Goal: Task Accomplishment & Management: Use online tool/utility

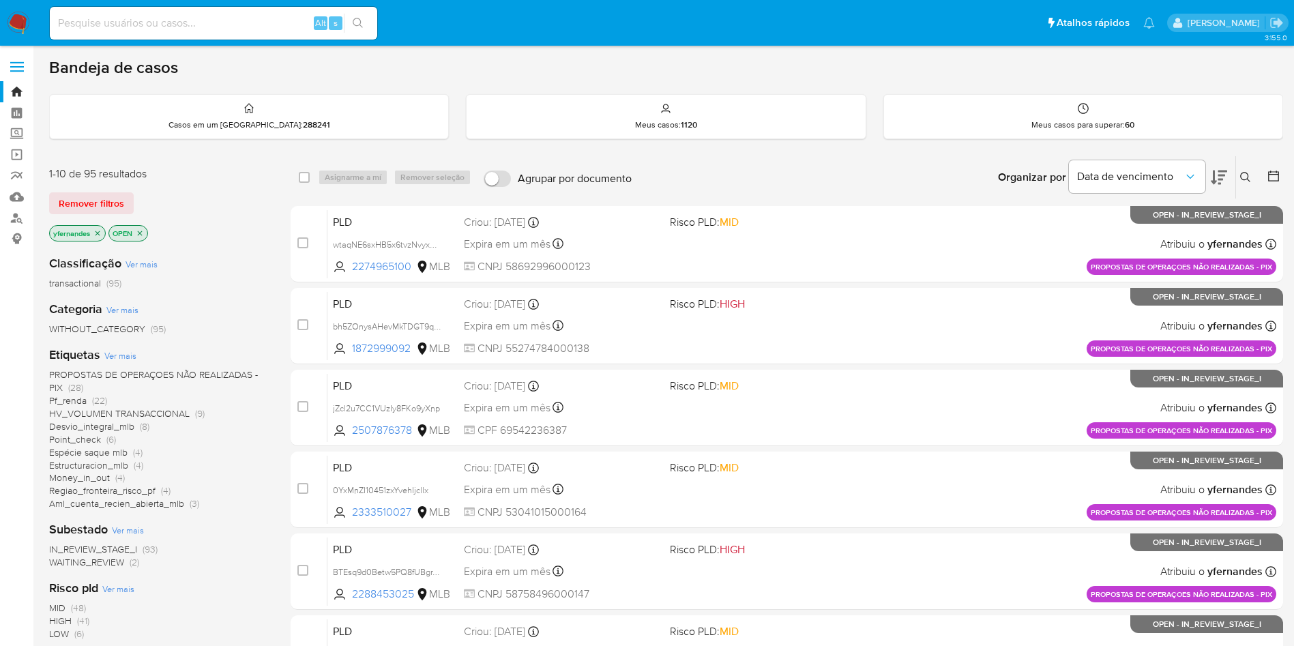
click at [117, 356] on span "Ver mais" at bounding box center [120, 355] width 32 height 12
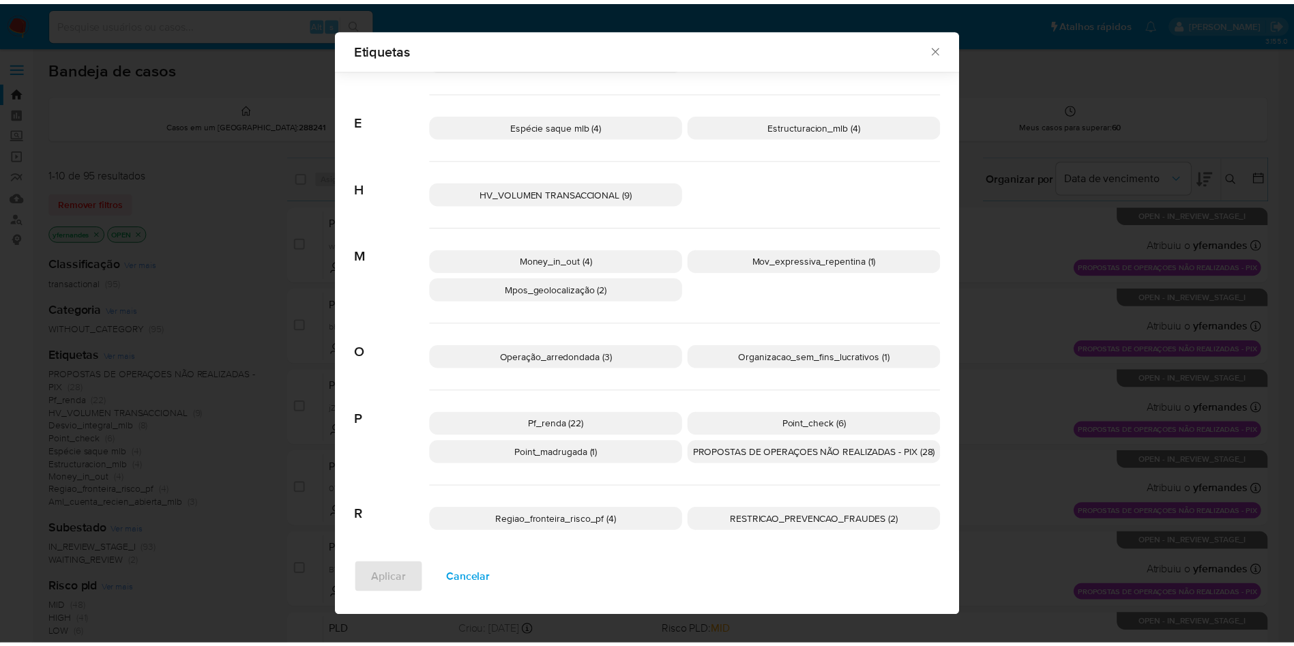
scroll to position [338, 0]
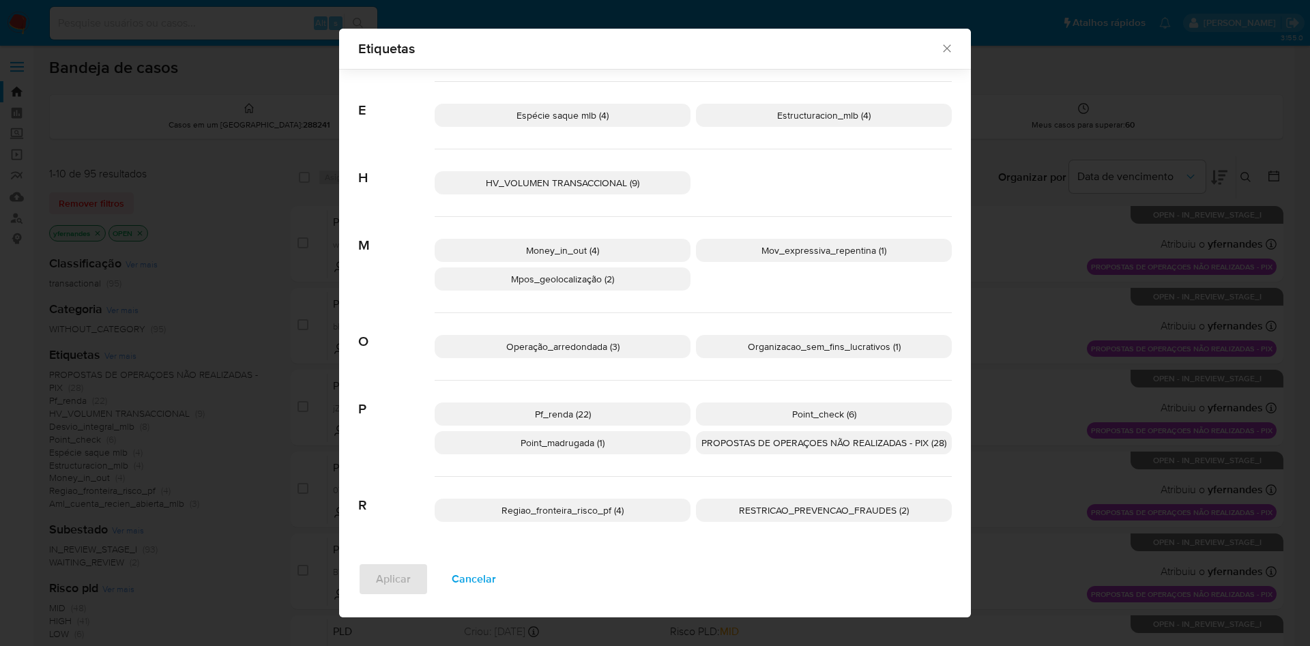
click at [789, 444] on span "PROPOSTAS DE OPERAÇOES NÃO REALIZADAS - PIX (28)" at bounding box center [823, 443] width 245 height 14
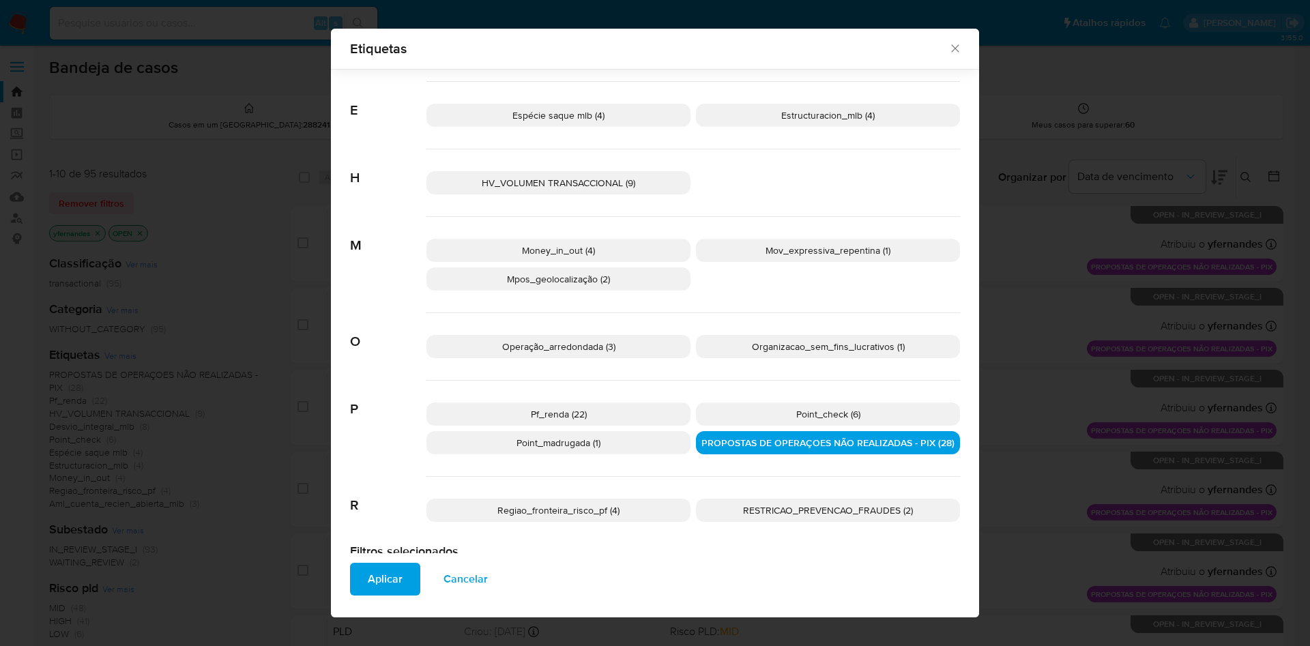
click at [391, 578] on span "Aplicar" at bounding box center [385, 579] width 35 height 30
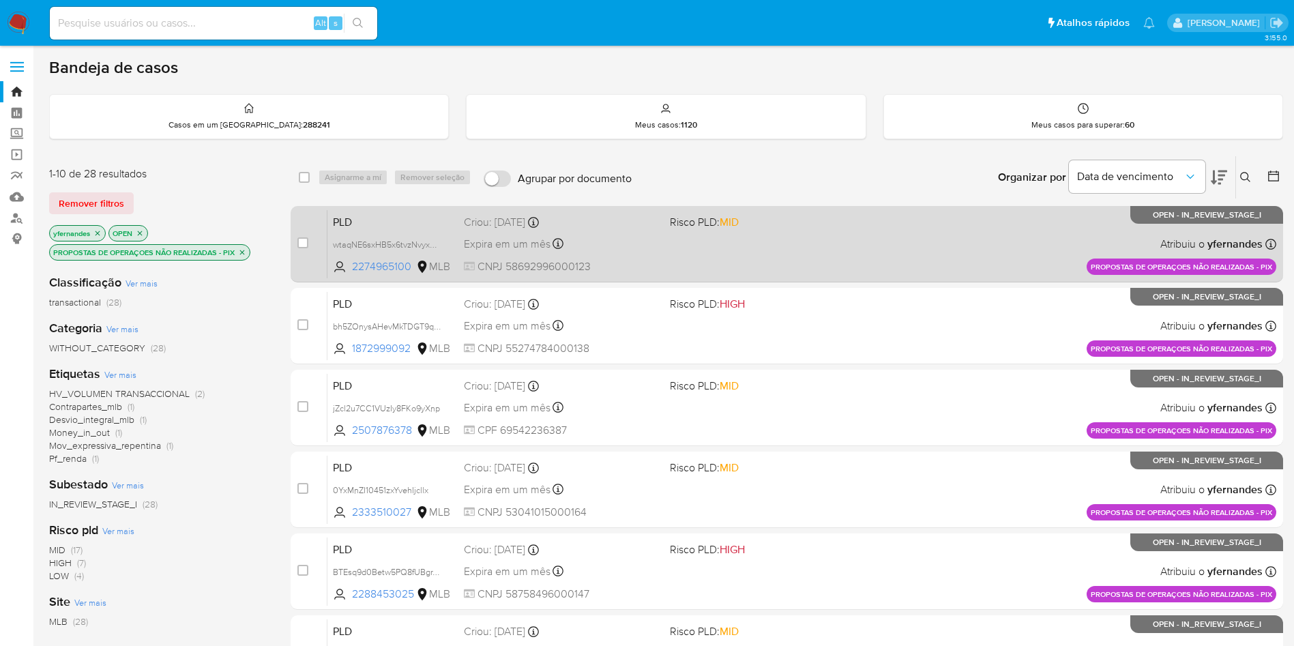
scroll to position [2, 0]
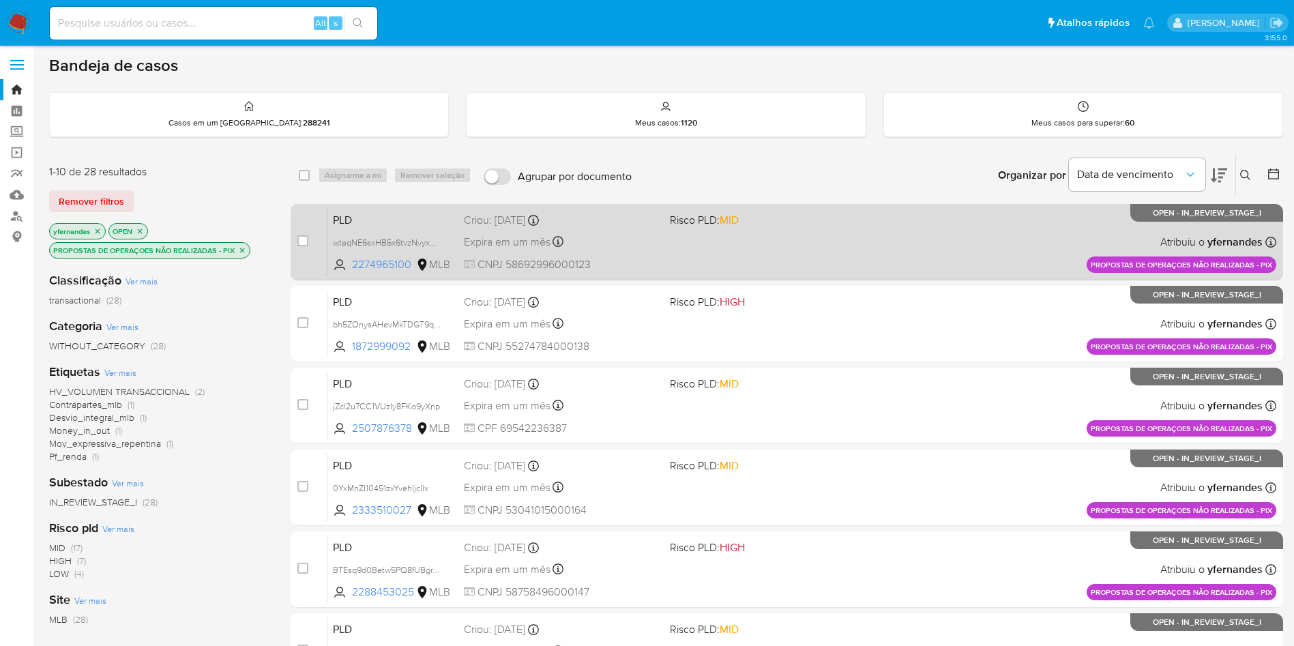
click at [851, 261] on div "PLD wtaqNE6sxHB5x6tvzNvyxGV5 2274965100 MLB Risco PLD: MID Criou: 14/08/2025 Cr…" at bounding box center [801, 241] width 949 height 69
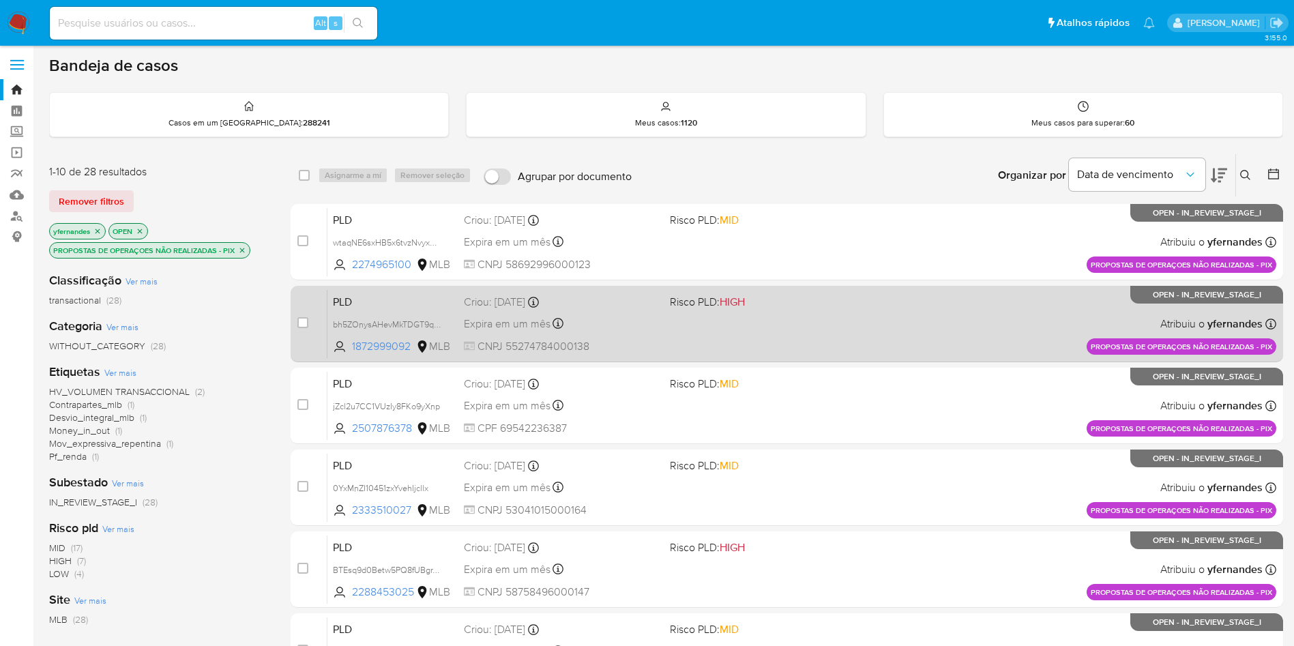
click at [801, 335] on div "PLD bh5ZOnysAHevMkTDGT9qMWHf 1872999092 MLB Risco PLD: HIGH Criou: 14/08/2025 C…" at bounding box center [801, 323] width 949 height 69
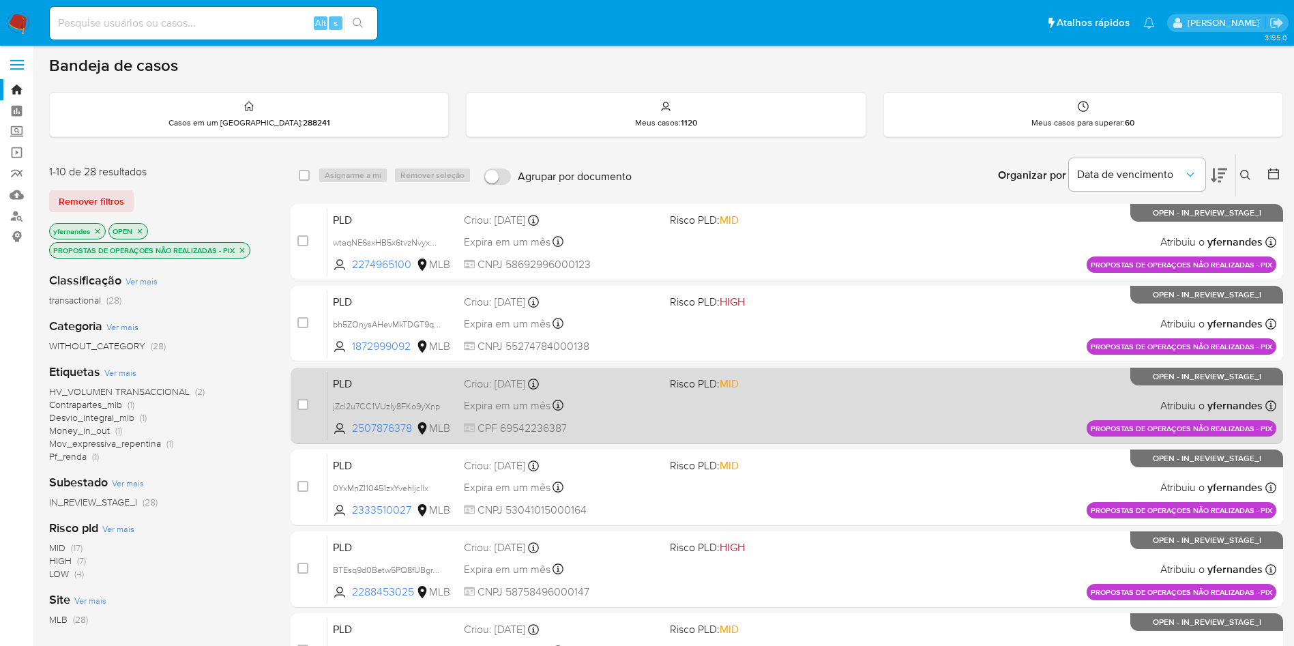
click at [799, 416] on div "PLD jZcl2u7CC1VUzIy8FKo9yXnp 2507876378 MLB Risco PLD: MID Criou: 14/08/2025 Cr…" at bounding box center [801, 405] width 949 height 69
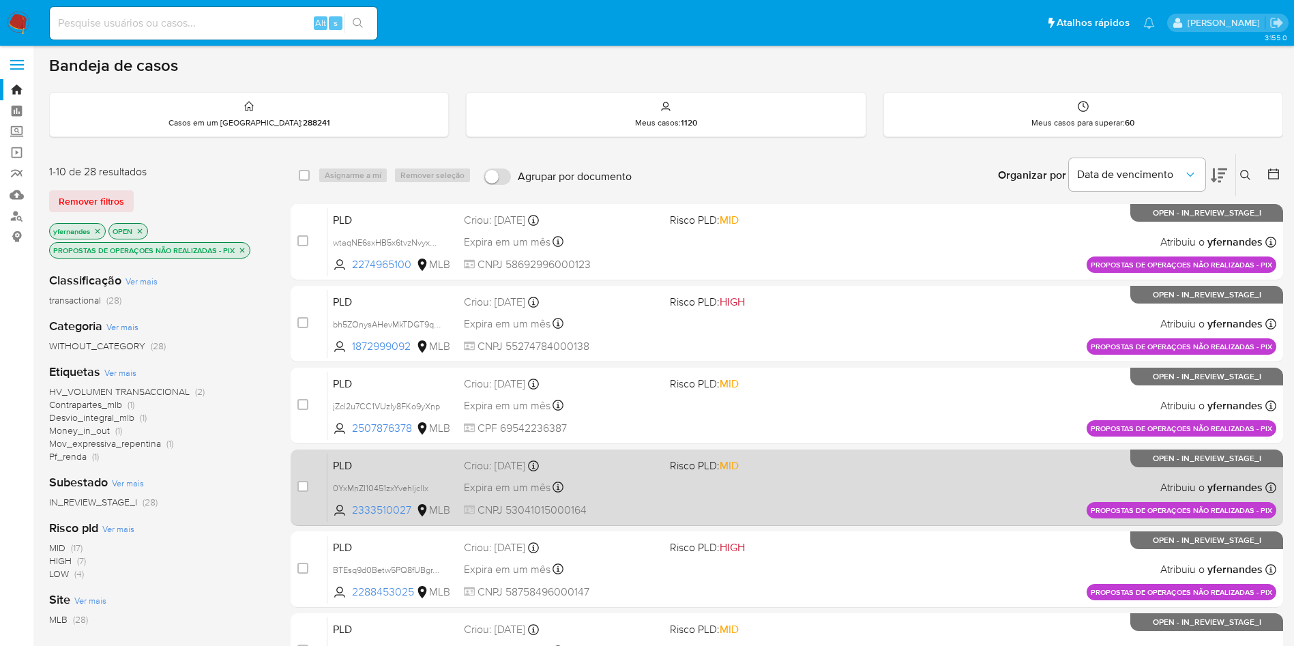
click at [815, 478] on div "PLD 0YxMnZI10451zxYvehIjcllx 2333510027 MLB Risco PLD: MID Criou: 14/08/2025 Cr…" at bounding box center [801, 487] width 949 height 69
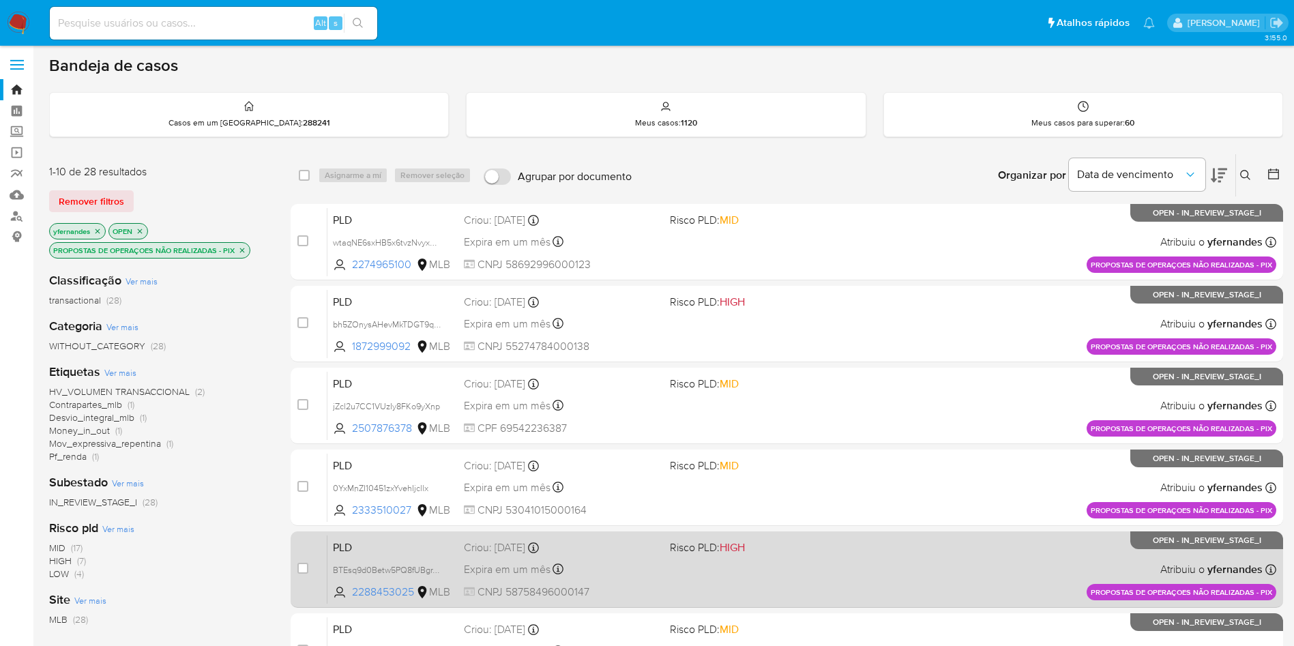
click at [787, 564] on div "PLD BTEsq9d0Betw5PQ8fUBgrTqm 2288453025 MLB Risco PLD: HIGH Criou: 14/08/2025 C…" at bounding box center [801, 569] width 949 height 69
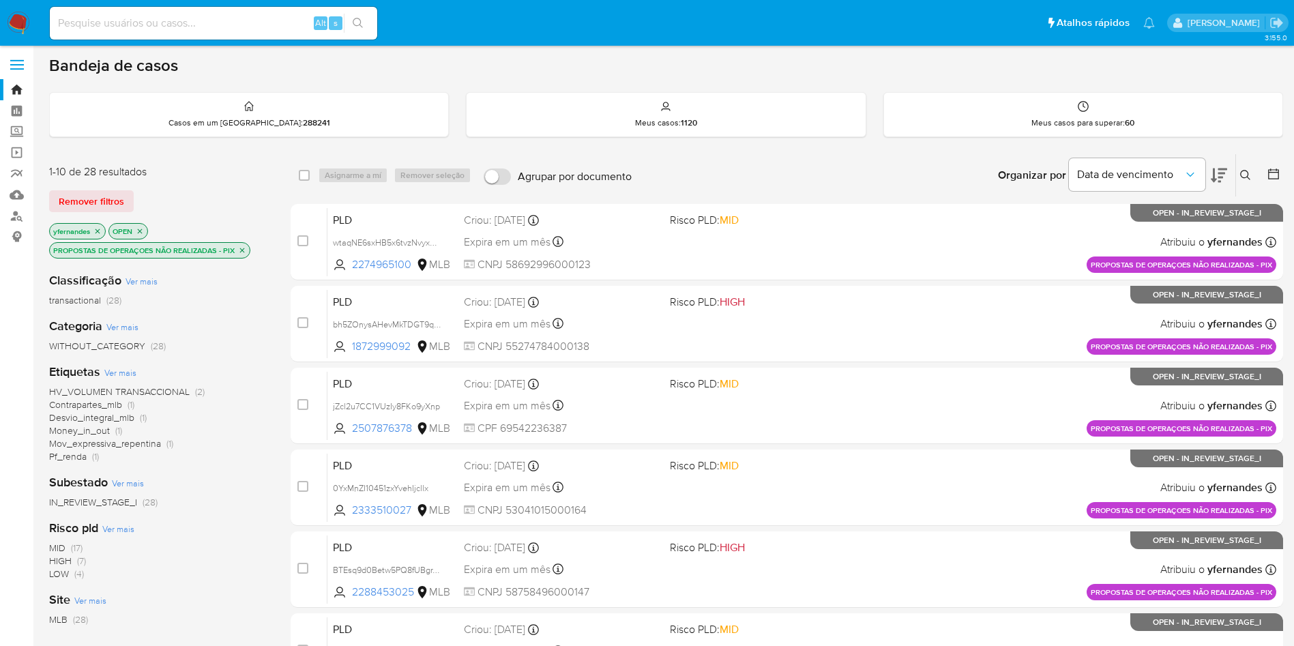
click at [35, 136] on main "3.155.0" at bounding box center [647, 536] width 1294 height 1077
click at [27, 385] on aside "Bandeja Painel Screening Pesquisa em Listas Watchlist Ferramentas Operações em …" at bounding box center [16, 536] width 33 height 1077
click at [37, 125] on main "3.155.0" at bounding box center [647, 536] width 1294 height 1077
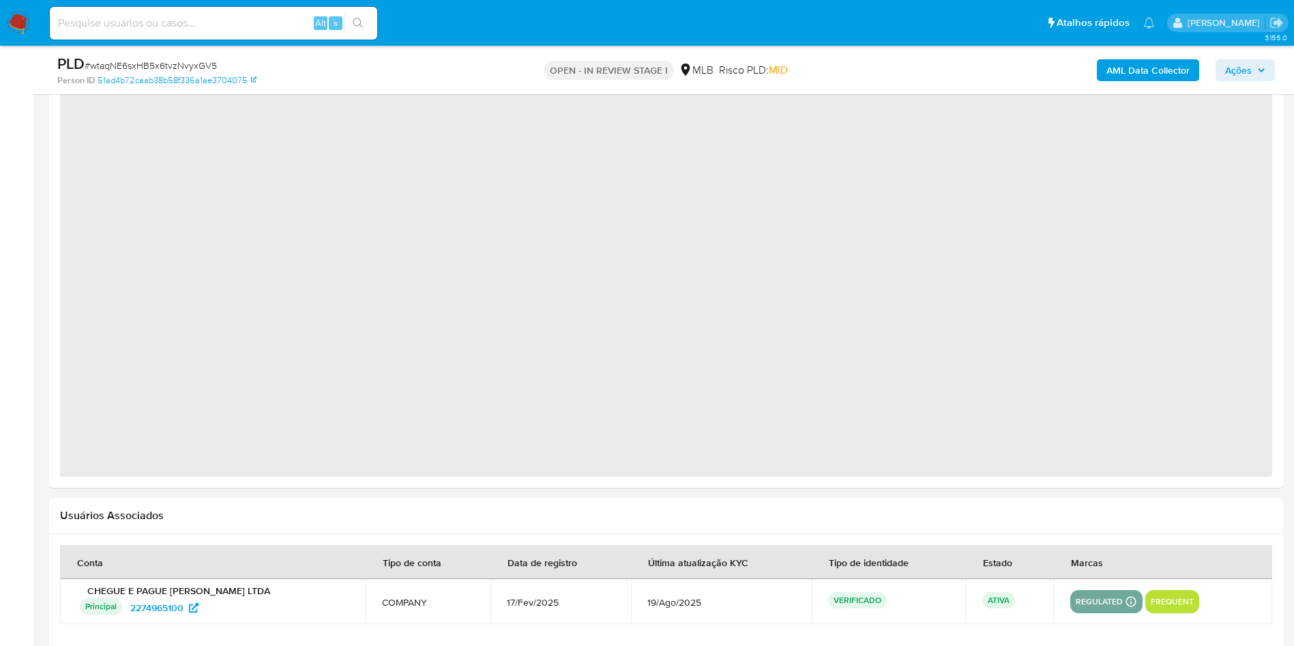
scroll to position [1066, 0]
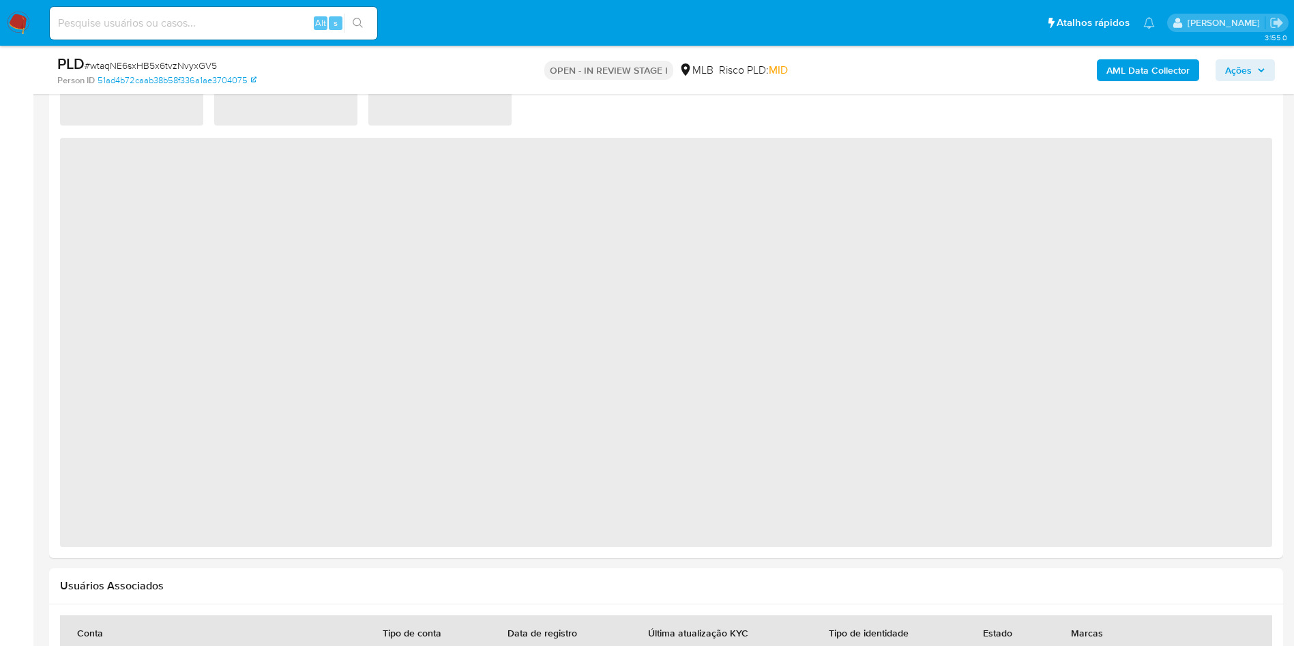
select select "10"
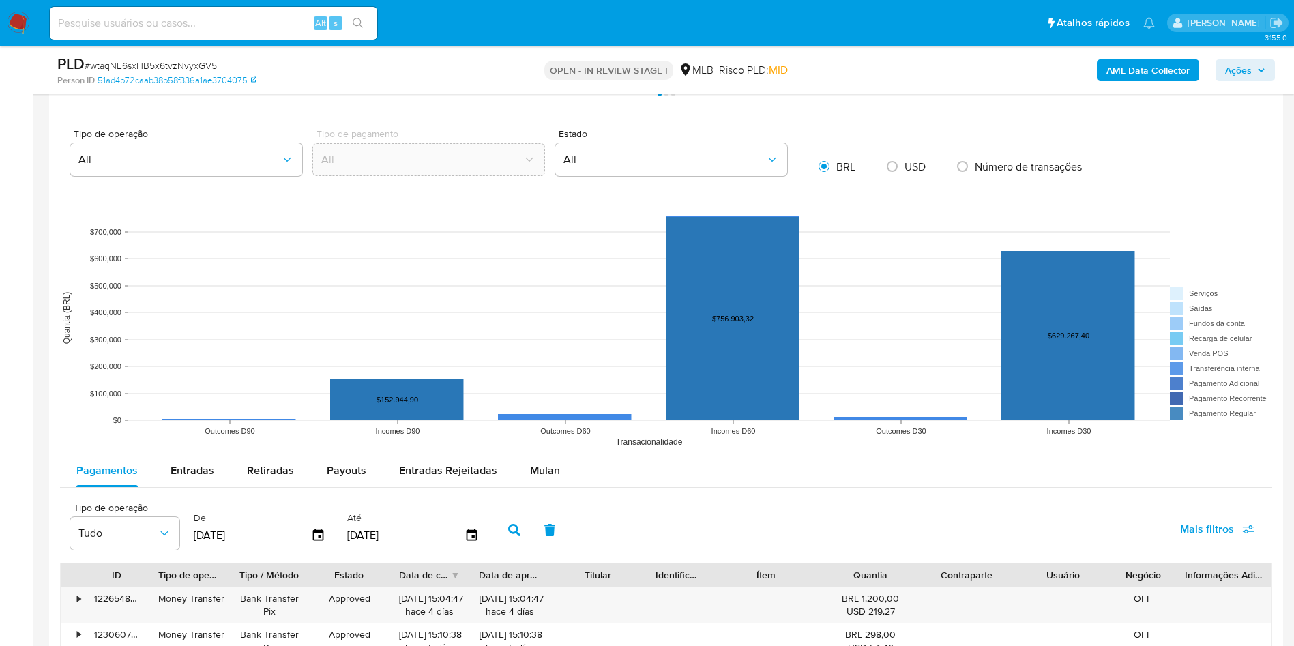
scroll to position [1417, 0]
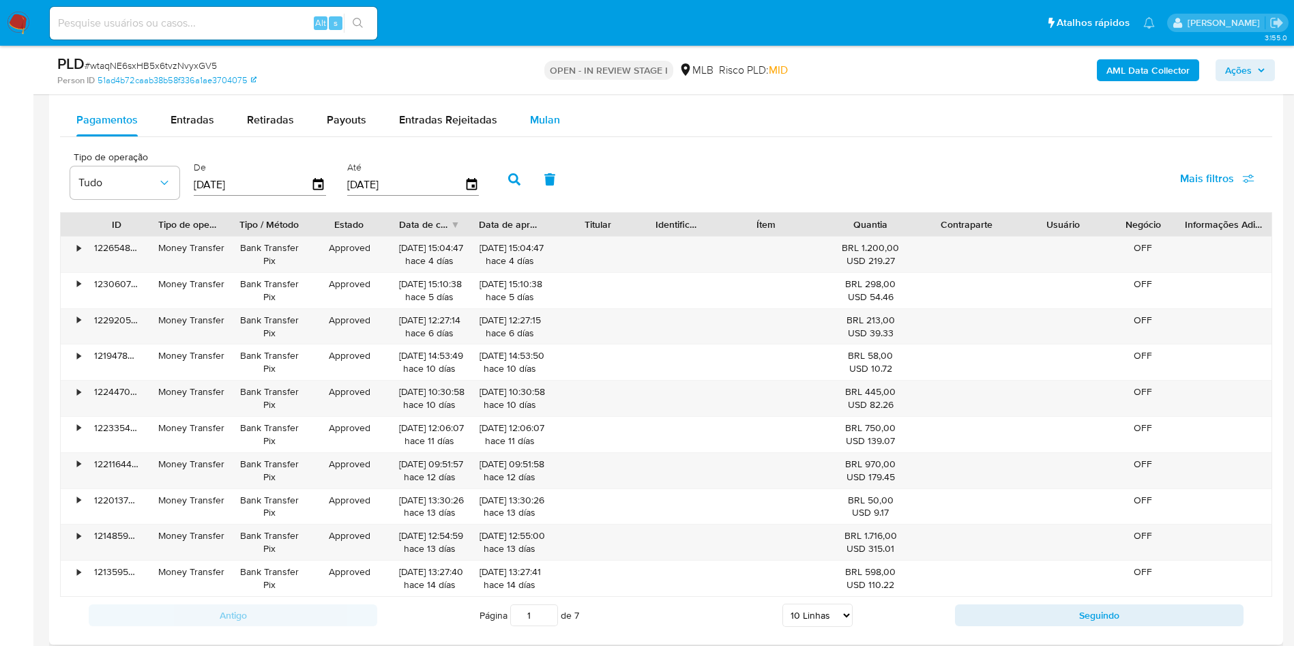
click at [536, 126] on span "Mulan" at bounding box center [545, 120] width 30 height 16
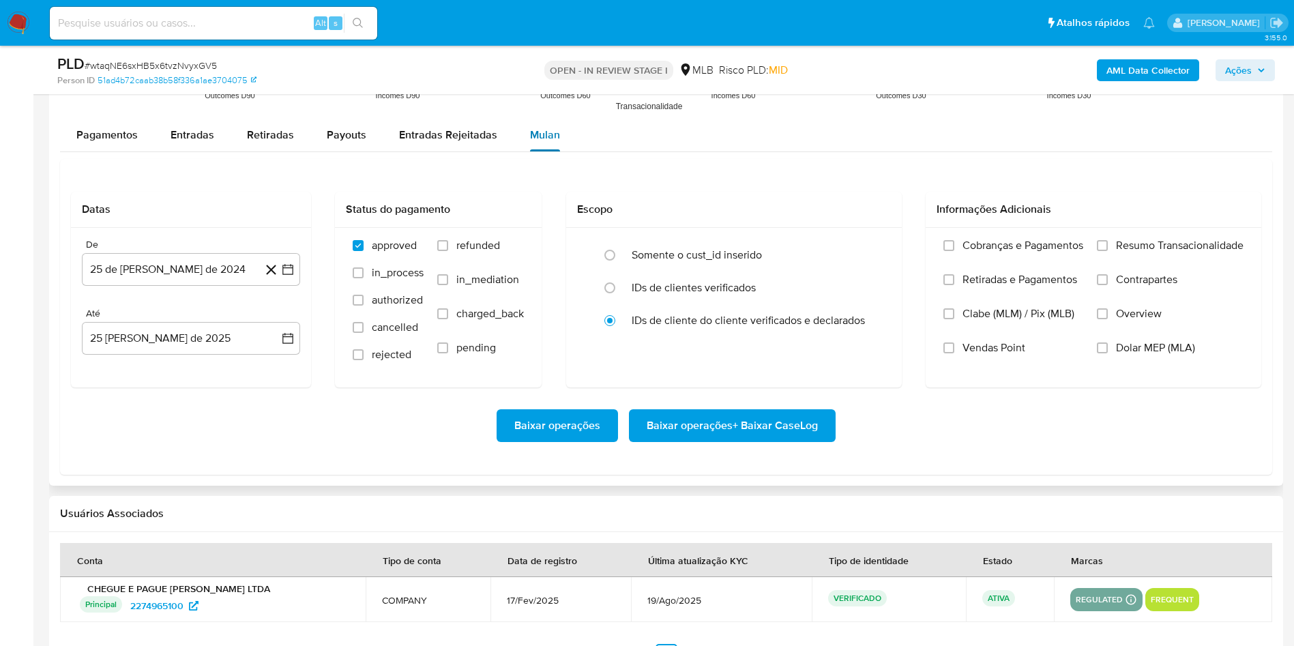
scroll to position [1497, 0]
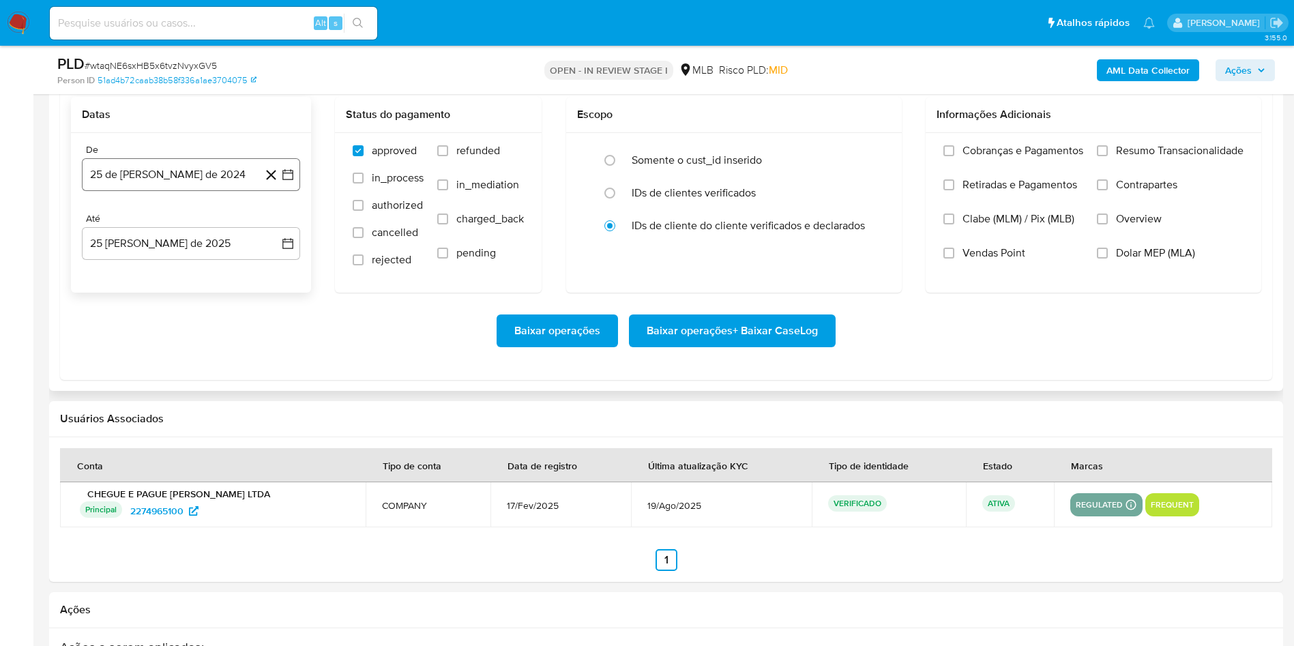
click at [184, 166] on button "25 de julio de 2024" at bounding box center [191, 174] width 218 height 33
click at [177, 239] on div "julio 2024 julio 2024 lun lunes mar martes mié miércoles jue jueves vie viernes…" at bounding box center [191, 305] width 186 height 179
click at [176, 226] on span "julio 2024" at bounding box center [184, 224] width 51 height 14
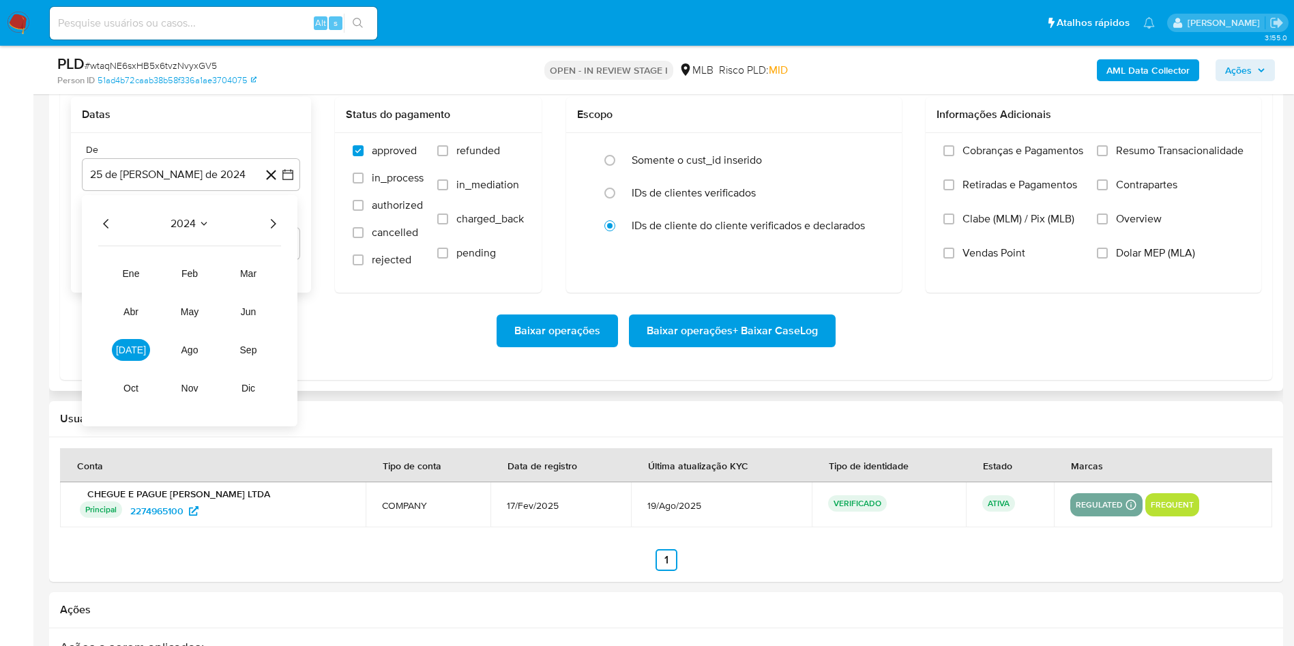
click at [277, 222] on icon "Año siguiente" at bounding box center [273, 224] width 16 height 16
click at [117, 365] on tr "ene feb mar abr may jun jul ago sep oct nov dic" at bounding box center [190, 331] width 156 height 136
click at [128, 353] on span "jul" at bounding box center [131, 350] width 30 height 11
click at [135, 276] on button "1" at bounding box center [137, 274] width 22 height 22
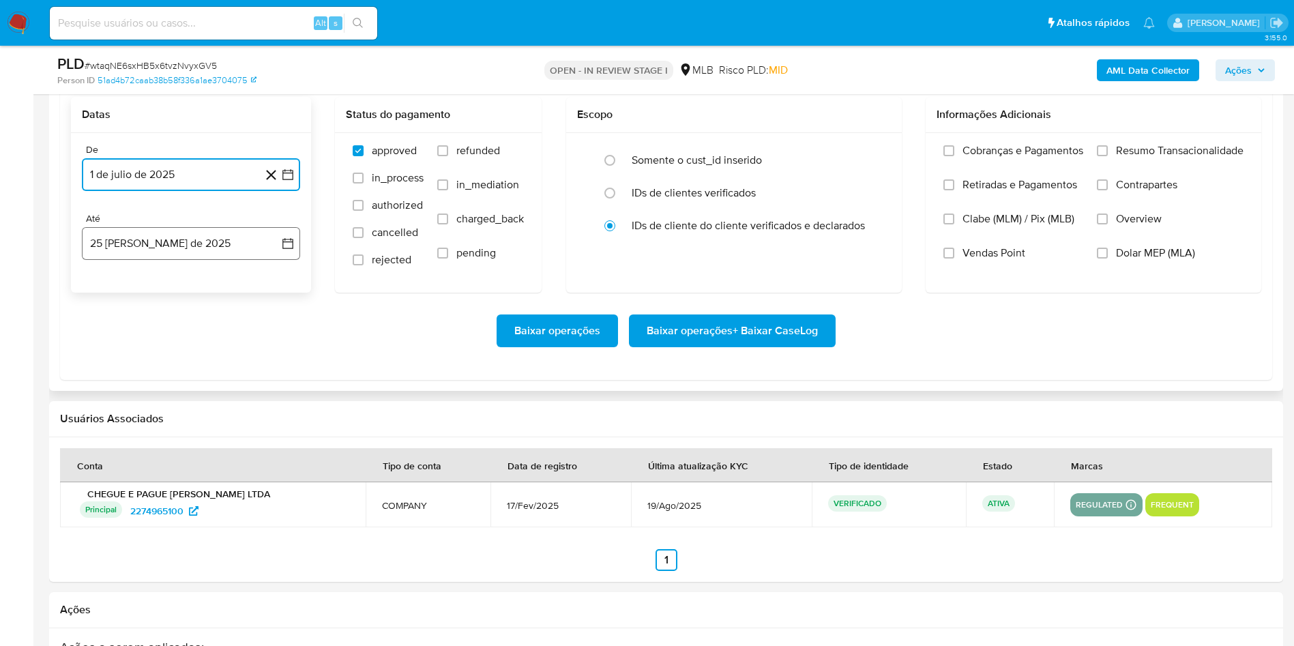
click at [126, 254] on button "25 de agosto de 2025" at bounding box center [191, 243] width 218 height 33
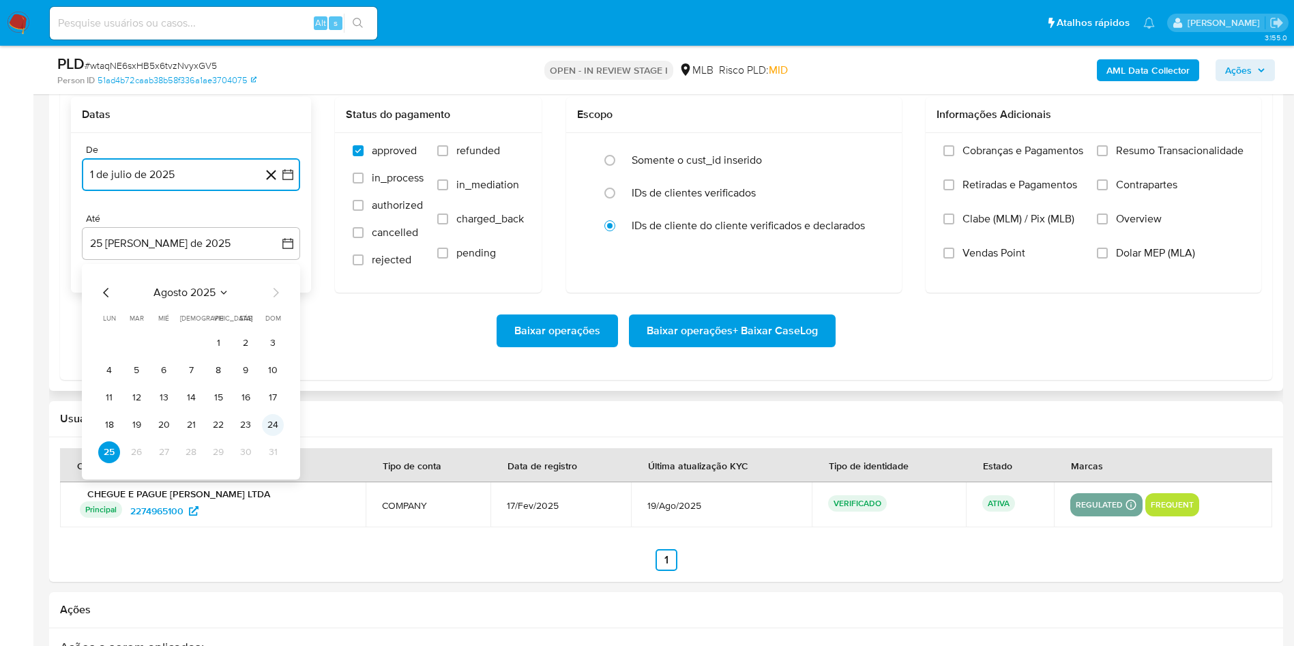
click at [272, 424] on button "24" at bounding box center [273, 425] width 22 height 22
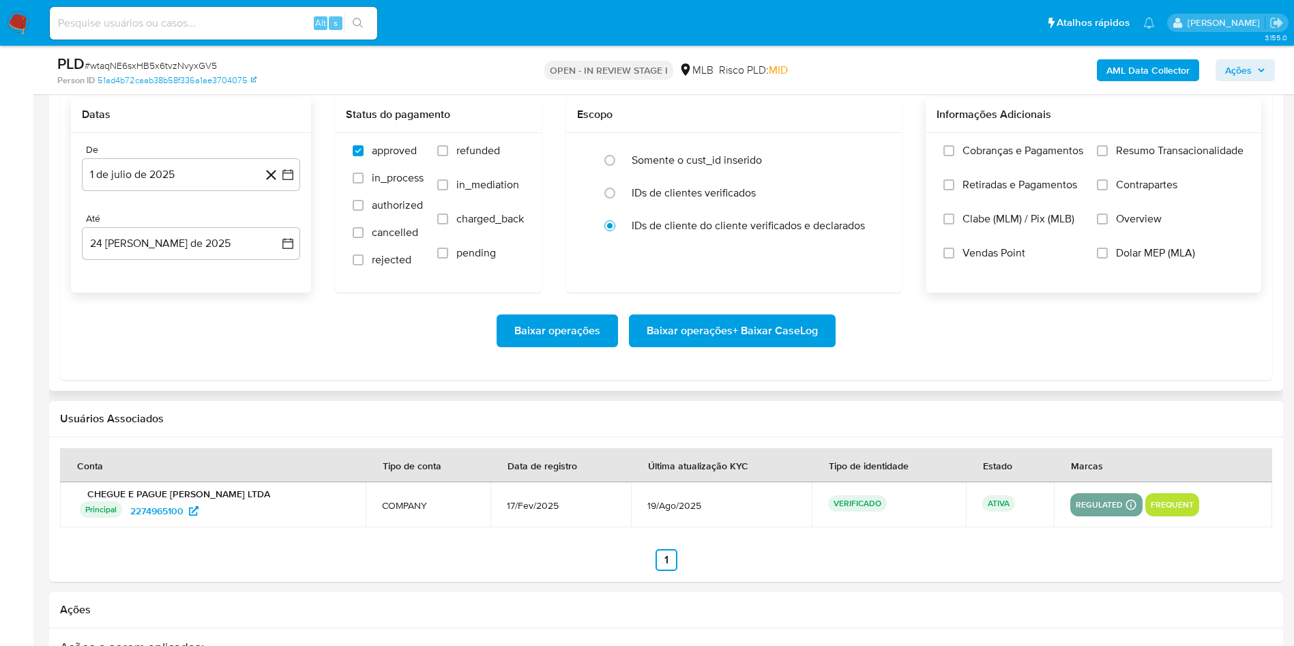
click at [1142, 154] on span "Resumo Transacionalidade" at bounding box center [1180, 151] width 128 height 14
click at [1108, 154] on input "Resumo Transacionalidade" at bounding box center [1102, 150] width 11 height 11
click at [792, 340] on span "Baixar operações + Baixar CaseLog" at bounding box center [732, 331] width 171 height 30
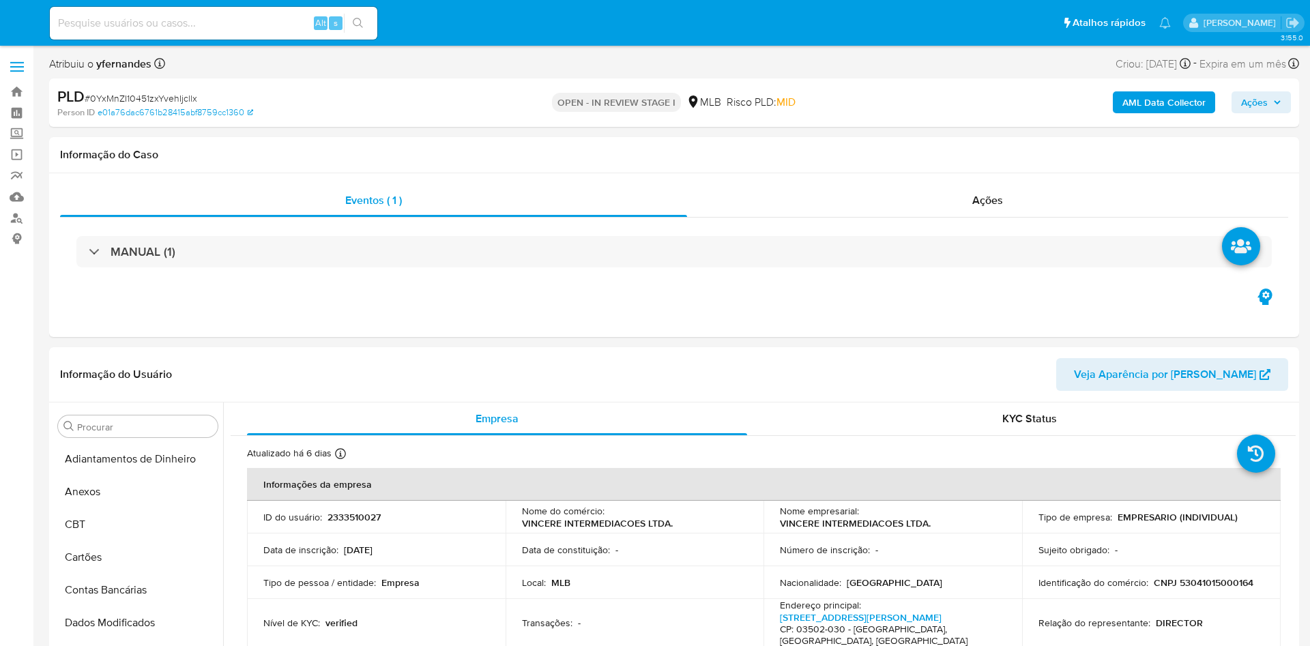
select select "10"
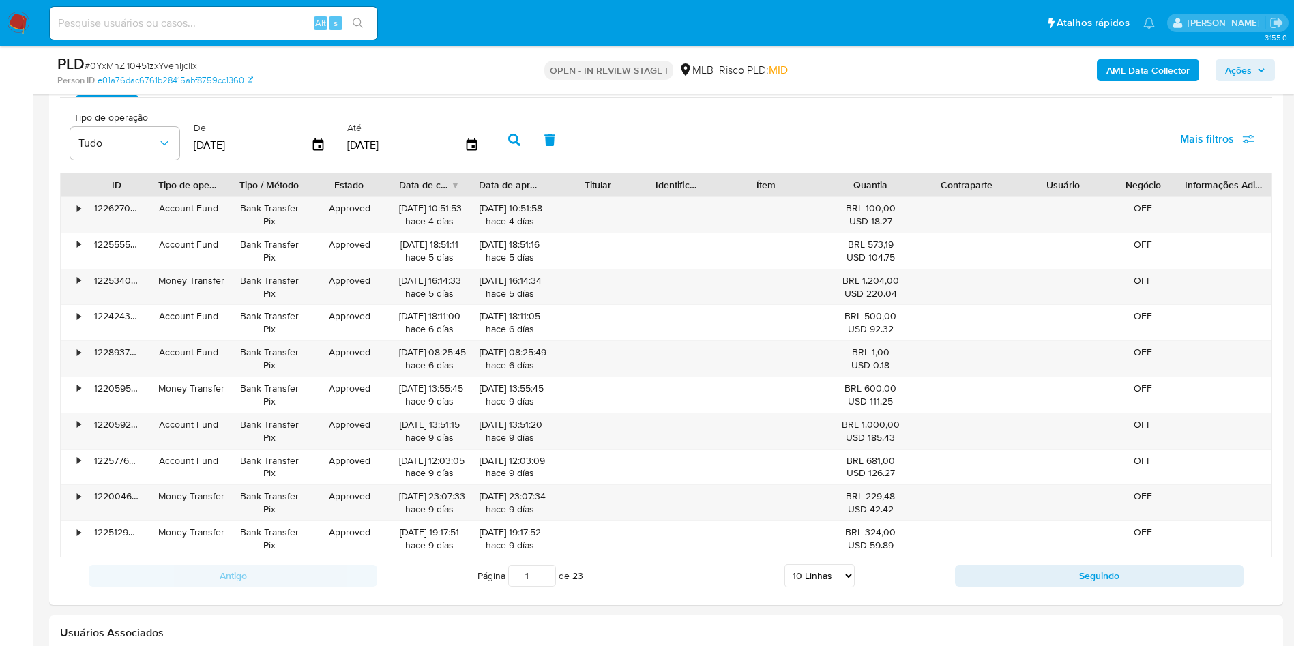
scroll to position [1375, 0]
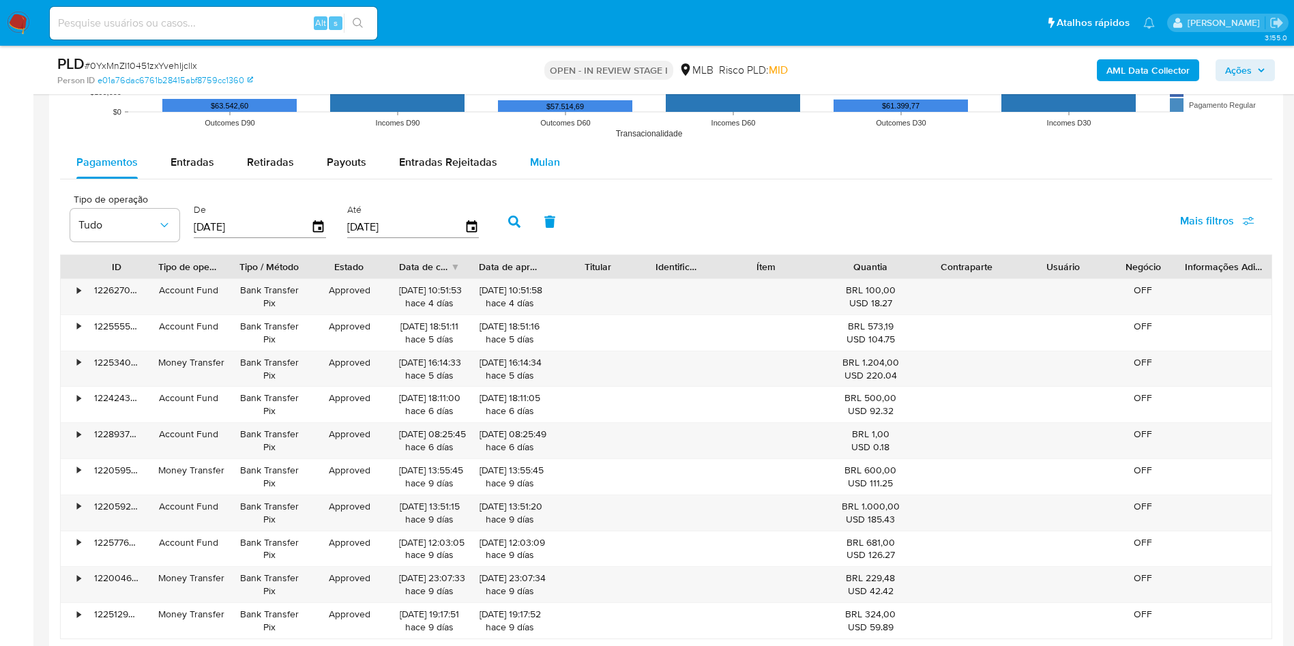
click at [522, 166] on button "Mulan" at bounding box center [545, 162] width 63 height 33
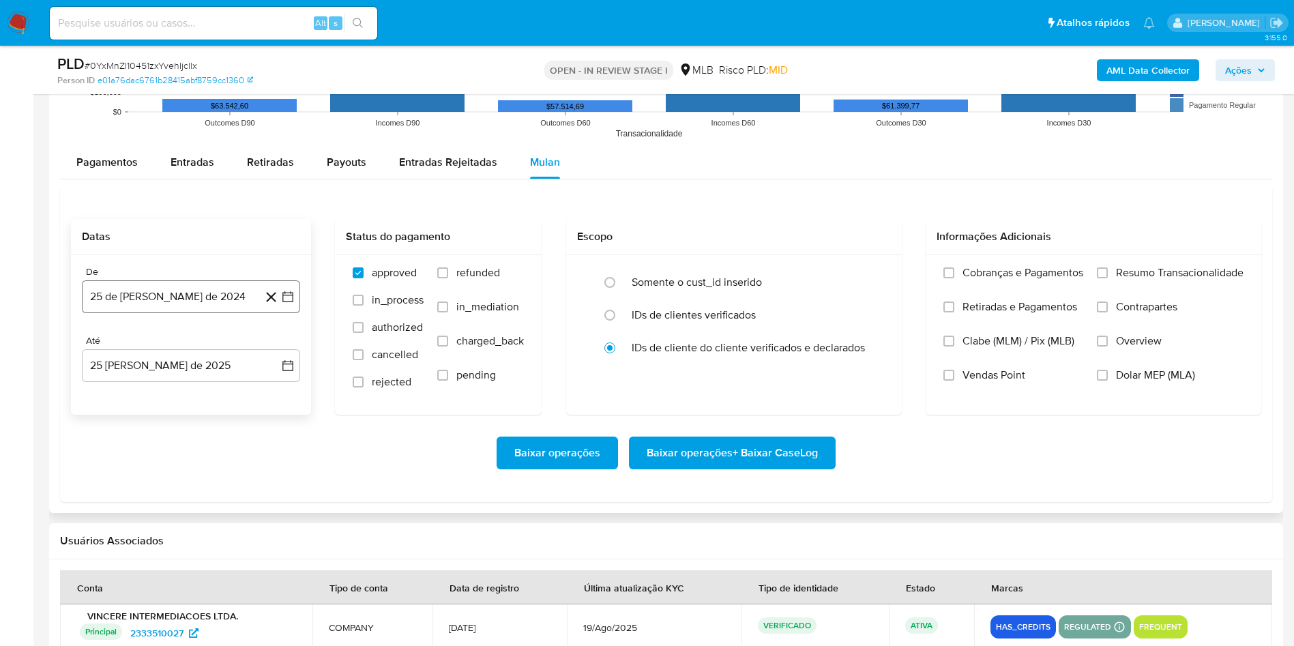
click at [155, 286] on button "25 de julio de 2024" at bounding box center [191, 296] width 218 height 33
click at [186, 345] on span "julio 2024" at bounding box center [184, 346] width 51 height 14
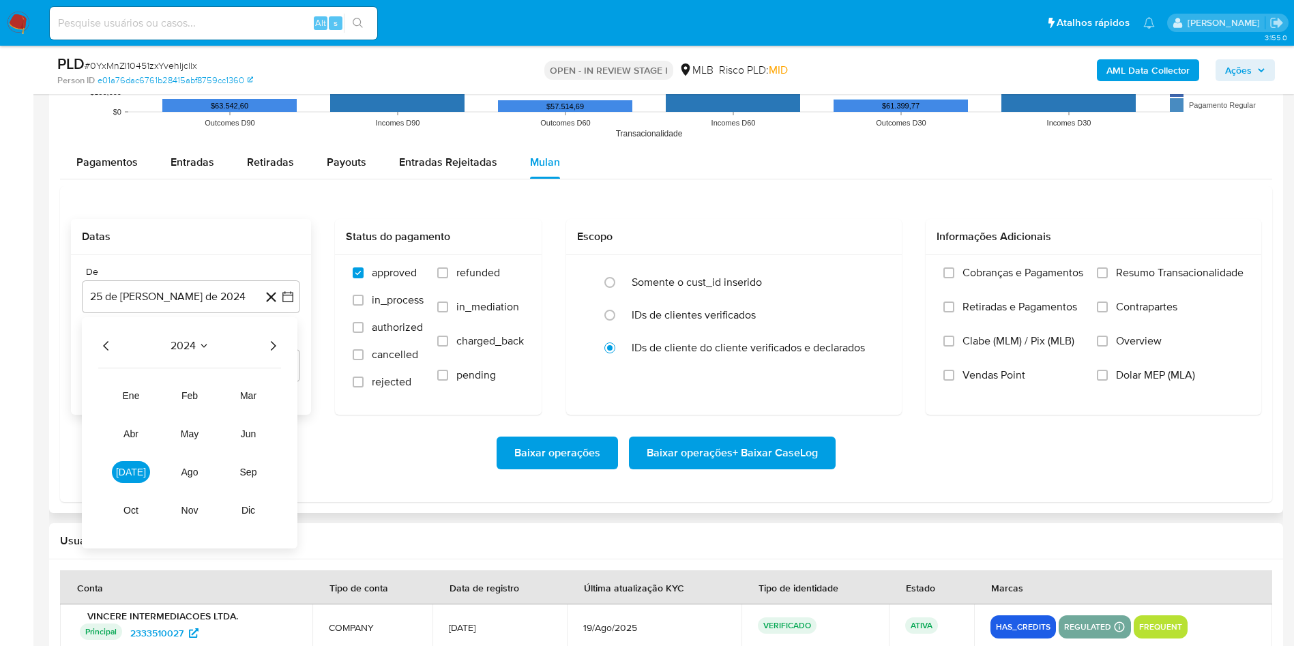
click at [257, 349] on div "2024" at bounding box center [189, 346] width 183 height 16
click at [267, 349] on icon "Año siguiente" at bounding box center [273, 346] width 16 height 16
click at [132, 479] on button "[DATE]" at bounding box center [131, 472] width 38 height 22
click at [140, 379] on table "lun lunes mar martes mié miércoles jue jueves vie viernes sáb sábado dom doming…" at bounding box center [191, 441] width 186 height 150
click at [140, 396] on button "1" at bounding box center [137, 396] width 22 height 22
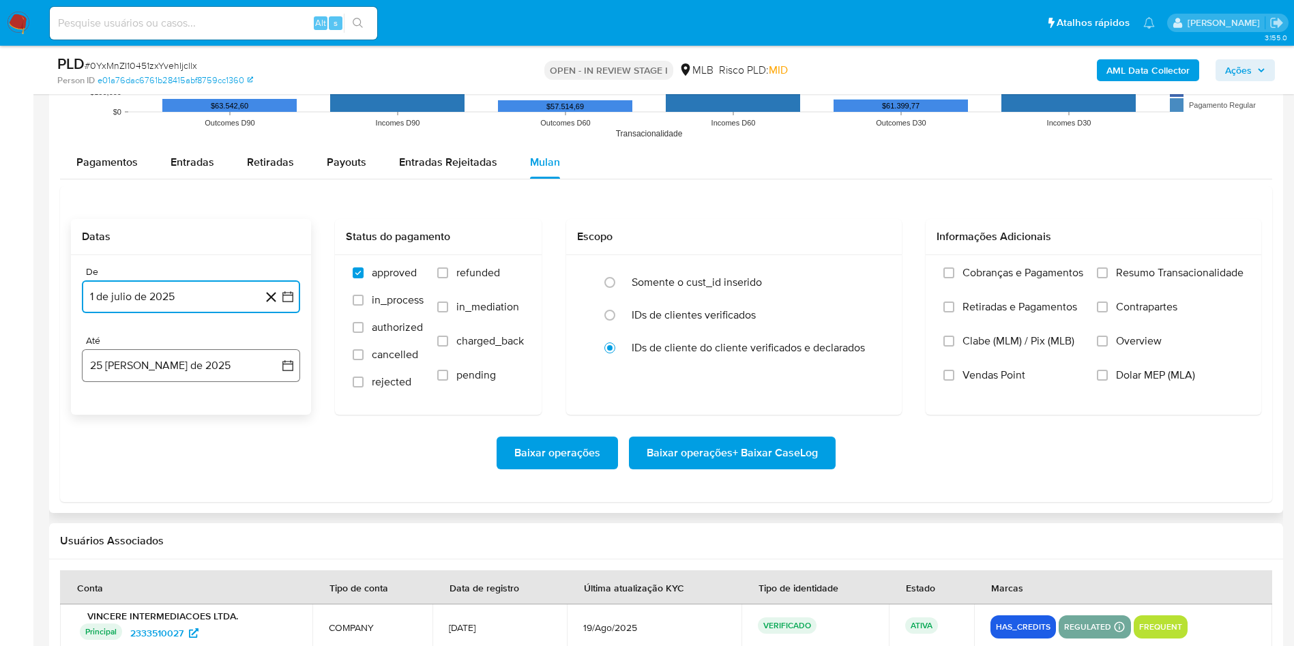
click at [132, 359] on button "25 de agosto de 2025" at bounding box center [191, 365] width 218 height 33
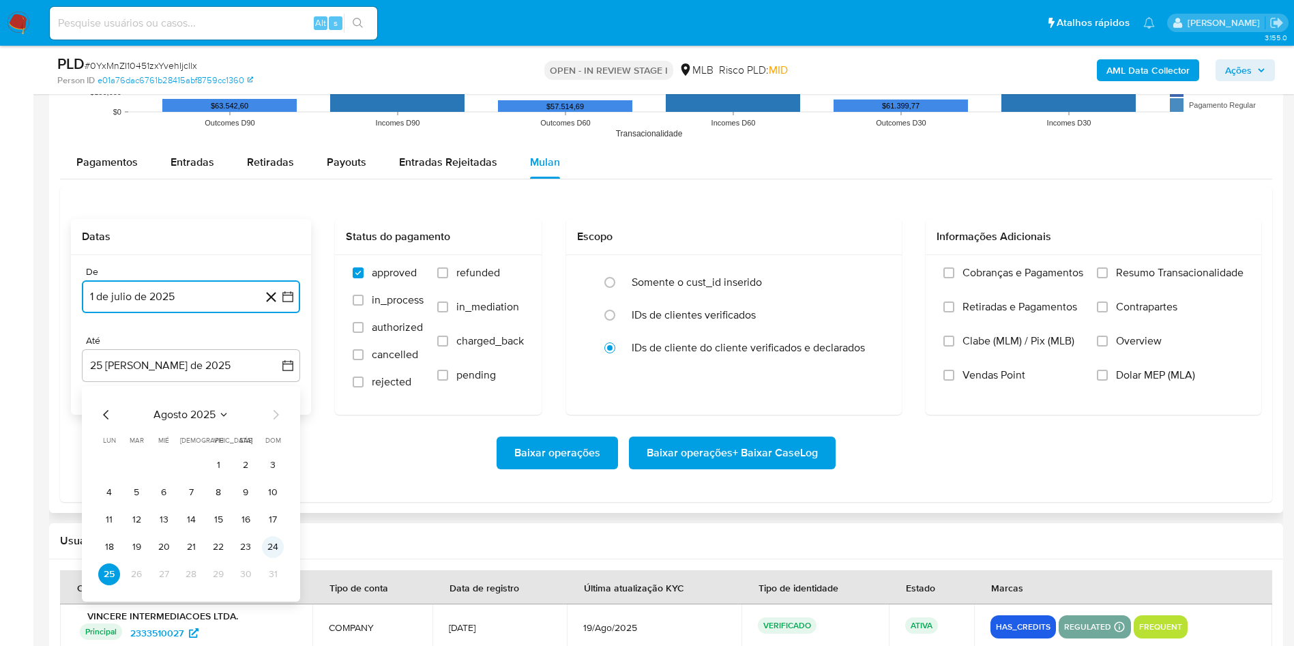
click at [274, 545] on button "24" at bounding box center [273, 547] width 22 height 22
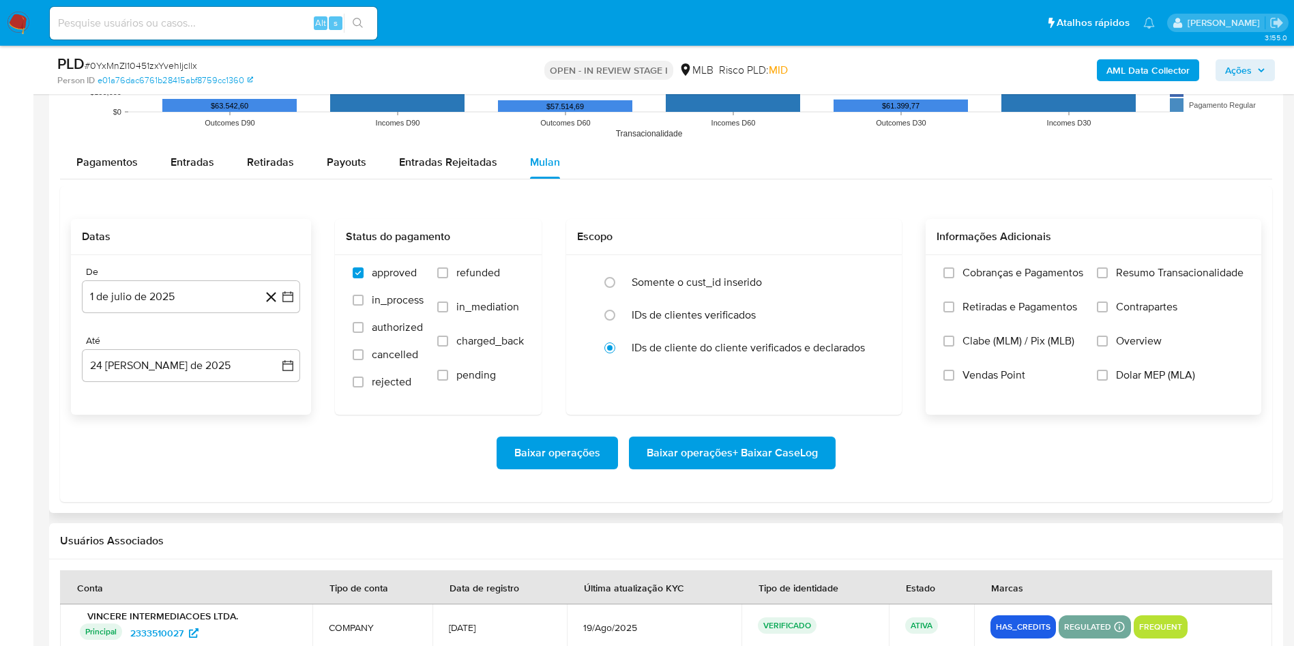
click at [1145, 286] on label "Resumo Transacionalidade" at bounding box center [1170, 283] width 147 height 34
click at [1108, 278] on input "Resumo Transacionalidade" at bounding box center [1102, 272] width 11 height 11
click at [776, 442] on span "Baixar operações + Baixar CaseLog" at bounding box center [732, 453] width 171 height 30
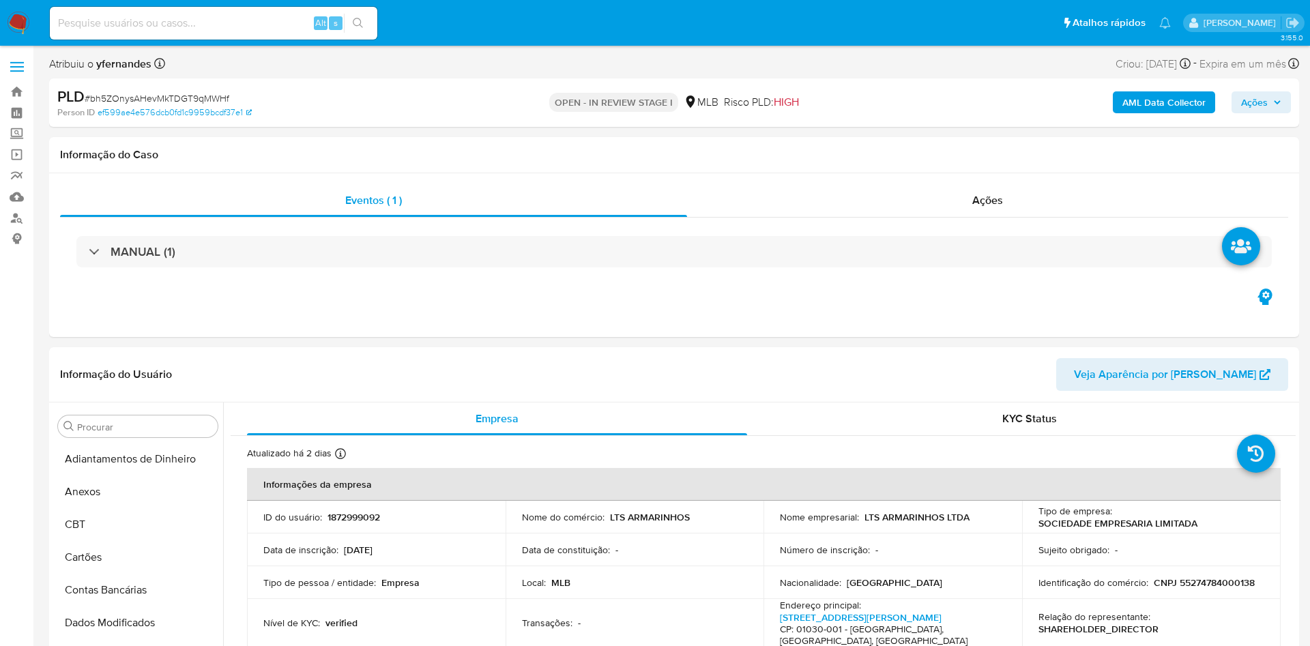
select select "10"
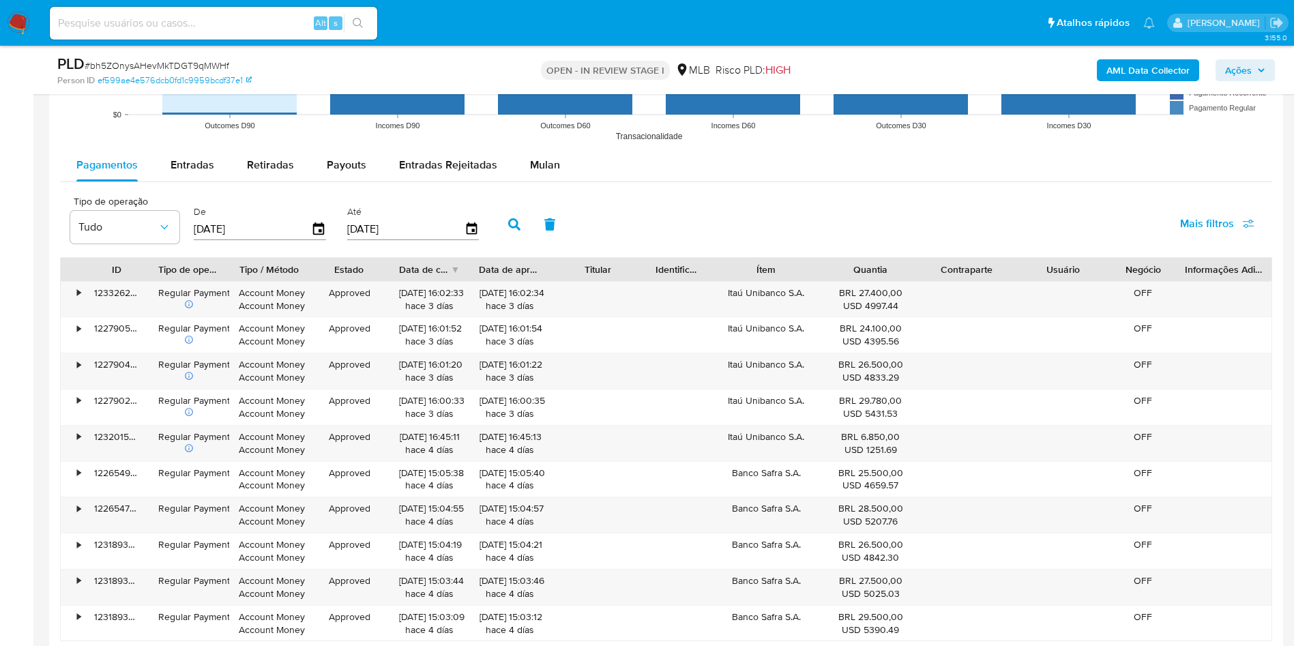
scroll to position [1463, 0]
click at [540, 159] on span "Mulan" at bounding box center [545, 166] width 30 height 16
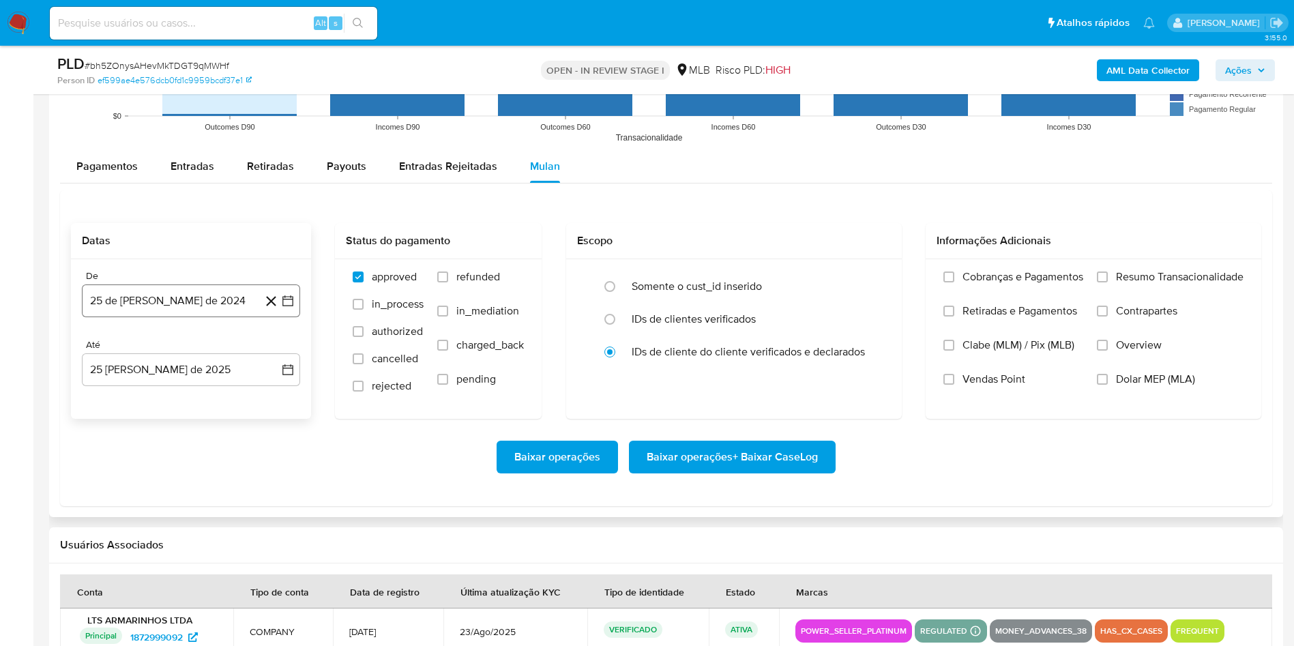
click at [155, 310] on button "25 de julio de 2024" at bounding box center [191, 300] width 218 height 33
click at [185, 353] on span "julio 2024" at bounding box center [184, 350] width 51 height 14
click at [273, 351] on icon "Año siguiente" at bounding box center [273, 350] width 5 height 10
click at [134, 459] on tr "ene feb mar abr may jun jul ago sep oct nov dic" at bounding box center [190, 457] width 156 height 136
click at [131, 467] on button "jul" at bounding box center [131, 476] width 38 height 22
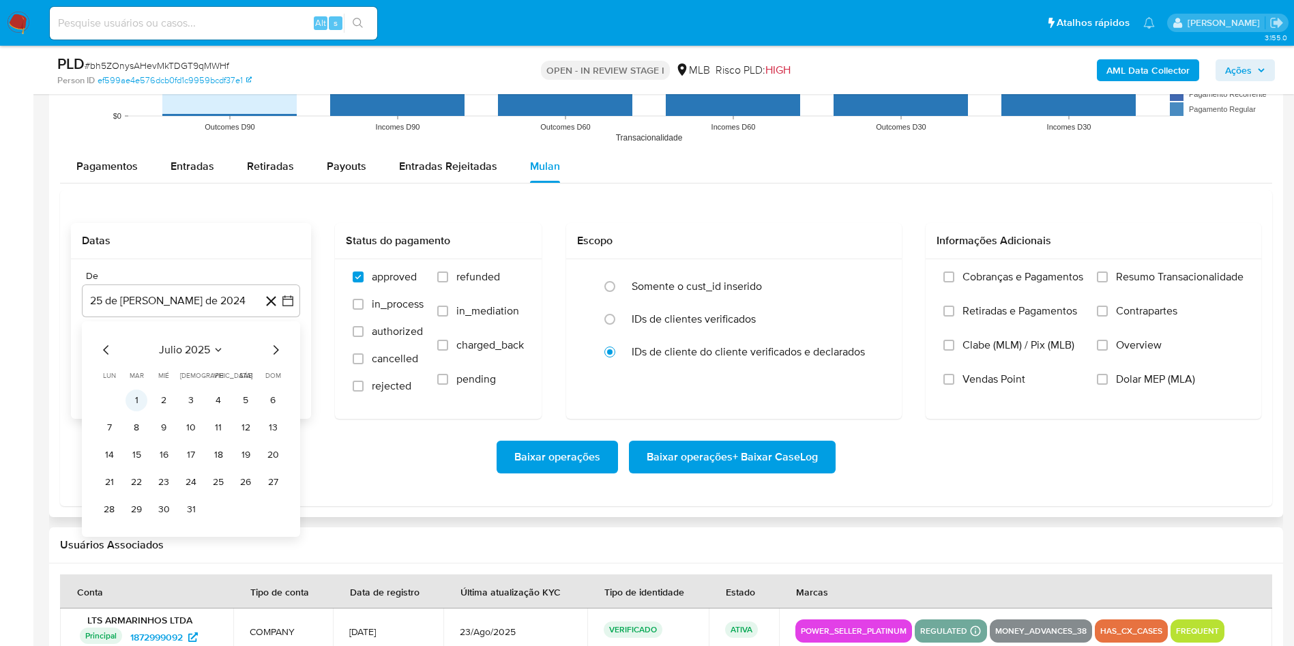
click at [138, 397] on button "1" at bounding box center [137, 401] width 22 height 22
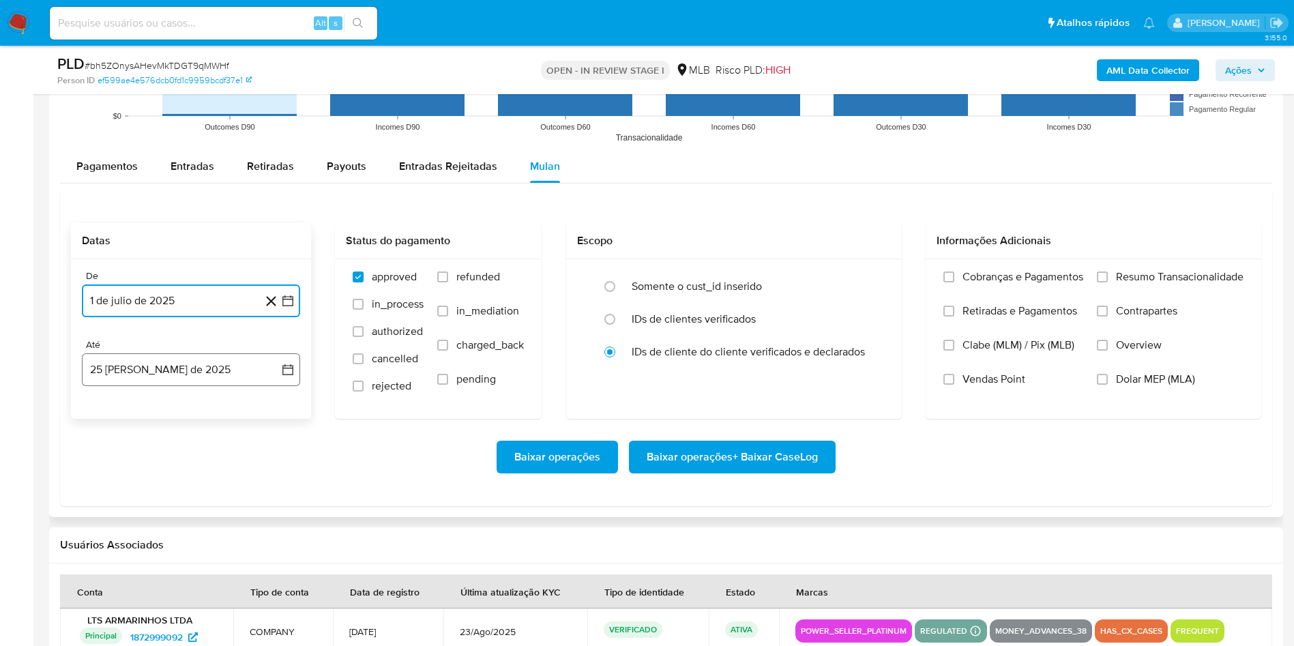
click at [124, 370] on button "25 de agosto de 2025" at bounding box center [191, 369] width 218 height 33
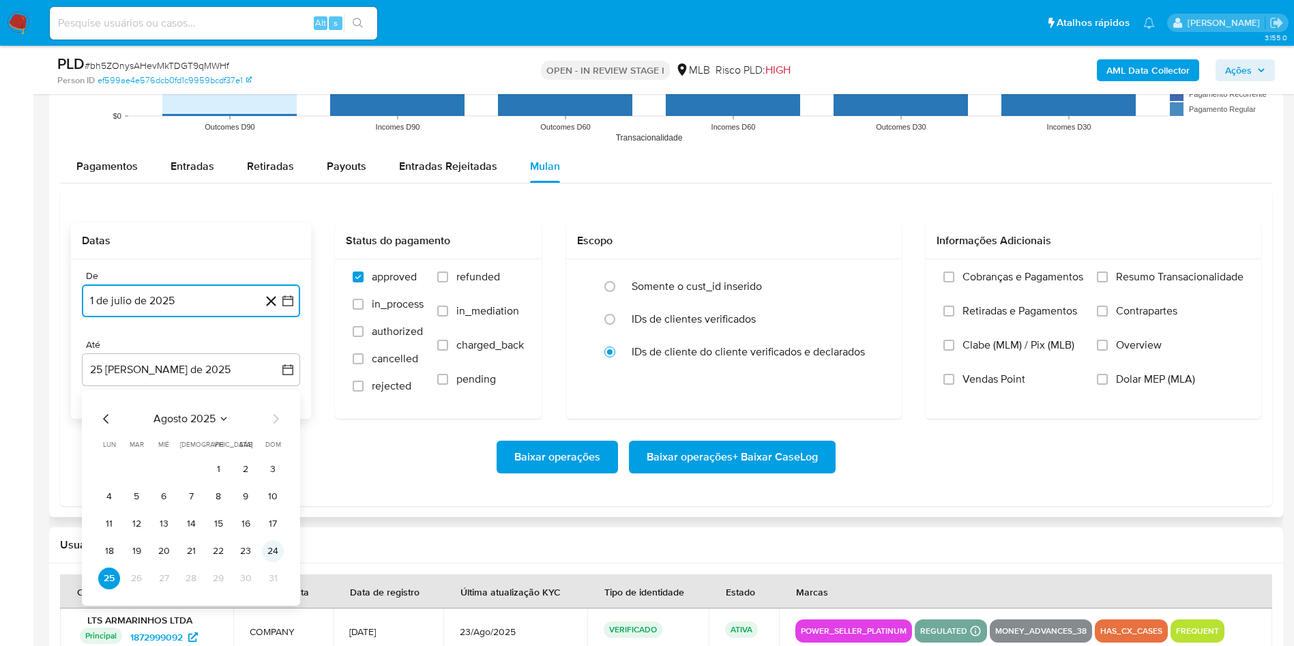
click at [270, 553] on button "24" at bounding box center [273, 551] width 22 height 22
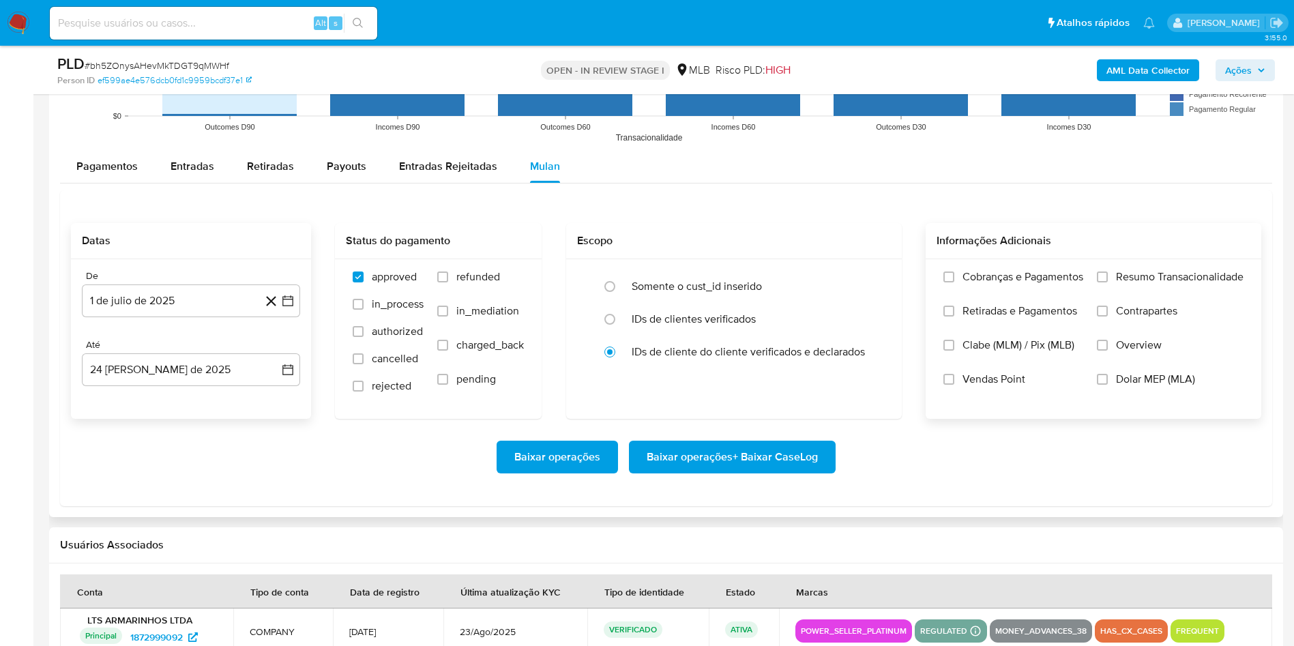
click at [1103, 295] on label "Resumo Transacionalidade" at bounding box center [1170, 287] width 147 height 34
click at [1103, 282] on input "Resumo Transacionalidade" at bounding box center [1102, 277] width 11 height 11
click at [776, 445] on span "Baixar operações + Baixar CaseLog" at bounding box center [732, 457] width 171 height 30
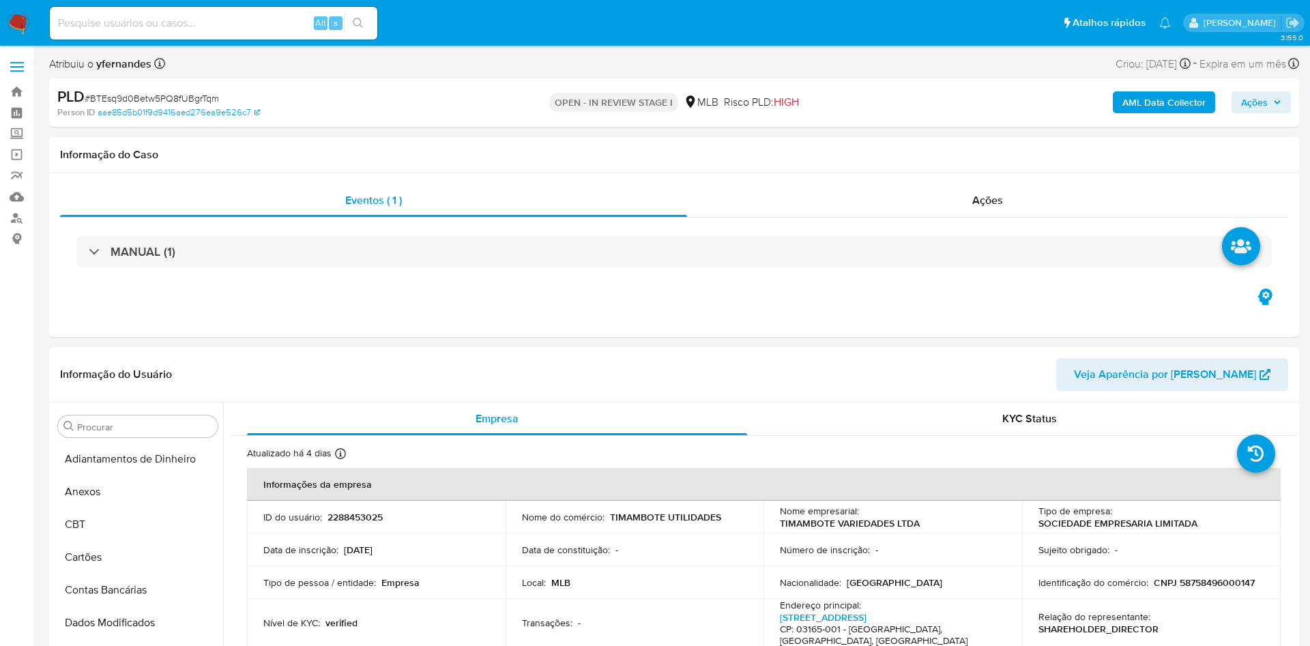
select select "10"
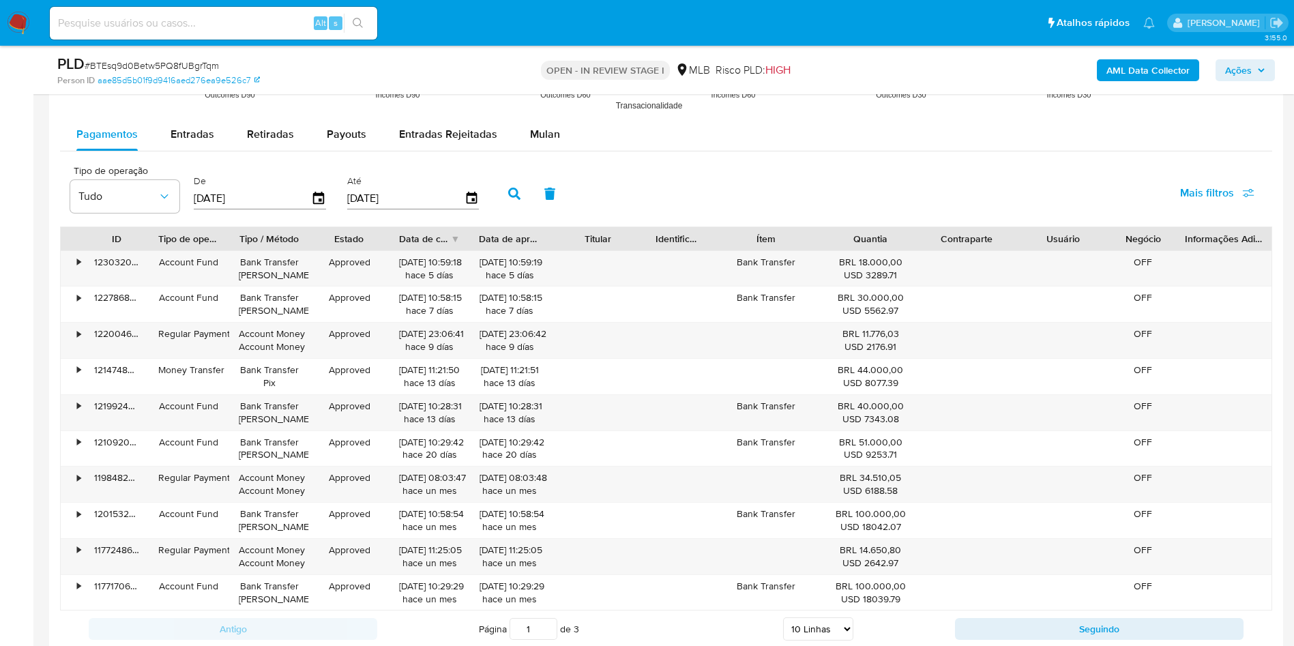
scroll to position [1496, 0]
click at [544, 127] on span "Mulan" at bounding box center [545, 134] width 30 height 16
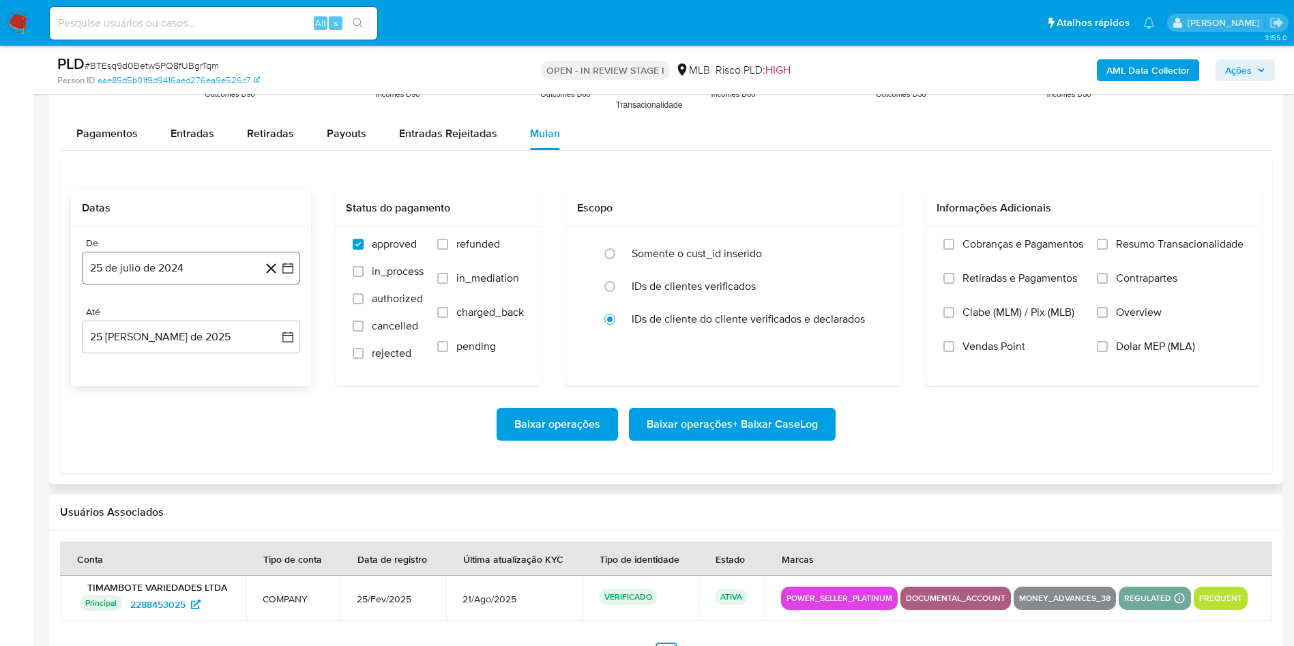
click at [171, 282] on button "25 de julio de 2024" at bounding box center [191, 268] width 218 height 33
click at [169, 312] on span "julio 2024" at bounding box center [184, 317] width 51 height 14
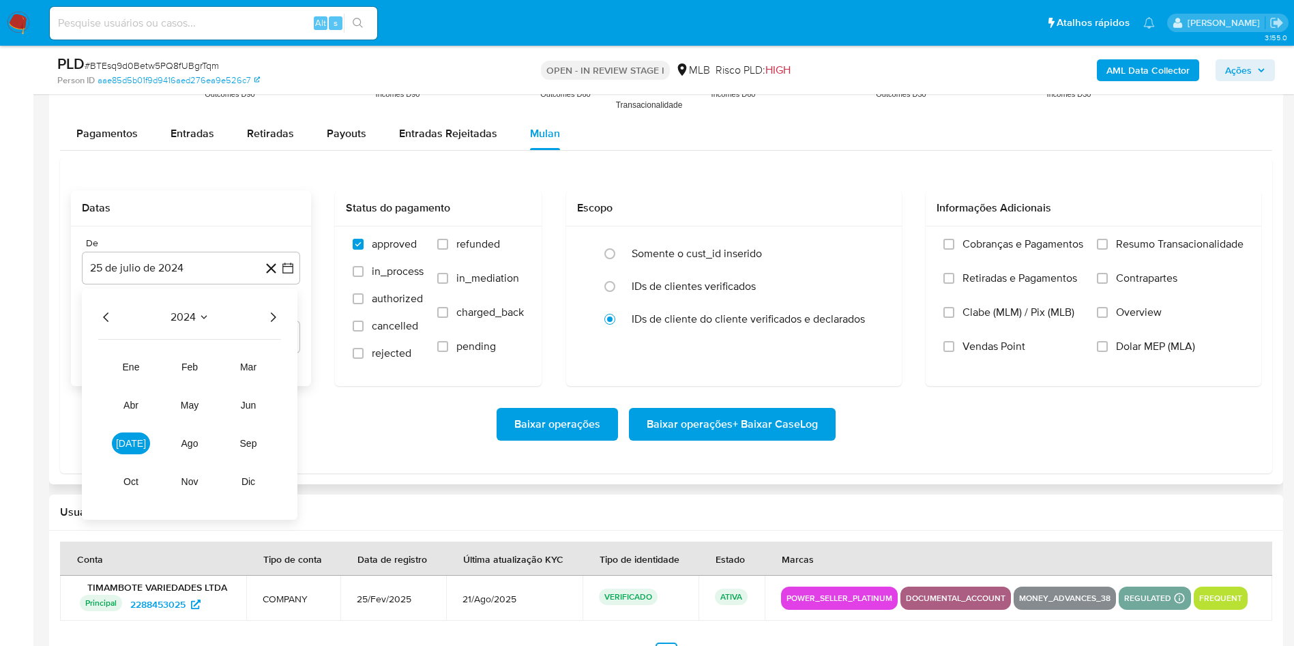
click at [276, 319] on icon "Año siguiente" at bounding box center [273, 317] width 16 height 16
click at [132, 445] on span "[DATE]" at bounding box center [131, 443] width 30 height 11
click at [135, 366] on button "1" at bounding box center [137, 368] width 22 height 22
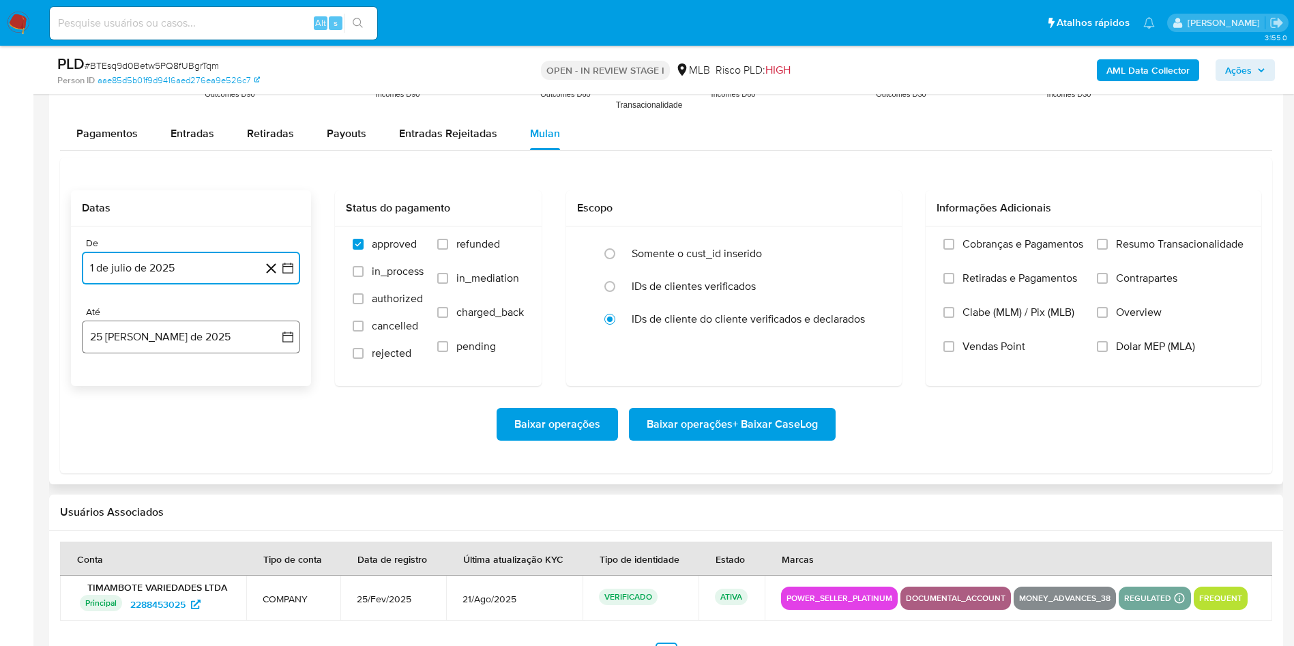
click at [132, 348] on button "25 [PERSON_NAME] de 2025" at bounding box center [191, 337] width 218 height 33
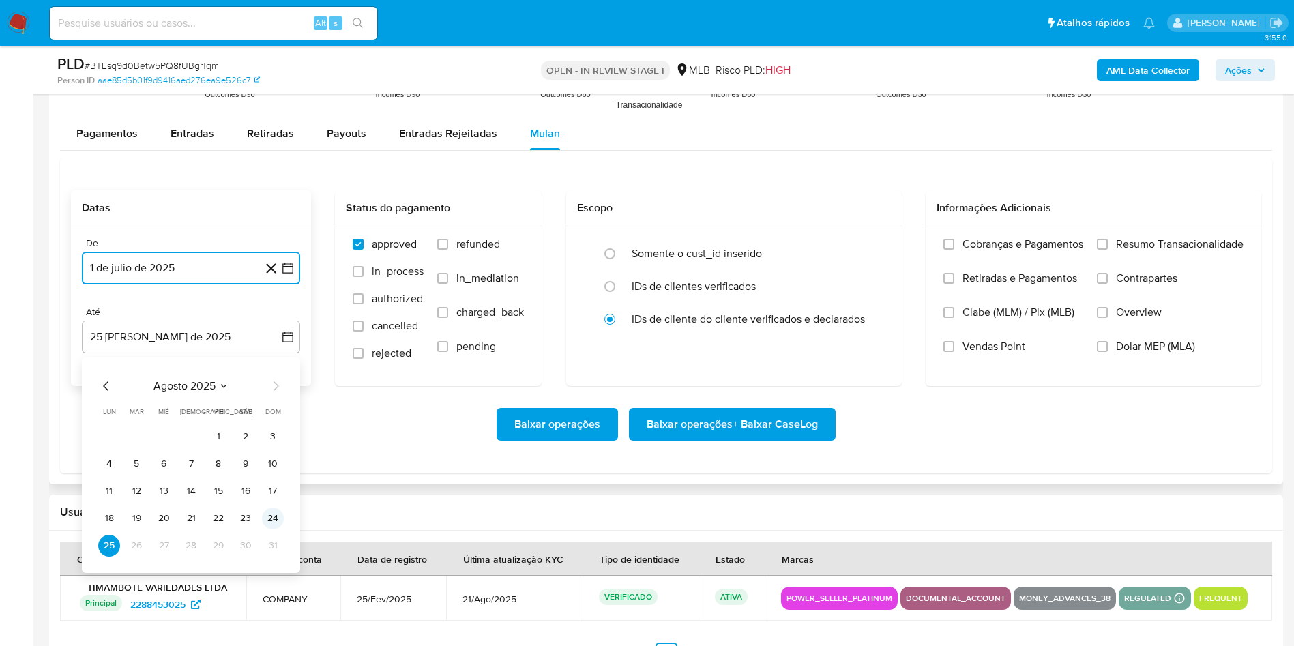
click at [274, 521] on button "24" at bounding box center [273, 519] width 22 height 22
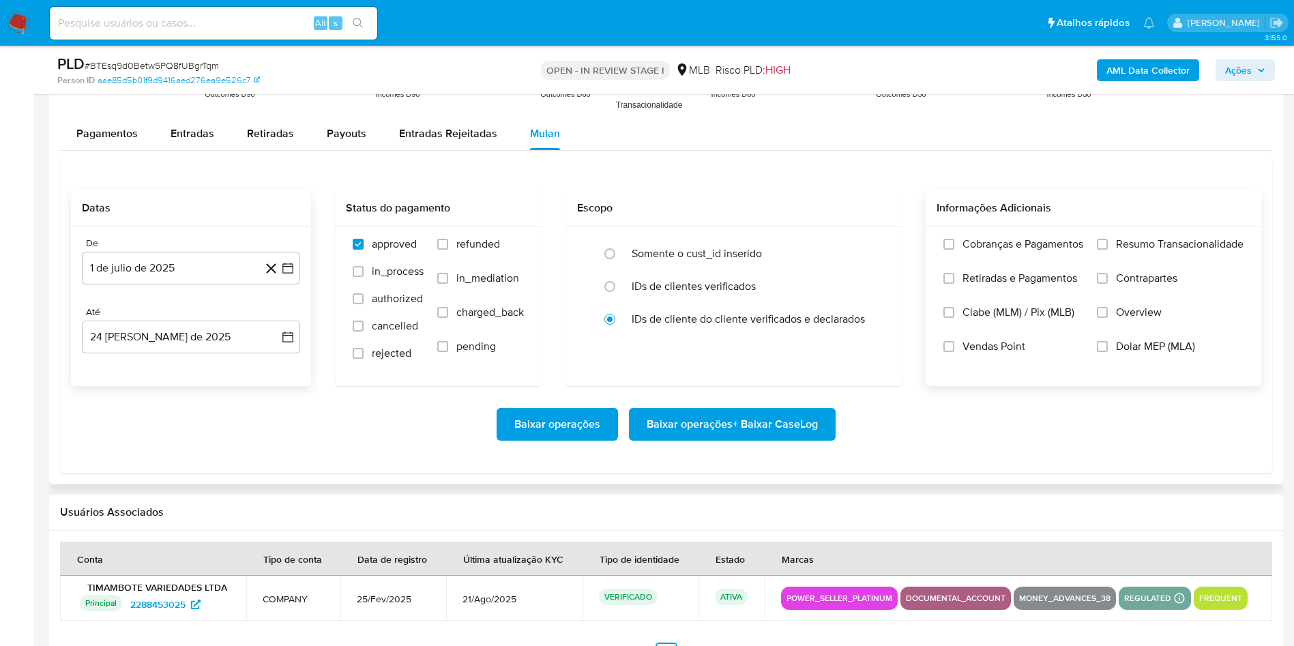
click at [1130, 255] on label "Resumo Transacionalidade" at bounding box center [1170, 254] width 147 height 34
click at [1108, 250] on input "Resumo Transacionalidade" at bounding box center [1102, 244] width 11 height 11
click at [739, 426] on span "Baixar operações + Baixar CaseLog" at bounding box center [732, 424] width 171 height 30
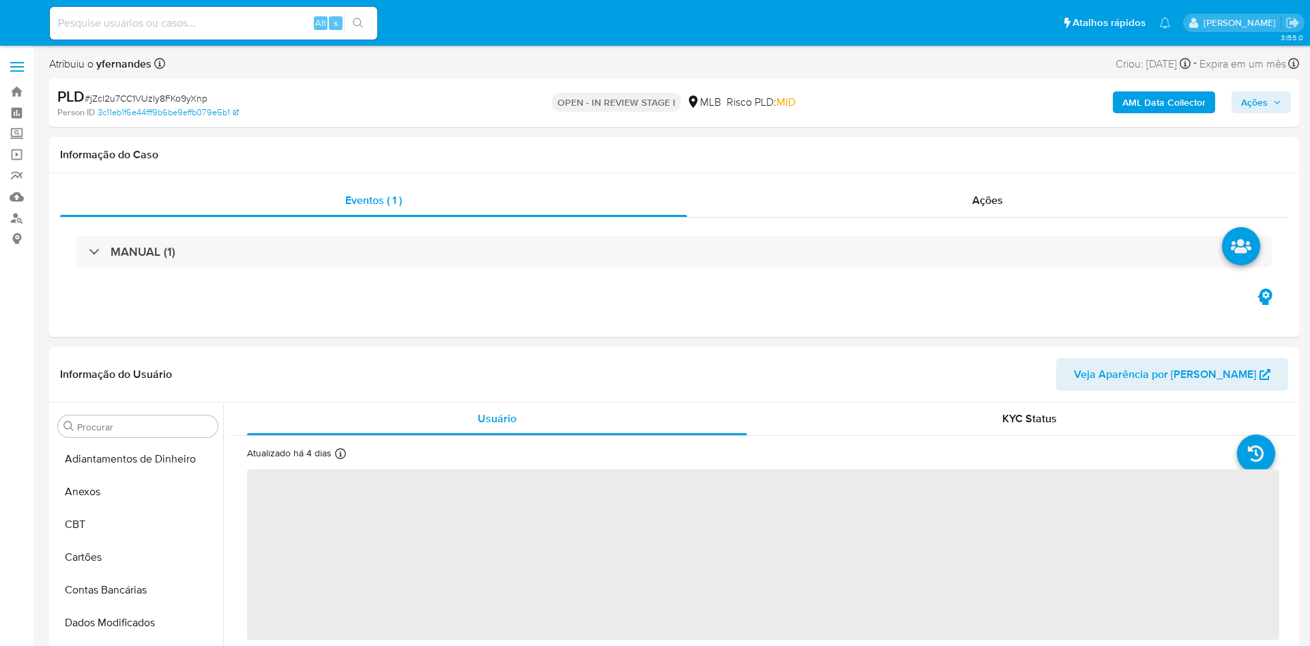
select select "10"
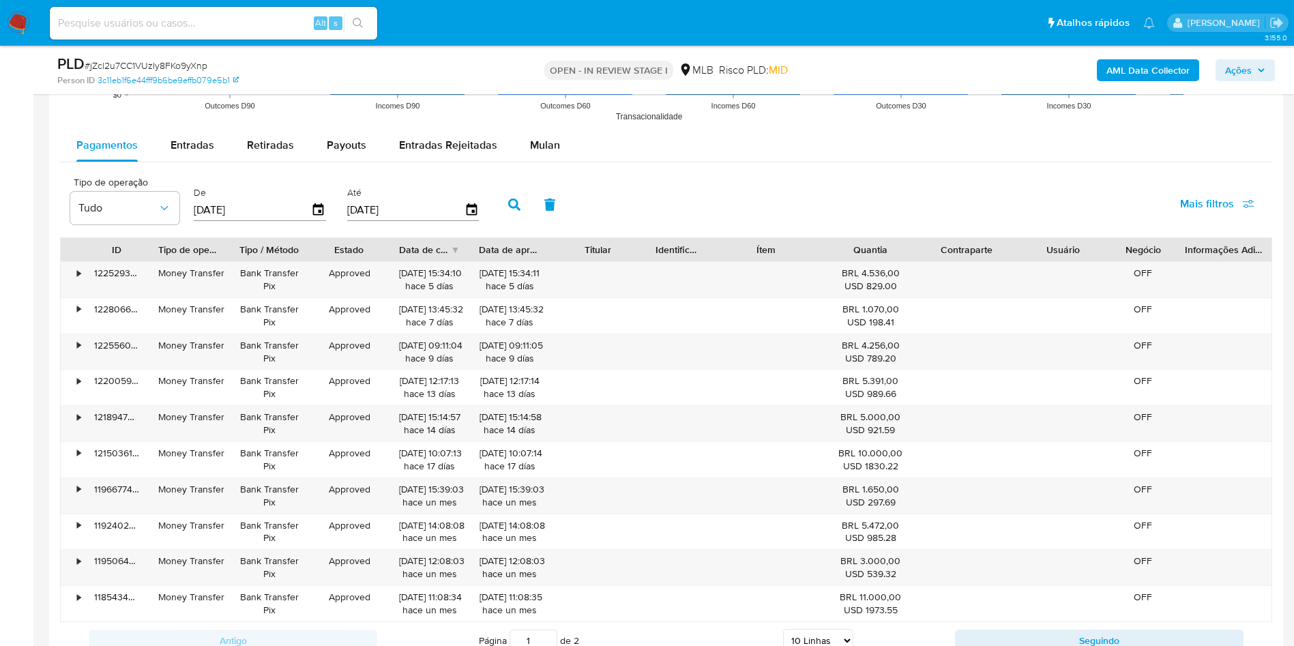
scroll to position [1393, 0]
click at [540, 148] on span "Mulan" at bounding box center [545, 144] width 30 height 16
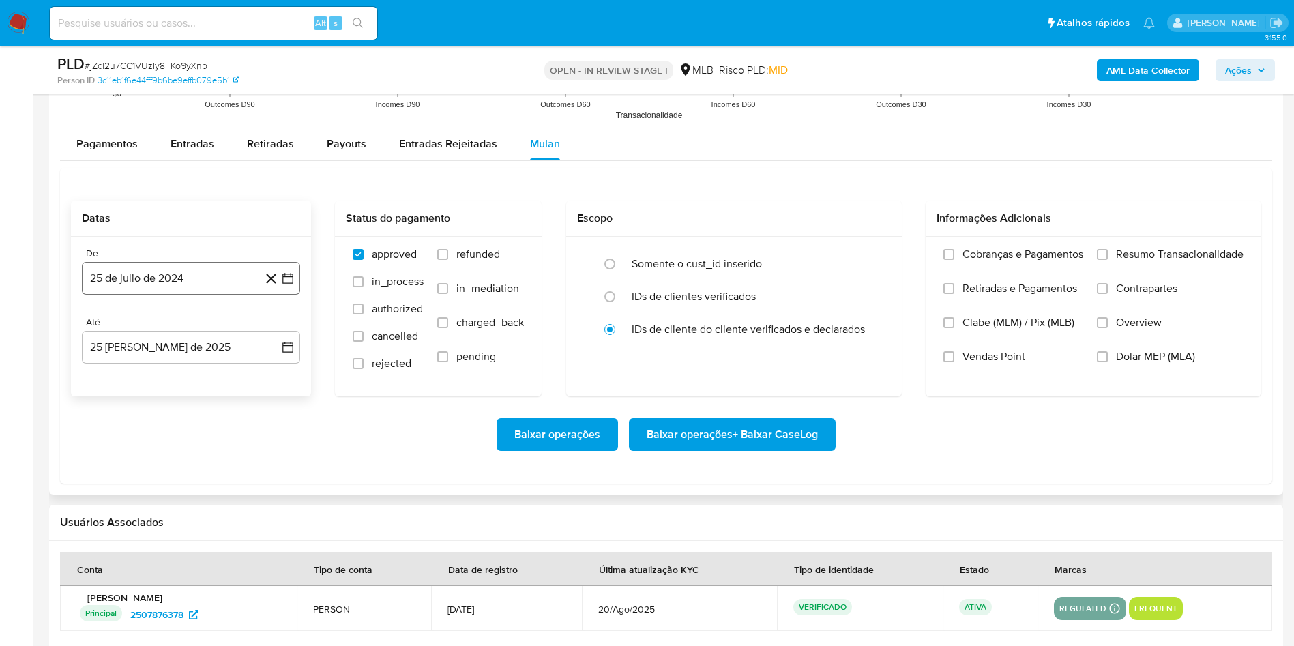
click at [148, 269] on button "25 de julio de 2024" at bounding box center [191, 278] width 218 height 33
click at [191, 334] on span "julio 2024" at bounding box center [184, 328] width 51 height 14
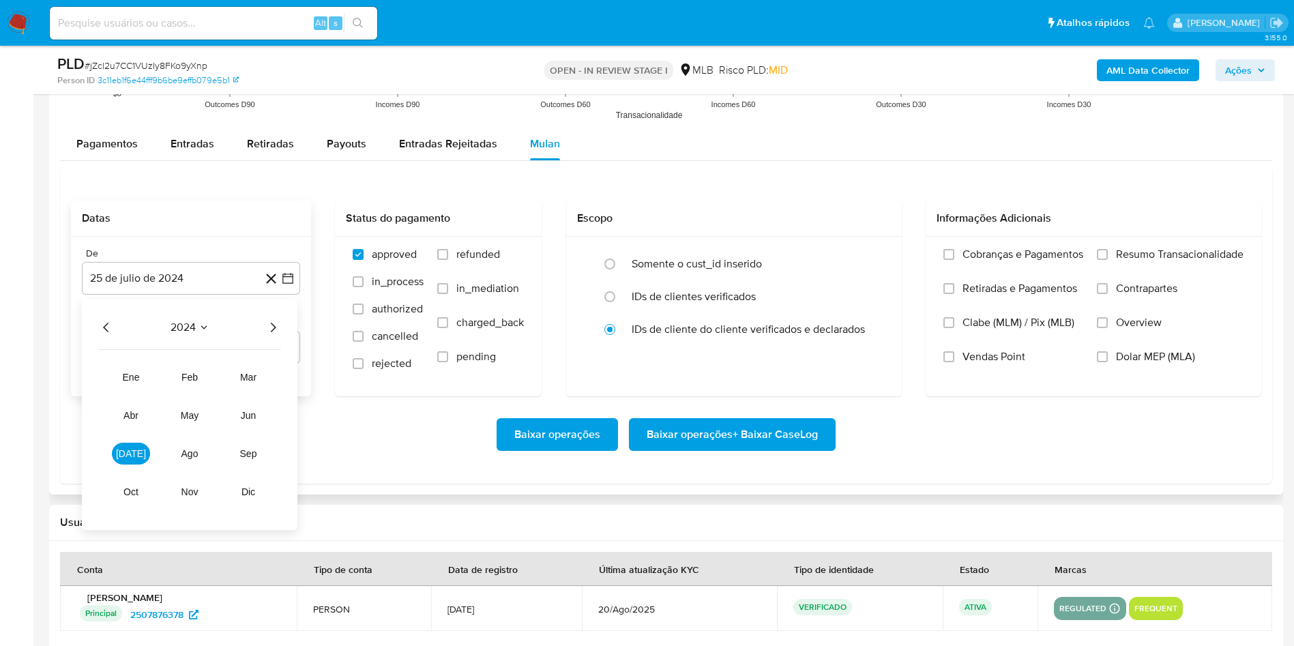
click at [272, 332] on icon "Año siguiente" at bounding box center [273, 328] width 5 height 10
click at [130, 452] on span "[DATE]" at bounding box center [131, 453] width 30 height 11
click at [136, 370] on button "1" at bounding box center [137, 378] width 22 height 22
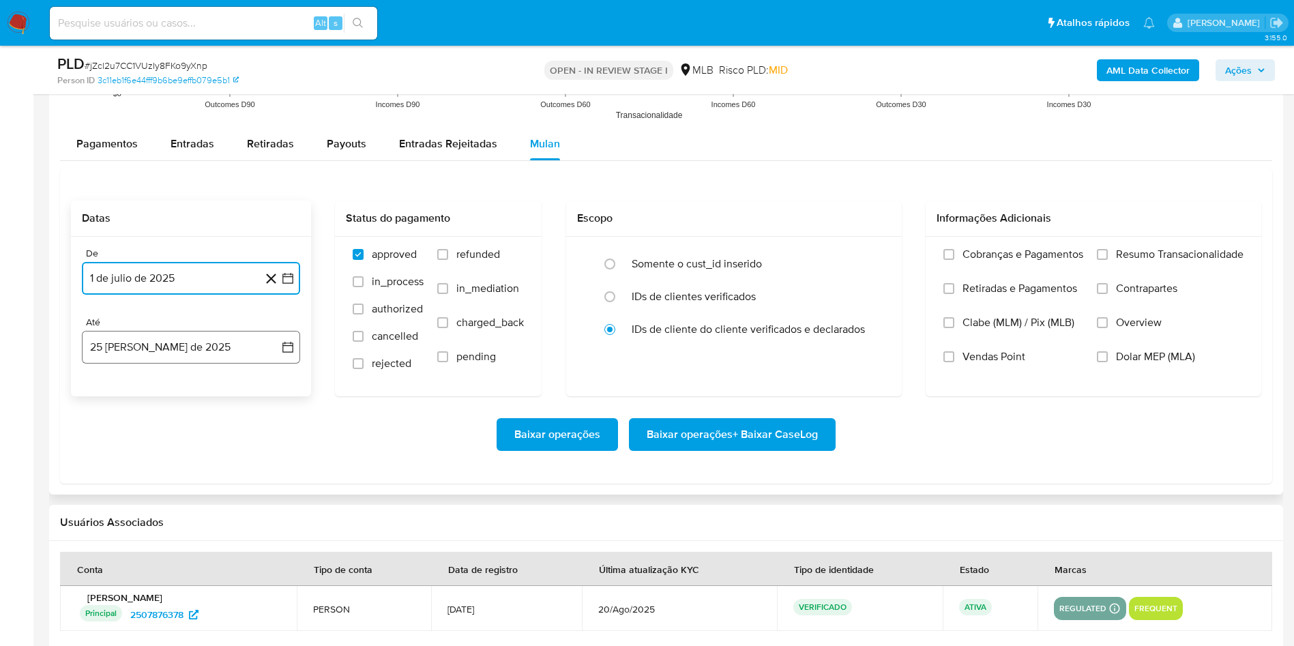
click at [127, 345] on button "25 de agosto de 2025" at bounding box center [191, 347] width 218 height 33
click at [269, 529] on button "24" at bounding box center [273, 529] width 22 height 22
click at [1127, 248] on span "Resumo Transacionalidade" at bounding box center [1180, 255] width 128 height 14
click at [1108, 249] on input "Resumo Transacionalidade" at bounding box center [1102, 254] width 11 height 11
click at [705, 442] on span "Baixar operações + Baixar CaseLog" at bounding box center [732, 435] width 171 height 30
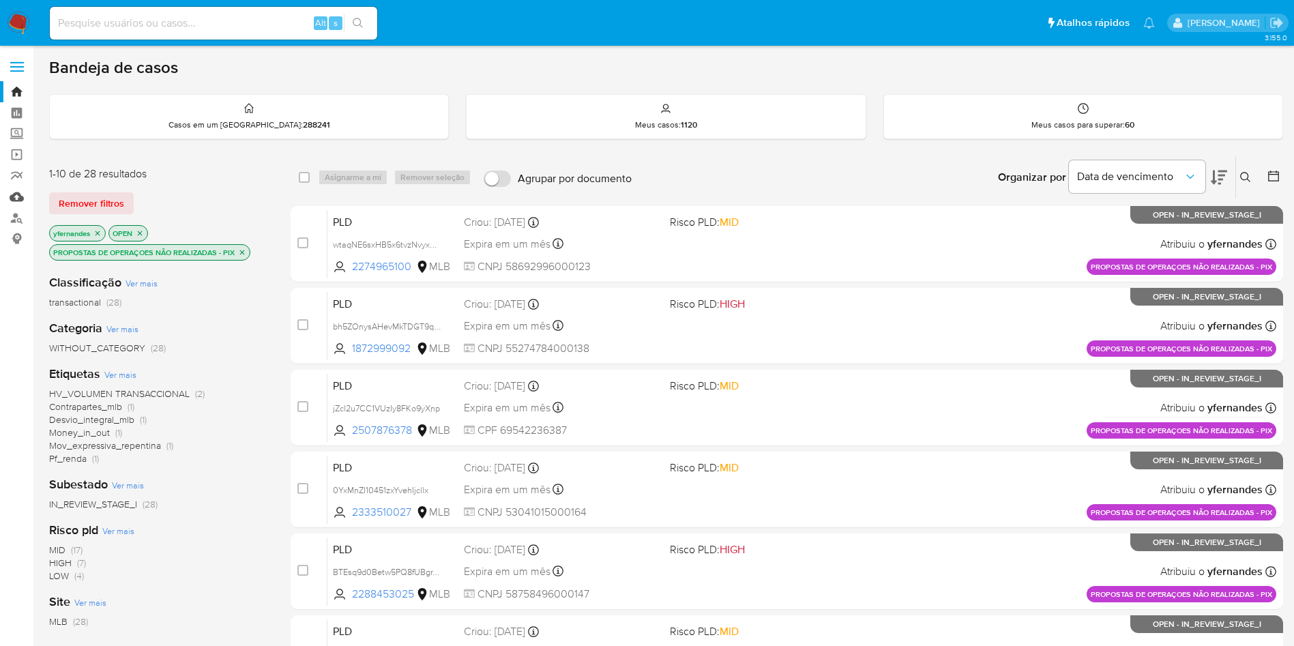
click at [8, 192] on link "Mulan" at bounding box center [81, 196] width 162 height 21
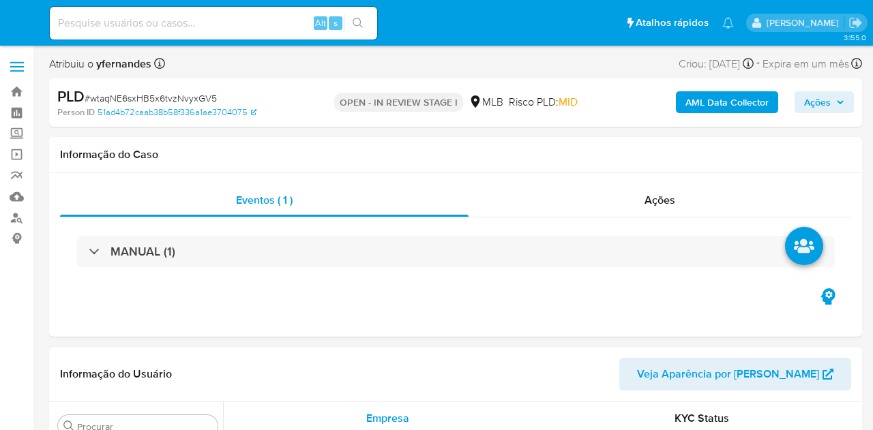
select select "10"
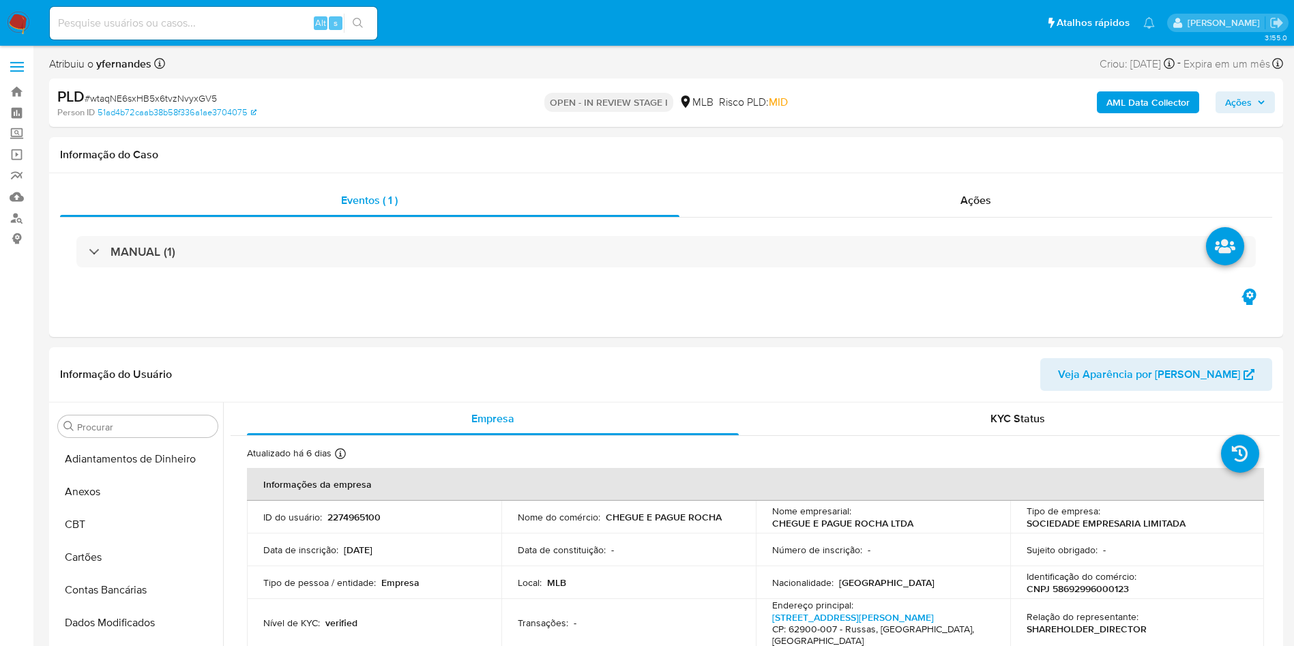
scroll to position [609, 0]
click at [180, 90] on div "PLD # wtaqNE6sxHB5x6tvzNvyxGV5" at bounding box center [257, 97] width 401 height 20
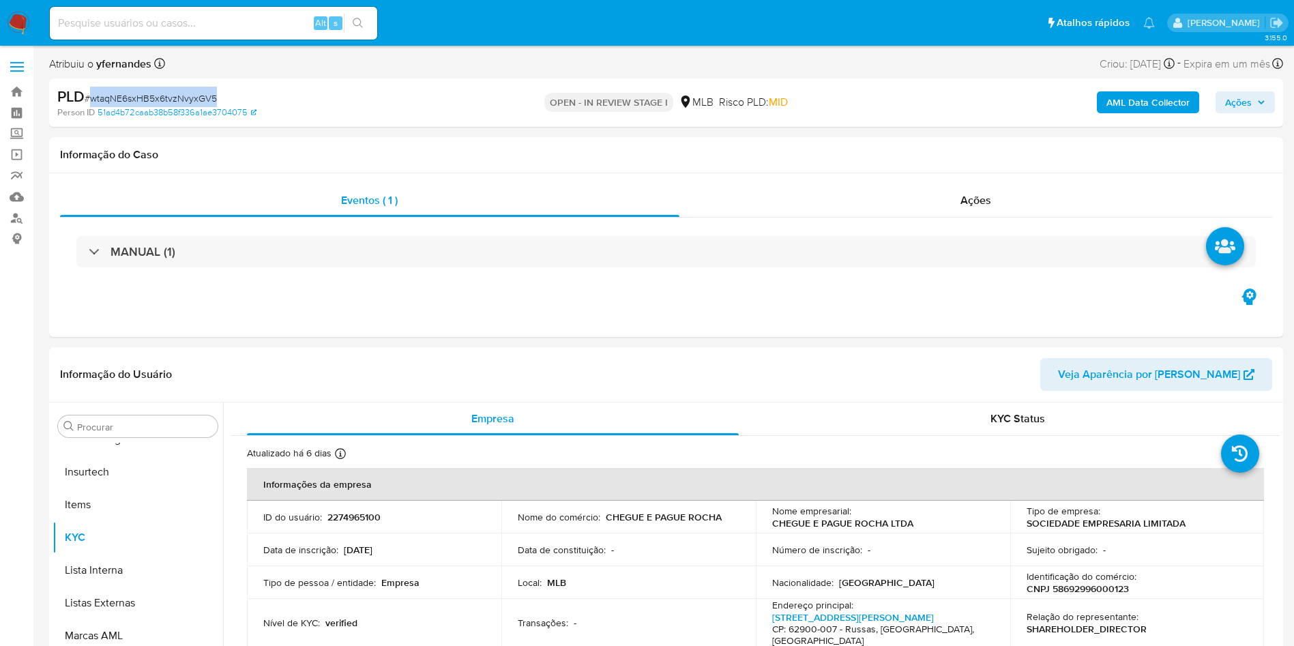
click at [179, 90] on div "PLD # wtaqNE6sxHB5x6tvzNvyxGV5" at bounding box center [257, 97] width 401 height 20
copy span "wtaqNE6sxHB5x6tvzNvyxGV5"
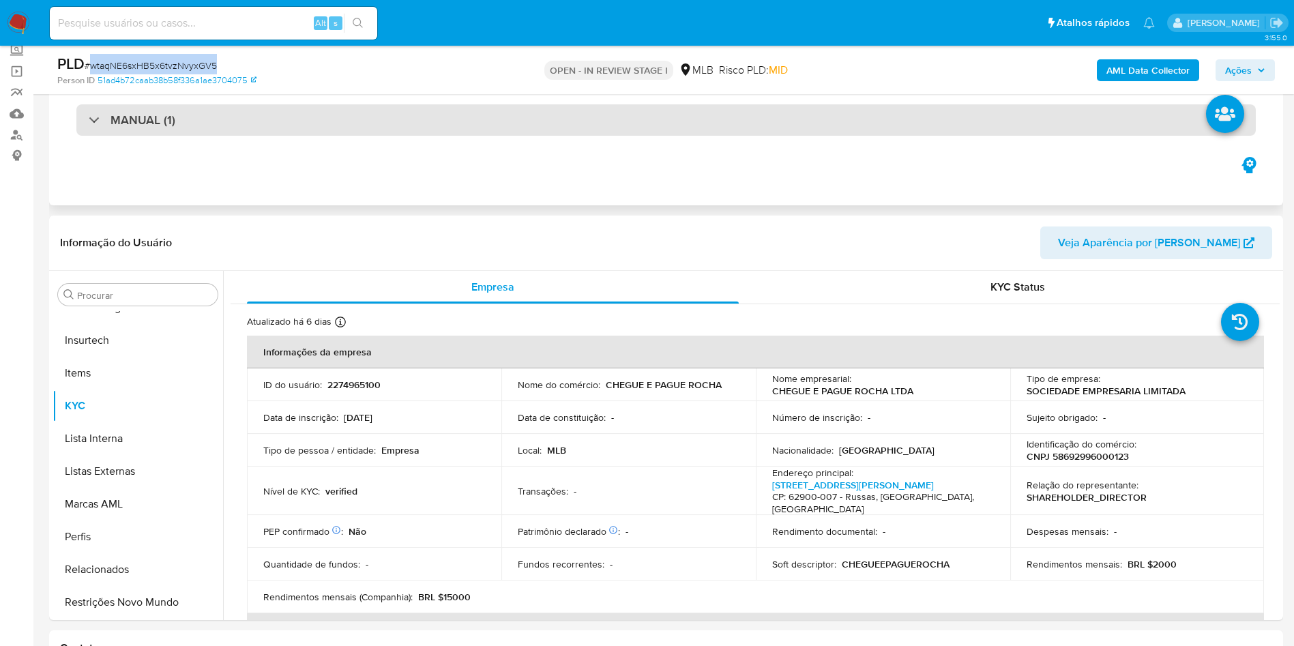
scroll to position [102, 0]
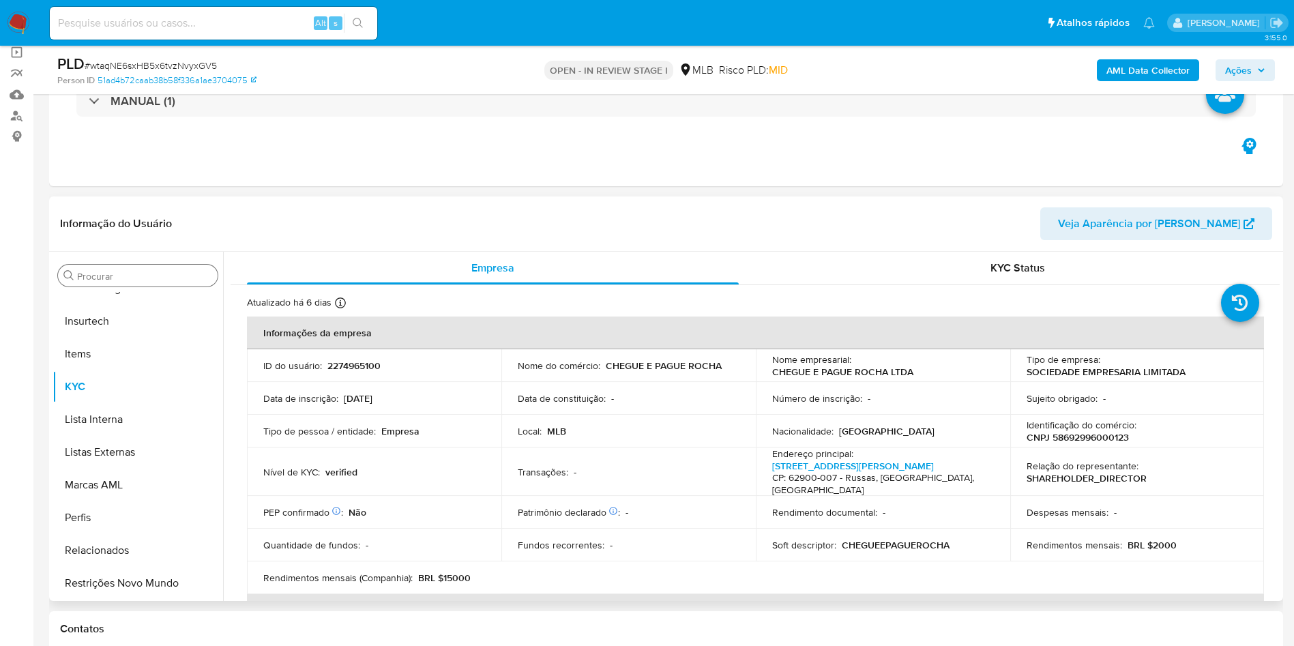
click at [123, 267] on div "Procurar" at bounding box center [138, 276] width 160 height 22
click at [117, 268] on div "Procurar" at bounding box center [138, 276] width 160 height 22
click at [104, 273] on input "Procurar" at bounding box center [144, 276] width 135 height 12
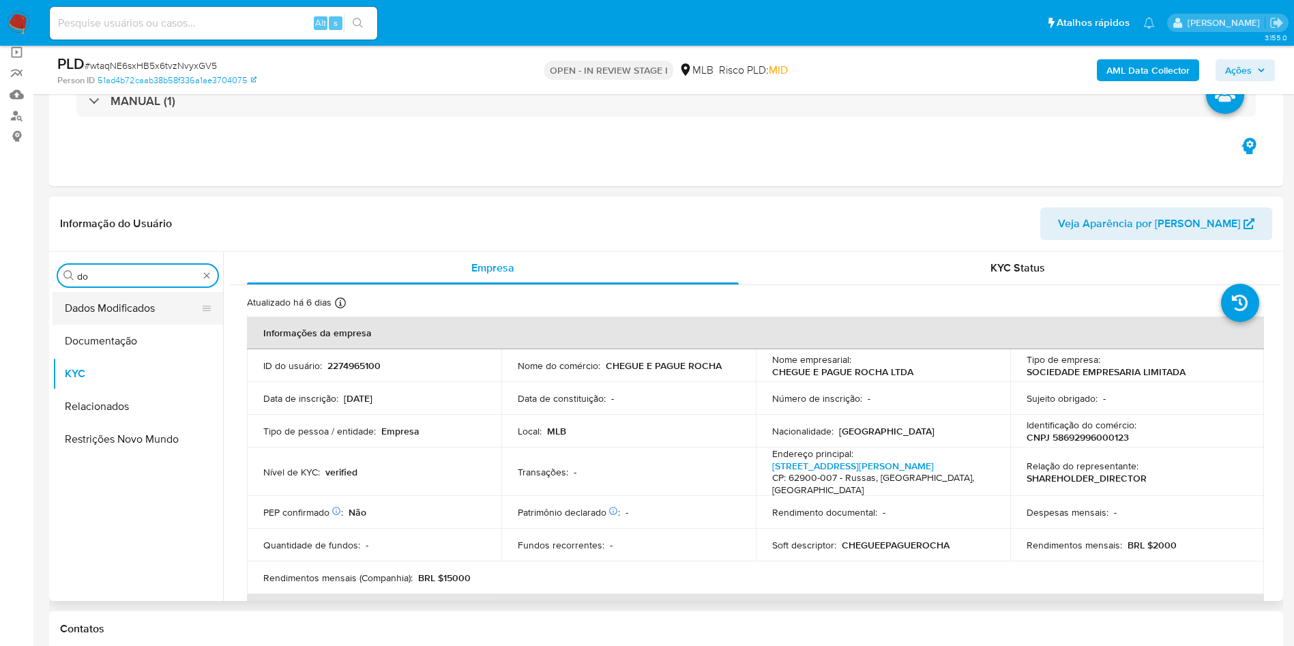
scroll to position [0, 0]
click at [102, 337] on button "Documentação" at bounding box center [133, 341] width 160 height 33
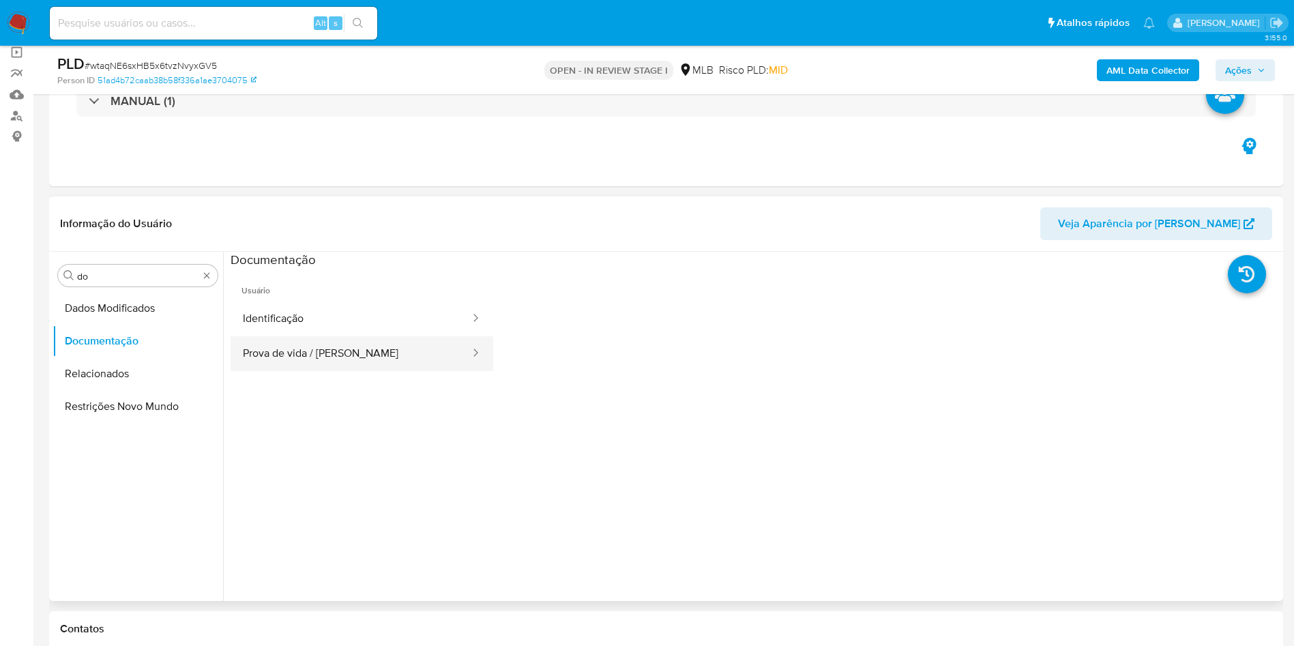
drag, startPoint x: 332, startPoint y: 330, endPoint x: 325, endPoint y: 349, distance: 20.5
click at [333, 330] on button "Identificação" at bounding box center [351, 319] width 241 height 35
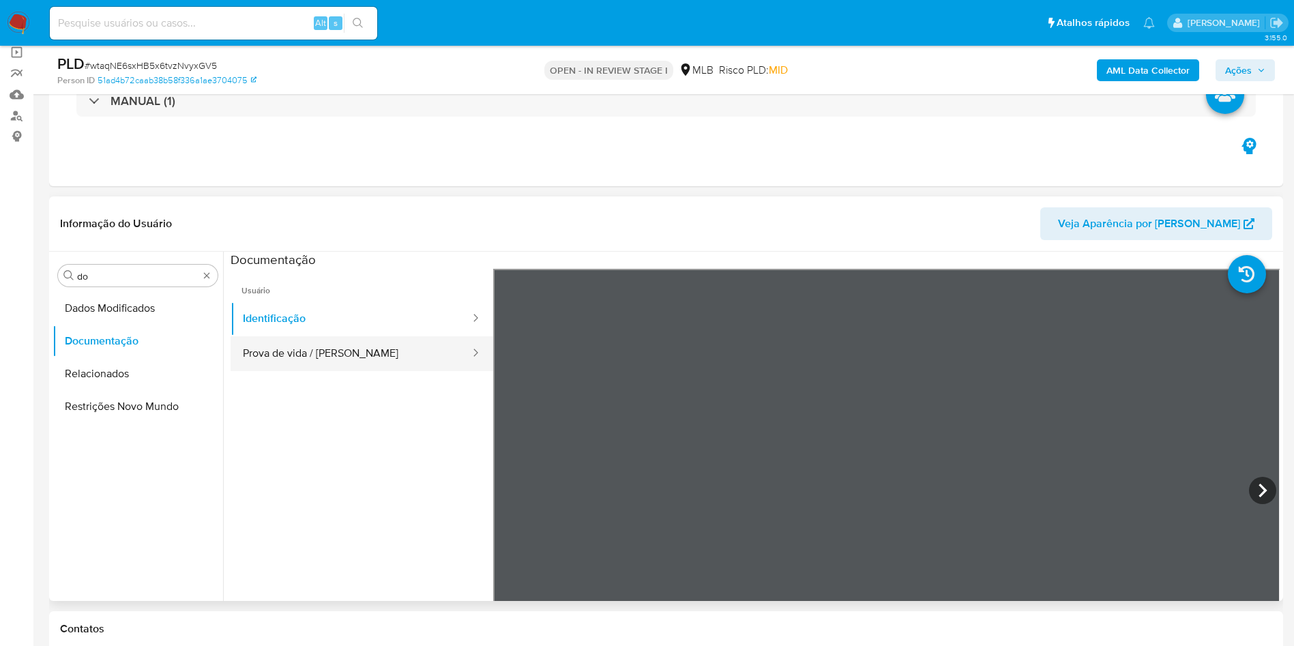
click at [325, 355] on button "Prova de vida / [PERSON_NAME]" at bounding box center [351, 353] width 241 height 35
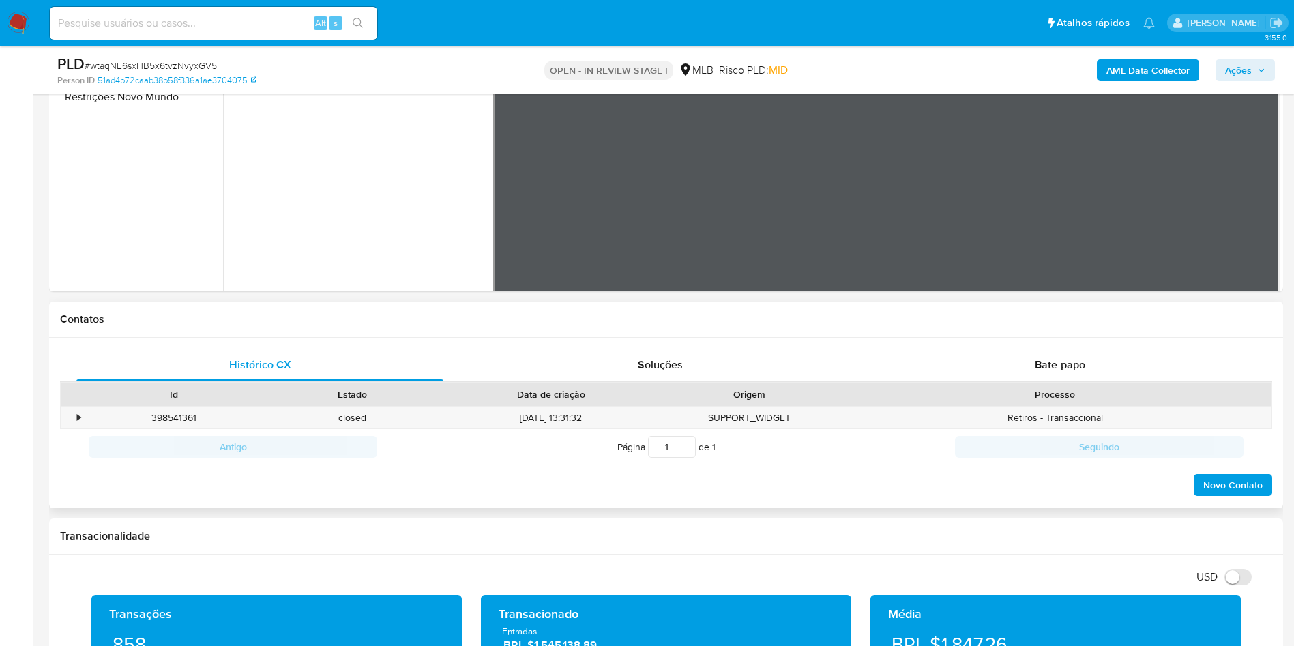
scroll to position [614, 0]
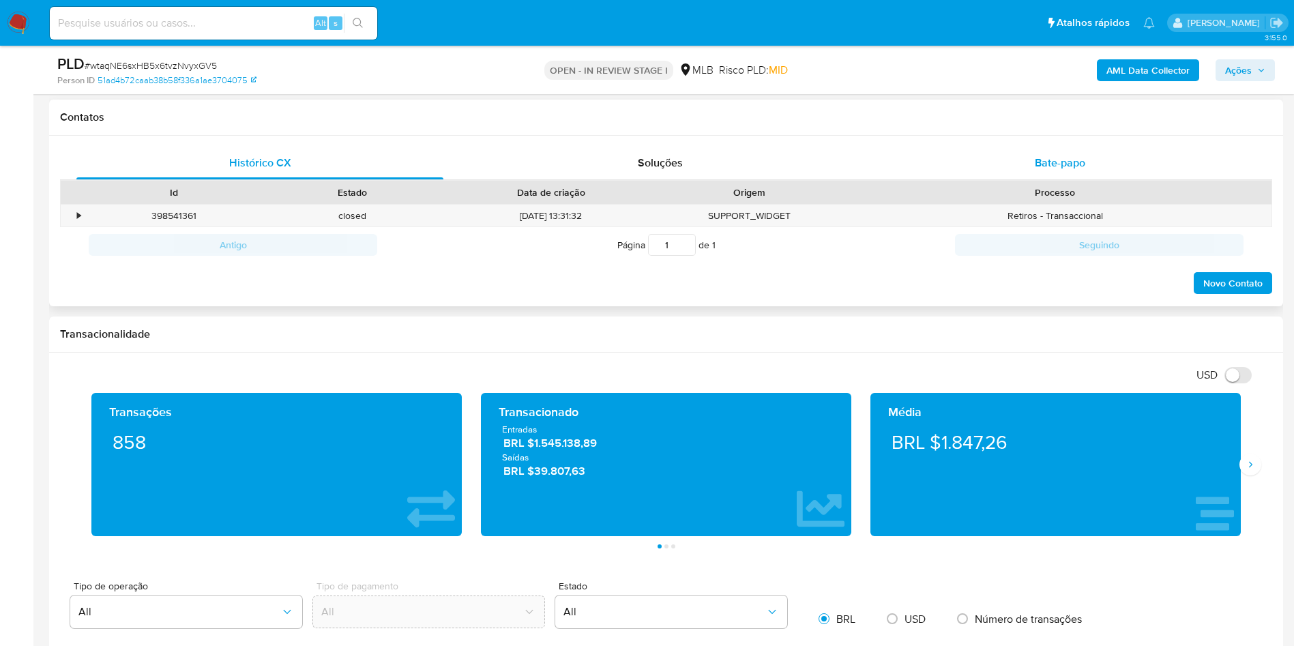
click at [873, 170] on div "Bate-papo" at bounding box center [1060, 163] width 367 height 33
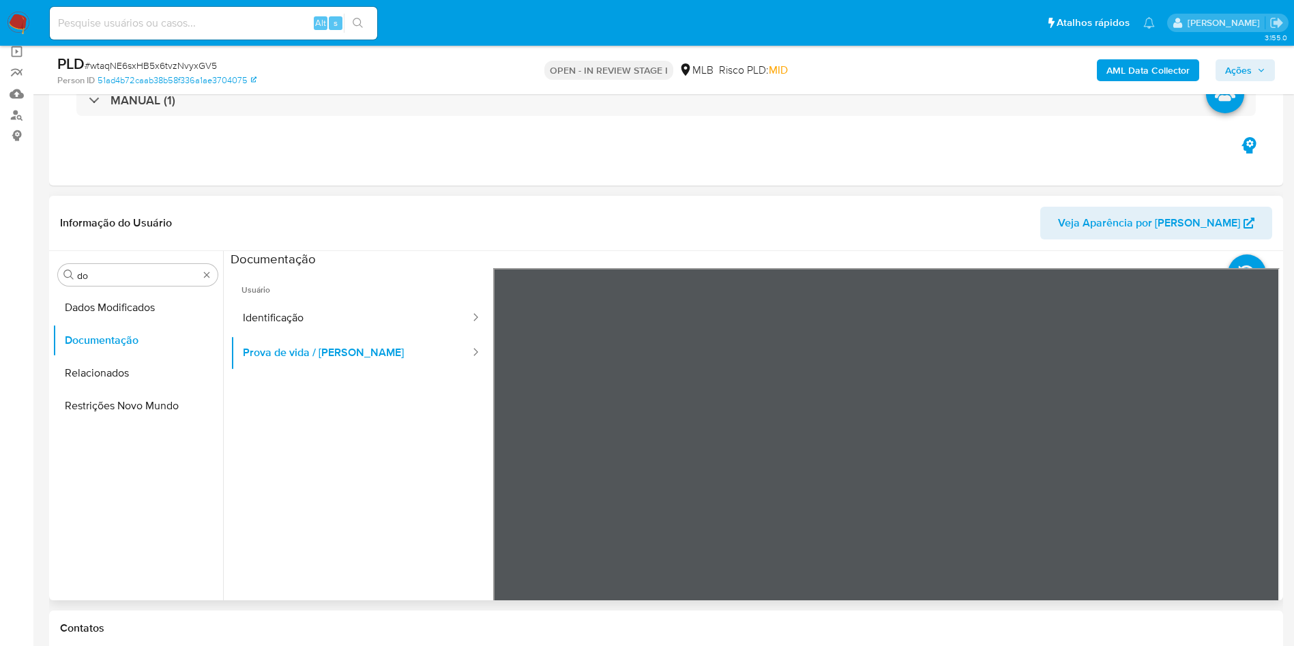
scroll to position [102, 0]
click at [123, 272] on input "do" at bounding box center [137, 276] width 121 height 12
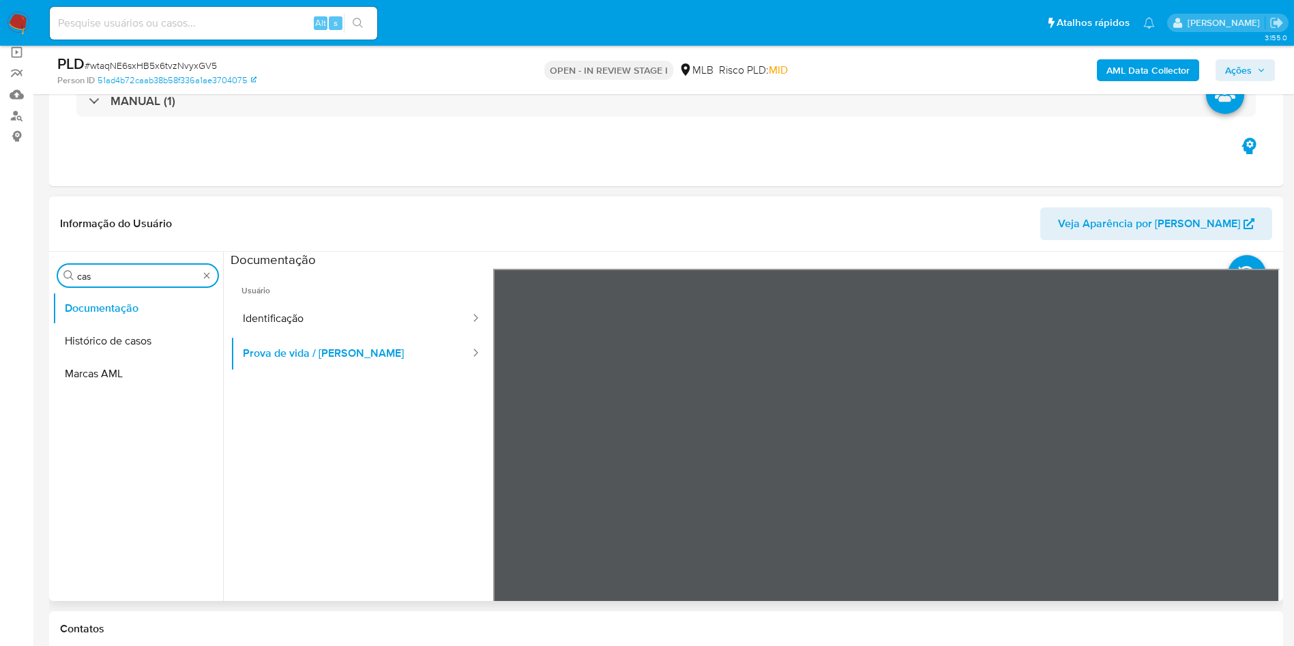
type input "cas"
click at [82, 326] on button "Histórico de casos" at bounding box center [138, 341] width 171 height 33
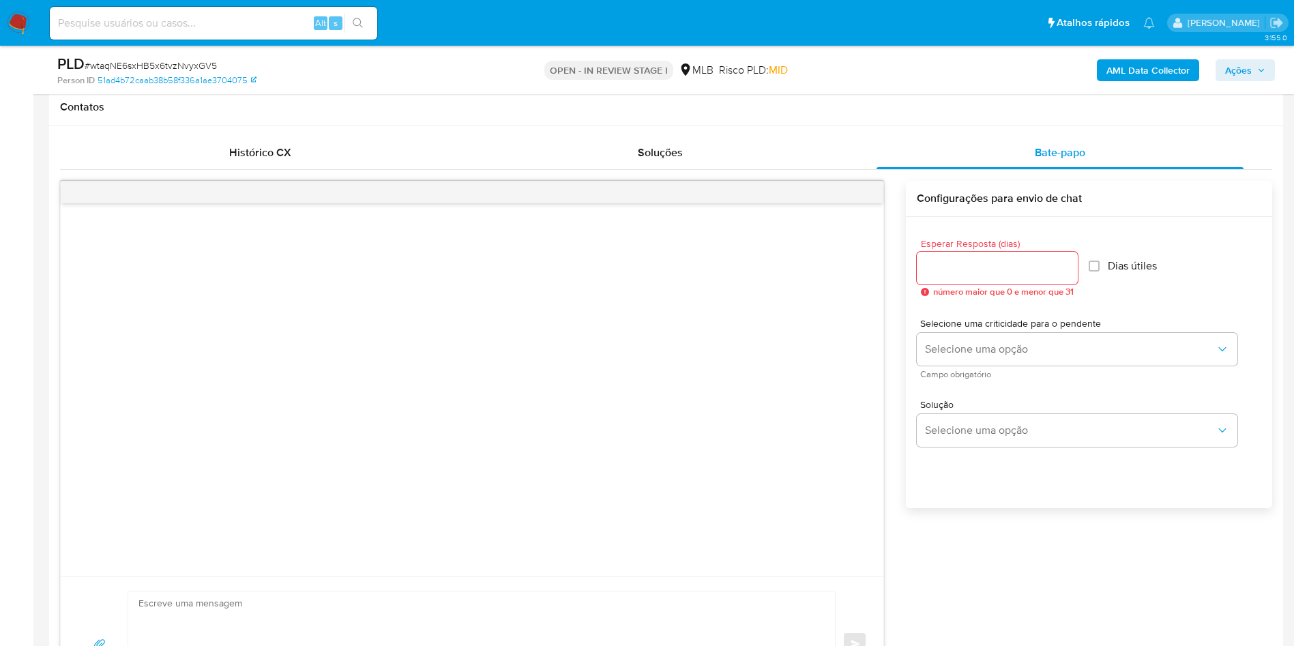
scroll to position [512, 0]
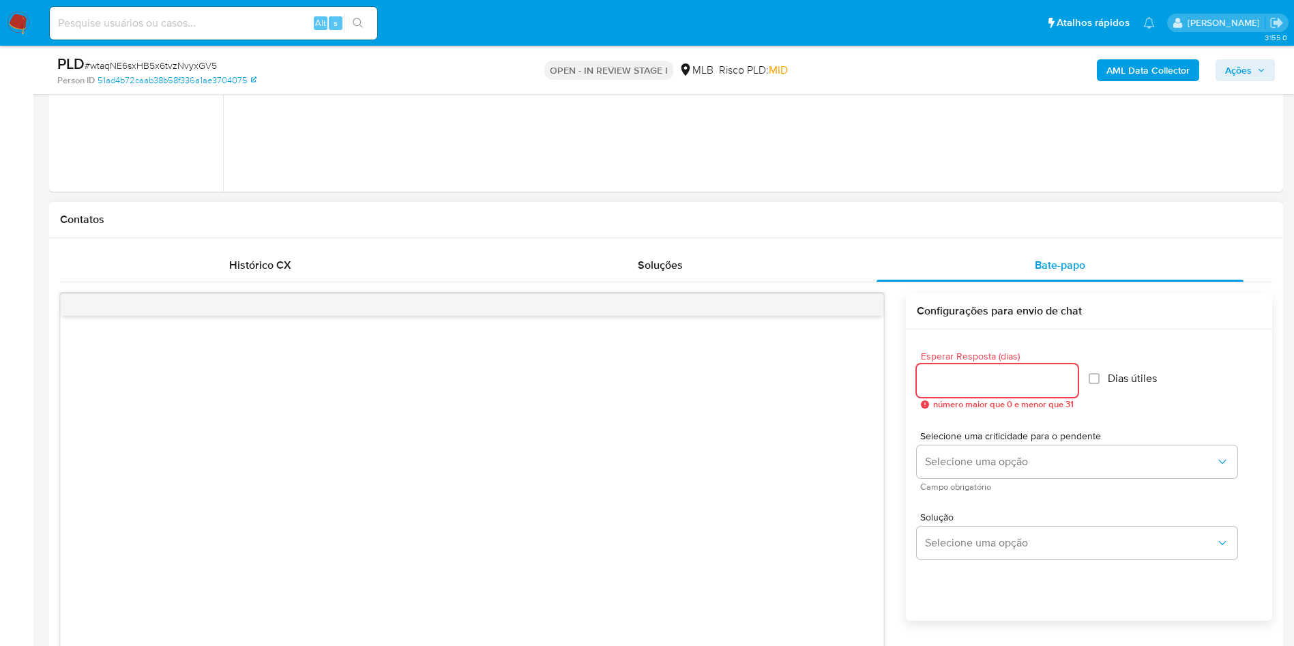
click at [873, 385] on input "Esperar Resposta (dias)" at bounding box center [997, 381] width 161 height 18
type input "3"
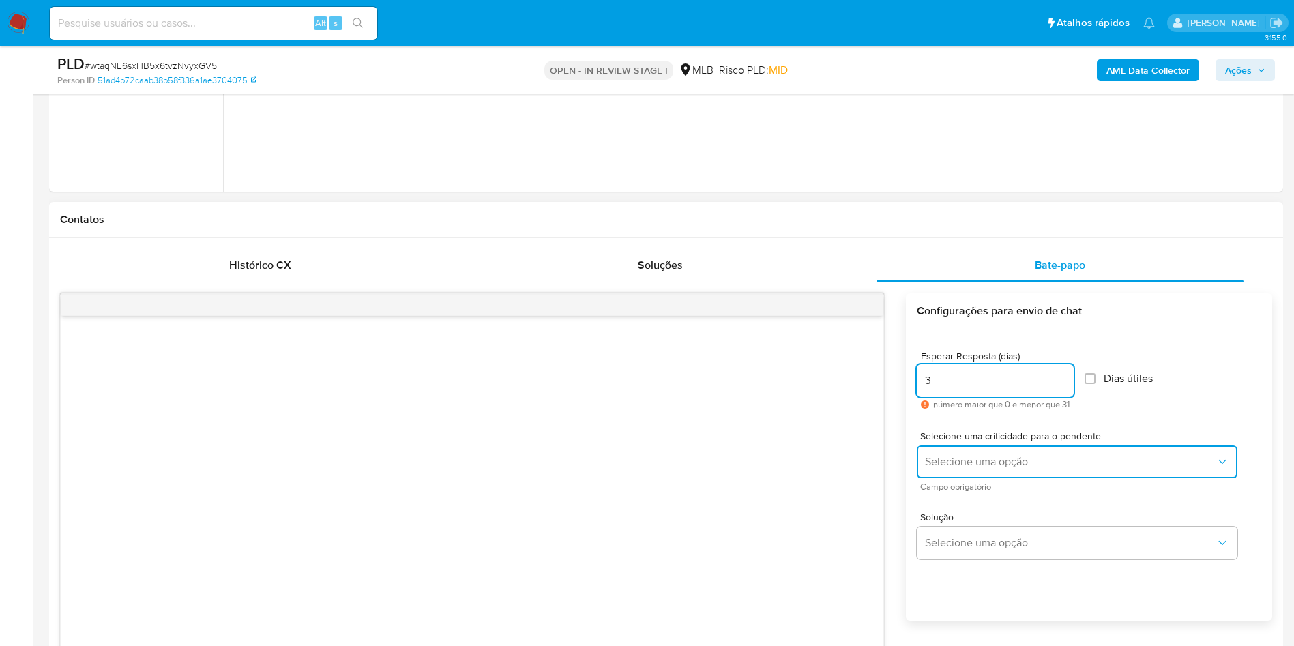
click at [873, 430] on span "Selecione uma opção" at bounding box center [1070, 462] width 291 height 14
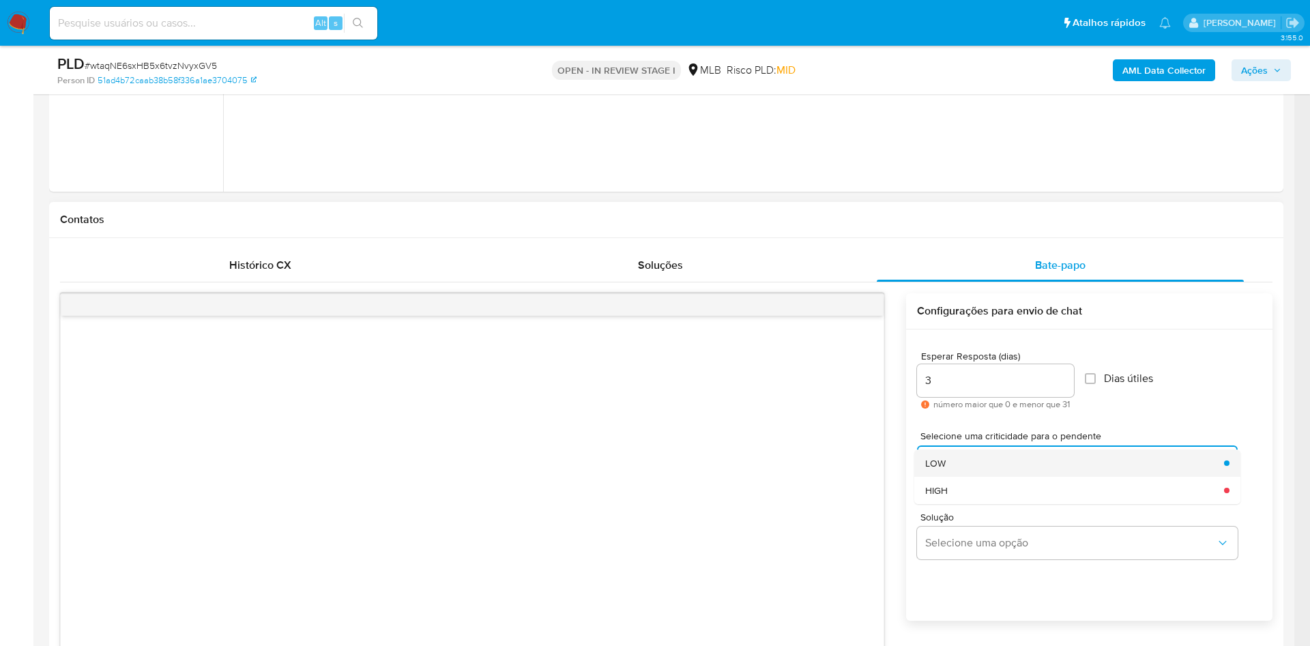
click at [873, 430] on div "LOW" at bounding box center [1070, 463] width 291 height 27
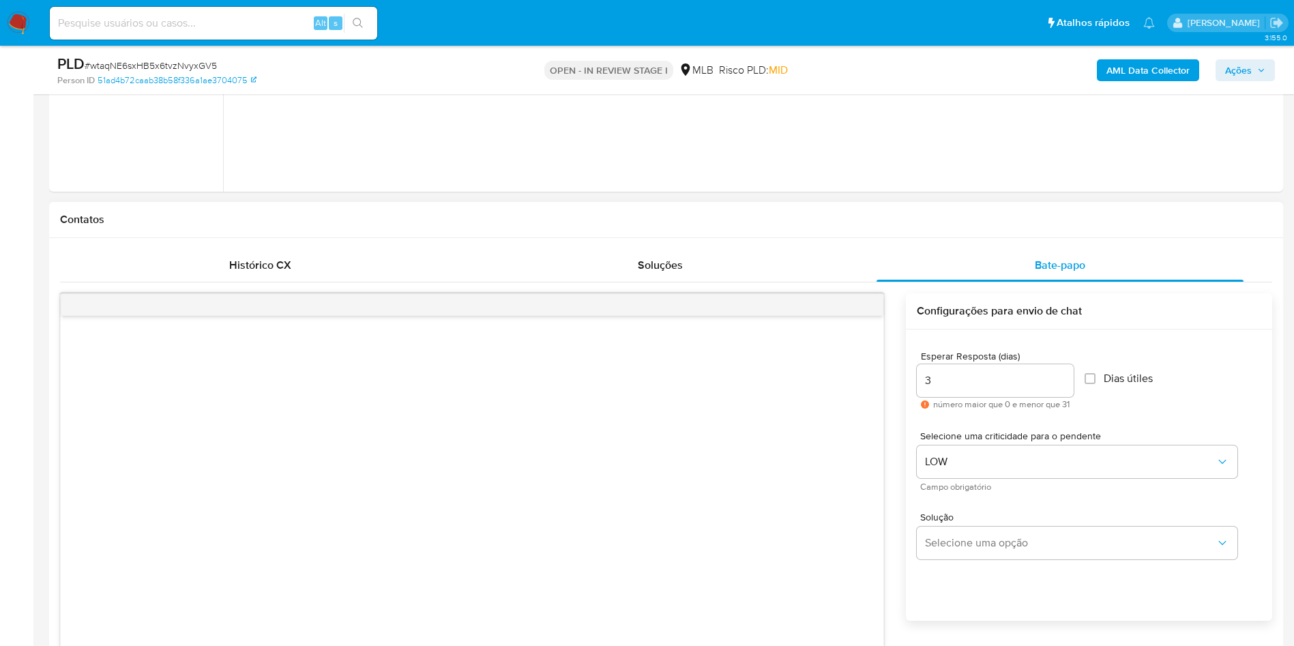
click at [873, 430] on div "Solução Selecione uma opção" at bounding box center [1089, 538] width 345 height 74
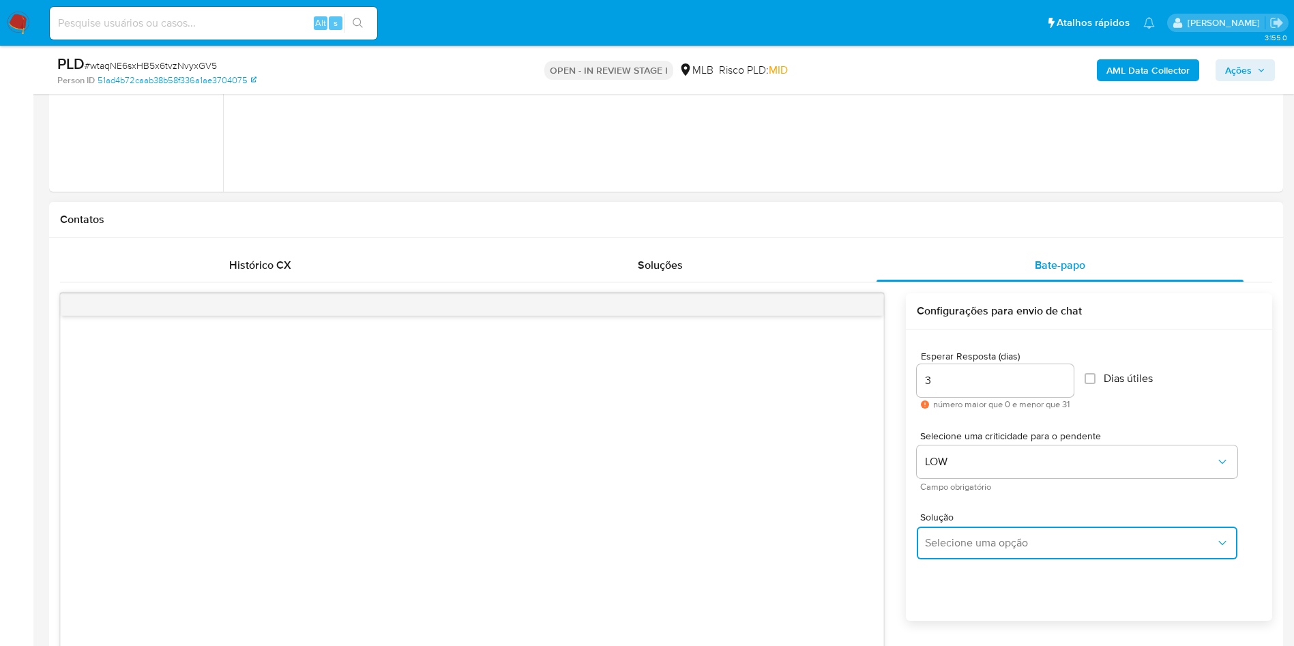
click at [873, 430] on button "Selecione uma opção" at bounding box center [1077, 543] width 321 height 33
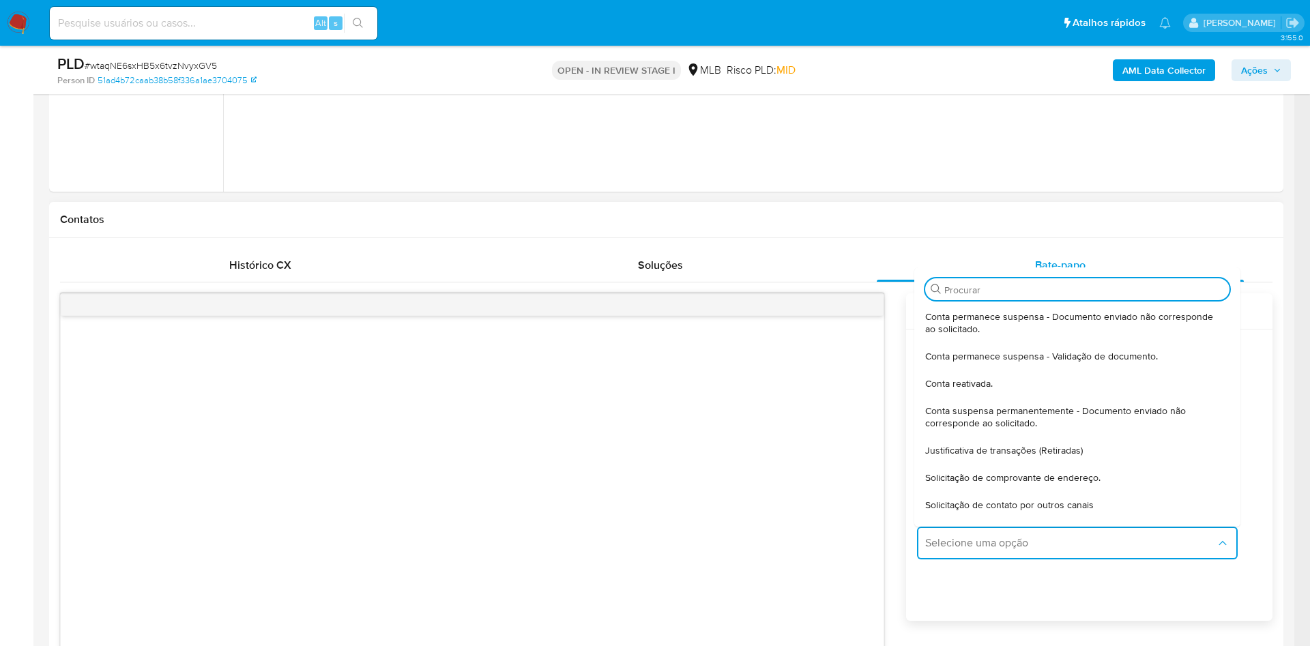
click at [873, 430] on span "Justificativa de transações (Retiradas)" at bounding box center [1004, 450] width 158 height 12
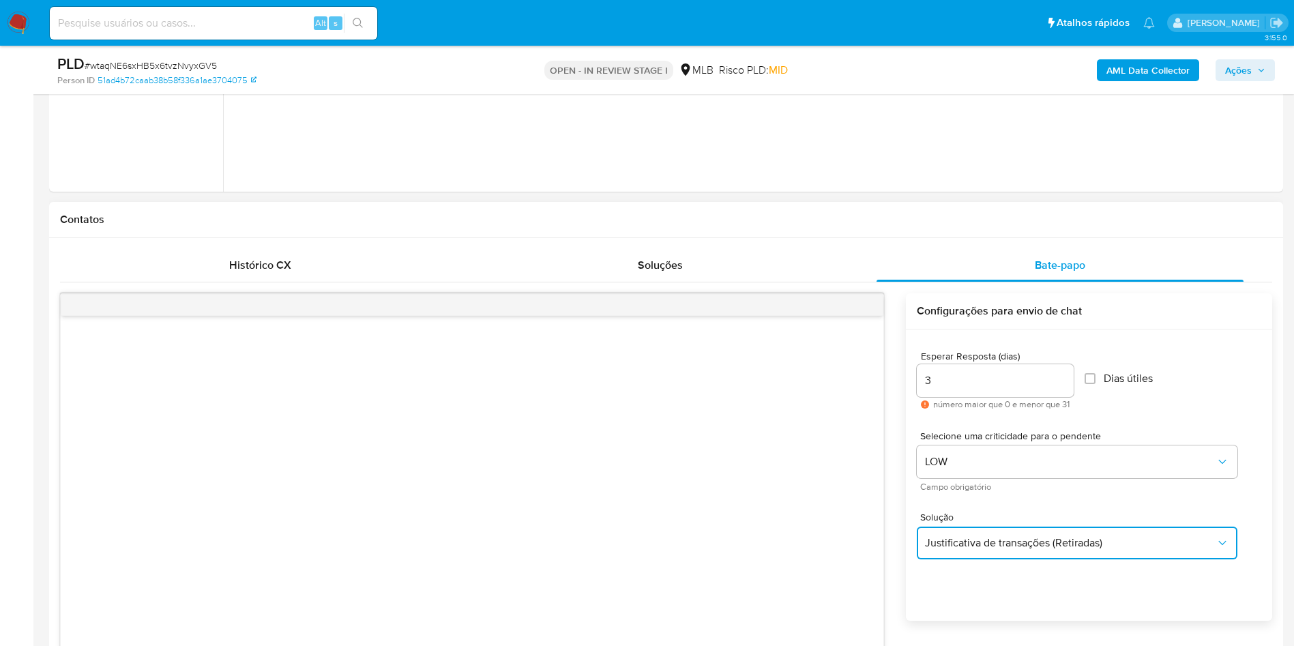
type textarea "Olá,Suspendemos a sua conta para uma verificação adicional de segurança.Por fav…"
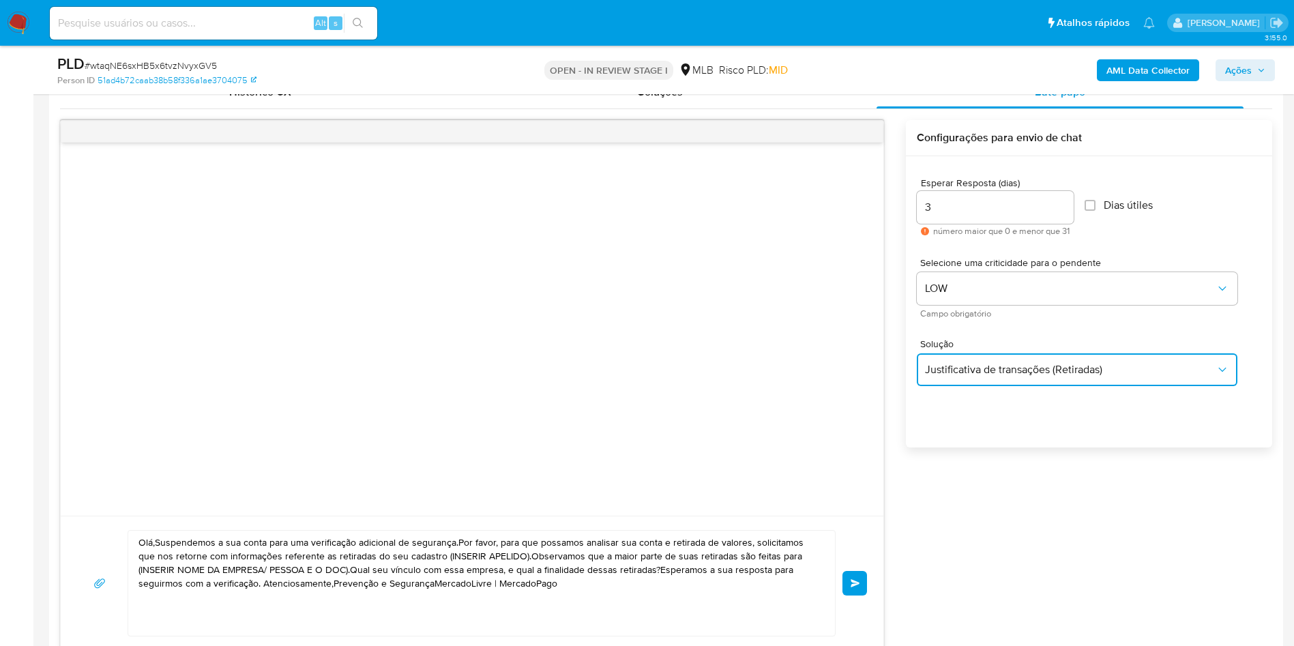
scroll to position [716, 0]
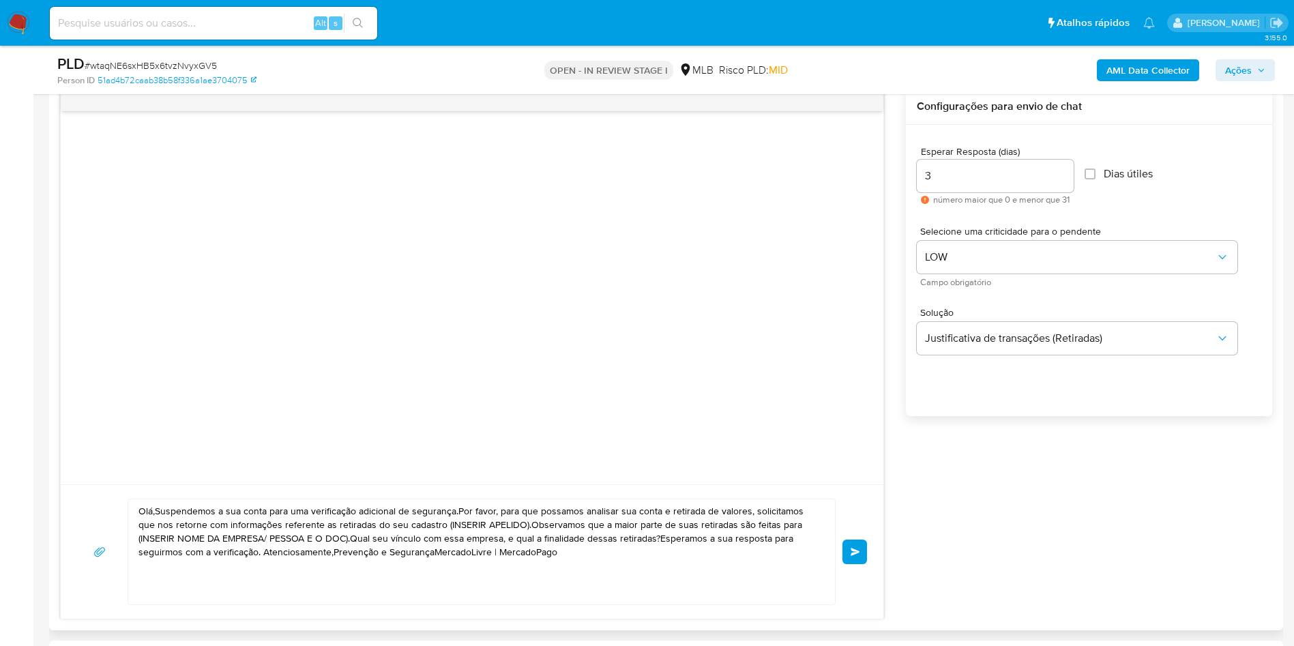
click at [618, 430] on textarea "Olá,Suspendemos a sua conta para uma verificação adicional de segurança.Por fav…" at bounding box center [477, 551] width 679 height 105
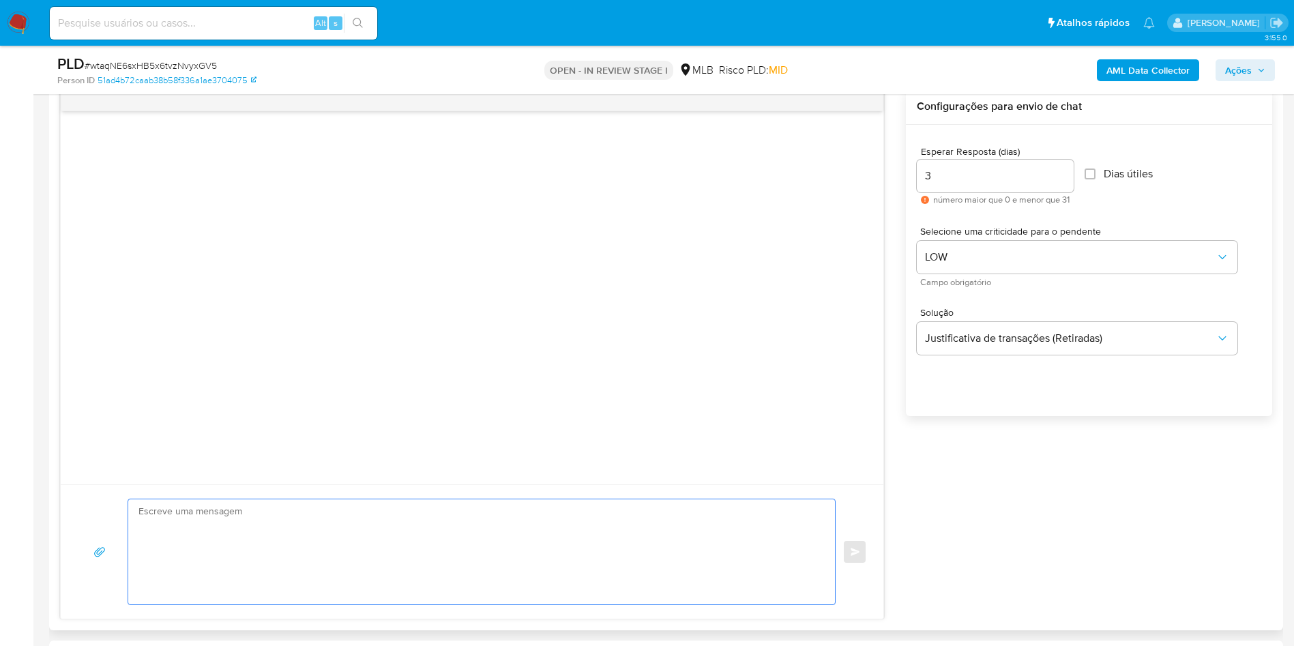
paste textarea "Olá! Estamos realizando uma verificação adicional de segurança em contas de usu…"
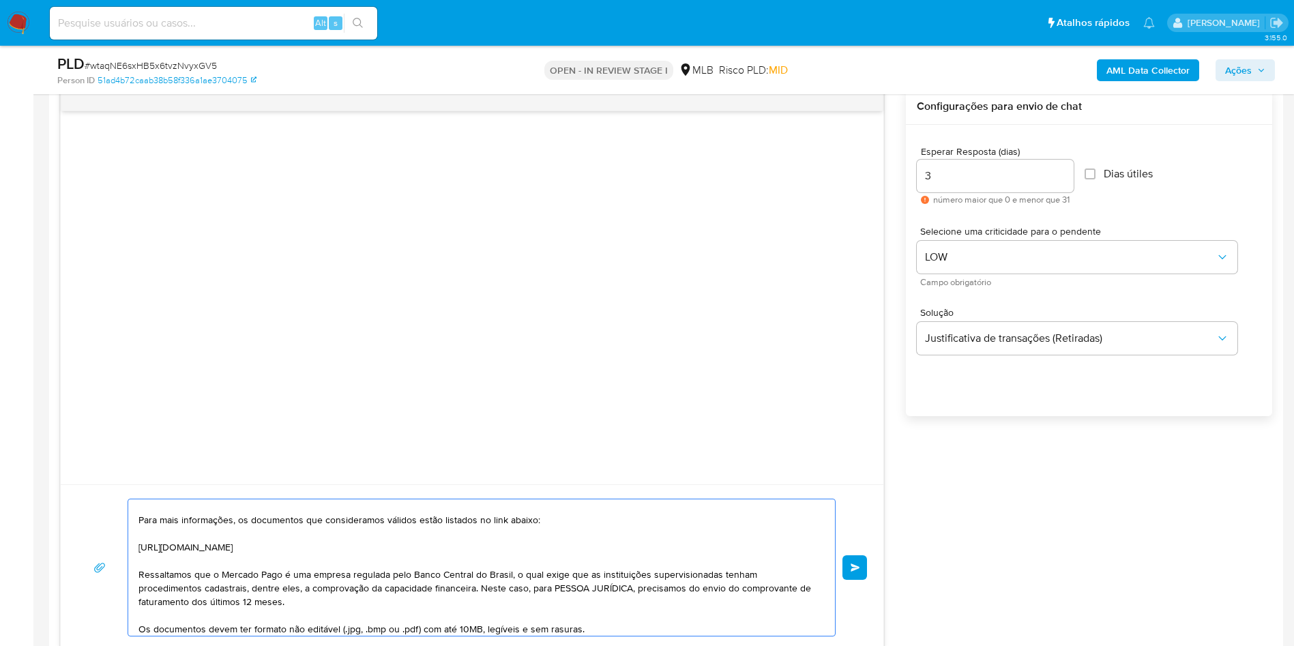
scroll to position [0, 0]
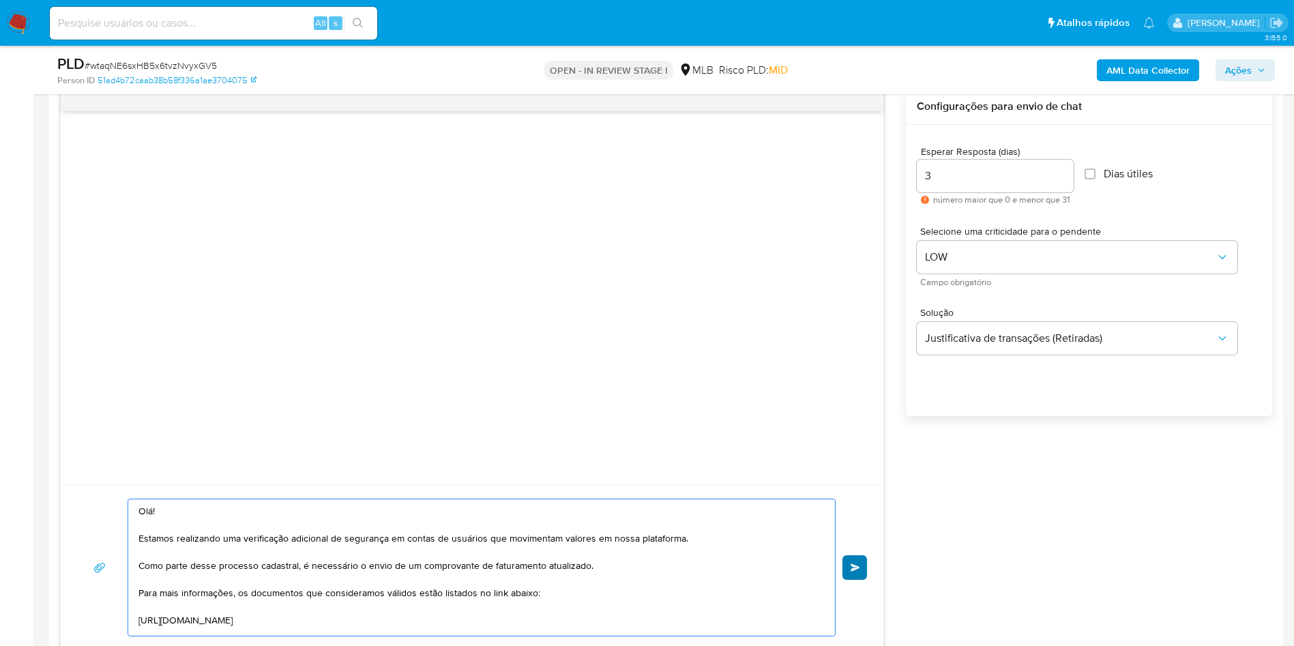
type textarea "Olá! Estamos realizando uma verificação adicional de segurança em contas de usu…"
click at [845, 430] on button "common.send" at bounding box center [855, 567] width 25 height 25
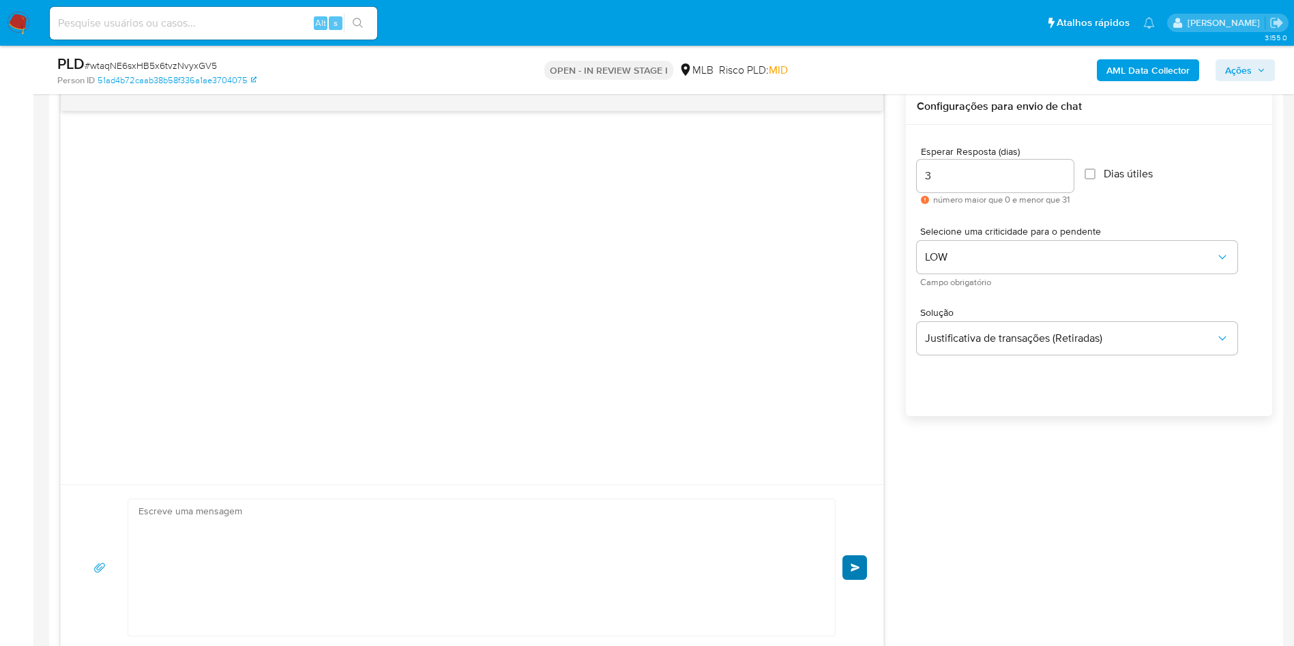
scroll to position [77, 0]
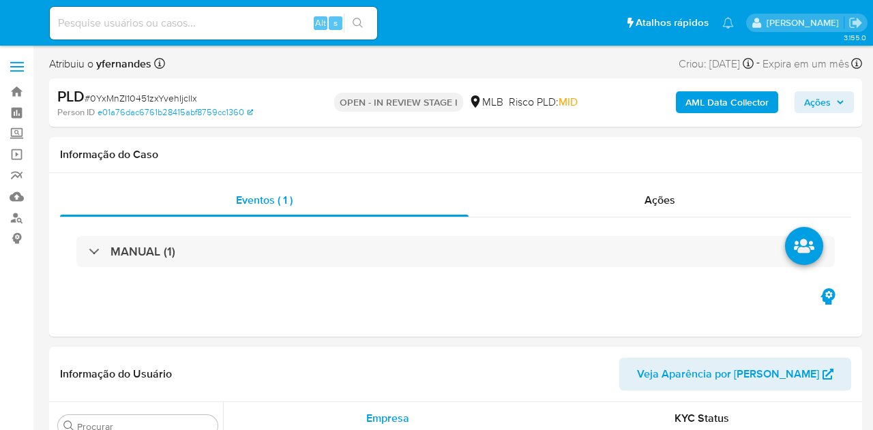
select select "10"
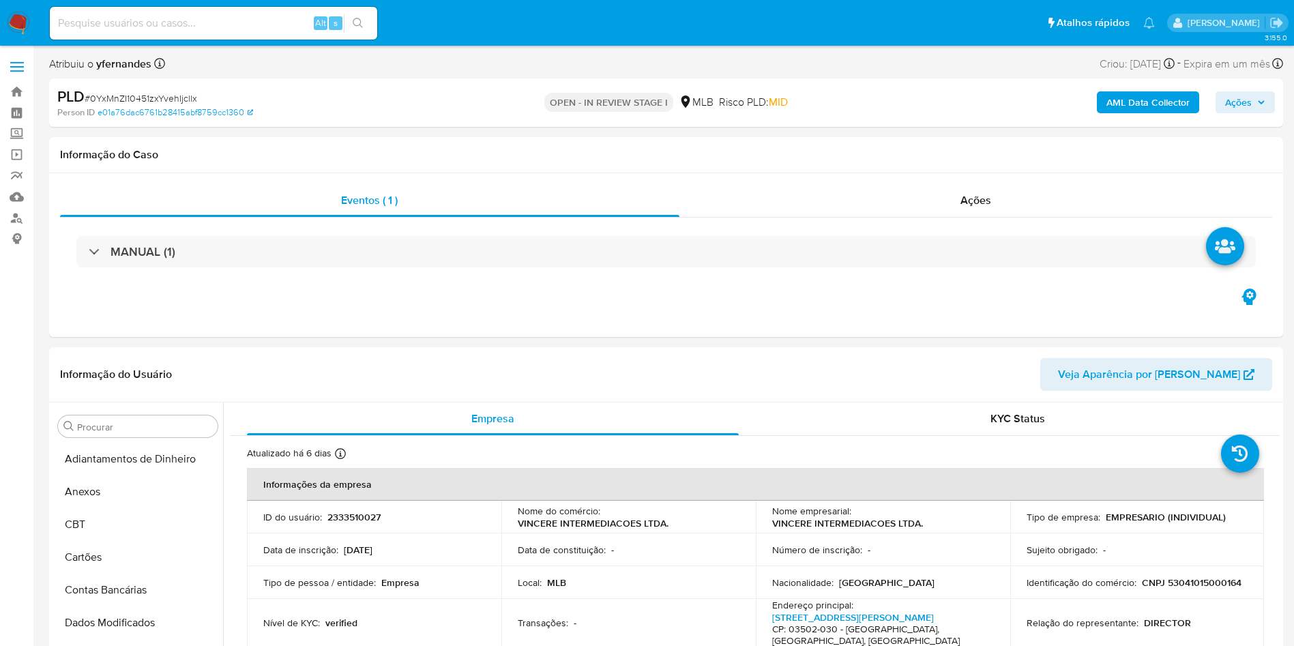
scroll to position [609, 0]
click at [148, 84] on div "PLD # 0YxMnZI10451zxYvehIjcllx Person ID e01a76dac6761b28415abf8759cc1360 OPEN …" at bounding box center [666, 102] width 1234 height 48
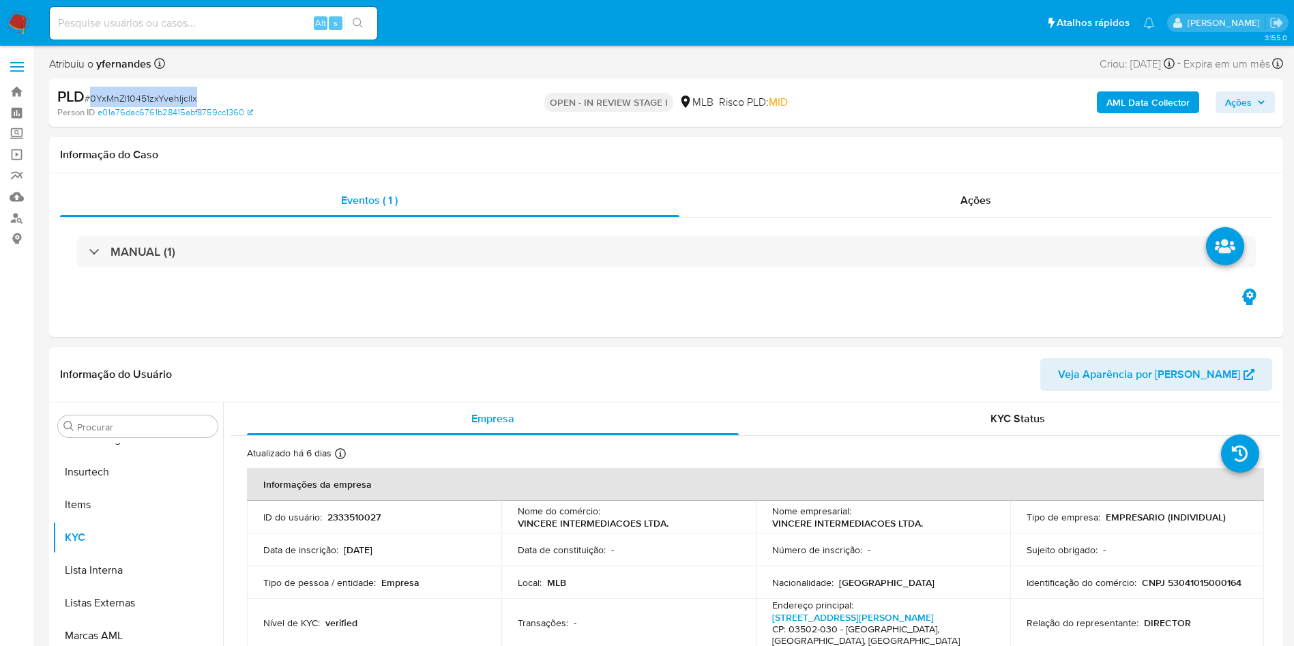
drag, startPoint x: 148, startPoint y: 84, endPoint x: 282, endPoint y: 30, distance: 144.2
click at [148, 84] on div "PLD # 0YxMnZI10451zxYvehIjcllx Person ID e01a76dac6761b28415abf8759cc1360 OPEN …" at bounding box center [666, 102] width 1234 height 48
copy span "0YxMnZI10451zxYvehIjcllx"
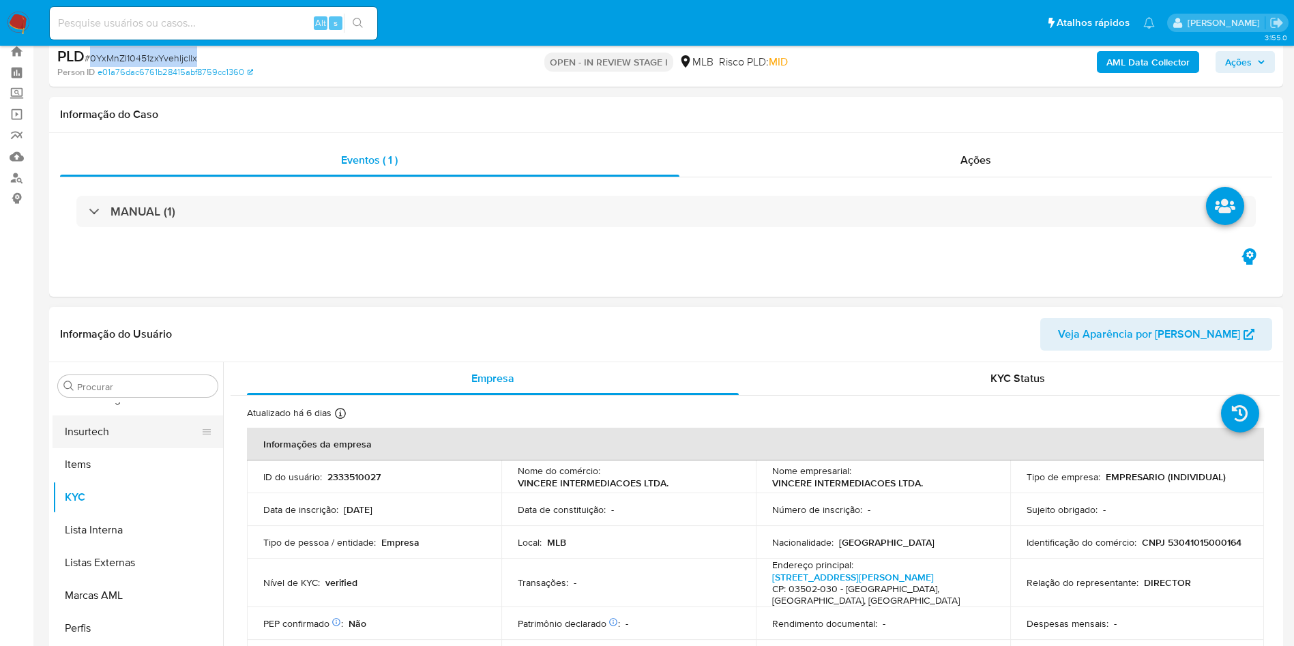
scroll to position [102, 0]
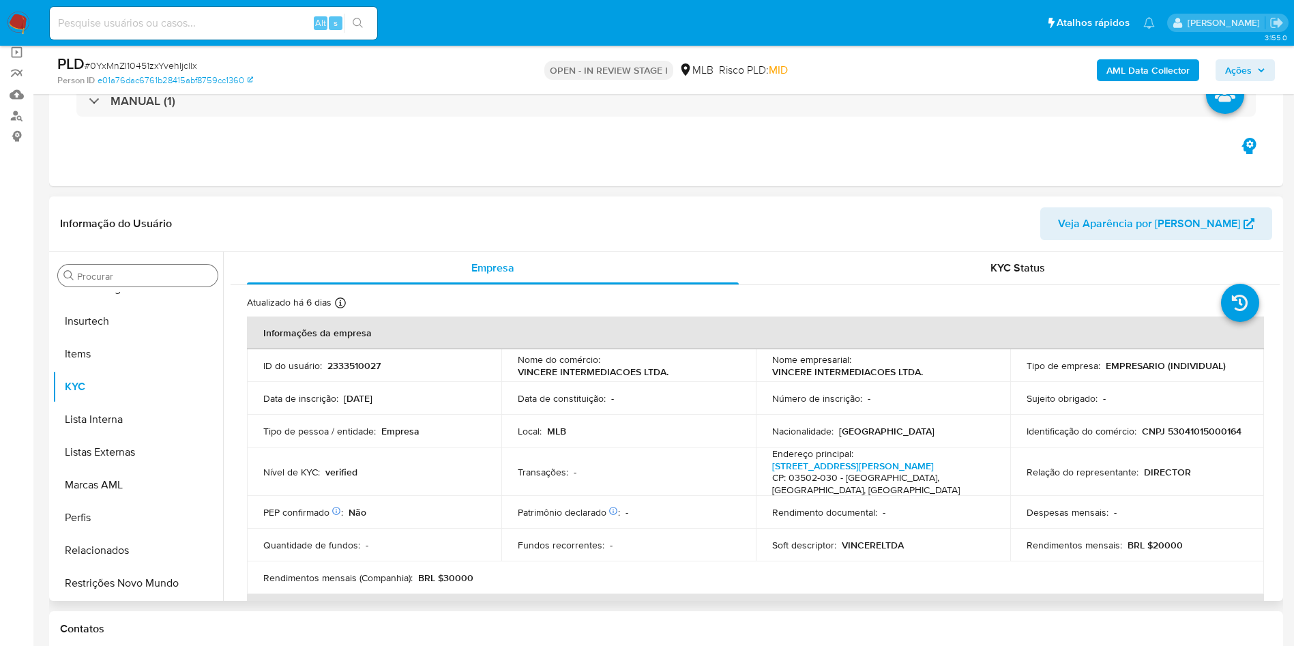
click at [100, 279] on input "Procurar" at bounding box center [144, 276] width 135 height 12
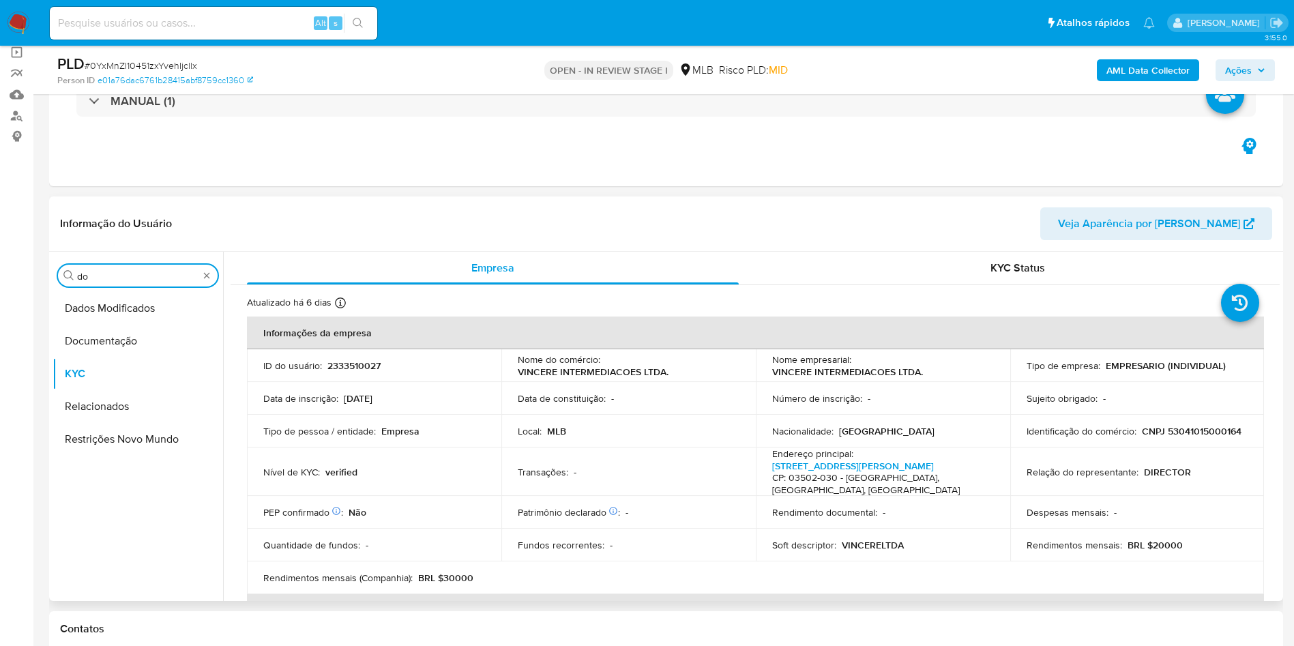
scroll to position [0, 0]
click at [112, 325] on button "Documentação" at bounding box center [133, 341] width 160 height 33
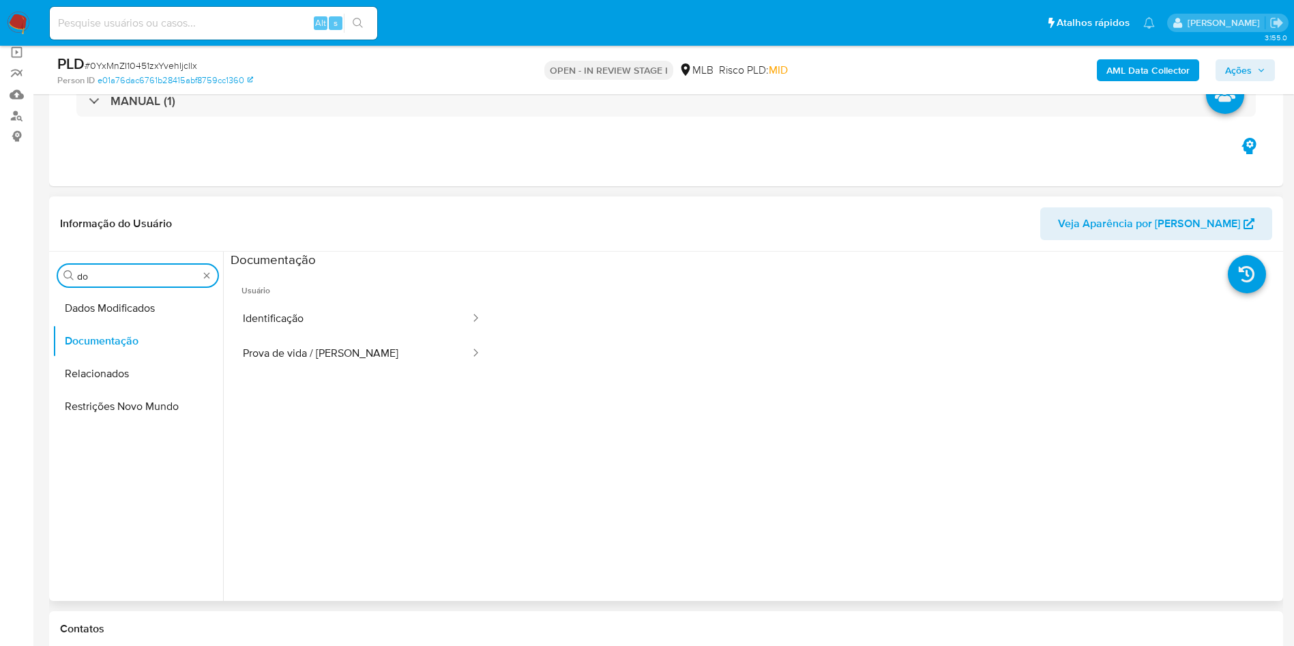
click at [101, 271] on input "do" at bounding box center [137, 276] width 121 height 12
type input "cas"
click at [83, 317] on button "Documentação" at bounding box center [133, 308] width 160 height 33
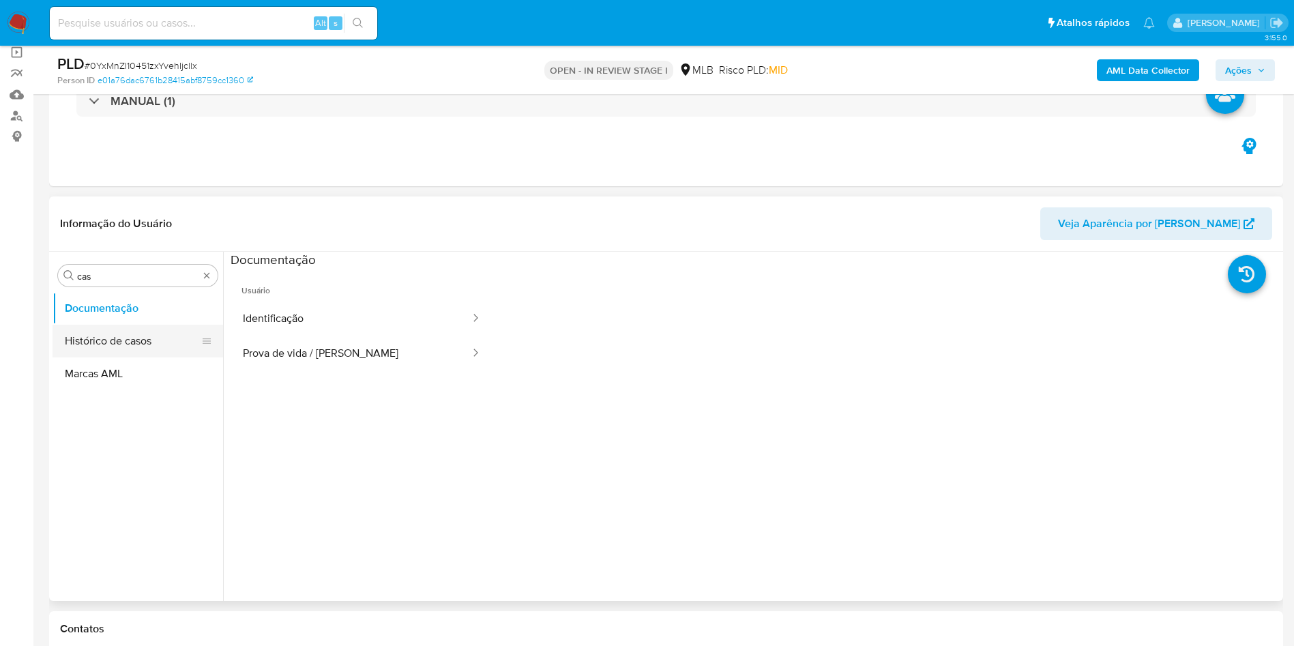
click at [112, 331] on button "Histórico de casos" at bounding box center [133, 341] width 160 height 33
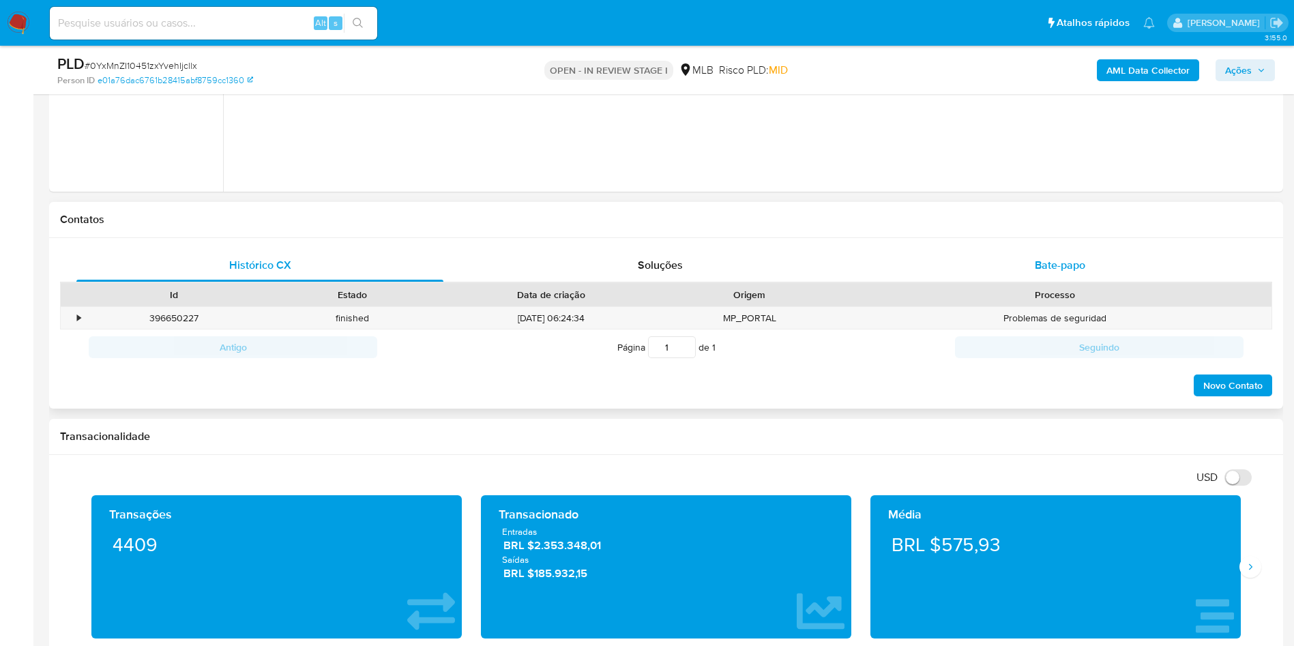
click at [873, 257] on div "Bate-papo" at bounding box center [1060, 265] width 367 height 33
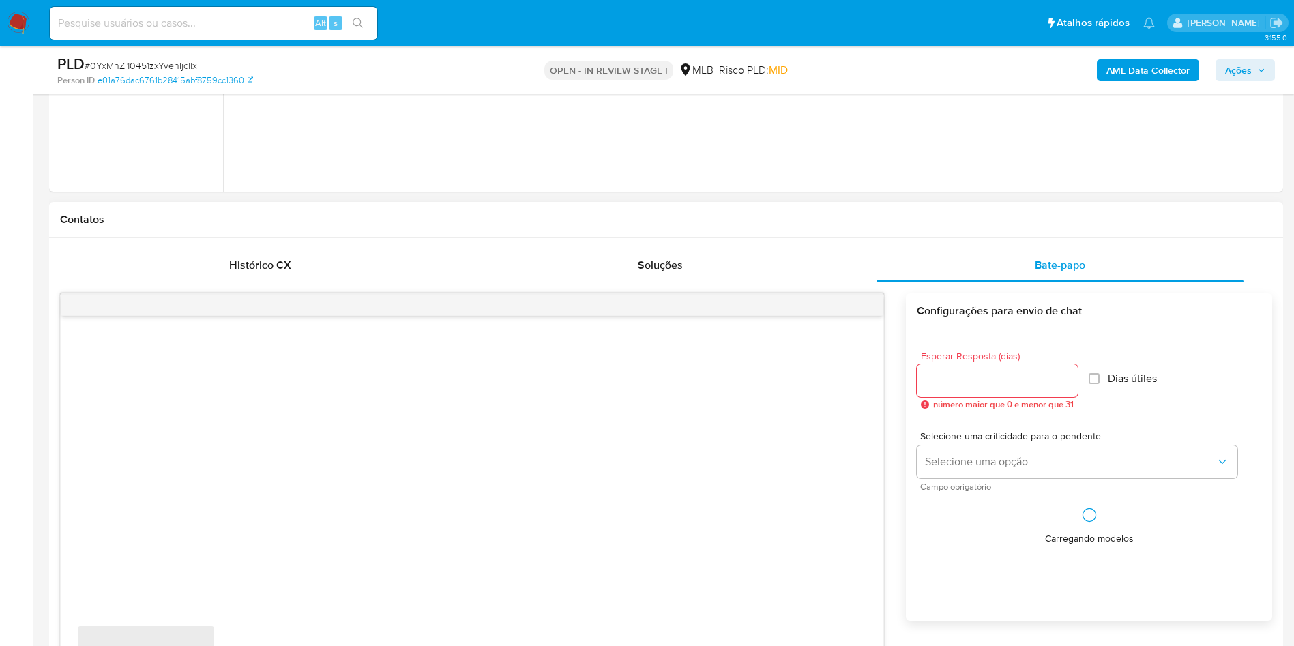
scroll to position [614, 0]
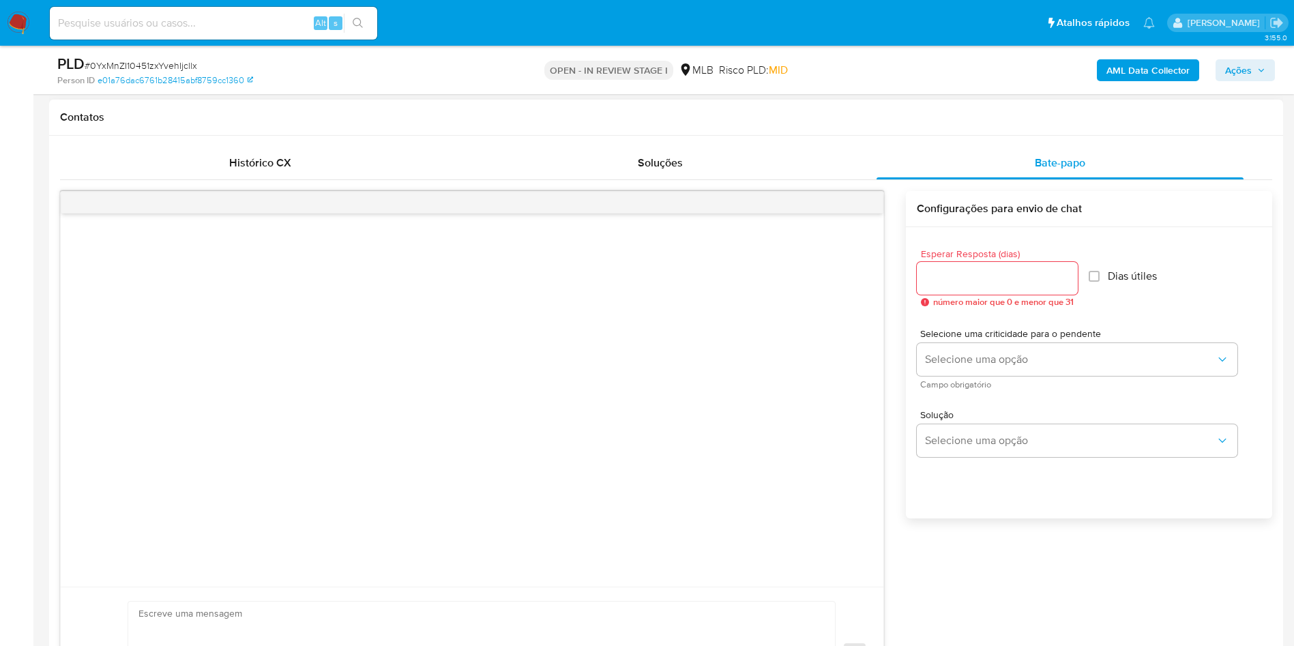
click at [873, 260] on div "Esperar Resposta (dias) número maior que 0 e menor que 31" at bounding box center [997, 278] width 161 height 58
click at [873, 276] on input "Esperar Resposta (dias)" at bounding box center [997, 278] width 161 height 18
type input "3"
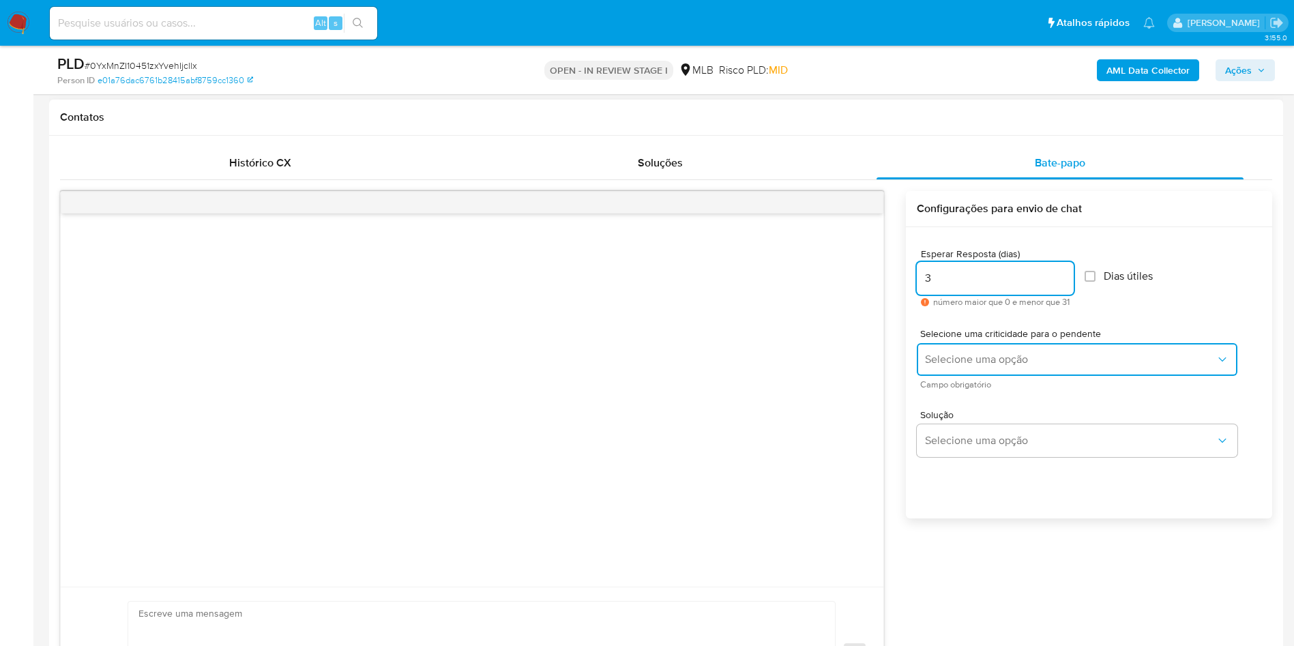
click at [873, 349] on button "Selecione uma opção" at bounding box center [1077, 359] width 321 height 33
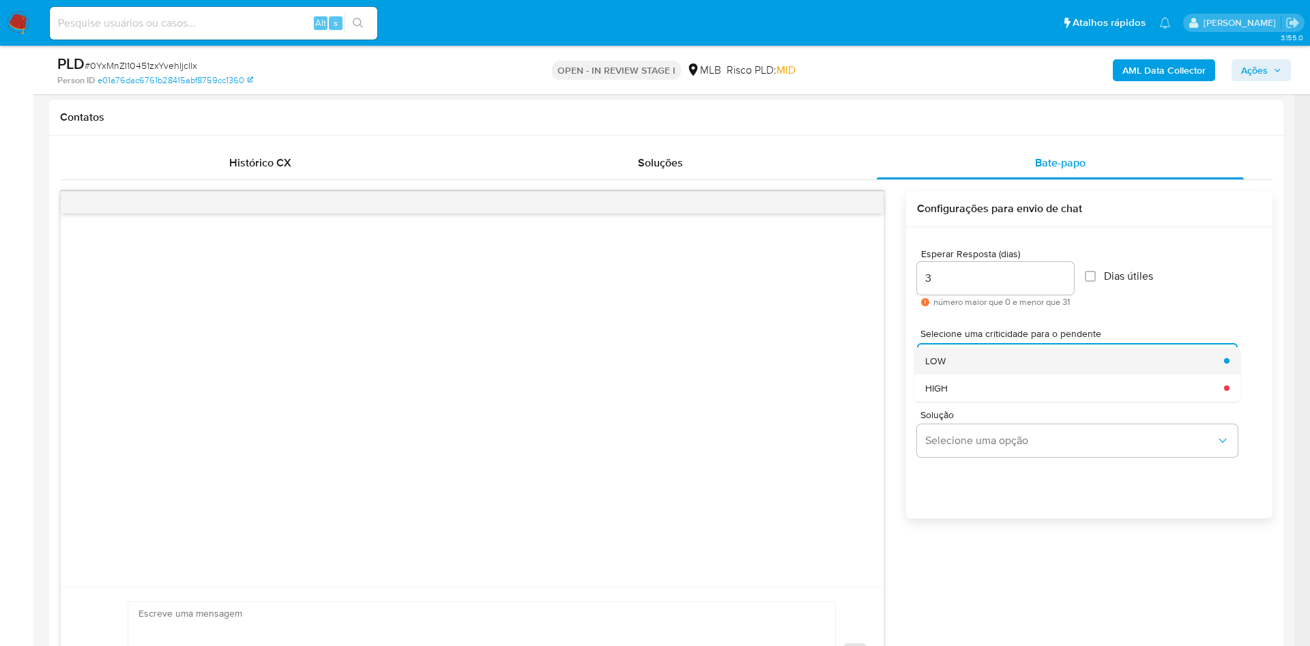
click at [873, 355] on div "LOW" at bounding box center [1070, 360] width 291 height 27
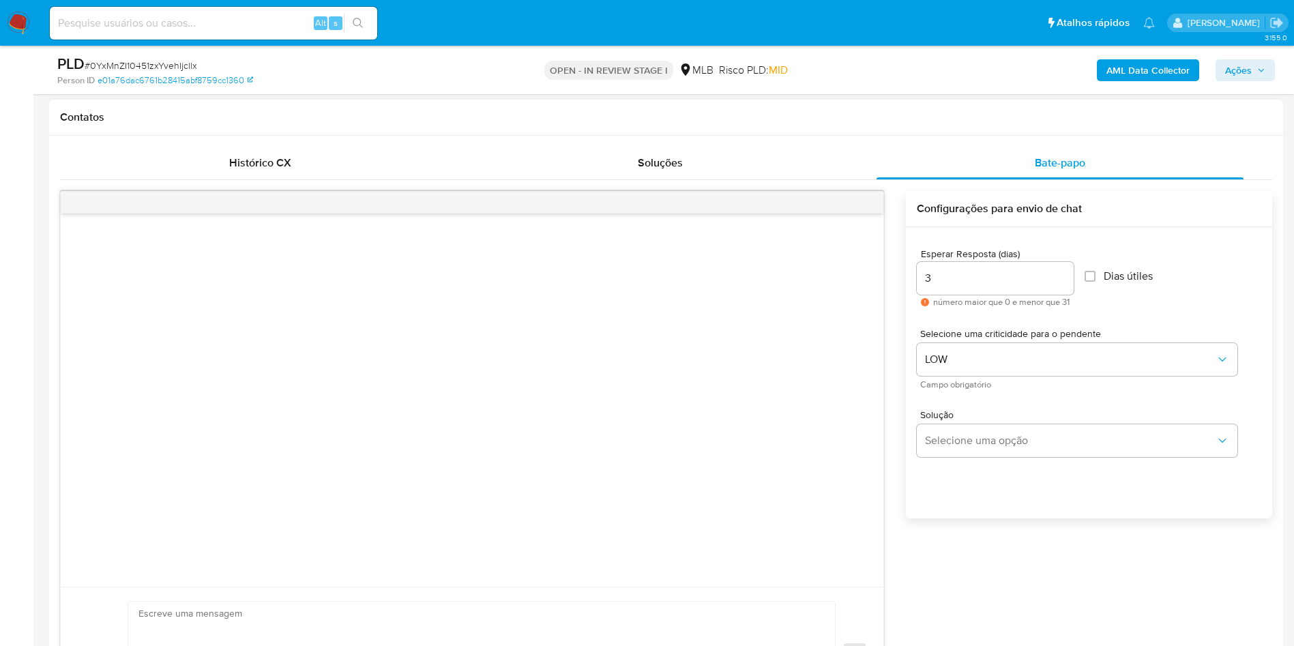
click at [873, 430] on div "Solução Selecione uma opção" at bounding box center [1089, 436] width 345 height 74
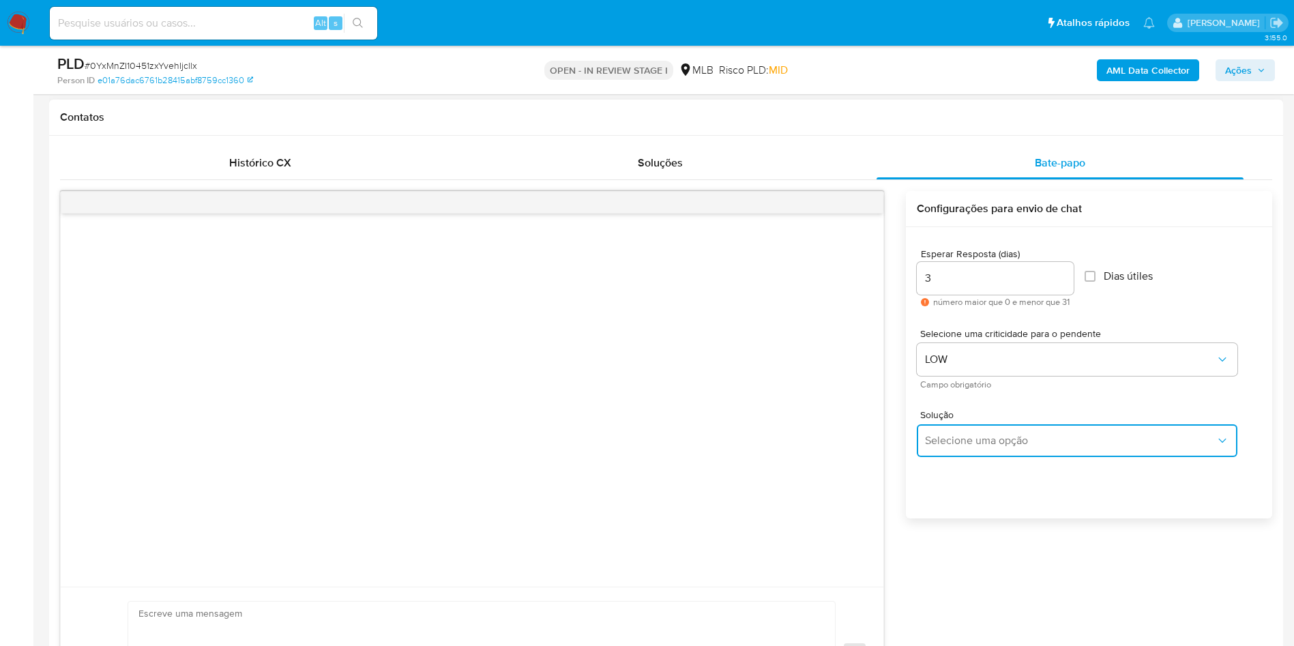
click at [873, 430] on span "Selecione uma opção" at bounding box center [1070, 441] width 291 height 14
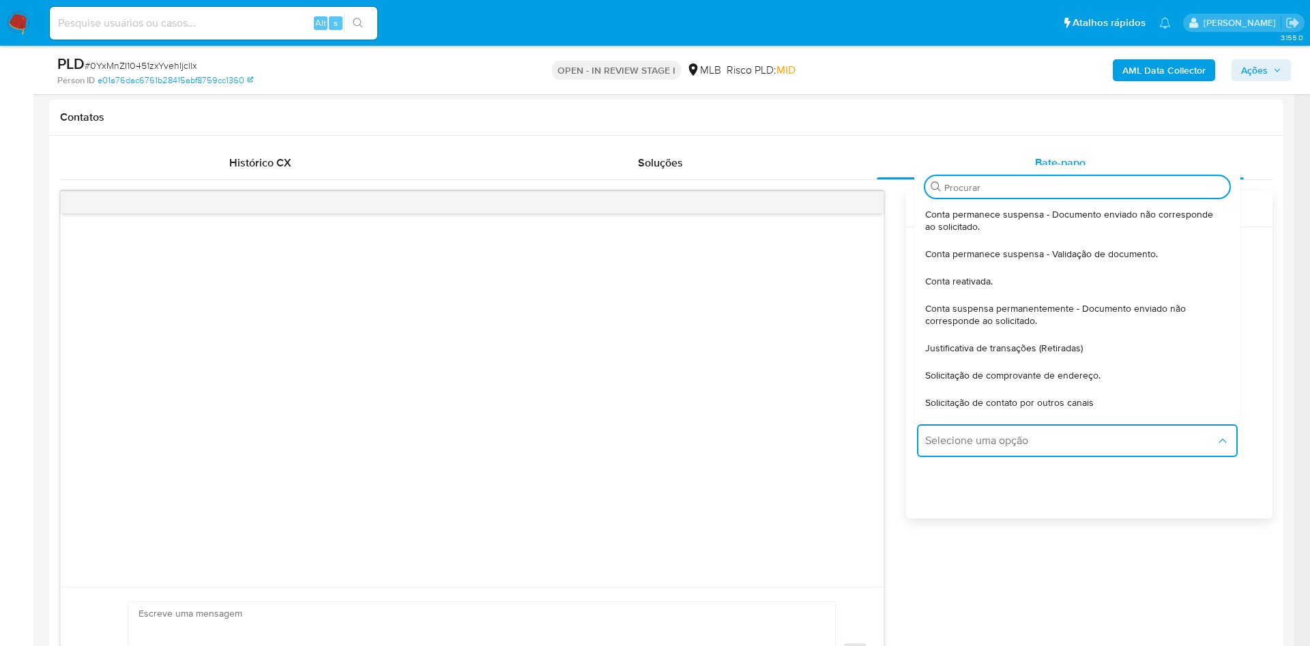
click at [873, 344] on span "Justificativa de transações (Retiradas)" at bounding box center [1004, 348] width 158 height 12
type textarea "Olá,Suspendemos a sua conta para uma verificação adicional de segurança.Por fav…"
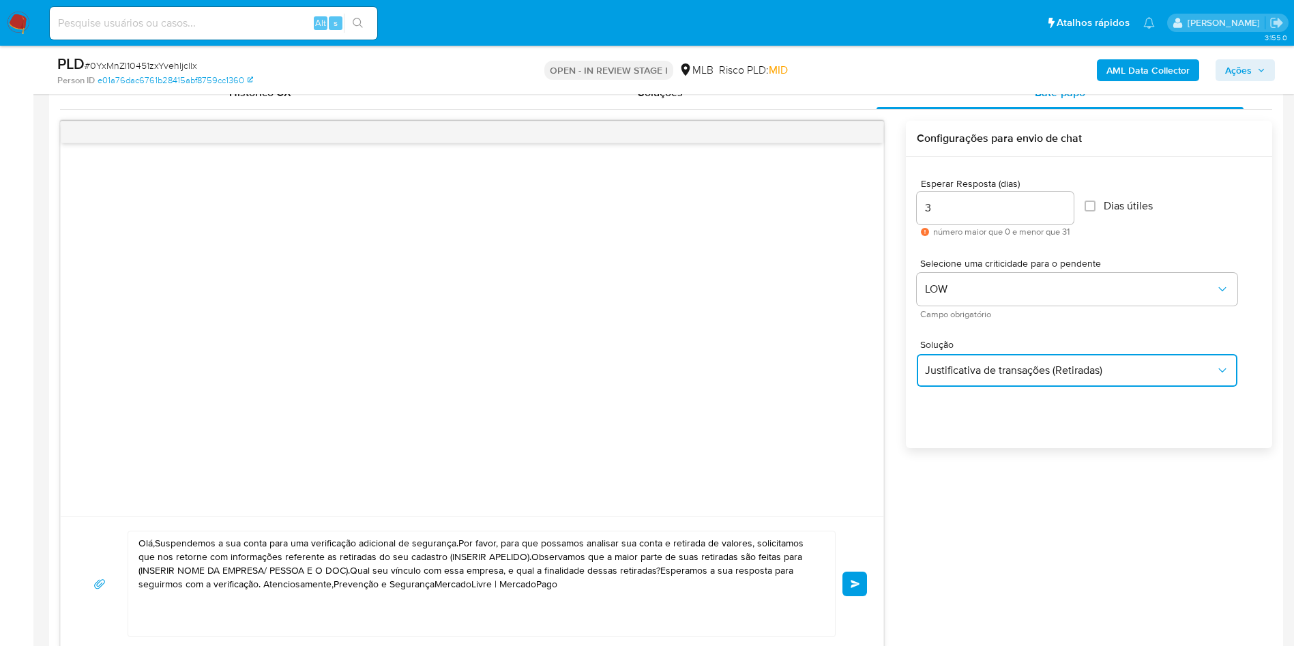
scroll to position [716, 0]
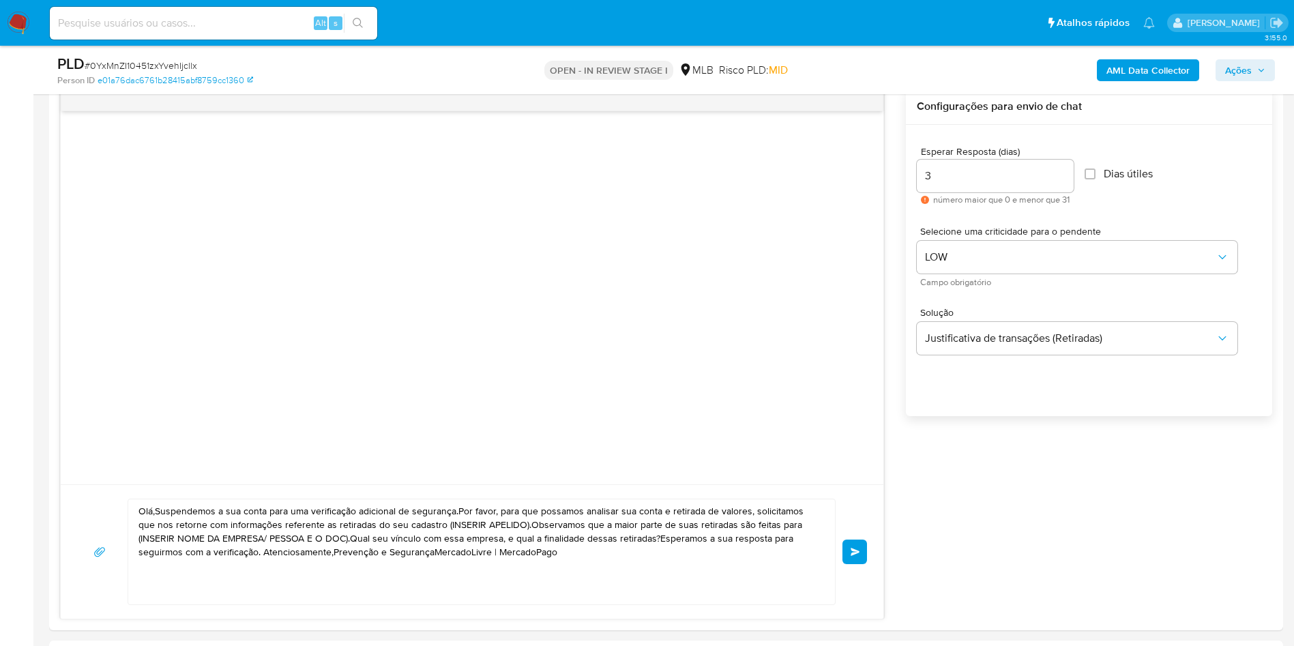
click at [255, 430] on textarea "Olá,Suspendemos a sua conta para uma verificação adicional de segurança.Por fav…" at bounding box center [477, 551] width 679 height 105
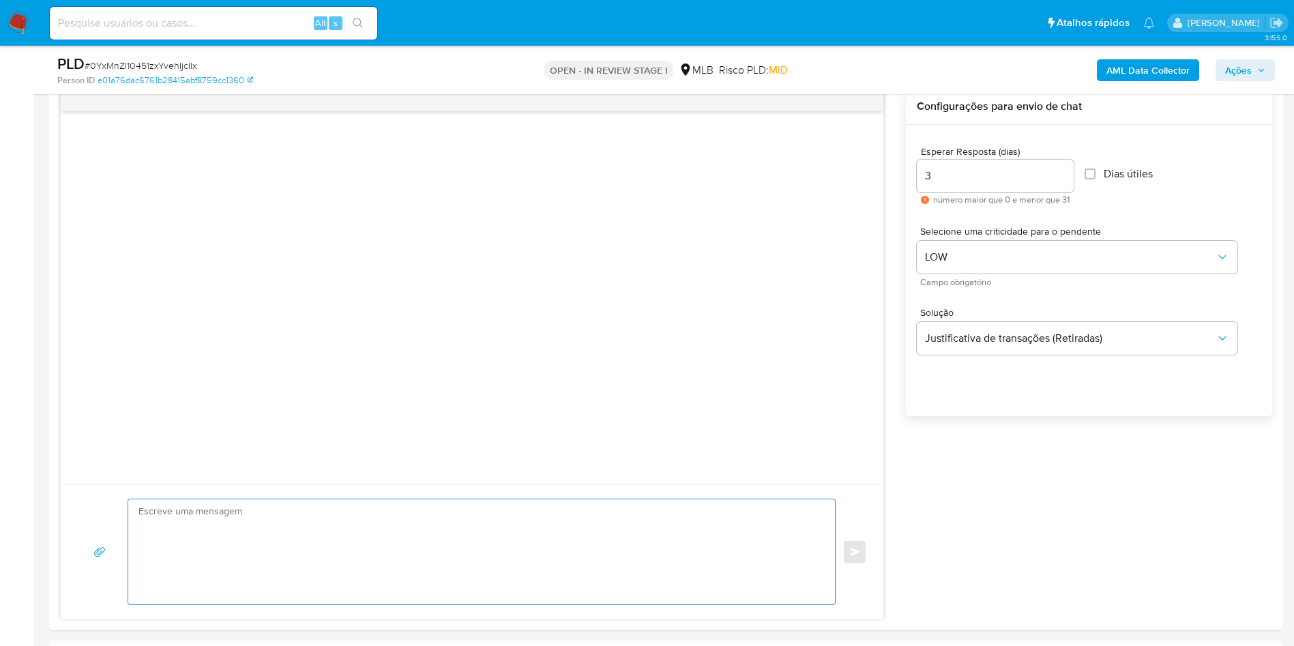
paste textarea "Olá! Estamos realizando uma verificação adicional de segurança em contas de usu…"
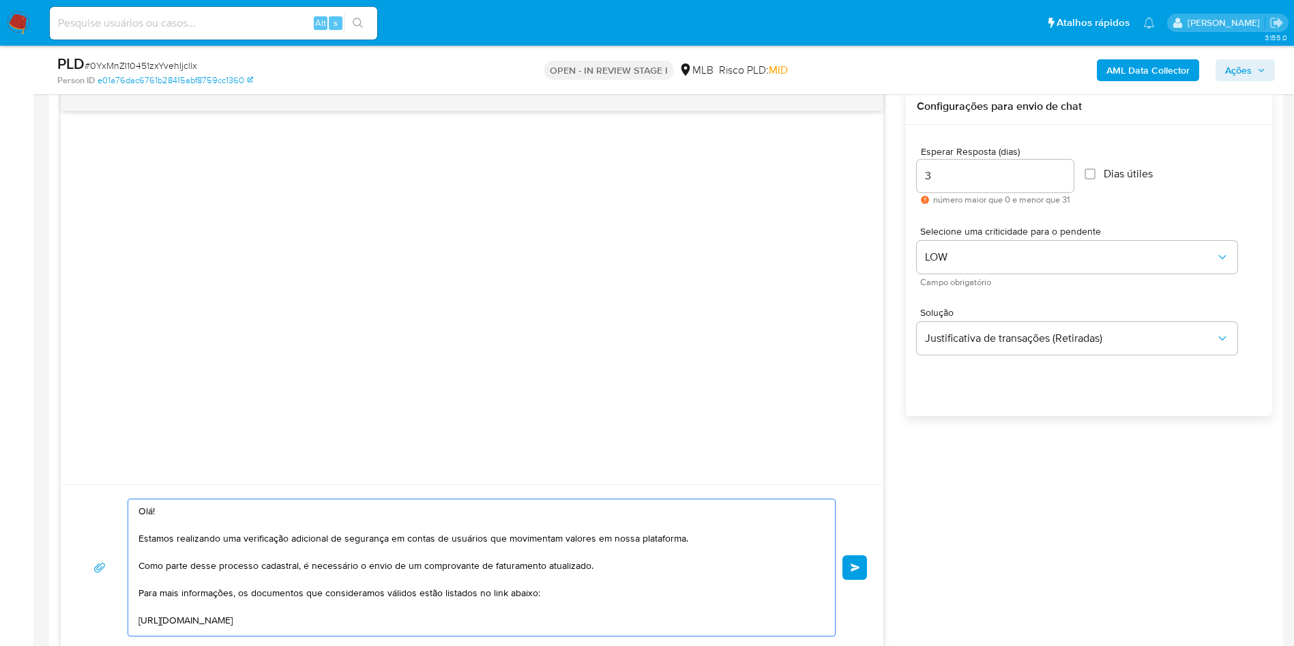
scroll to position [209, 0]
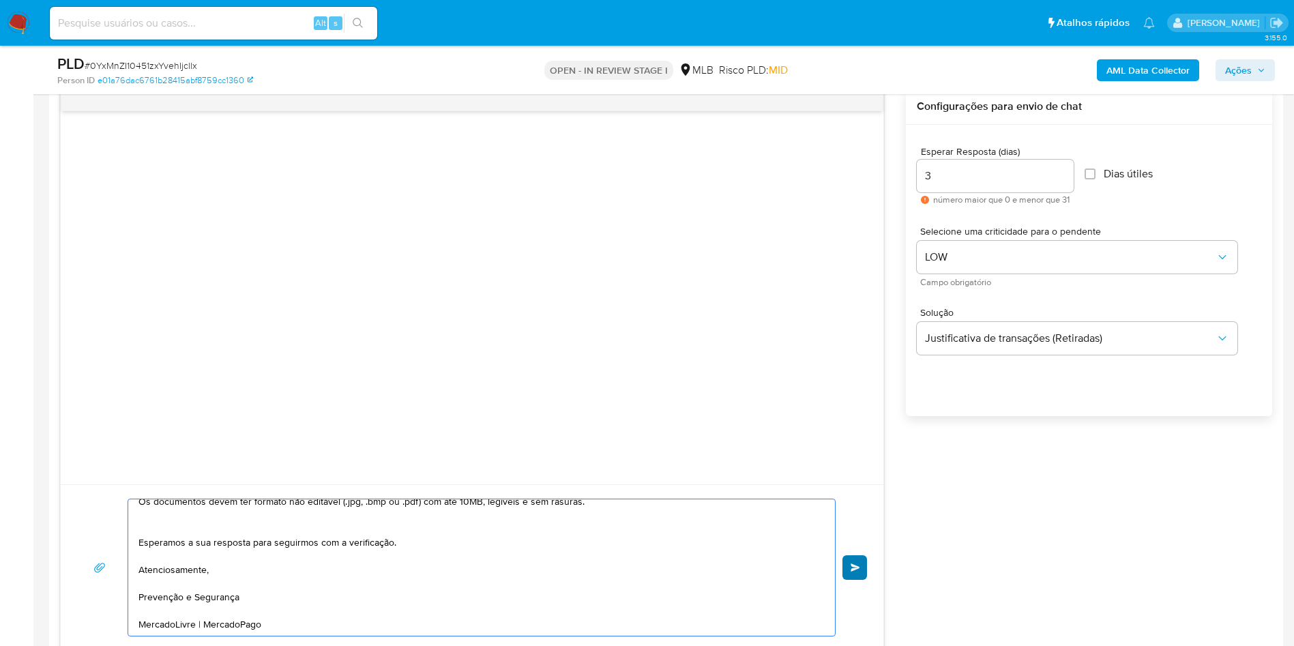
type textarea "Olá! Estamos realizando uma verificação adicional de segurança em contas de usu…"
click at [849, 430] on button "common.send" at bounding box center [855, 567] width 25 height 25
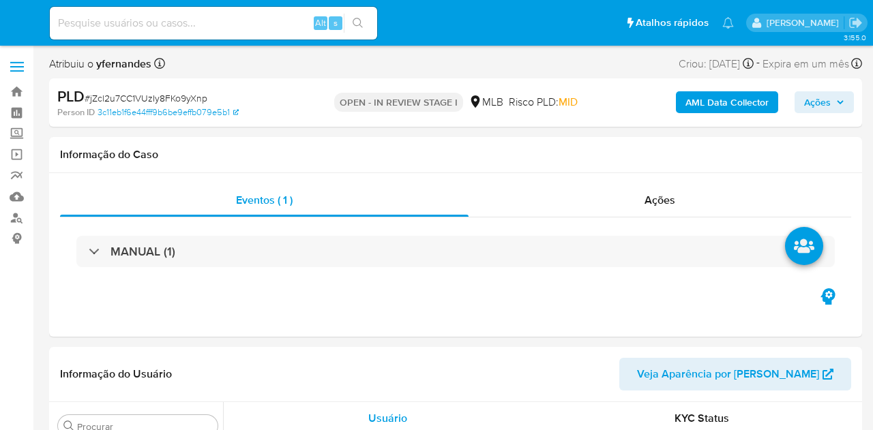
select select "10"
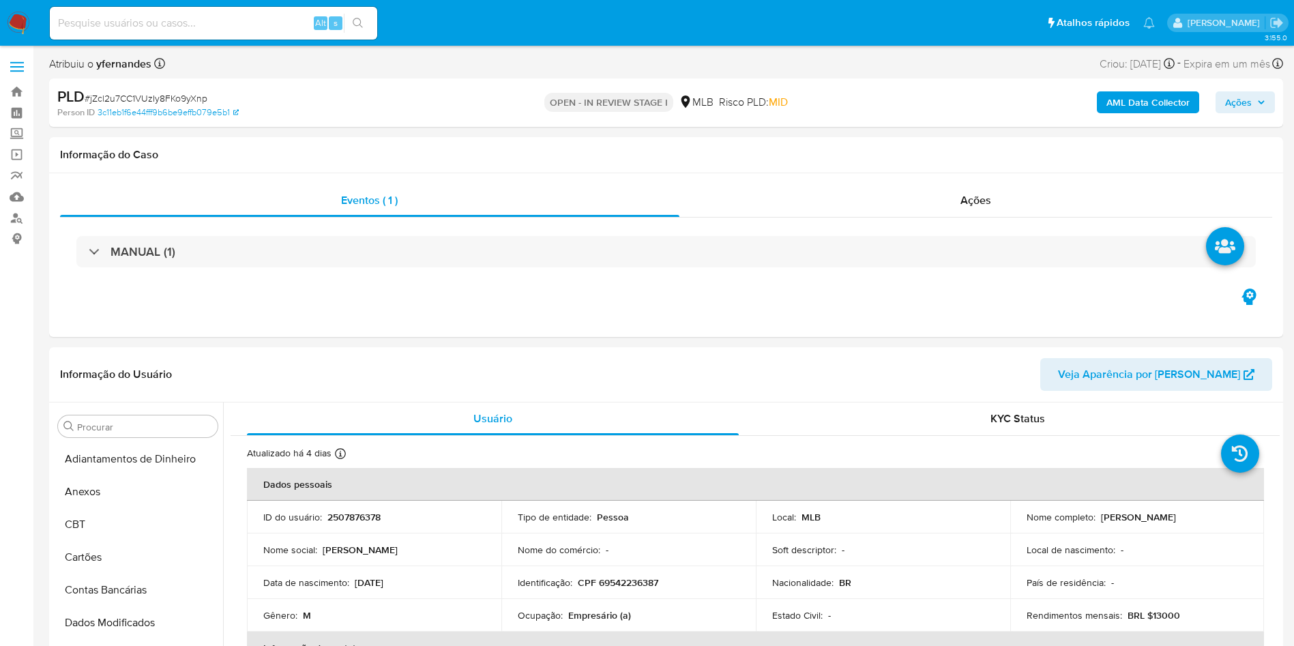
scroll to position [609, 0]
click at [152, 97] on span "# jZcl2u7CC1VUzIy8FKo9yXnp" at bounding box center [146, 98] width 123 height 14
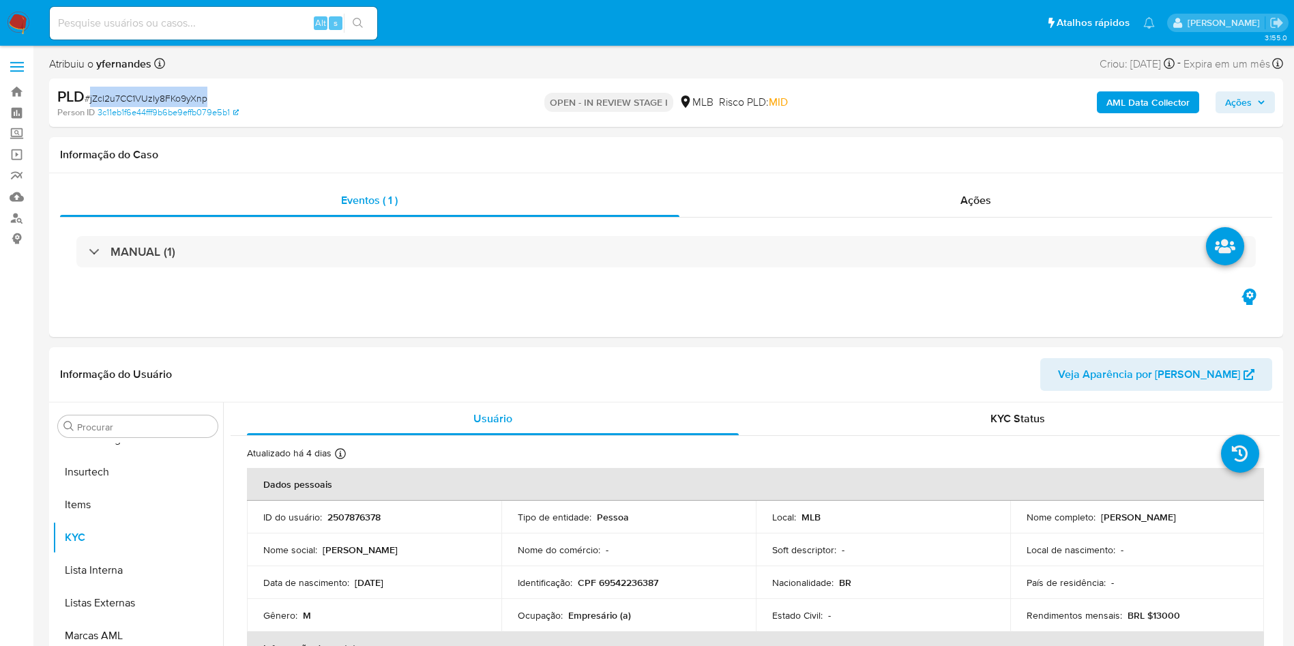
click at [152, 97] on span "# jZcl2u7CC1VUzIy8FKo9yXnp" at bounding box center [146, 98] width 123 height 14
copy span "jZcl2u7CC1VUzIy8FKo9yXnp"
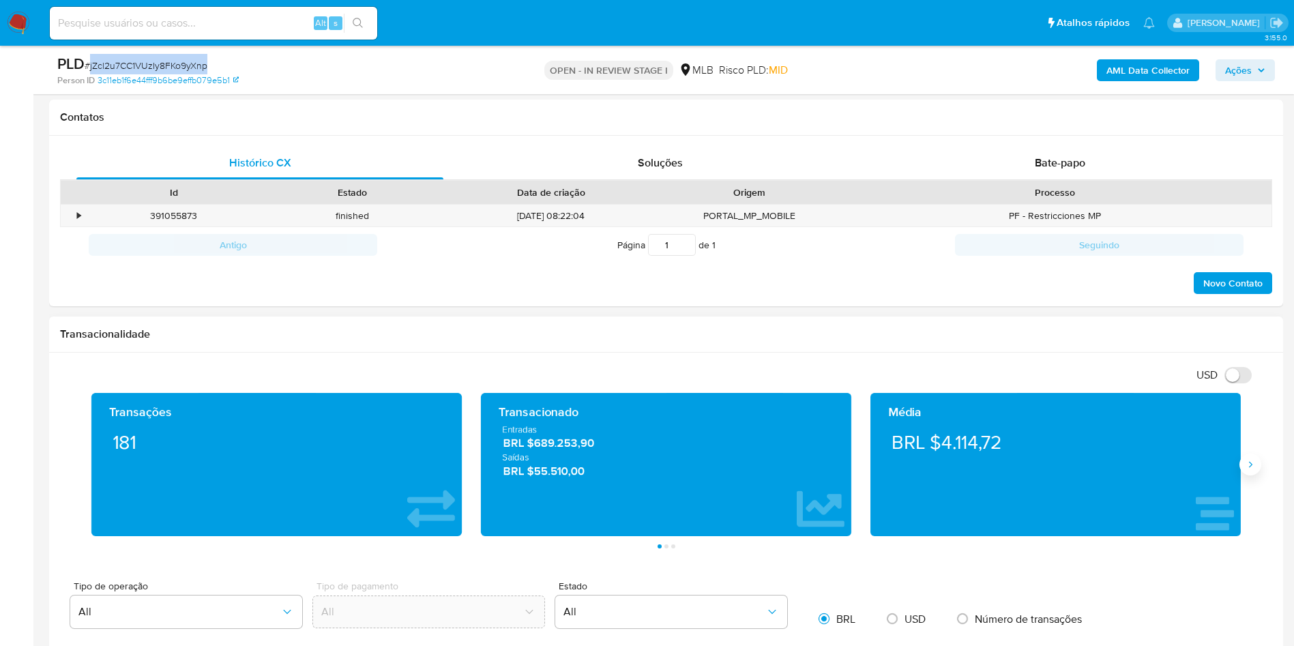
click at [873, 430] on button "Siguiente" at bounding box center [1251, 465] width 22 height 22
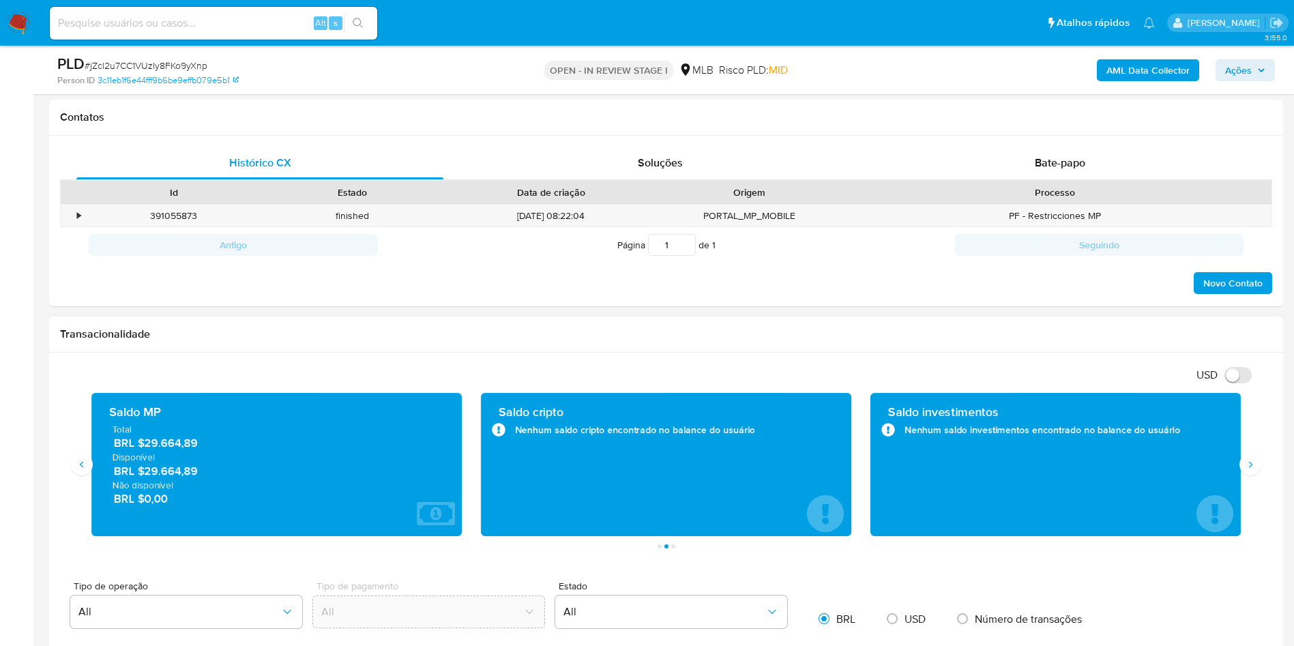
click at [175, 430] on span "BRL $29.664,89" at bounding box center [277, 444] width 327 height 16
click at [671, 259] on div "Antigo Página 1 de 1 Seguindo" at bounding box center [666, 244] width 1212 height 35
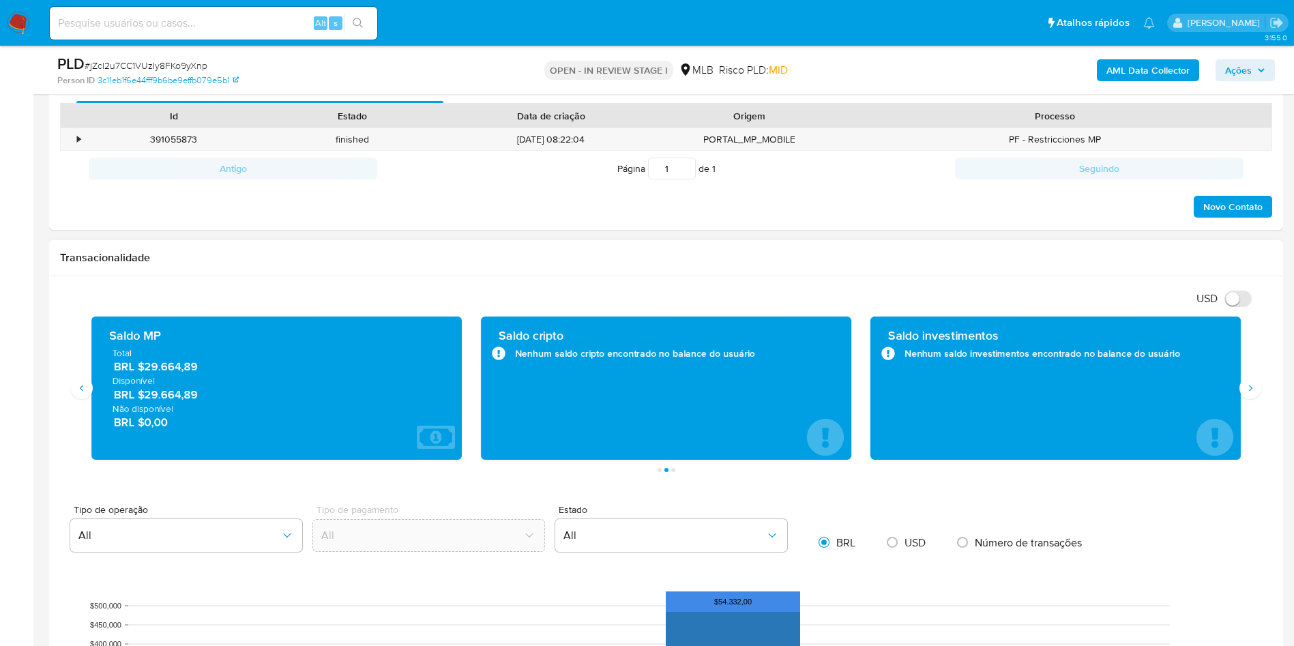
scroll to position [716, 0]
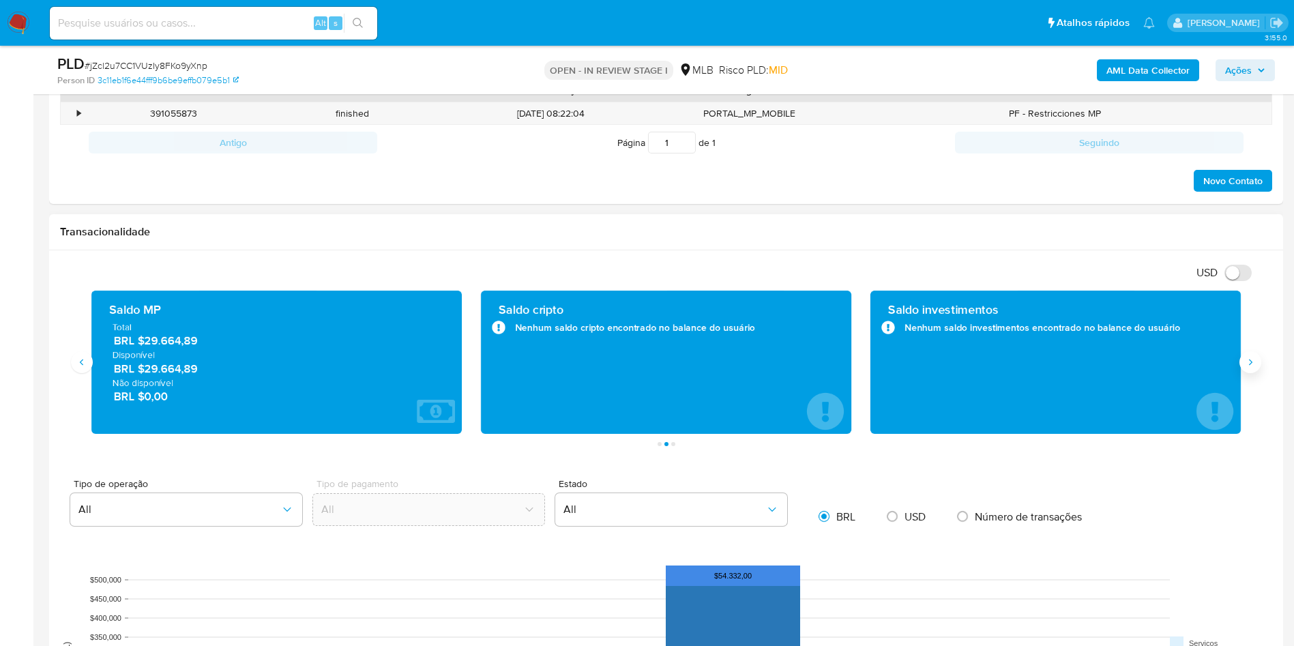
click at [873, 352] on button "Siguiente" at bounding box center [1251, 362] width 22 height 22
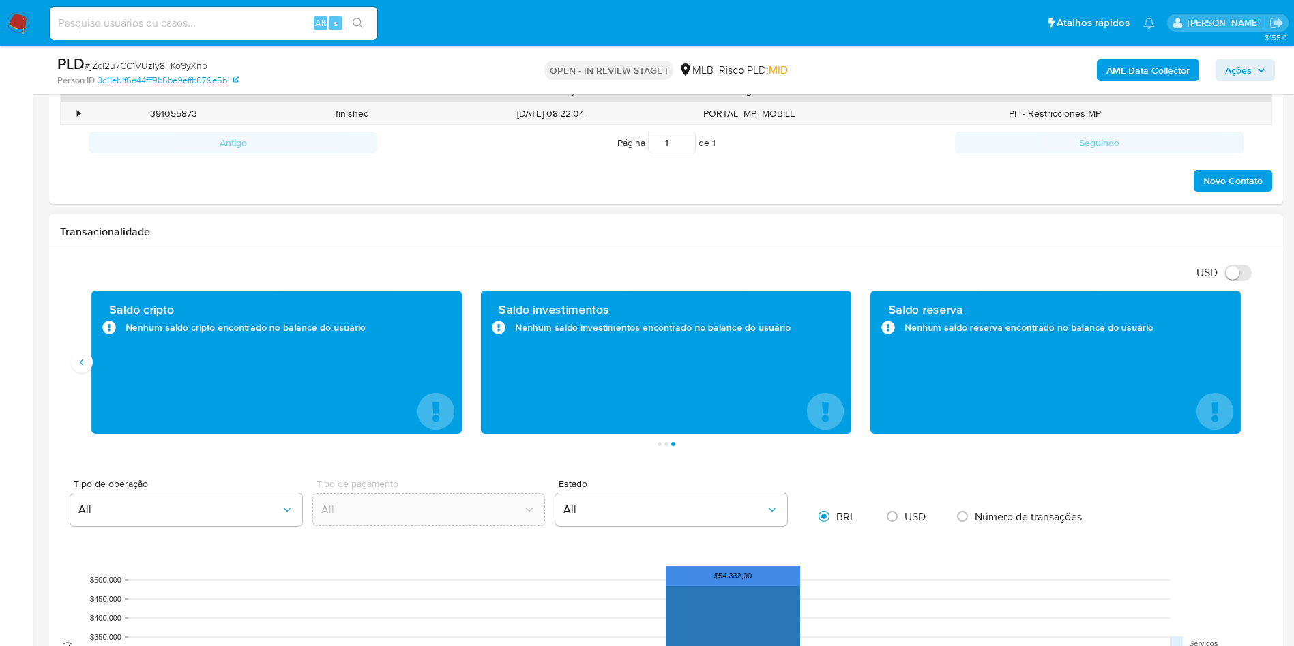
click at [96, 372] on div "Saldo cripto Nenhum saldo cripto encontrado no balance do usuário" at bounding box center [276, 362] width 370 height 143
drag, startPoint x: 83, startPoint y: 364, endPoint x: 108, endPoint y: 358, distance: 25.8
click at [84, 365] on icon "Anterior" at bounding box center [81, 362] width 11 height 11
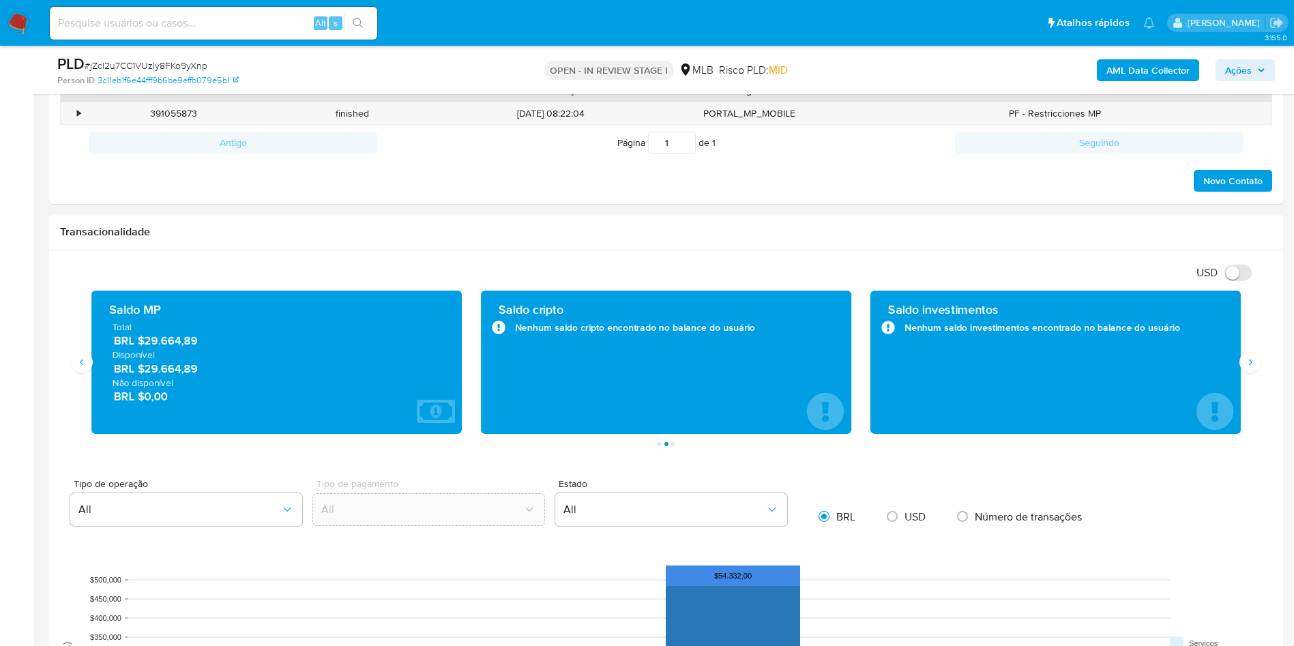
click at [169, 345] on span "BRL $29.664,89" at bounding box center [277, 342] width 327 height 16
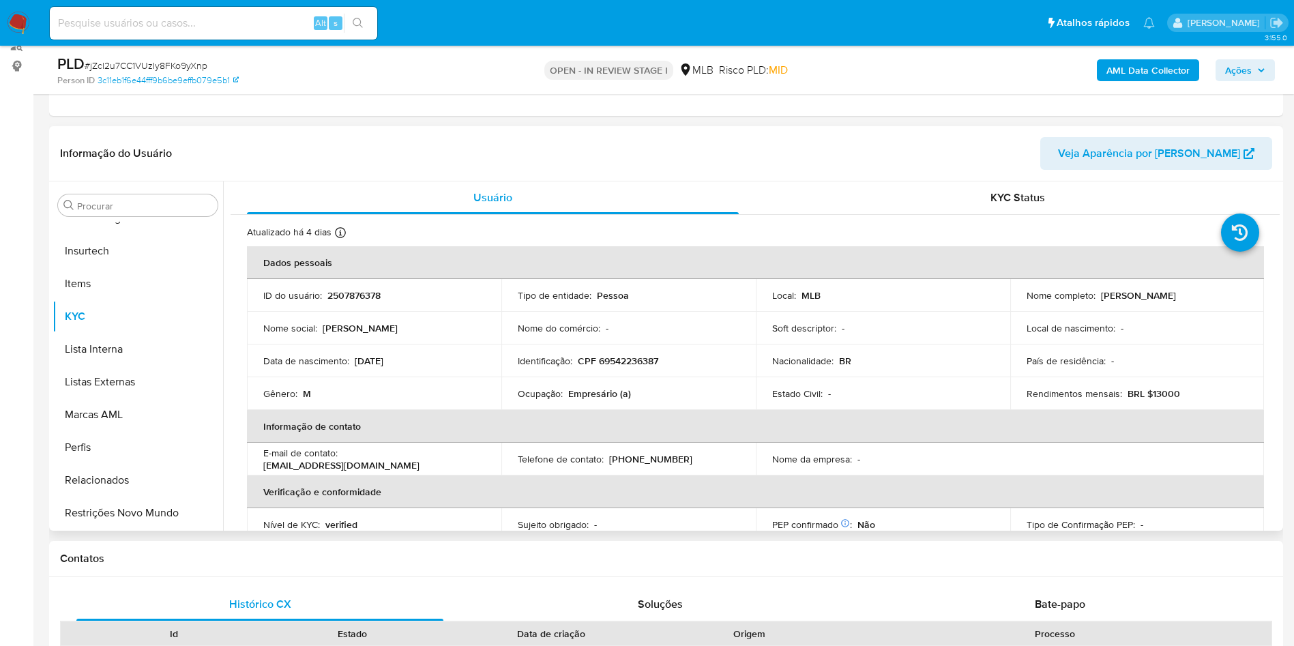
scroll to position [205, 0]
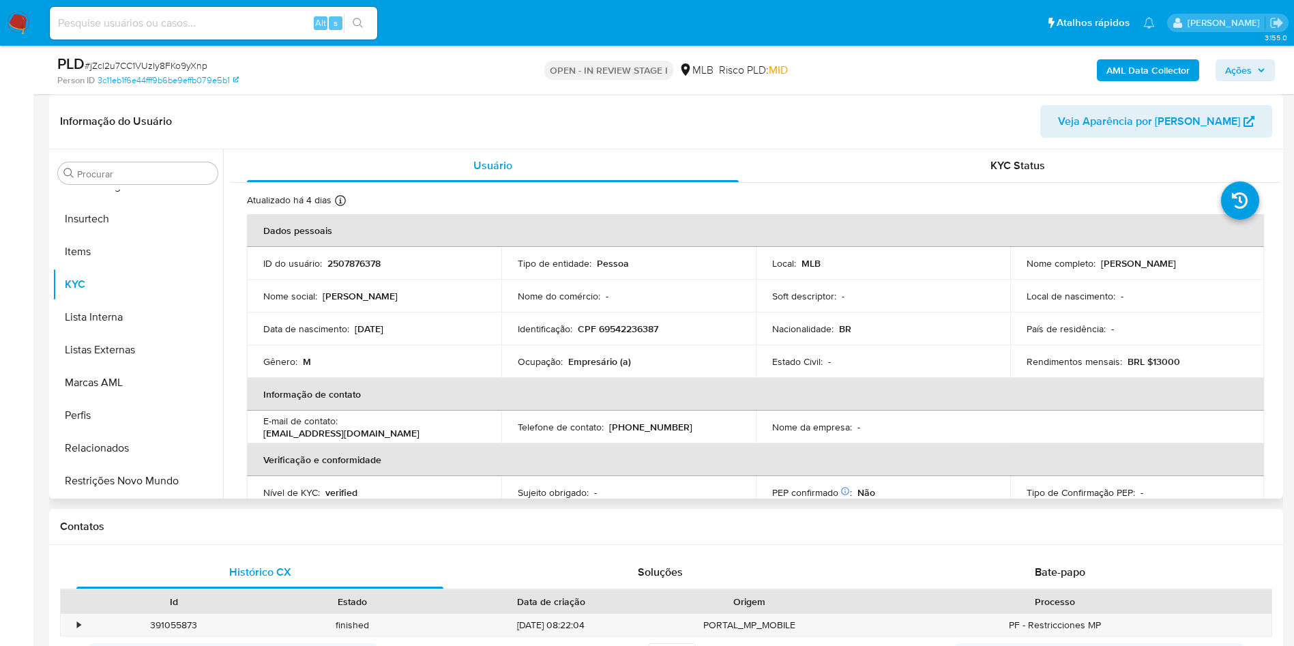
click at [96, 141] on div "Informação do Usuário Veja Aparência por [PERSON_NAME]" at bounding box center [666, 121] width 1234 height 55
click at [99, 176] on input "Procurar" at bounding box center [144, 174] width 135 height 12
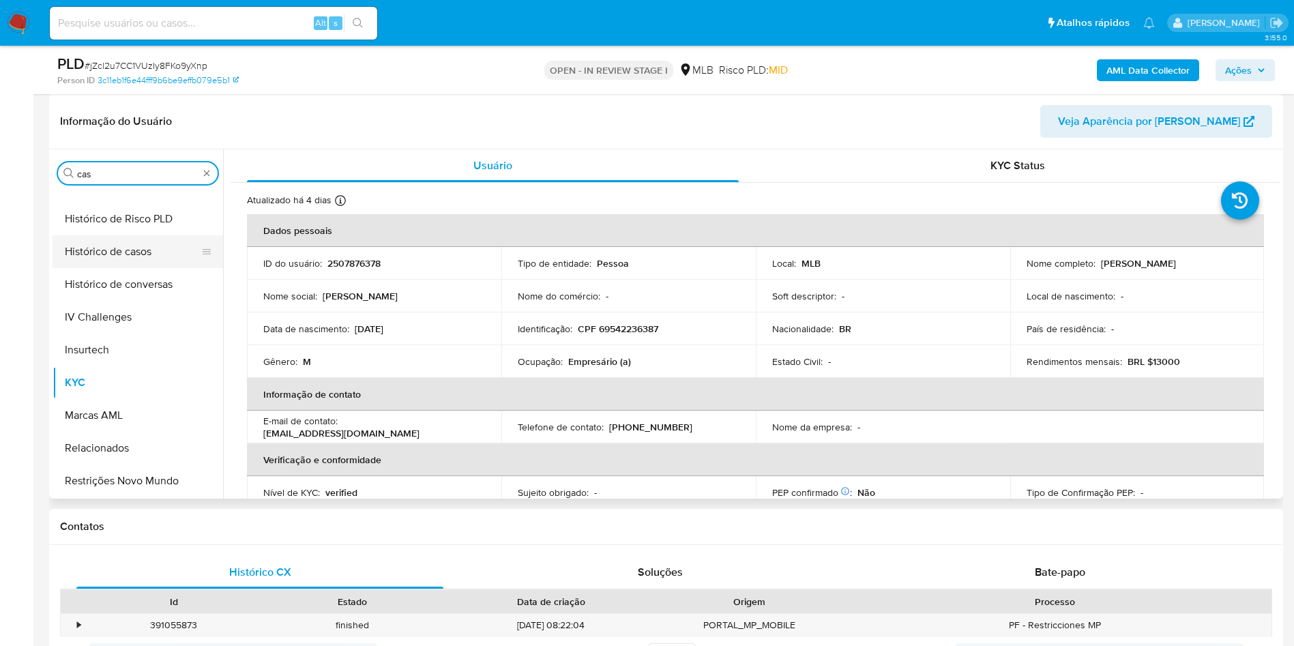
scroll to position [0, 0]
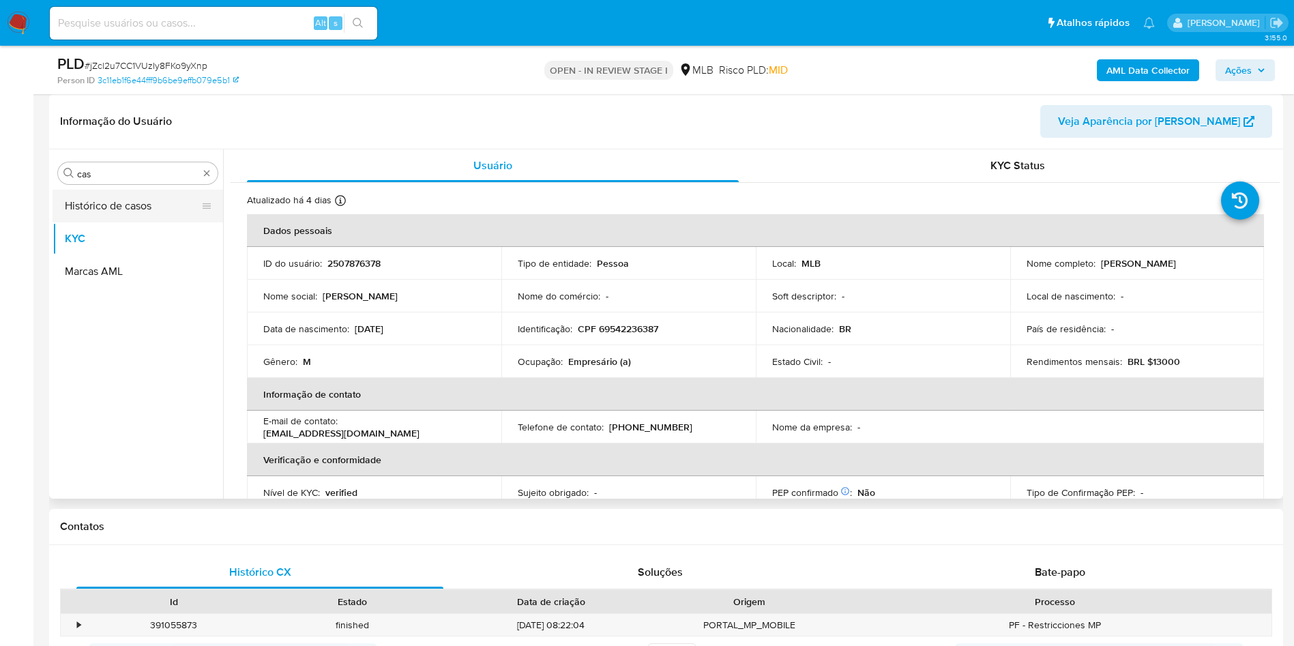
click at [106, 205] on button "Histórico de casos" at bounding box center [133, 206] width 160 height 33
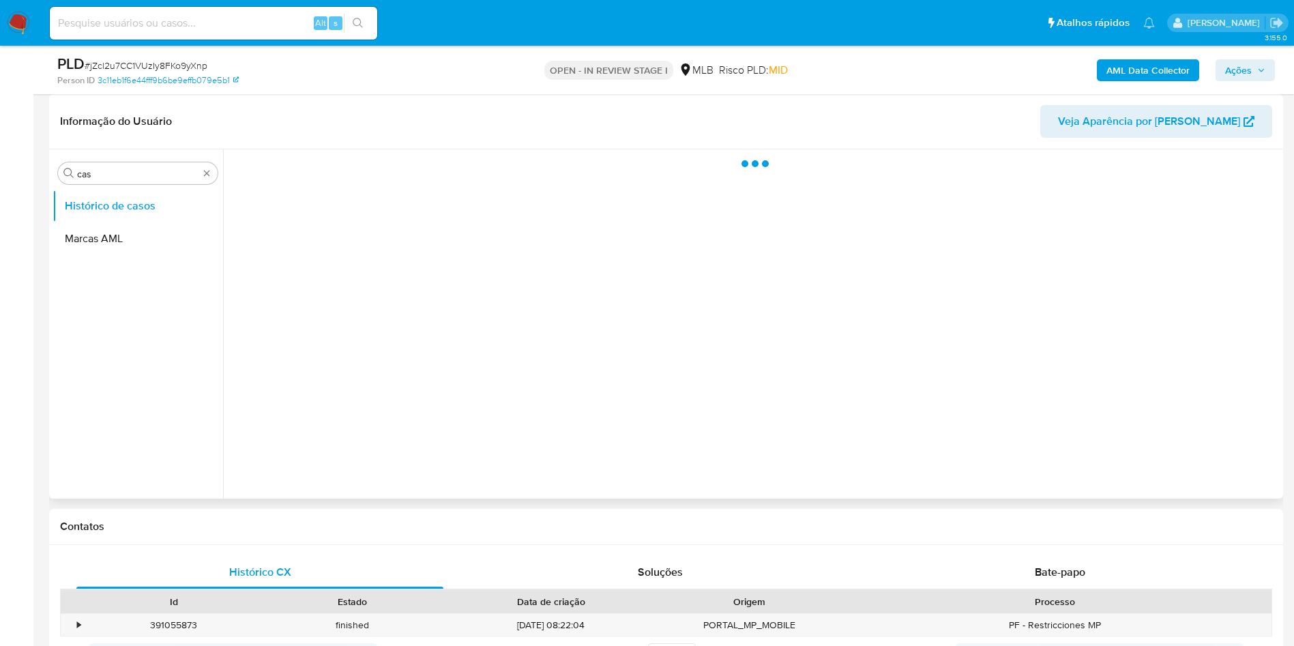
scroll to position [102, 0]
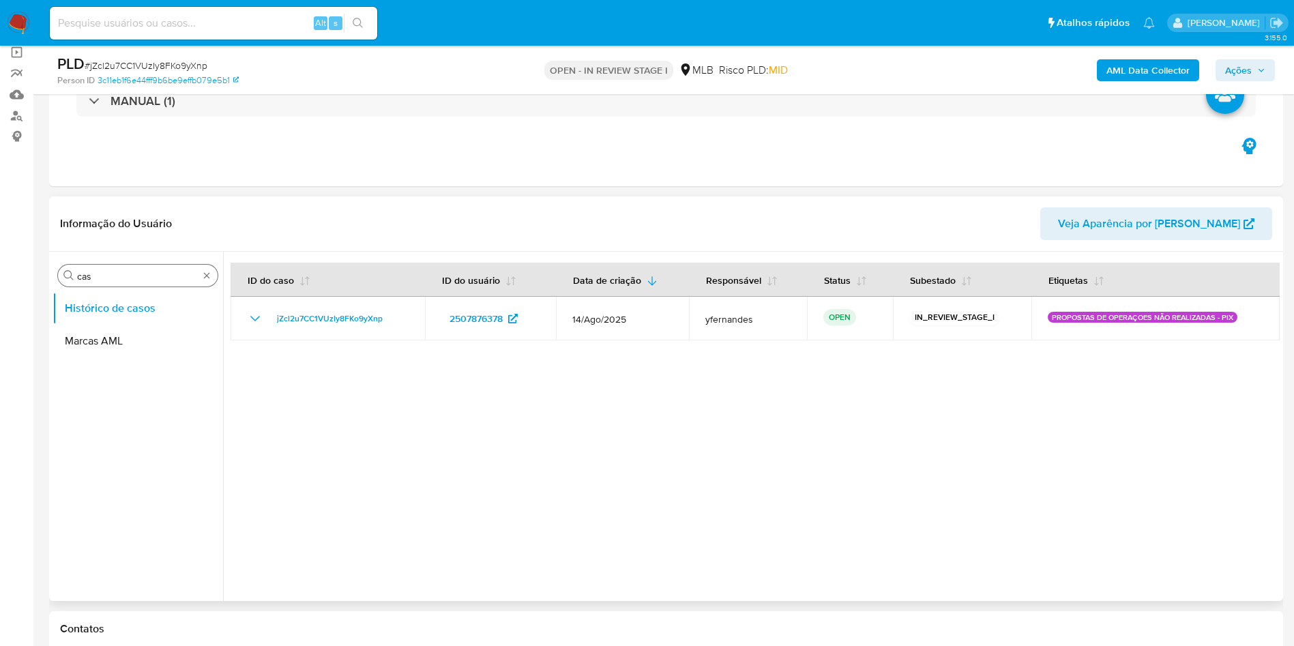
click at [171, 274] on input "cas" at bounding box center [137, 276] width 121 height 12
type input "ger"
click at [126, 301] on button "Geral" at bounding box center [133, 308] width 160 height 33
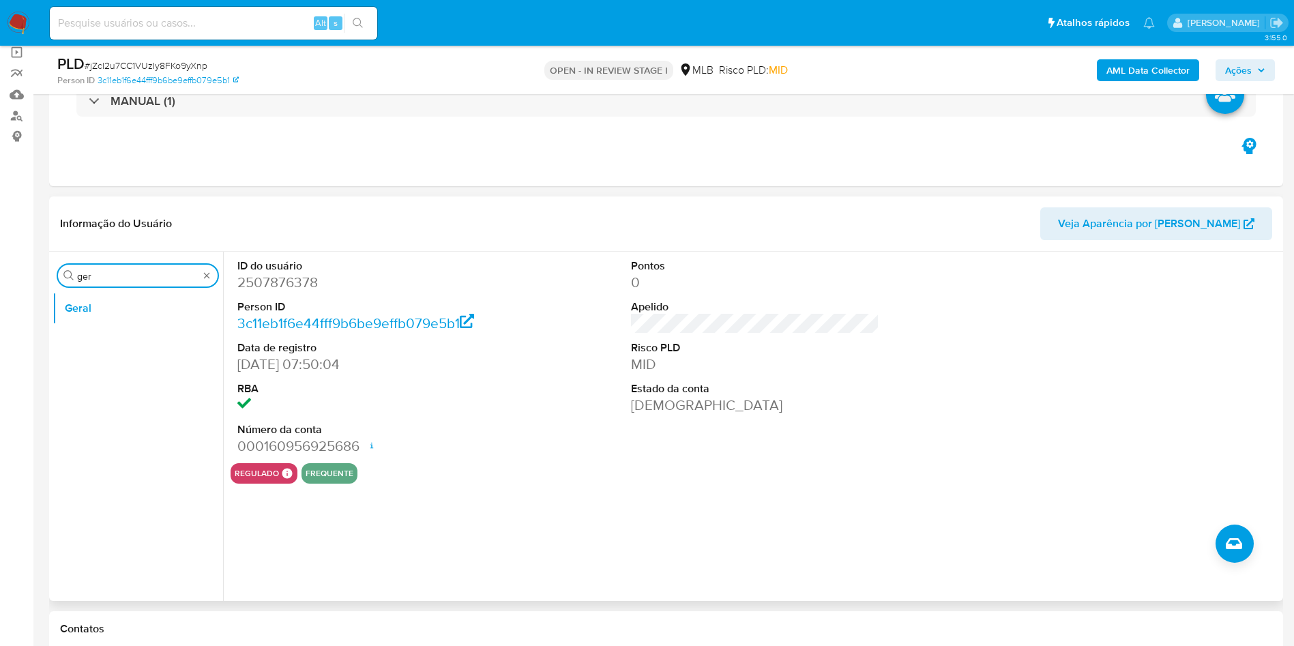
click at [109, 278] on input "ger" at bounding box center [137, 276] width 121 height 12
type input "do"
click at [96, 334] on button "Documentação" at bounding box center [133, 341] width 160 height 33
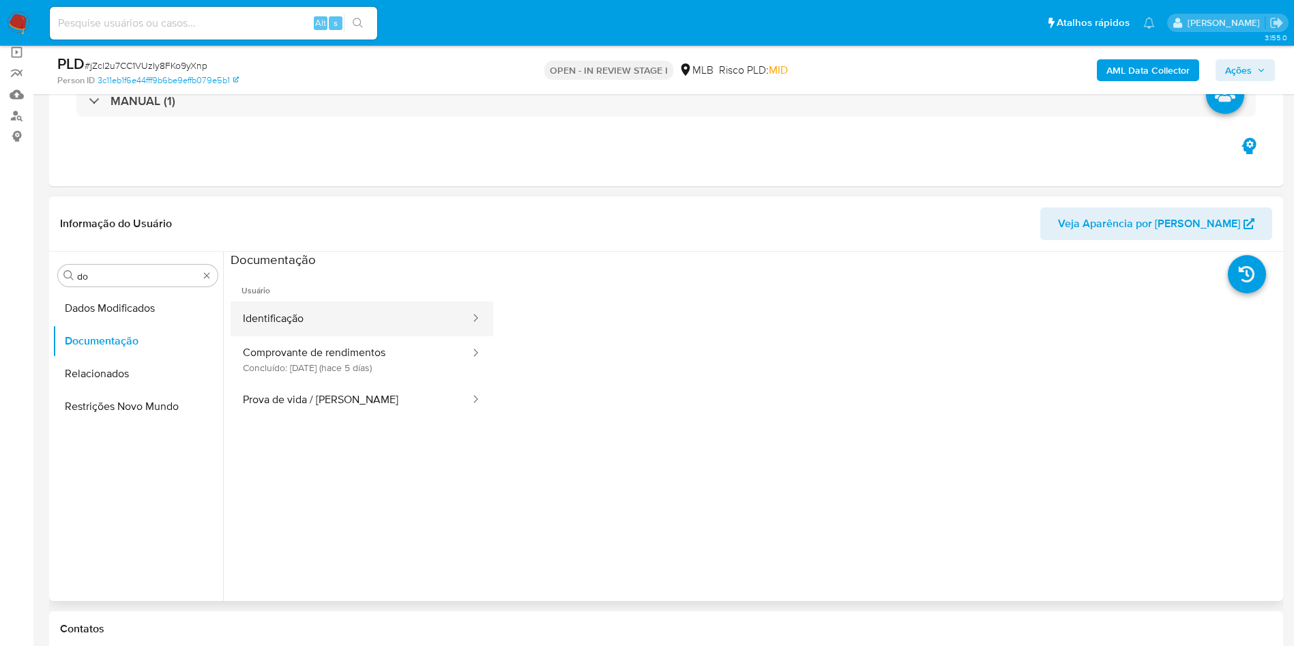
click at [328, 315] on button "Identificação" at bounding box center [351, 319] width 241 height 35
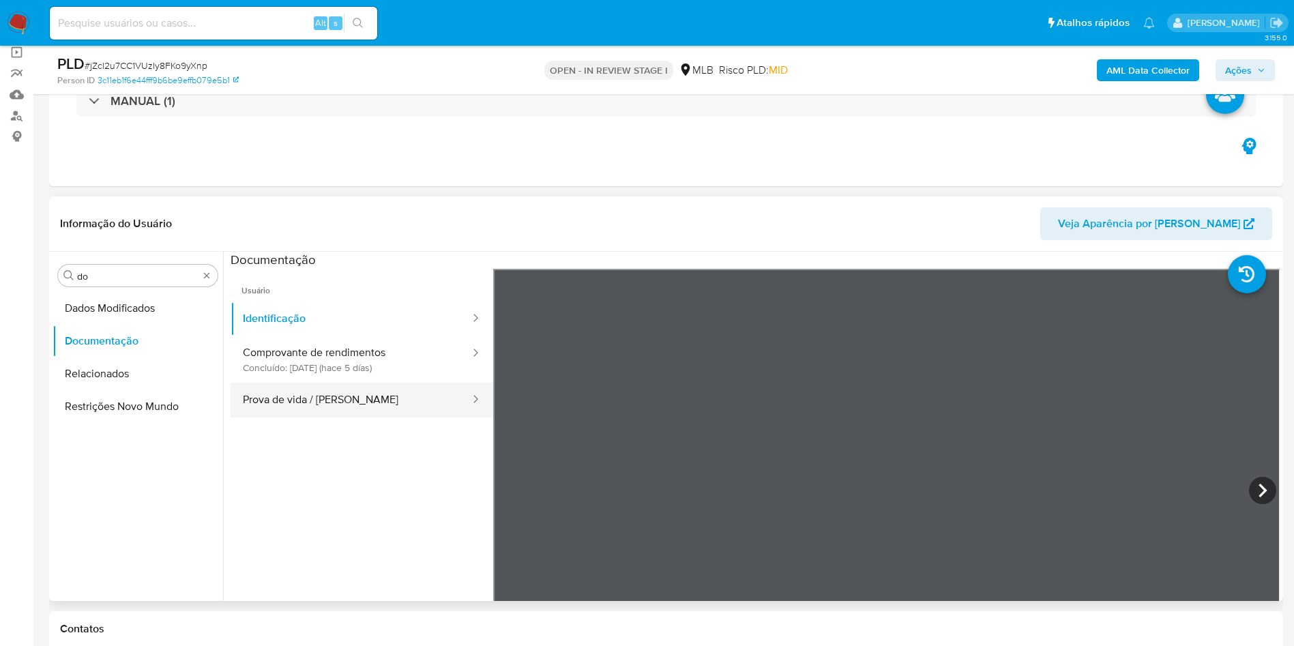
click at [307, 396] on button "Prova de vida / [PERSON_NAME]" at bounding box center [351, 400] width 241 height 35
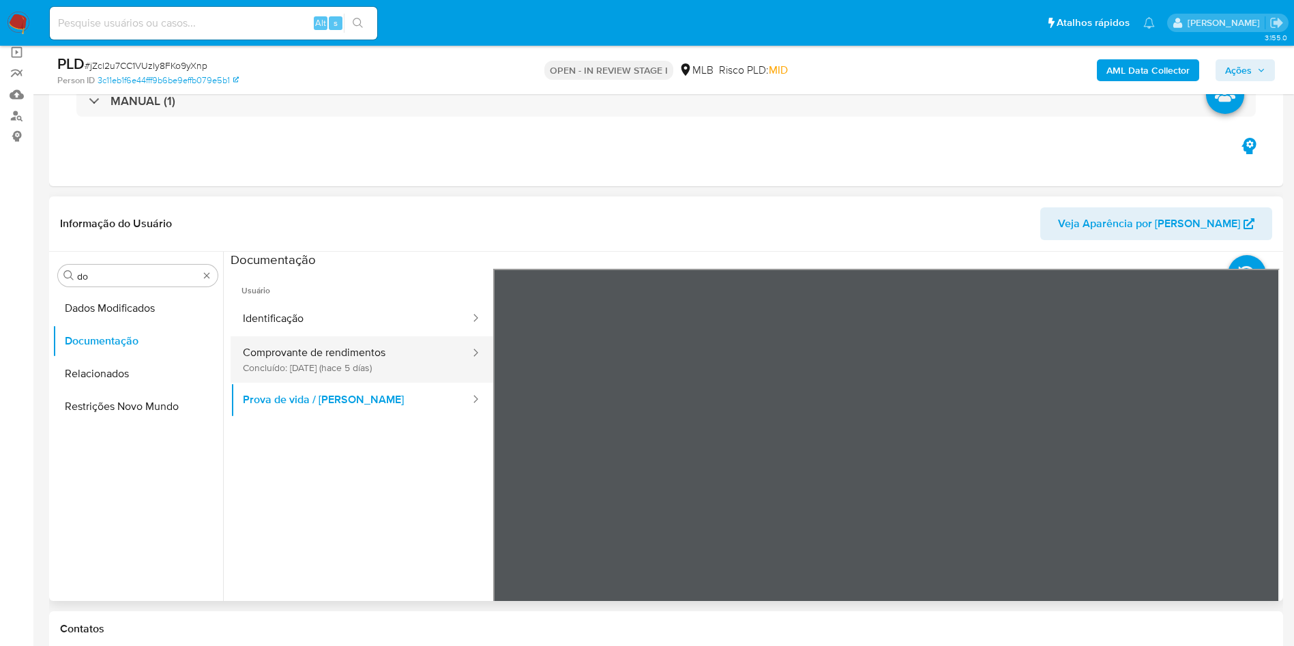
click at [336, 368] on button "Comprovante de rendimentos Concluído: [DATE] (hace 5 días)" at bounding box center [351, 359] width 241 height 46
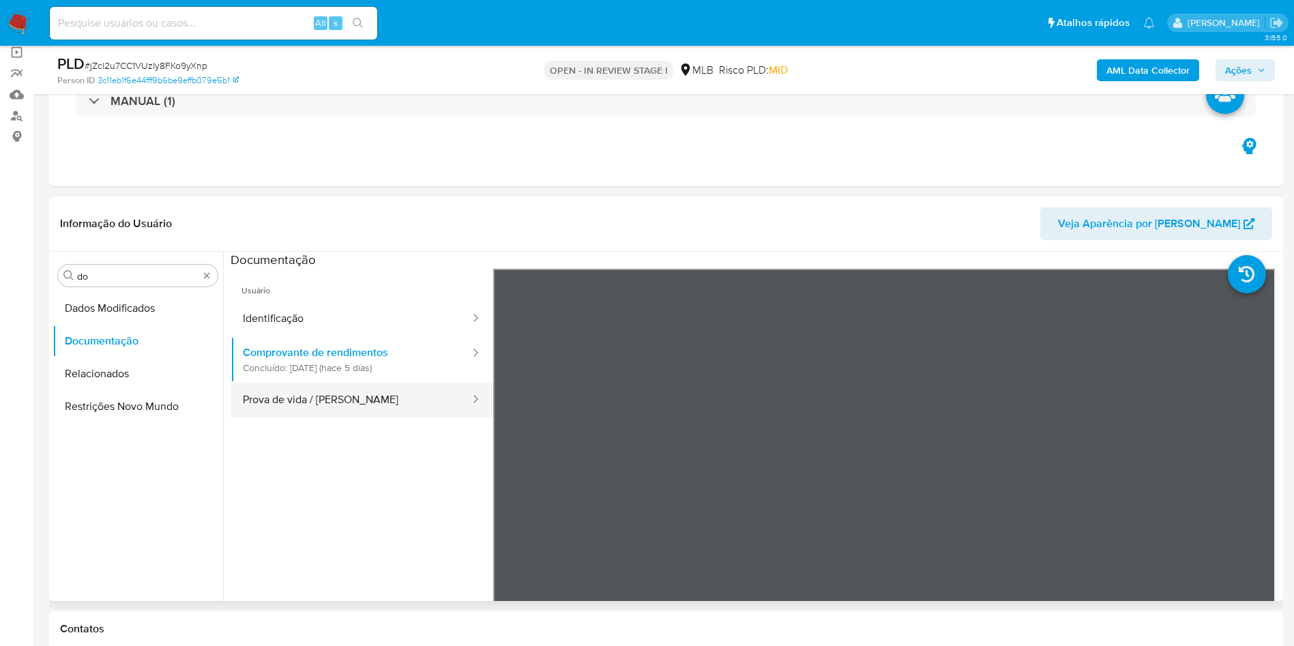
click at [306, 411] on button "Prova de vida / [PERSON_NAME]" at bounding box center [351, 400] width 241 height 35
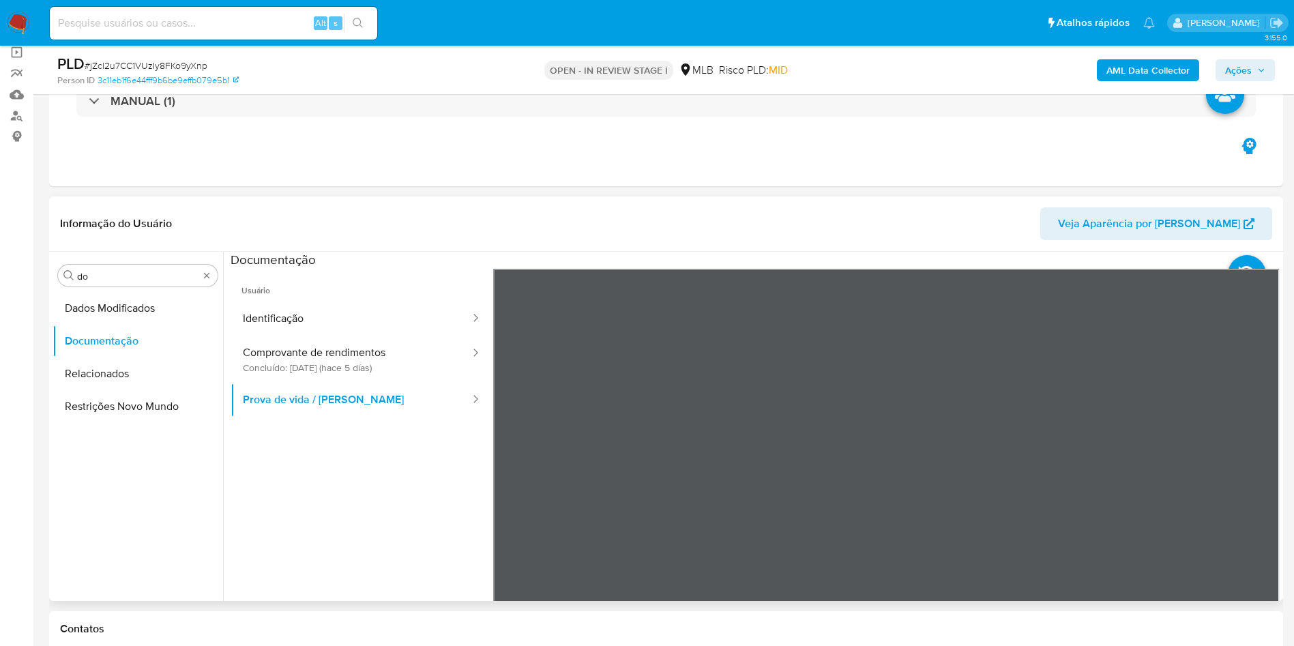
click at [763, 381] on div at bounding box center [886, 493] width 787 height 448
click at [113, 272] on input "do" at bounding box center [137, 276] width 121 height 12
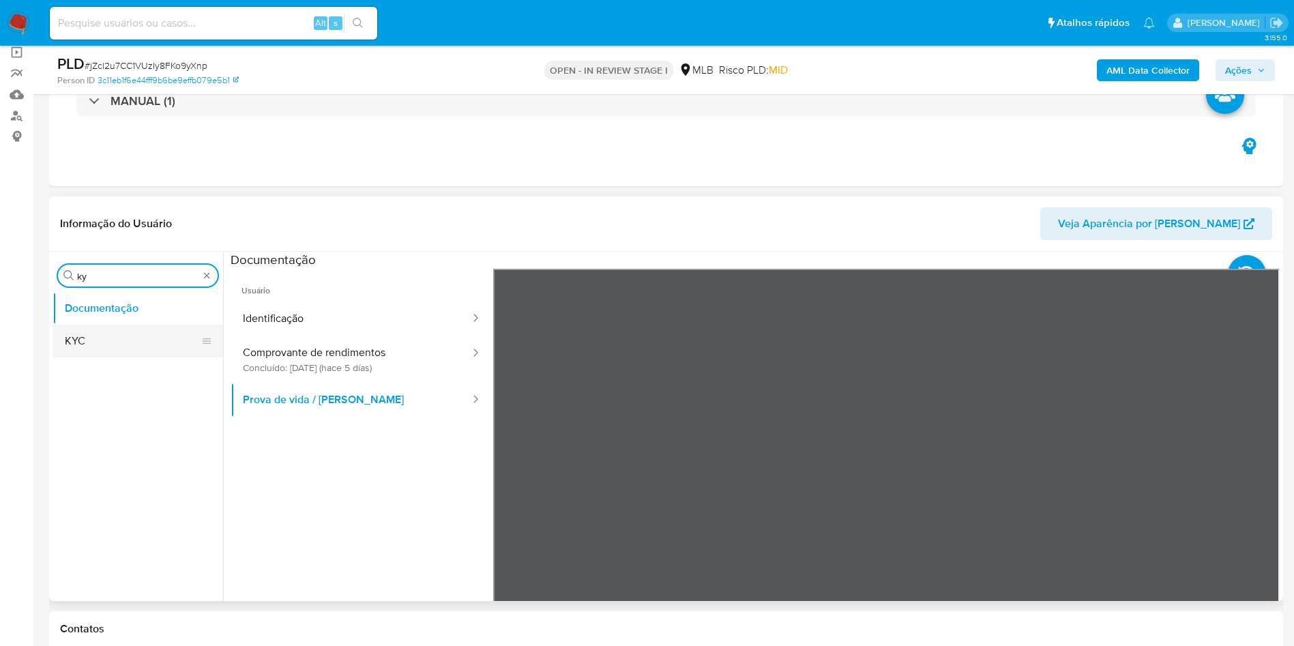
click at [111, 334] on button "KYC" at bounding box center [133, 341] width 160 height 33
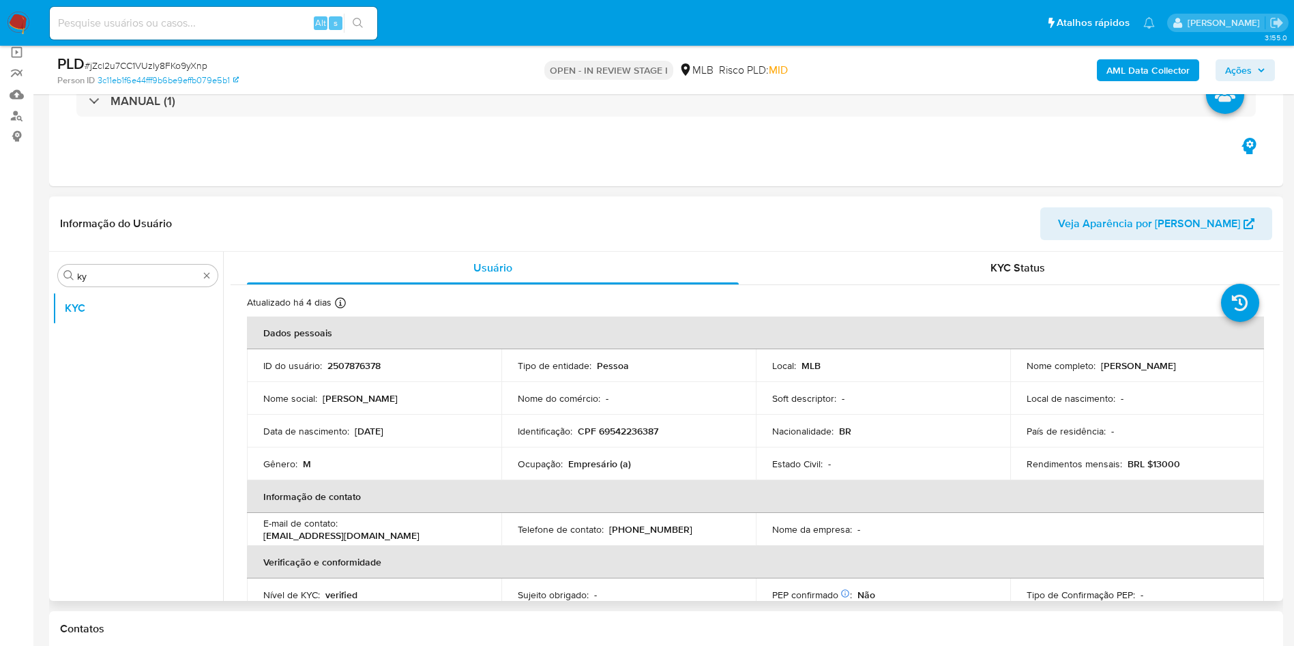
drag, startPoint x: 1281, startPoint y: 342, endPoint x: 1279, endPoint y: 366, distance: 24.0
click at [873, 366] on div "Procurar ky KYC Usuário KYC Status Atualizado há 4 dias Criado: [DATE] 08:50:48…" at bounding box center [666, 426] width 1234 height 349
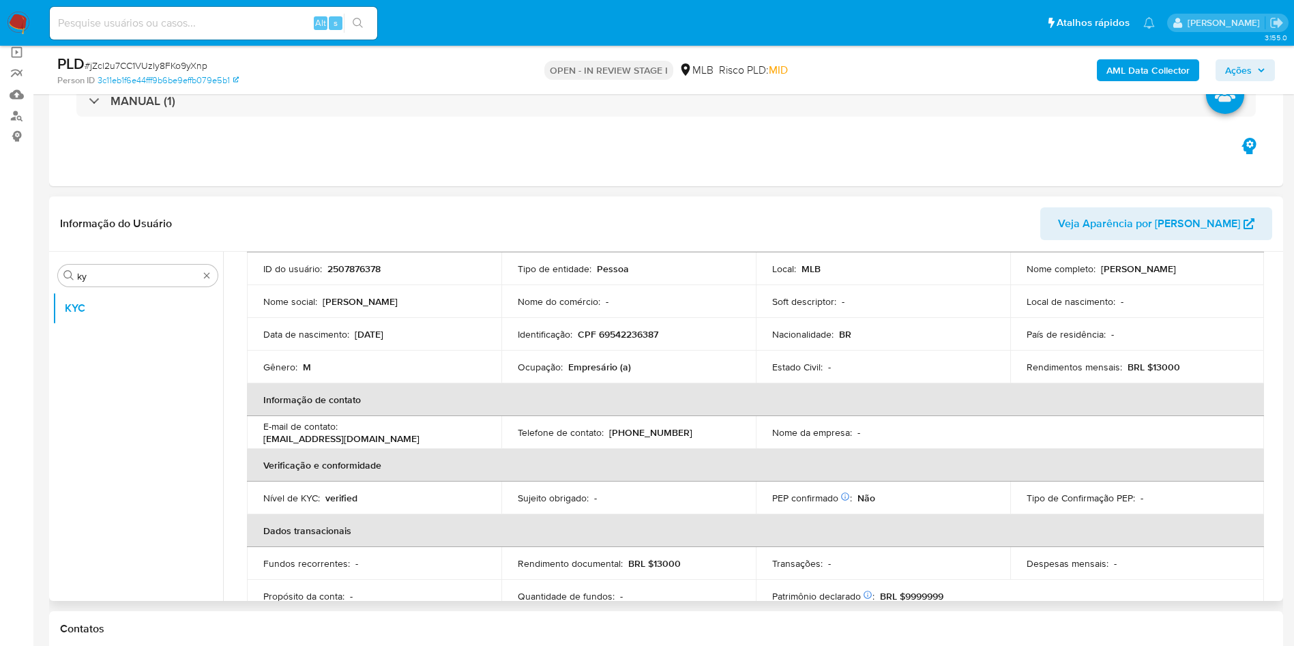
scroll to position [106, 0]
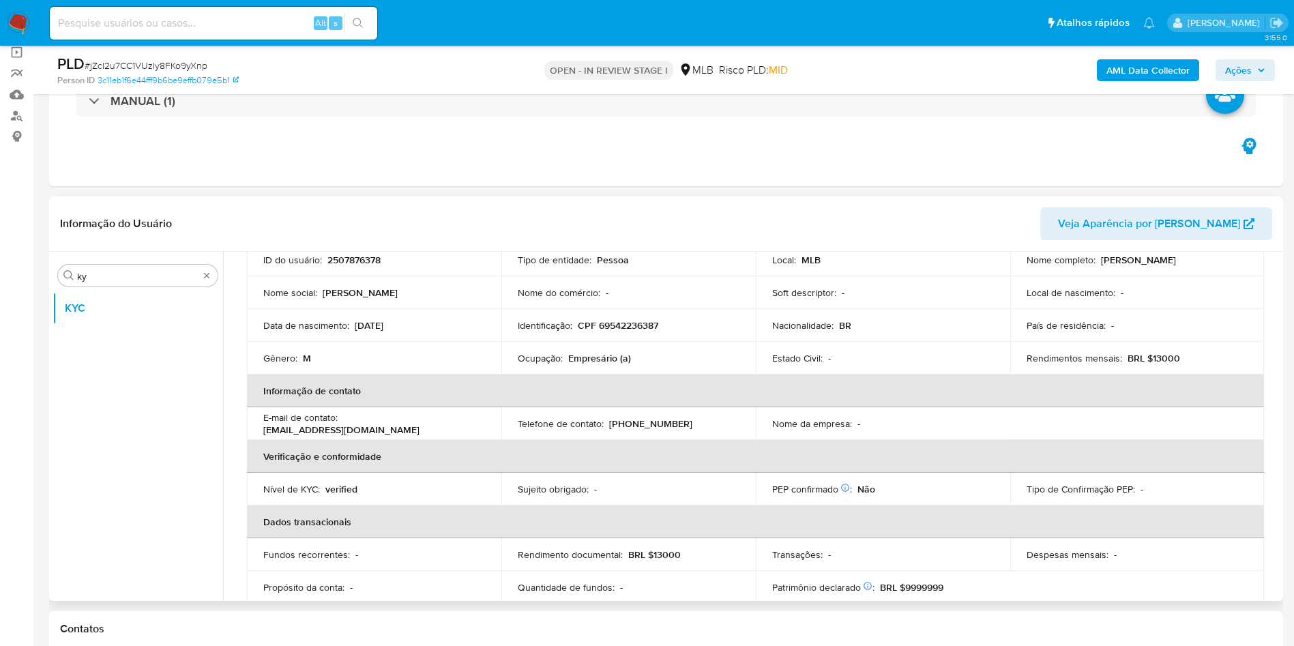
drag, startPoint x: 722, startPoint y: 317, endPoint x: 1215, endPoint y: 379, distance: 497.0
click at [722, 317] on td "Identificação : CPF 69542236387" at bounding box center [628, 325] width 254 height 33
click at [873, 362] on p "BRL $13000" at bounding box center [1154, 358] width 53 height 12
copy p "13000"
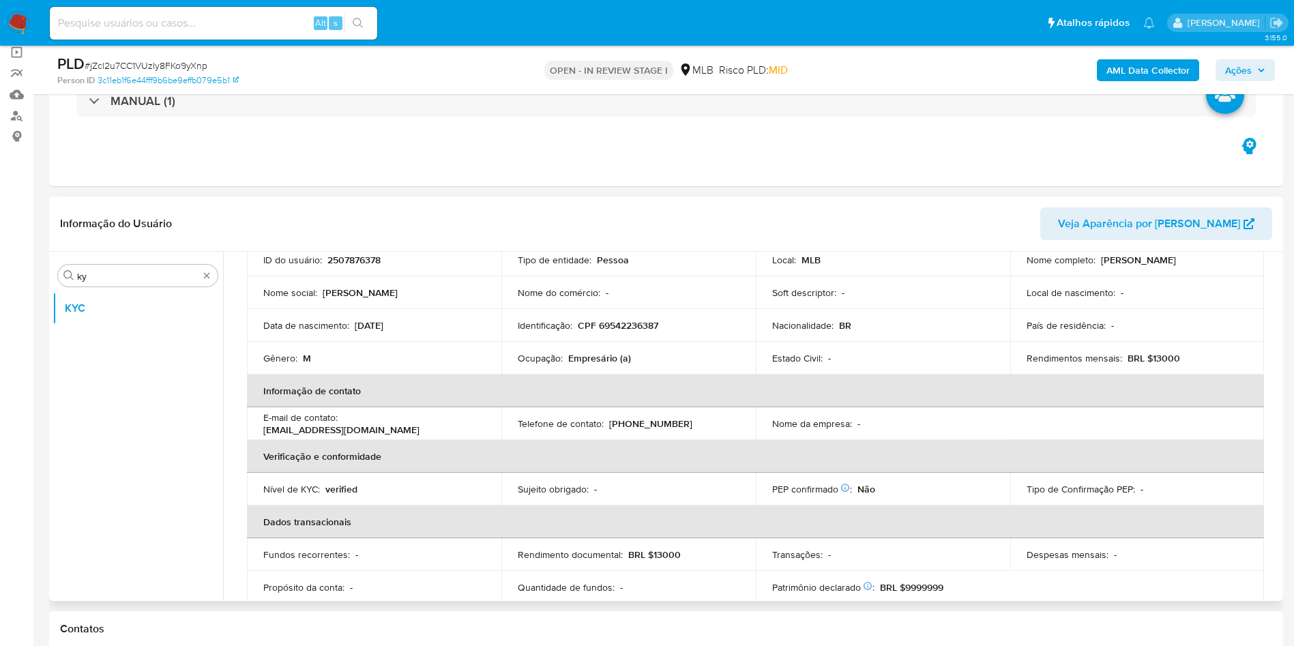
drag, startPoint x: 634, startPoint y: 332, endPoint x: 665, endPoint y: 345, distance: 34.0
click at [634, 332] on td "Identificação : CPF 69542236387" at bounding box center [628, 325] width 254 height 33
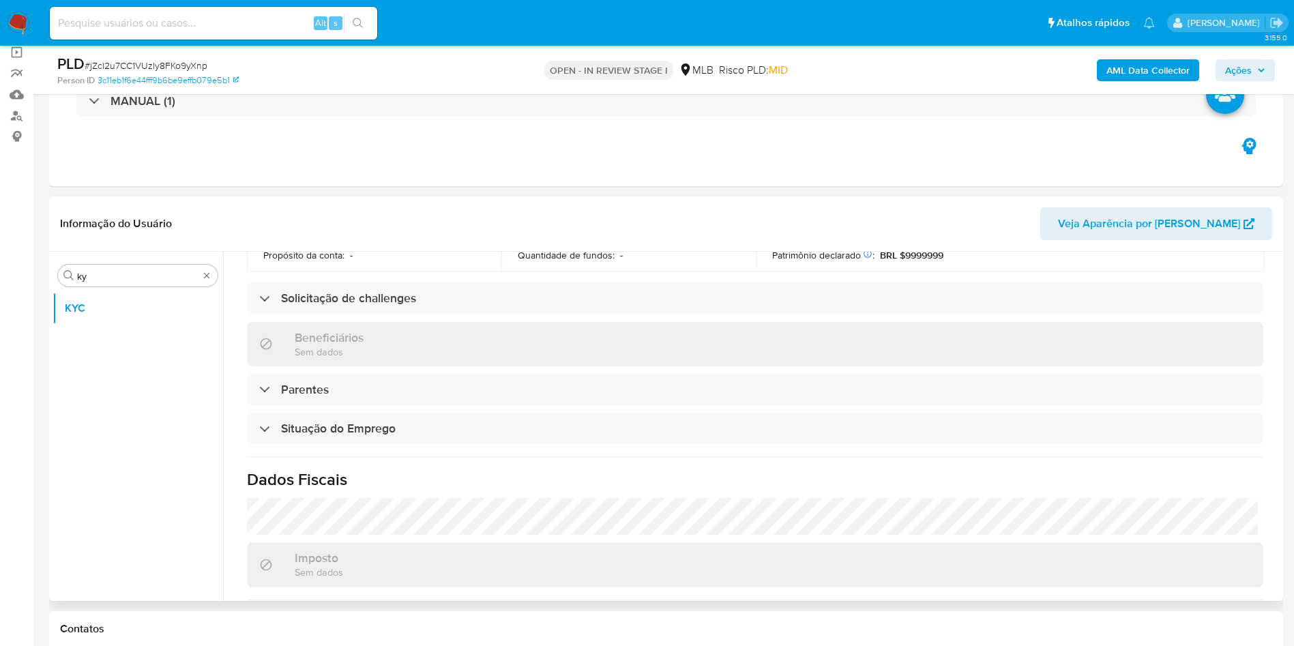
scroll to position [568, 0]
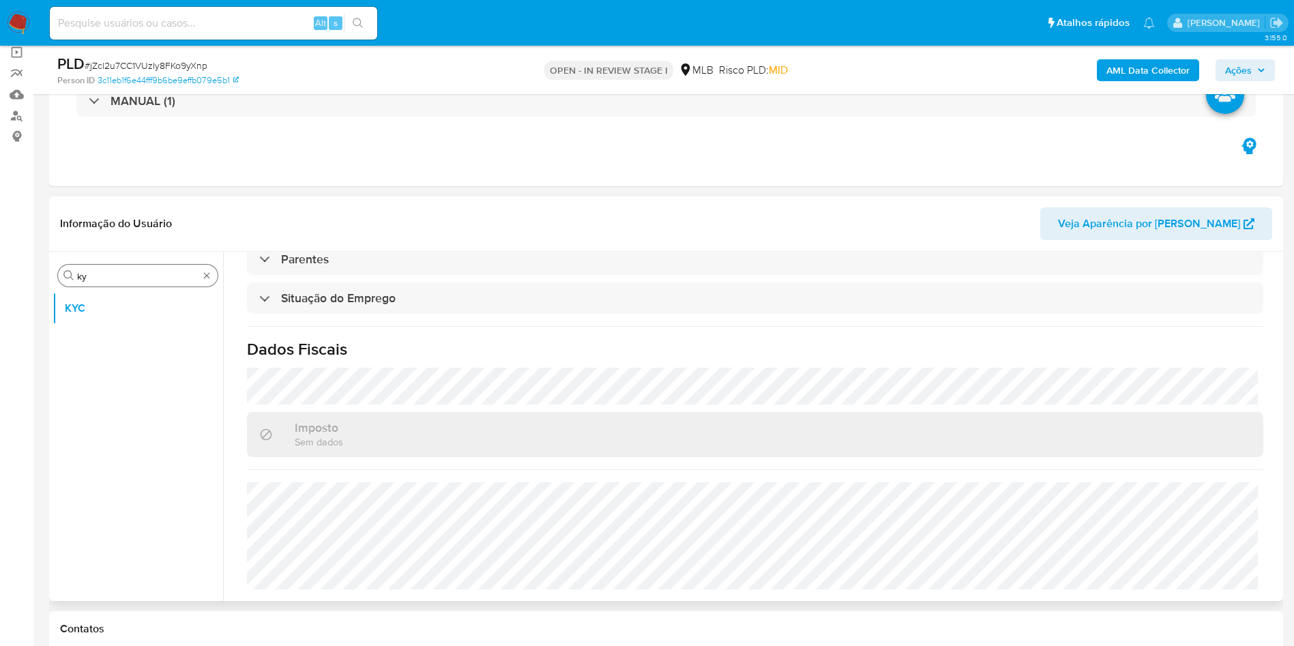
click at [102, 276] on input "ky" at bounding box center [137, 276] width 121 height 12
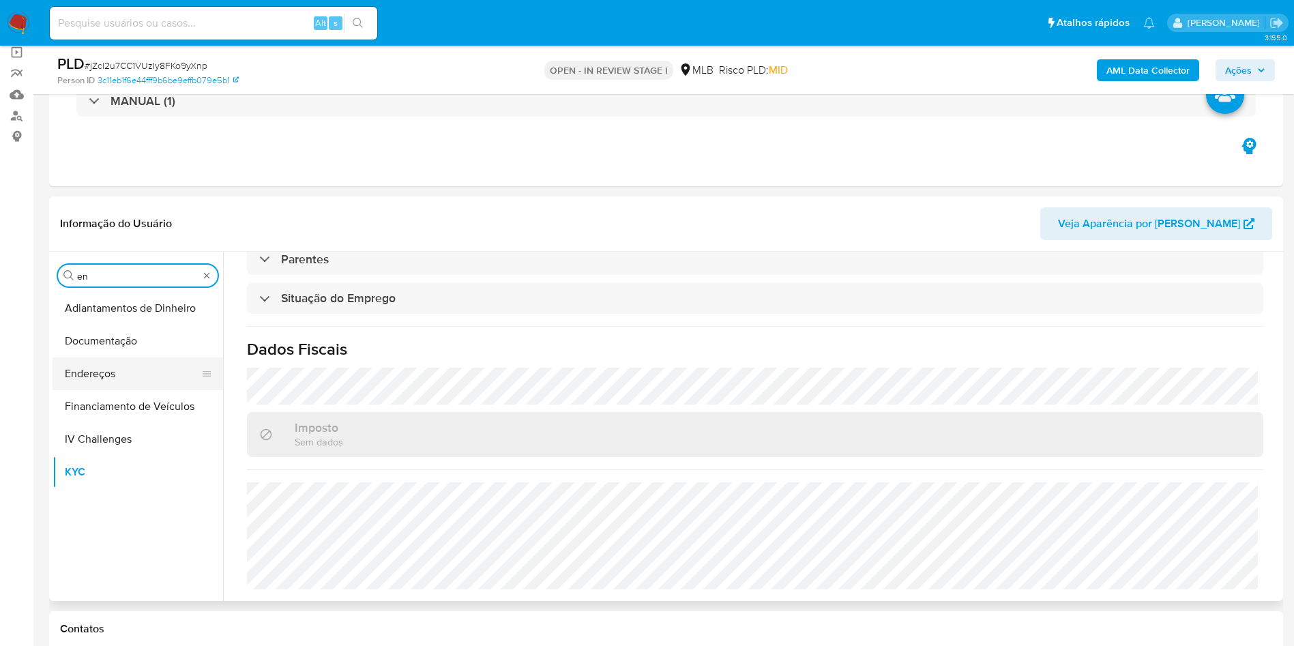
type input "en"
drag, startPoint x: 123, startPoint y: 371, endPoint x: 261, endPoint y: 225, distance: 200.8
click at [123, 372] on button "Endereços" at bounding box center [138, 373] width 171 height 33
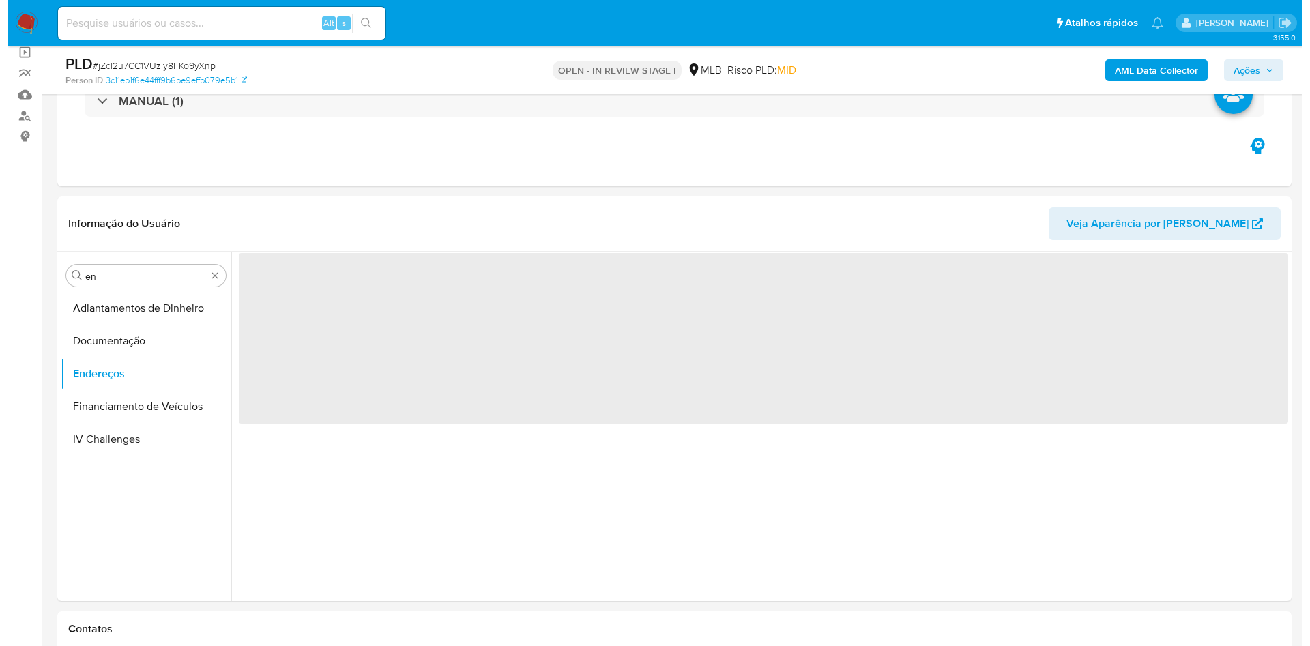
scroll to position [0, 0]
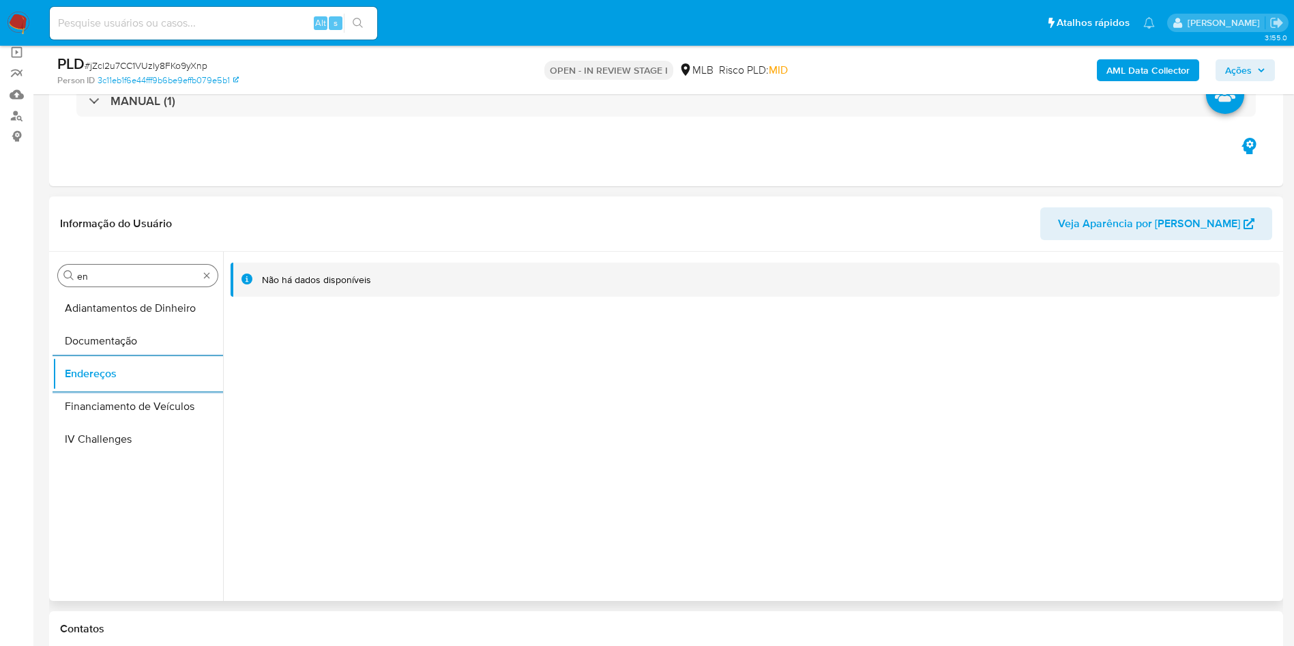
click at [134, 276] on input "en" at bounding box center [137, 276] width 121 height 12
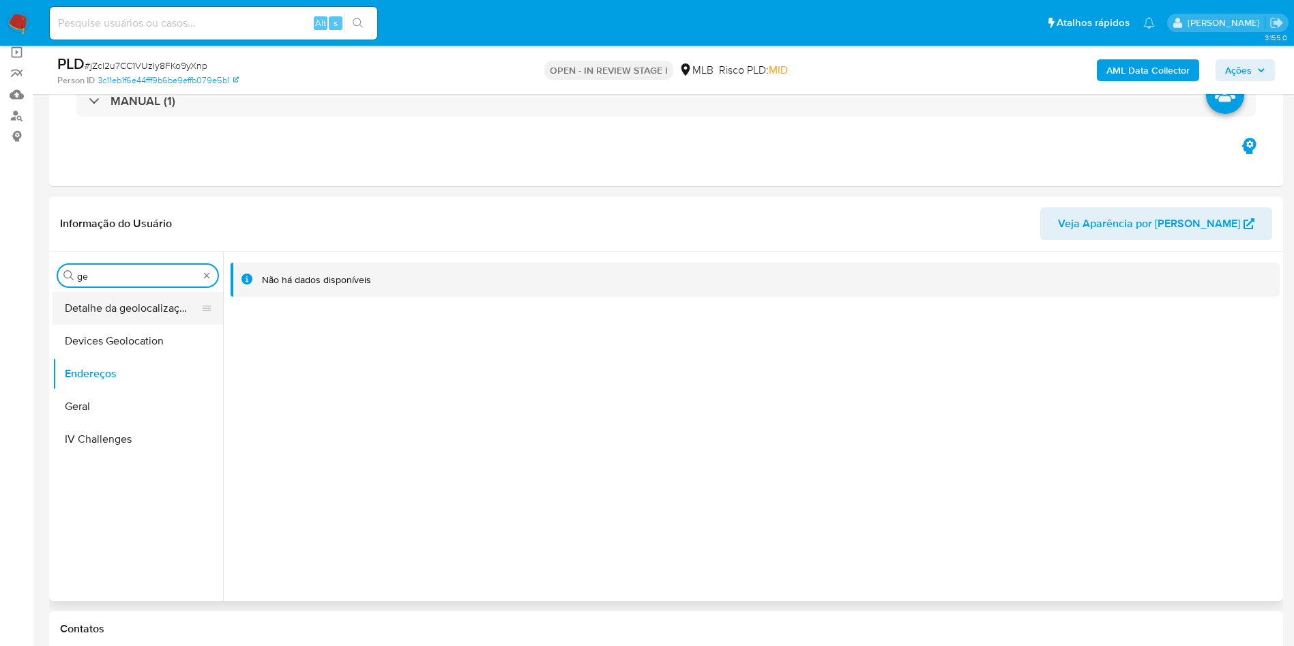
type input "ge"
click at [126, 313] on button "Detalhe da geolocalização" at bounding box center [133, 308] width 160 height 33
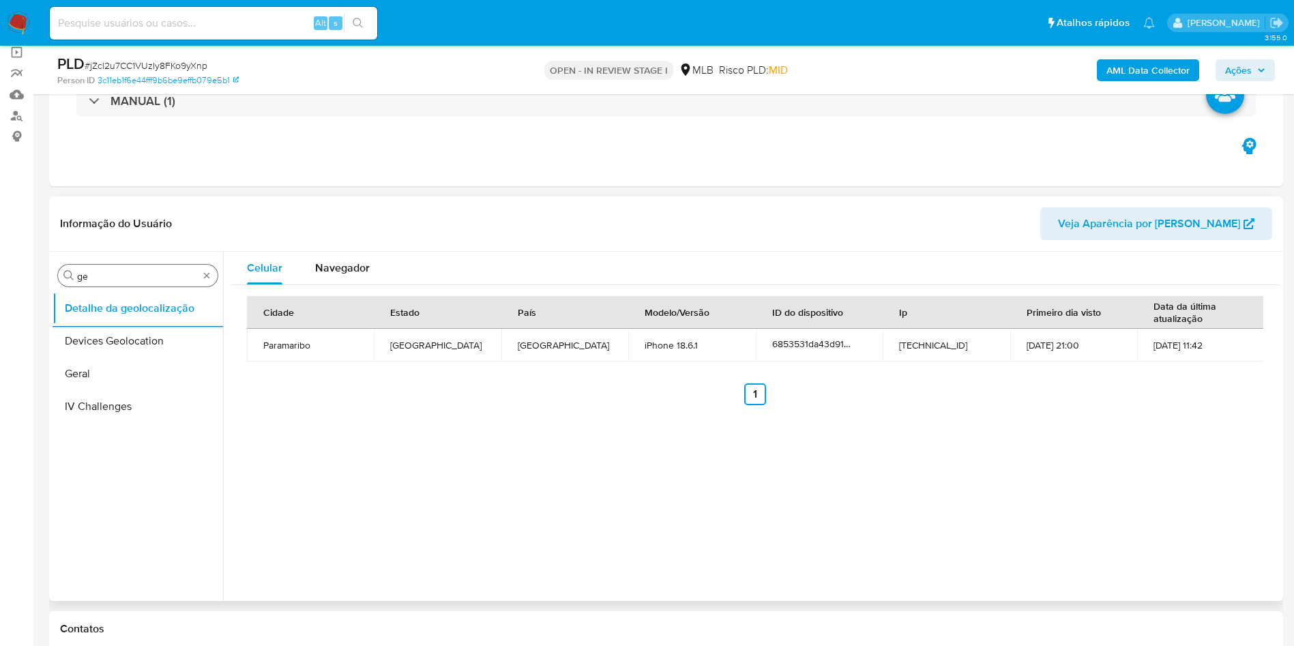
click at [132, 274] on input "ge" at bounding box center [137, 276] width 121 height 12
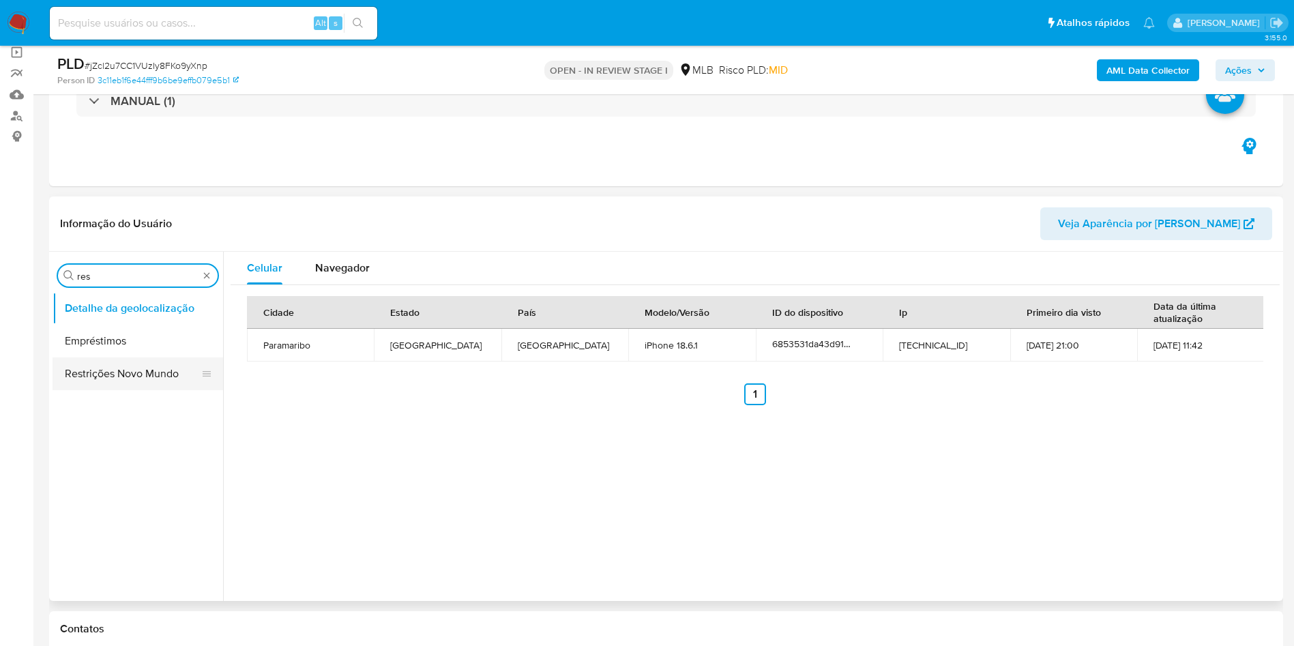
type input "res"
click at [94, 366] on button "Restrições Novo Mundo" at bounding box center [133, 373] width 160 height 33
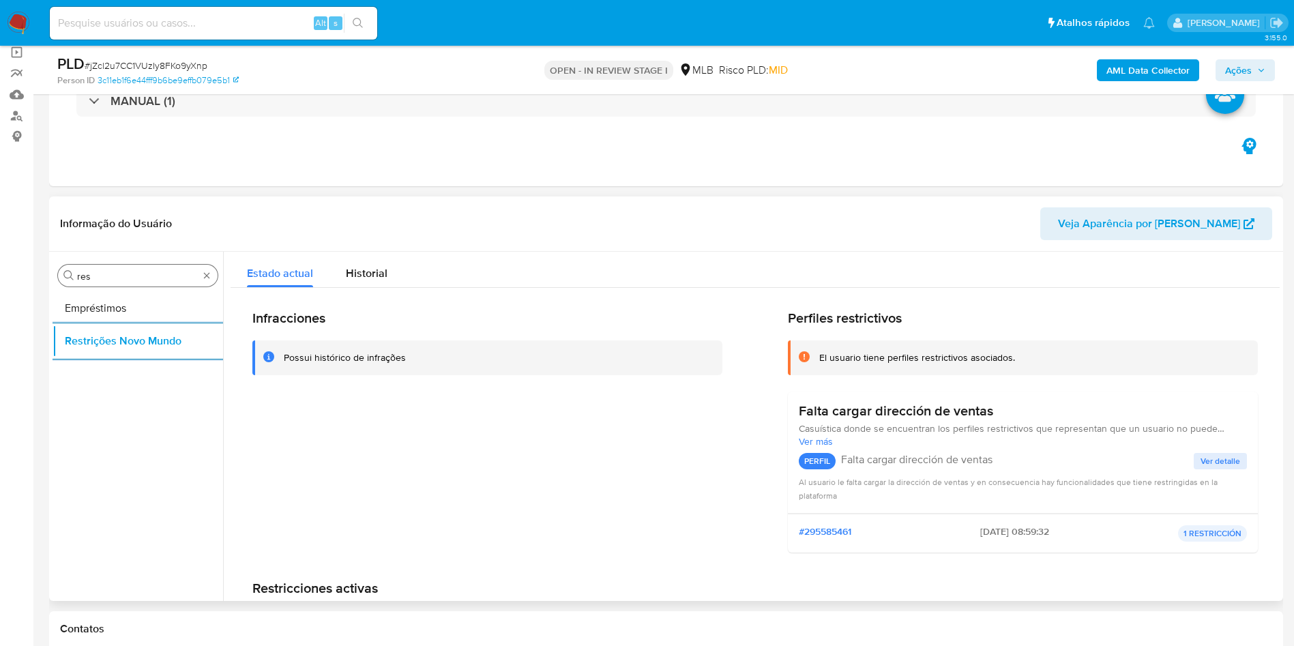
click at [172, 273] on input "res" at bounding box center [137, 276] width 121 height 12
type input "po"
click at [134, 319] on button "Dispositivos Point" at bounding box center [133, 308] width 160 height 33
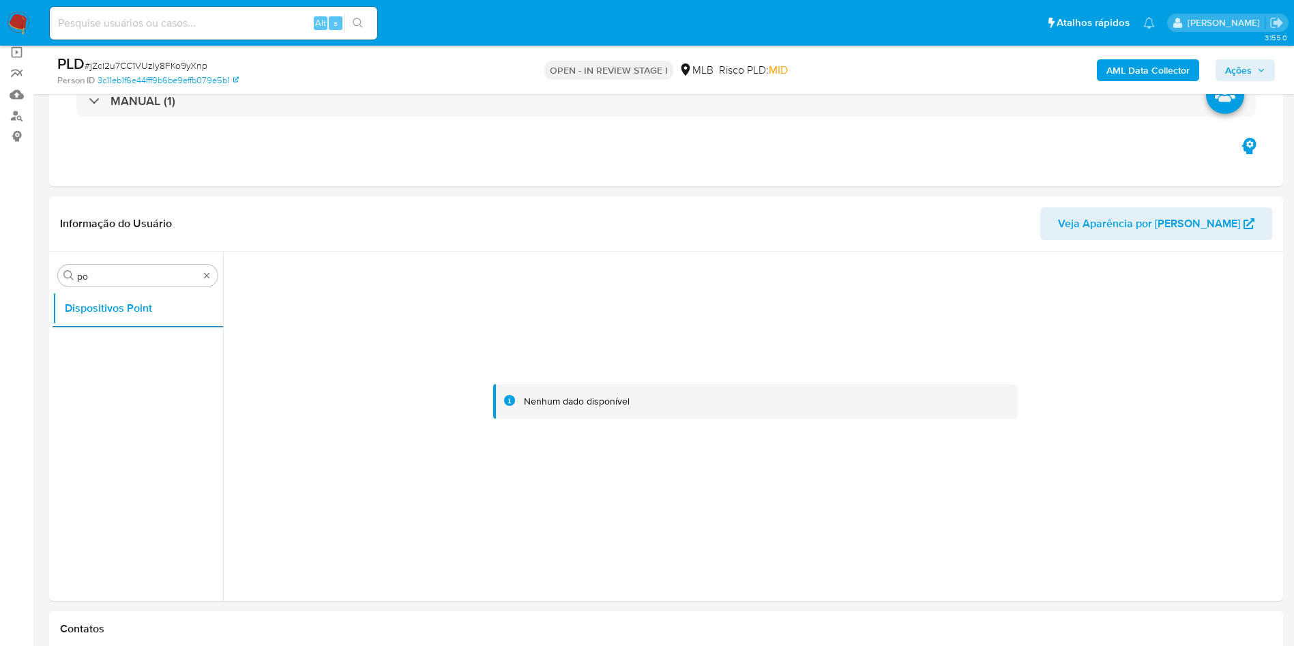
click at [873, 66] on b "AML Data Collector" at bounding box center [1148, 70] width 83 height 22
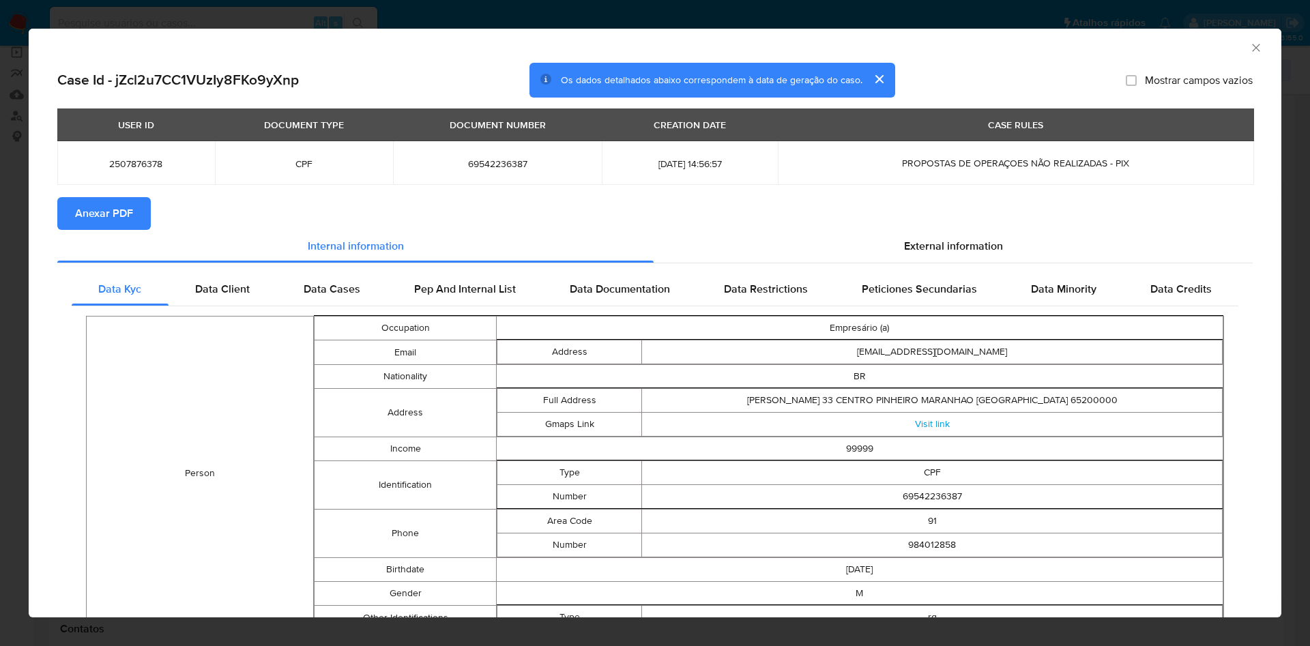
click at [121, 205] on span "Anexar PDF" at bounding box center [104, 214] width 58 height 30
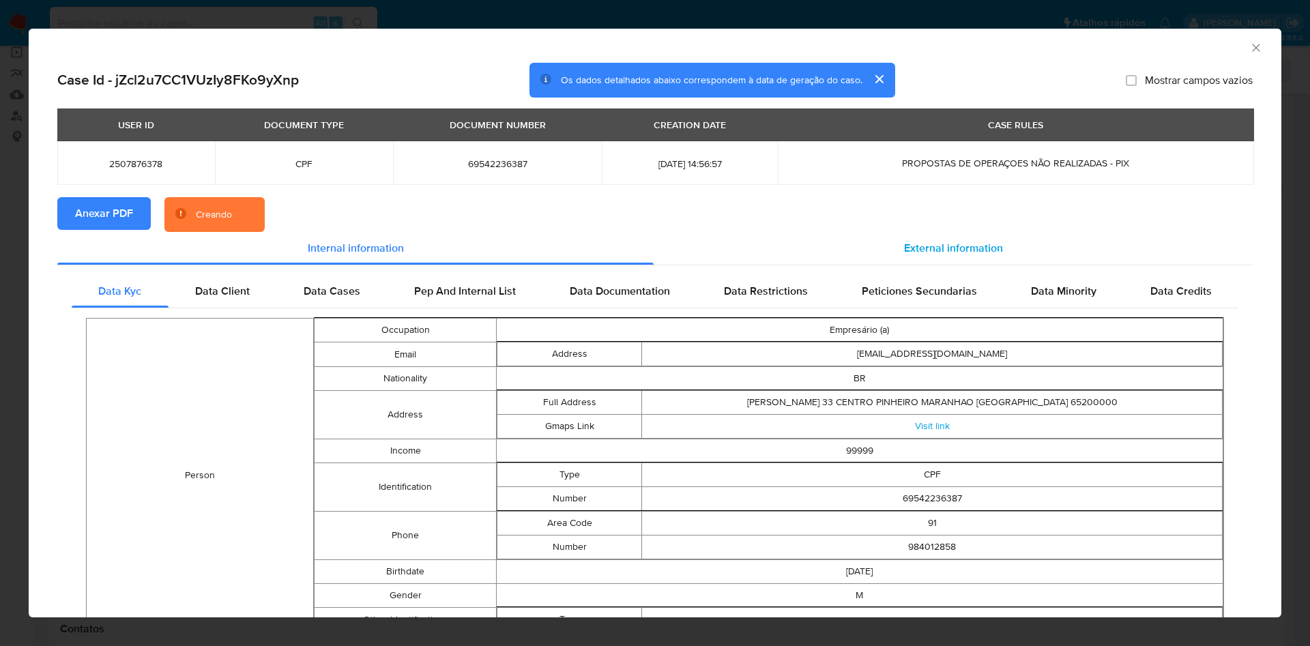
click at [873, 250] on span "External information" at bounding box center [953, 248] width 99 height 16
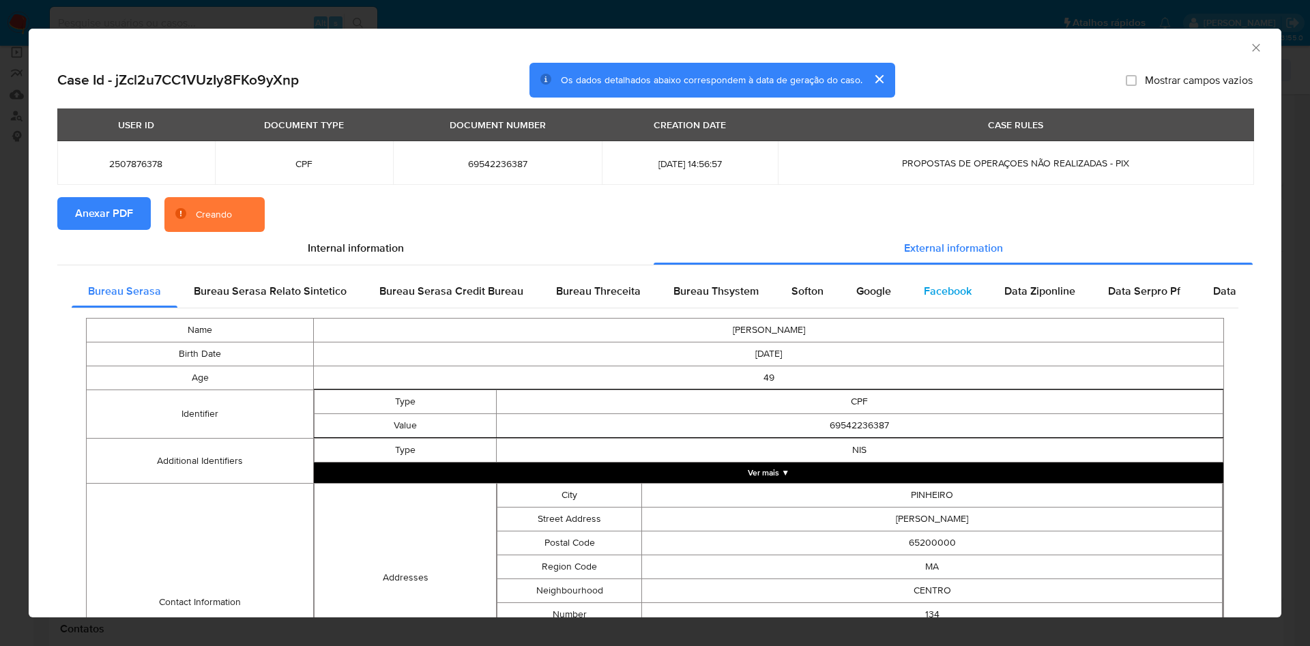
click at [873, 291] on span "Facebook" at bounding box center [948, 291] width 48 height 16
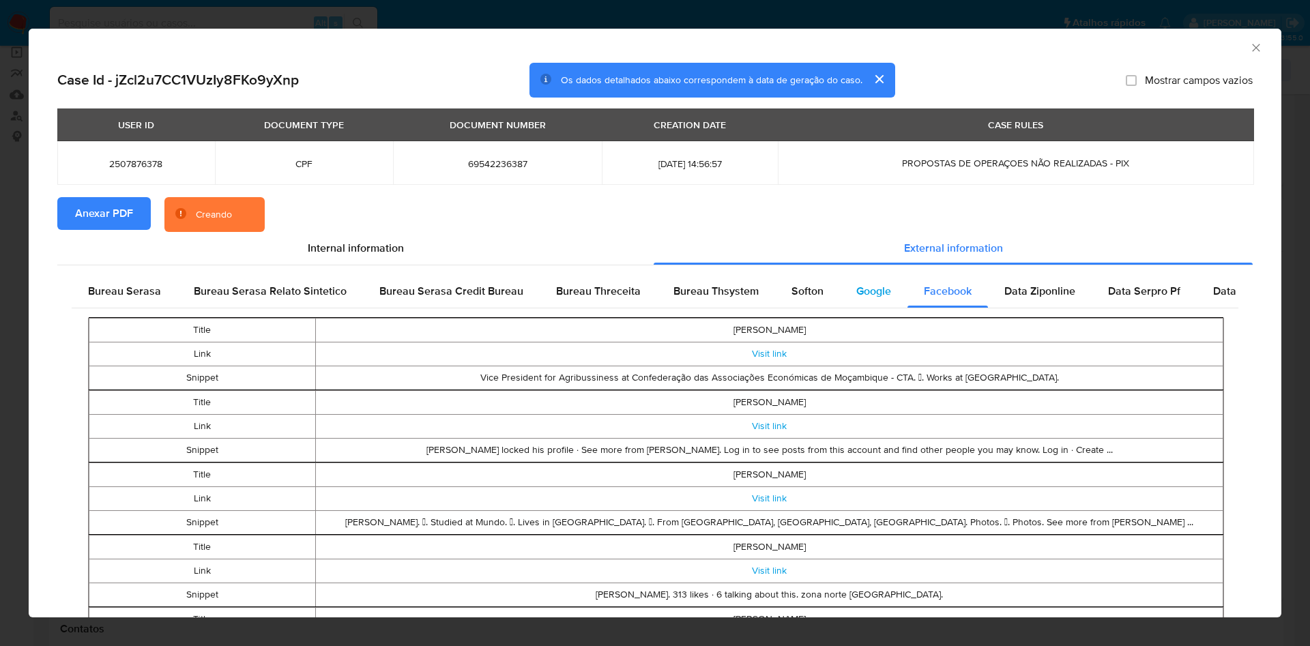
click at [842, 299] on div "Google" at bounding box center [874, 291] width 68 height 33
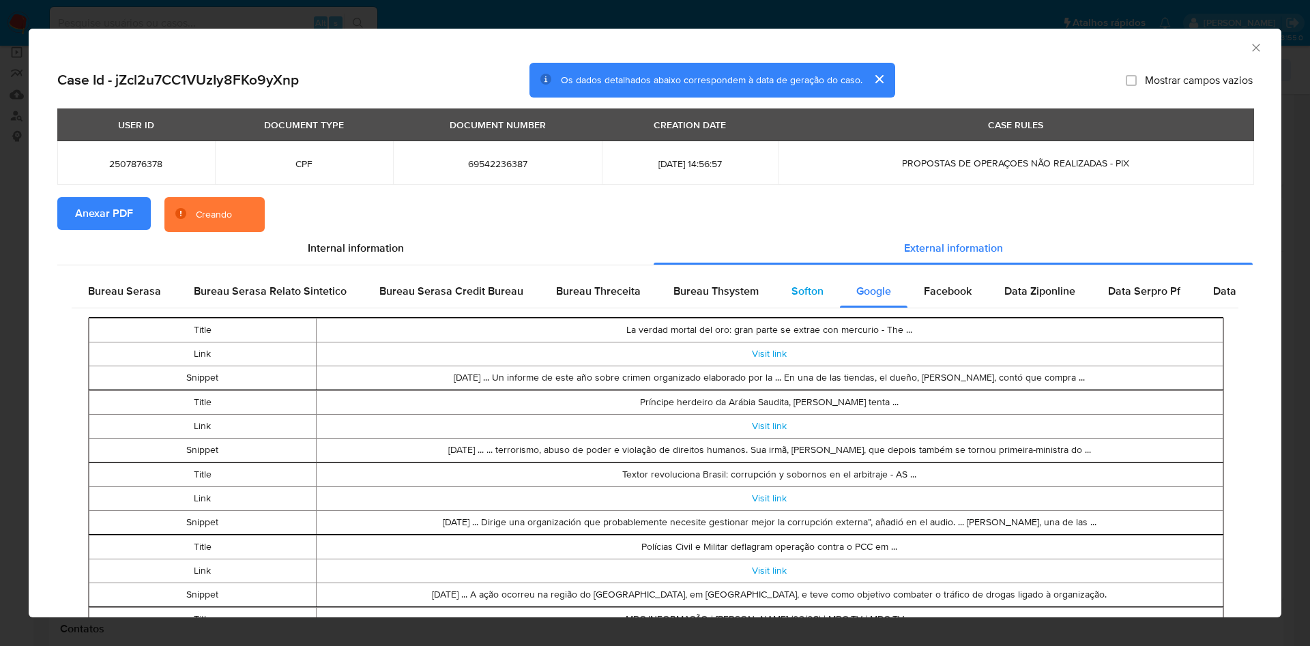
click at [801, 295] on span "Softon" at bounding box center [807, 291] width 32 height 16
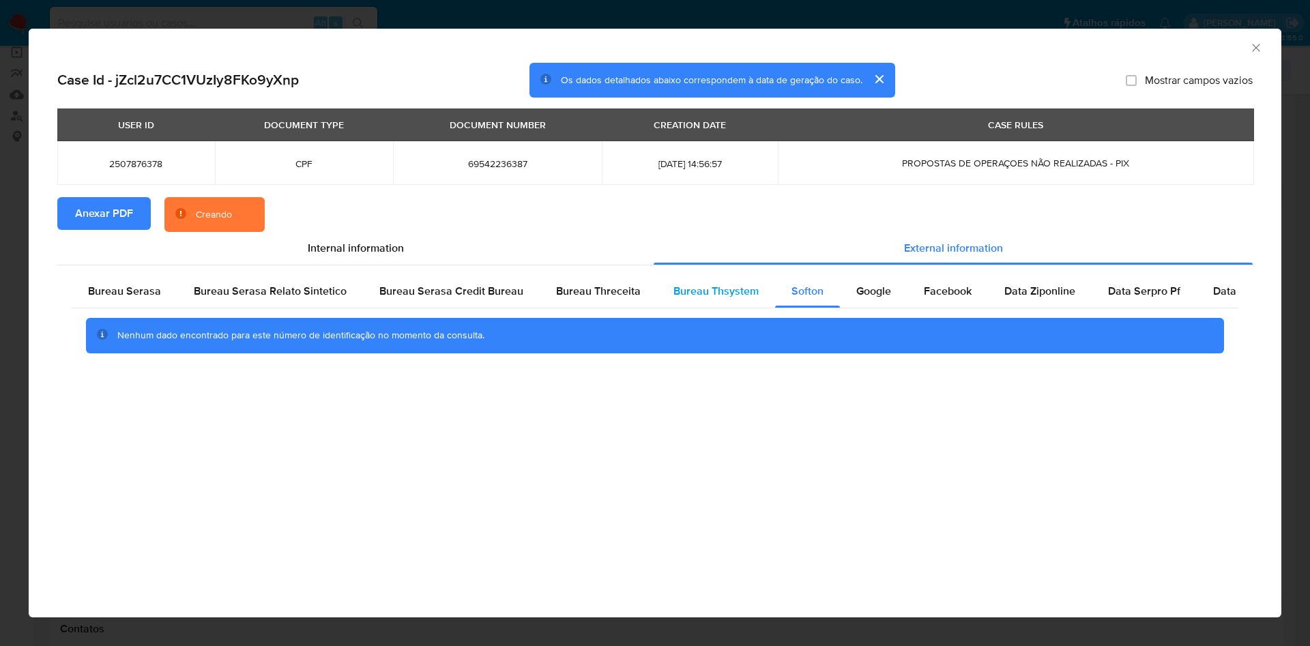
click at [701, 291] on span "Bureau Thsystem" at bounding box center [715, 291] width 85 height 16
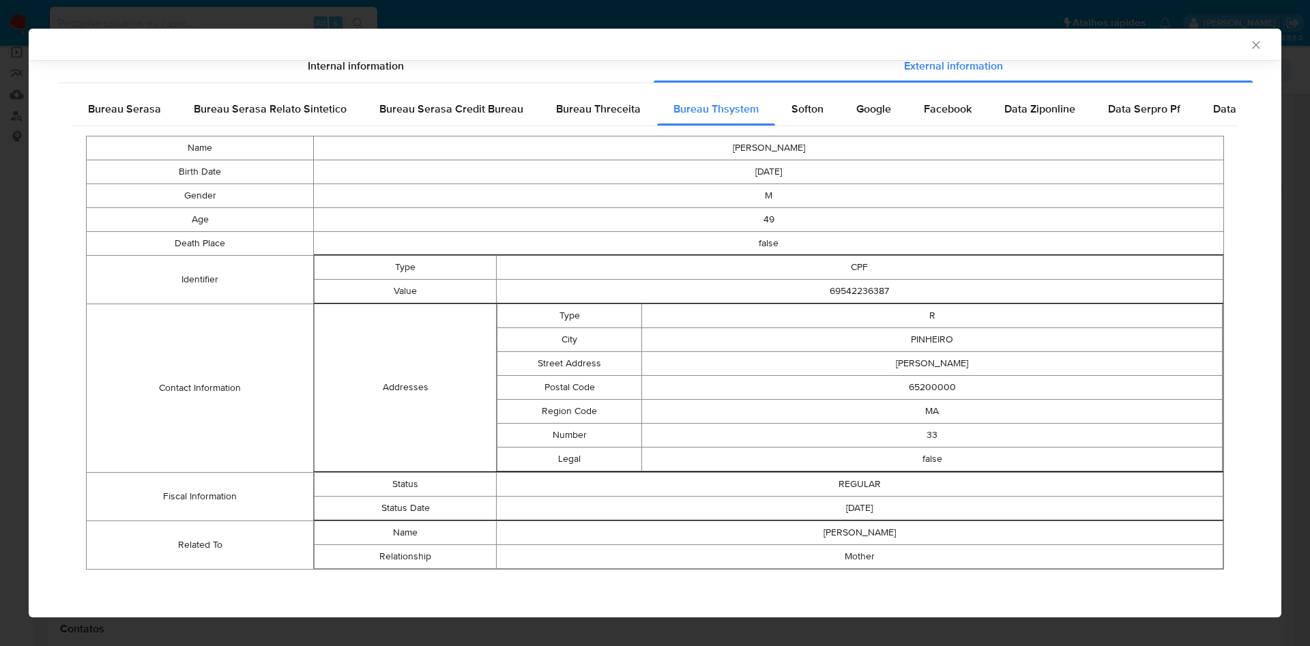
scroll to position [177, 0]
click at [109, 104] on span "Bureau Serasa" at bounding box center [124, 110] width 73 height 16
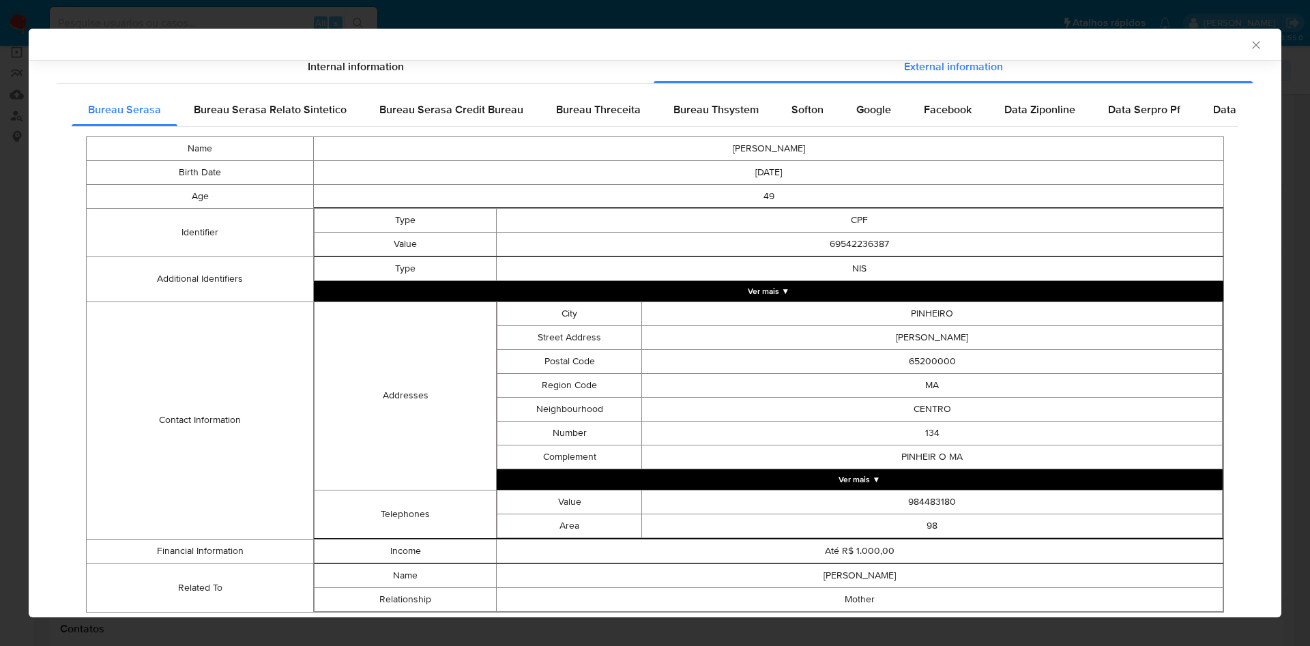
scroll to position [219, 0]
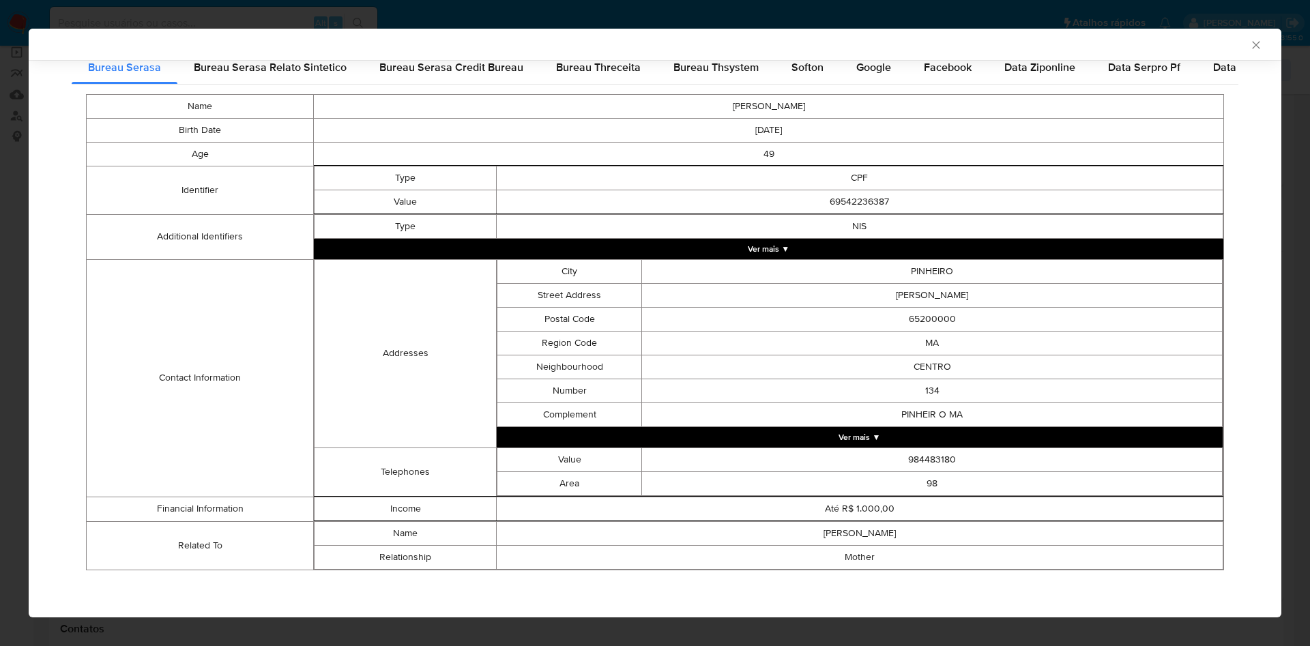
click at [0, 155] on div "AML Data Collector Case Id - jZcl2u7CC1VUzIy8FKo9yXnp Os dados detalhados abaix…" at bounding box center [655, 323] width 1310 height 646
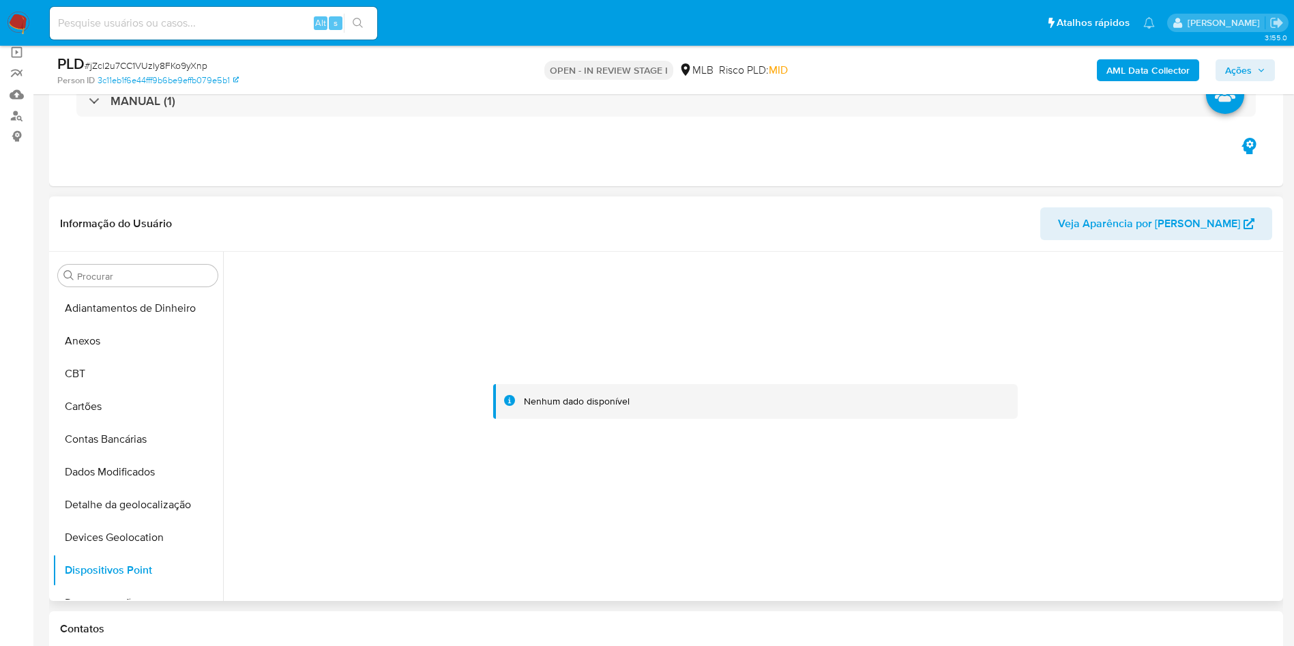
drag, startPoint x: 154, startPoint y: 336, endPoint x: 245, endPoint y: 342, distance: 90.9
click at [154, 336] on button "Anexos" at bounding box center [138, 341] width 171 height 33
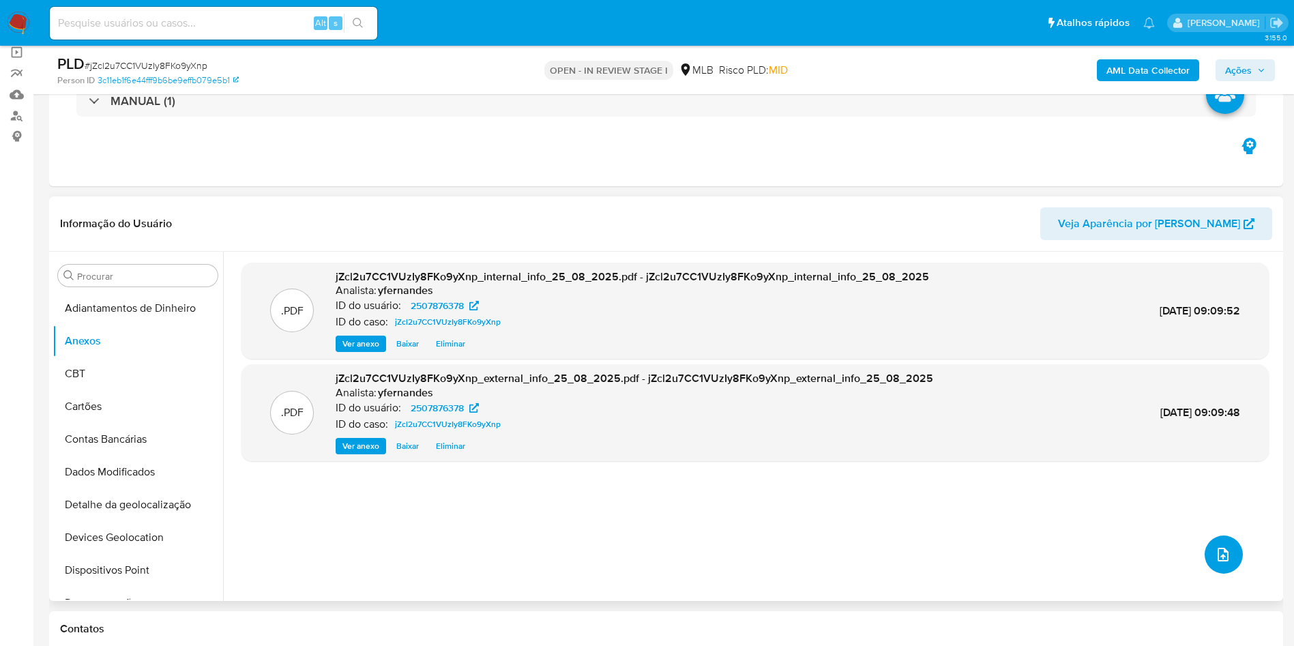
click at [873, 430] on icon "upload-file" at bounding box center [1223, 555] width 11 height 14
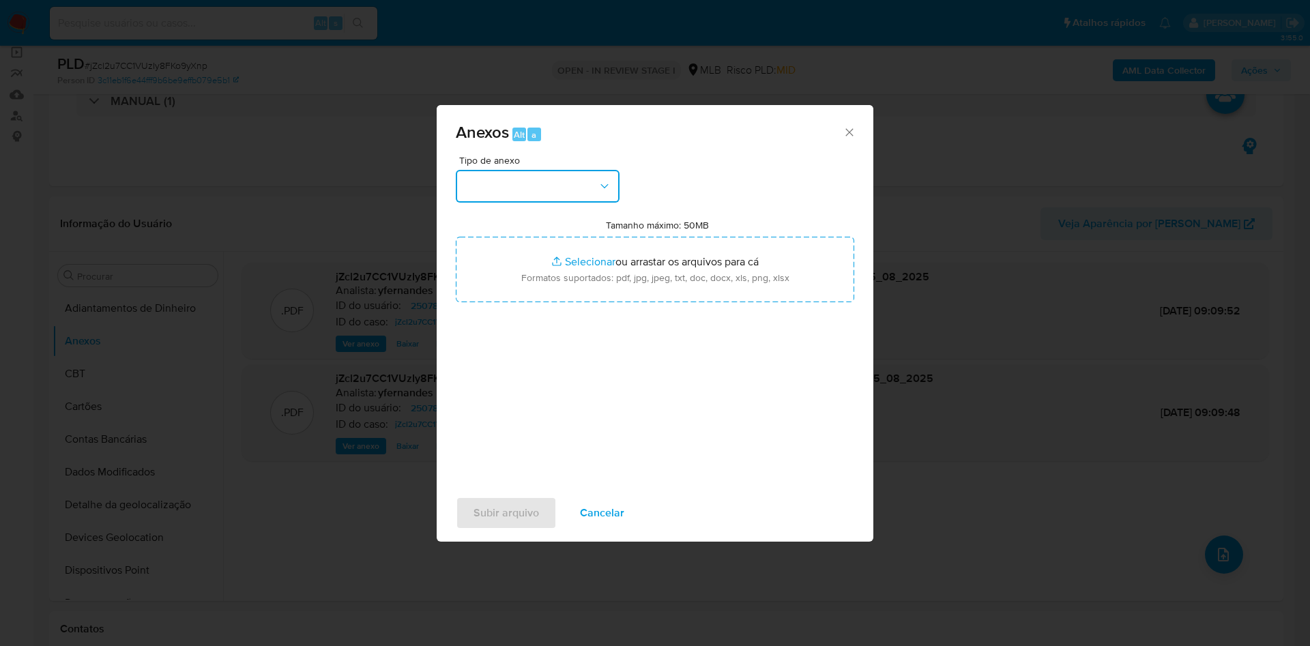
click at [507, 197] on button "button" at bounding box center [538, 186] width 164 height 33
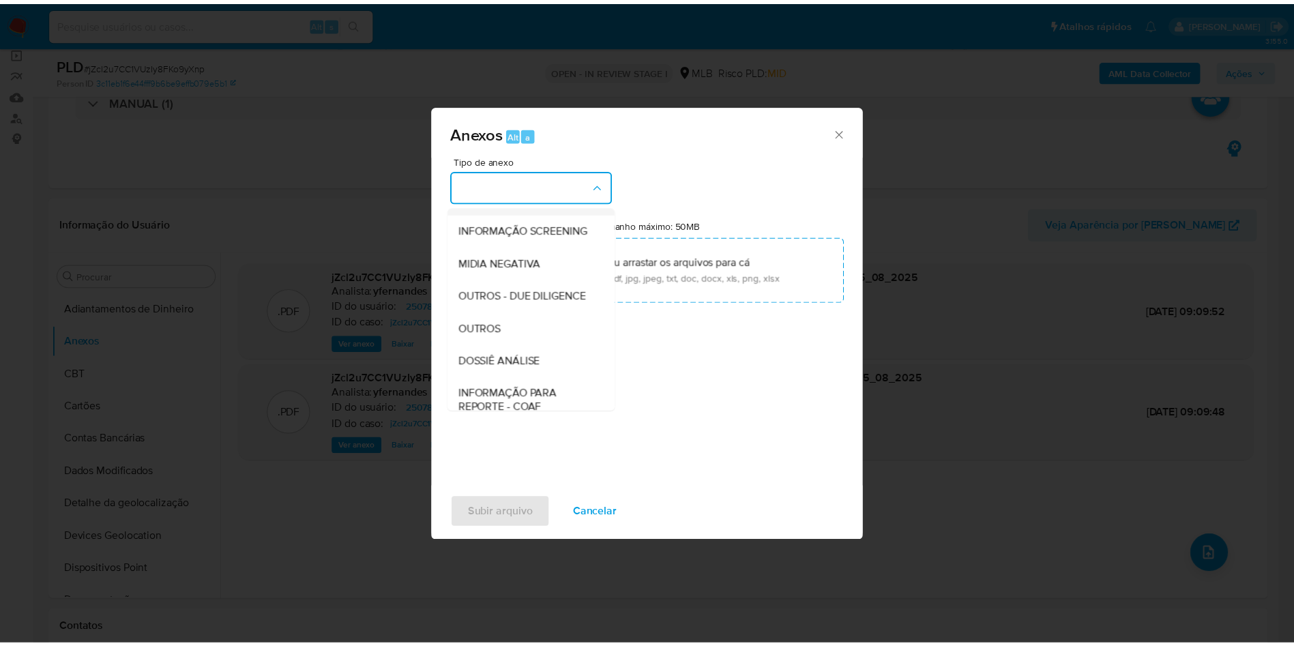
scroll to position [210, 0]
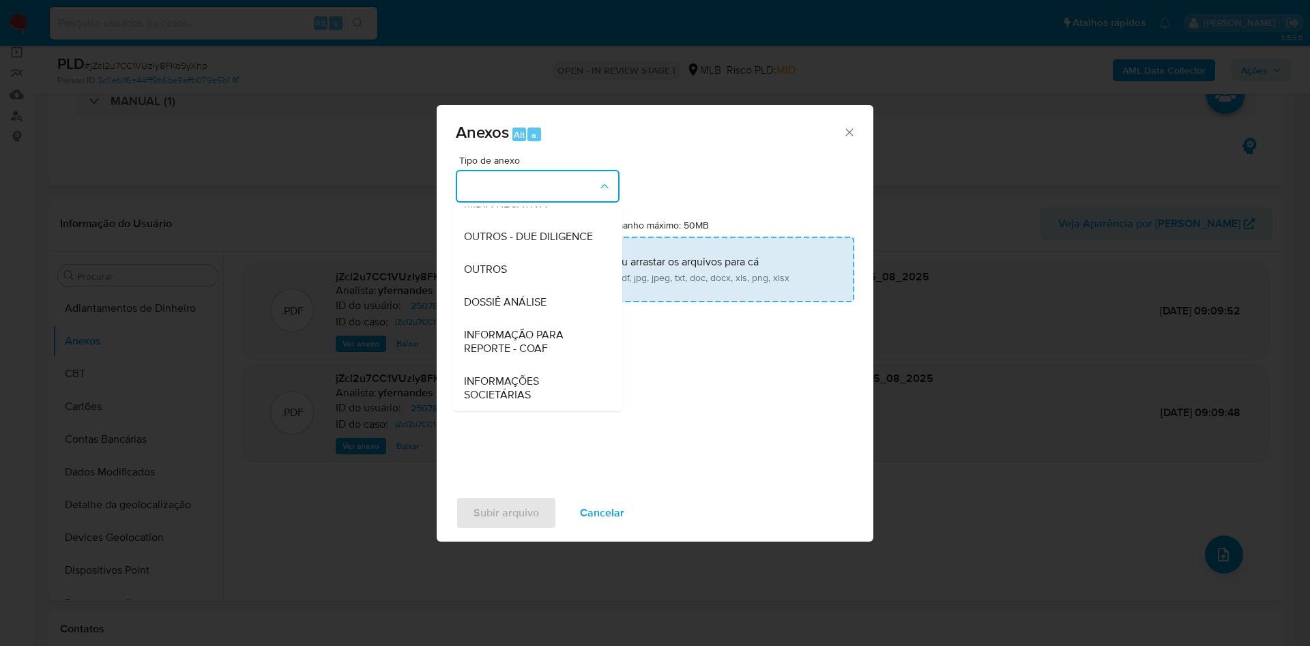
click at [509, 263] on div "OUTROS" at bounding box center [533, 269] width 139 height 33
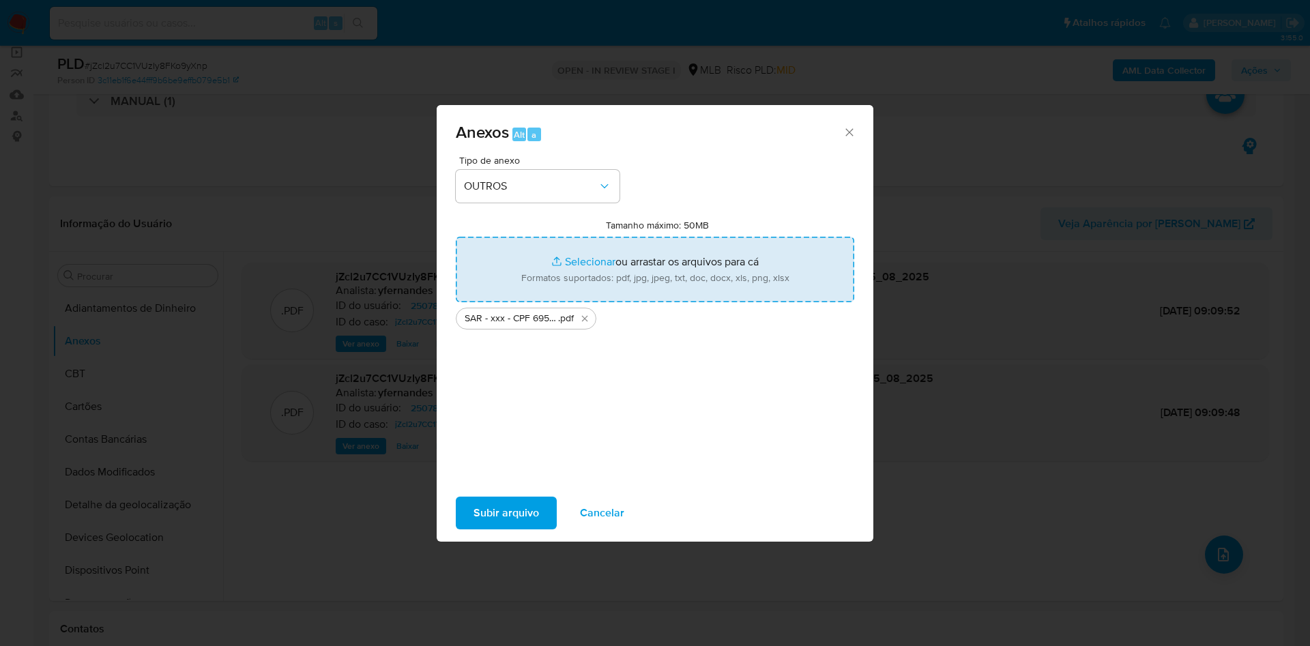
type input "C:\fakepath\Mulan 2507876378_2025_08_25_07_26_50.xlsx"
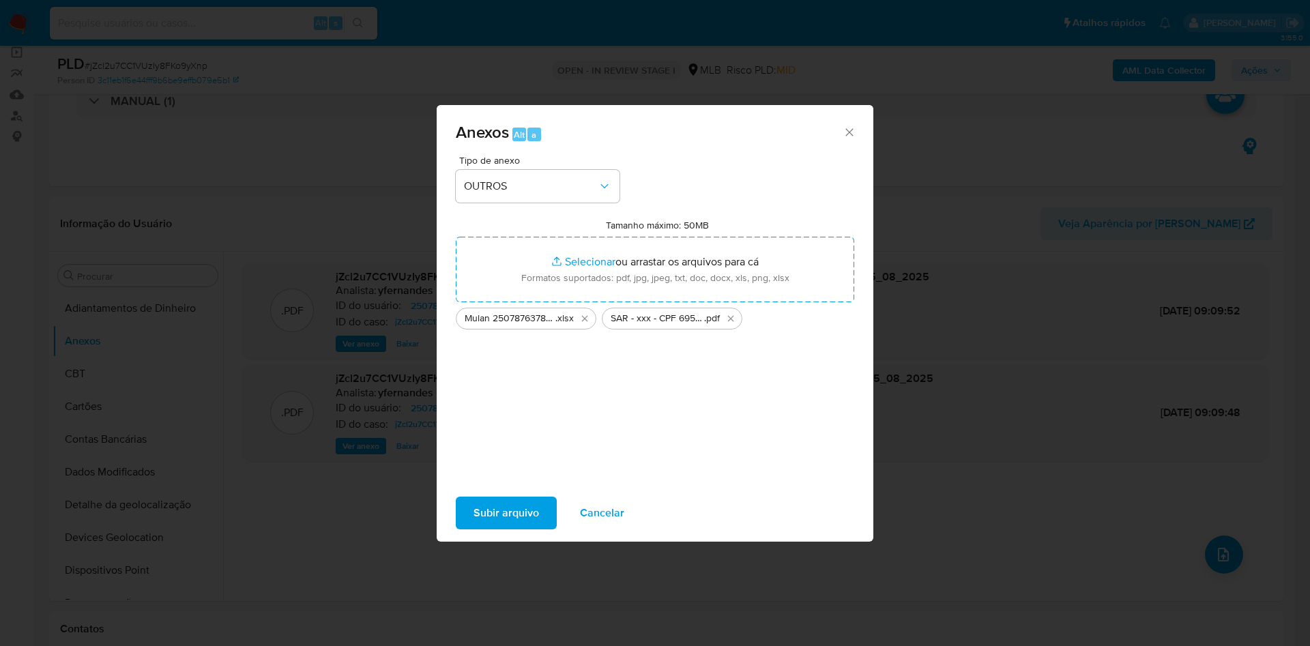
click at [475, 430] on span "Subir arquivo" at bounding box center [505, 513] width 65 height 30
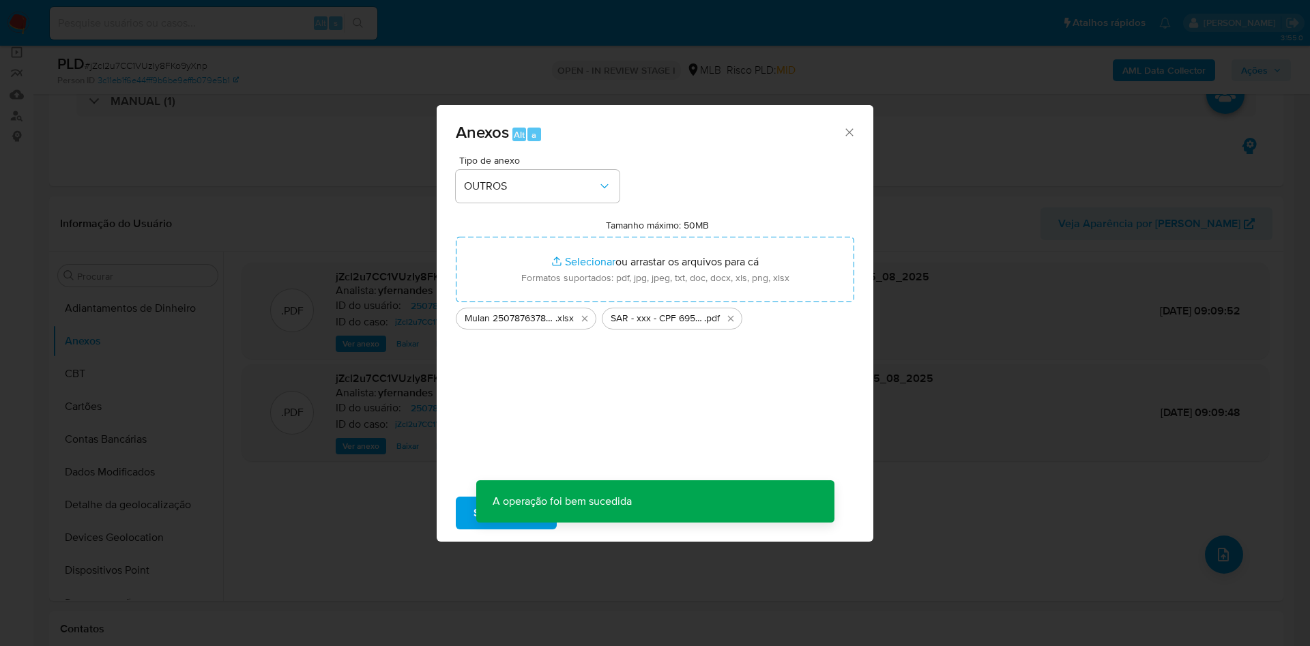
click at [164, 401] on div "Anexos Alt a Tipo de anexo OUTROS Tamanho máximo: 50MB Selecionar arquivos Sele…" at bounding box center [655, 323] width 1310 height 646
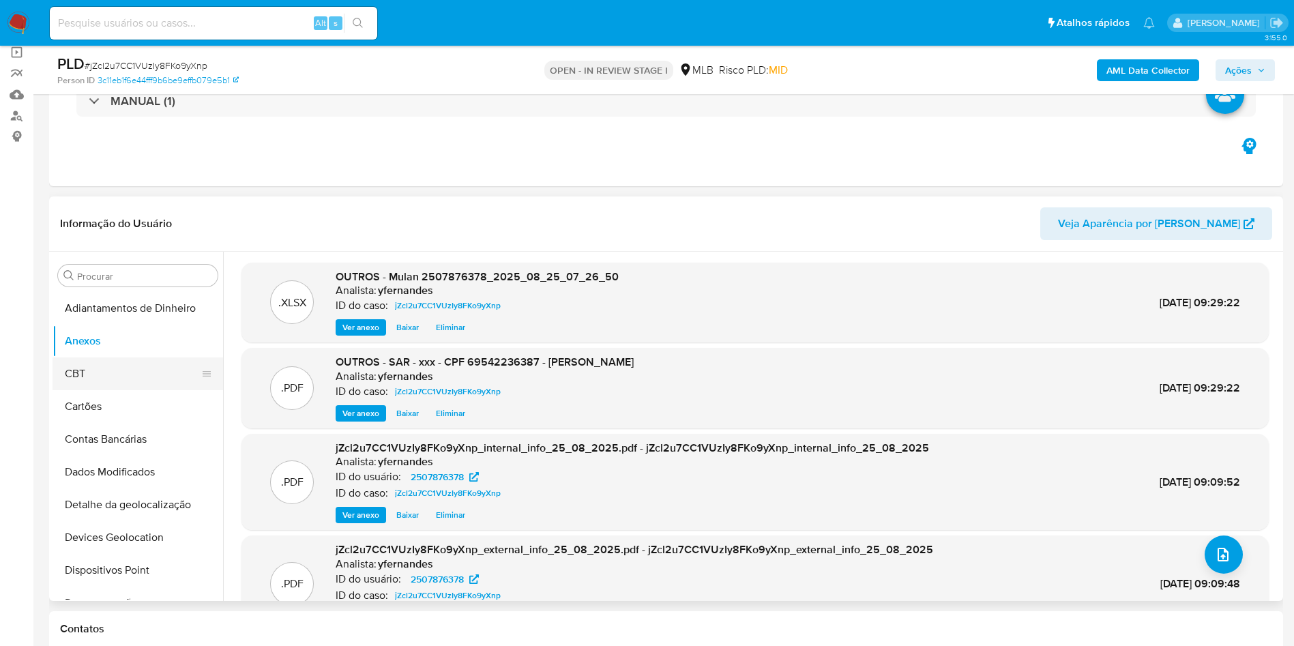
click at [92, 370] on button "CBT" at bounding box center [133, 373] width 160 height 33
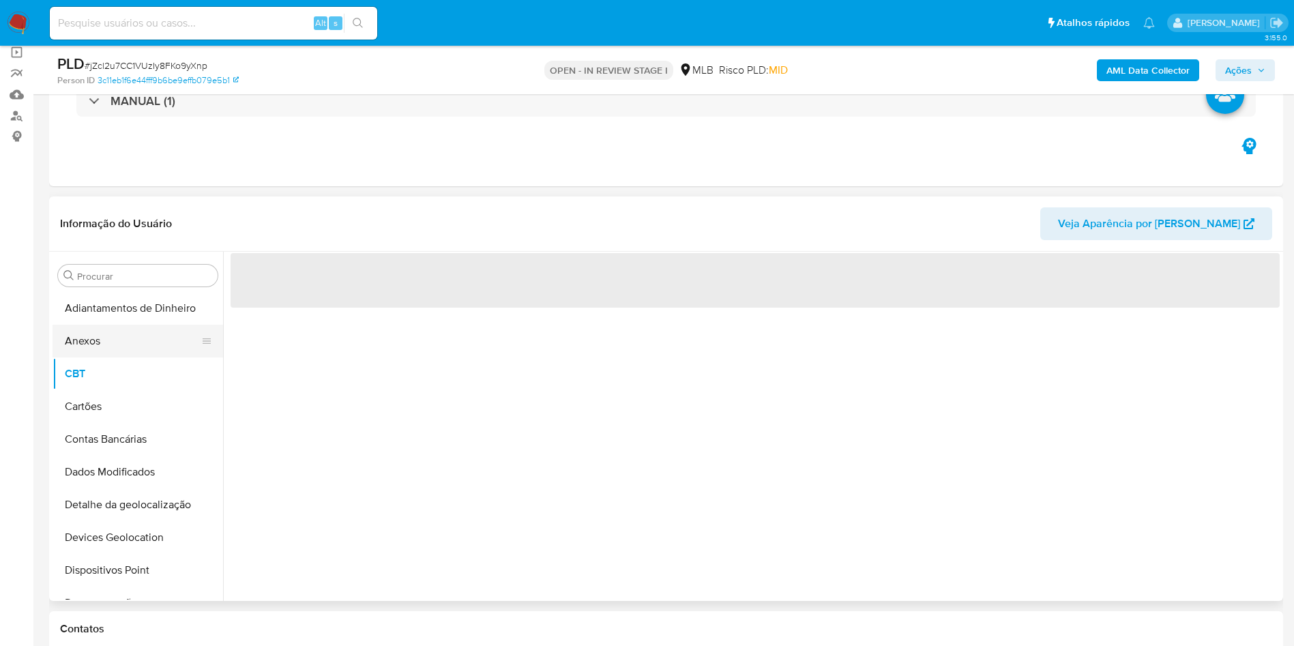
click at [84, 349] on button "Anexos" at bounding box center [133, 341] width 160 height 33
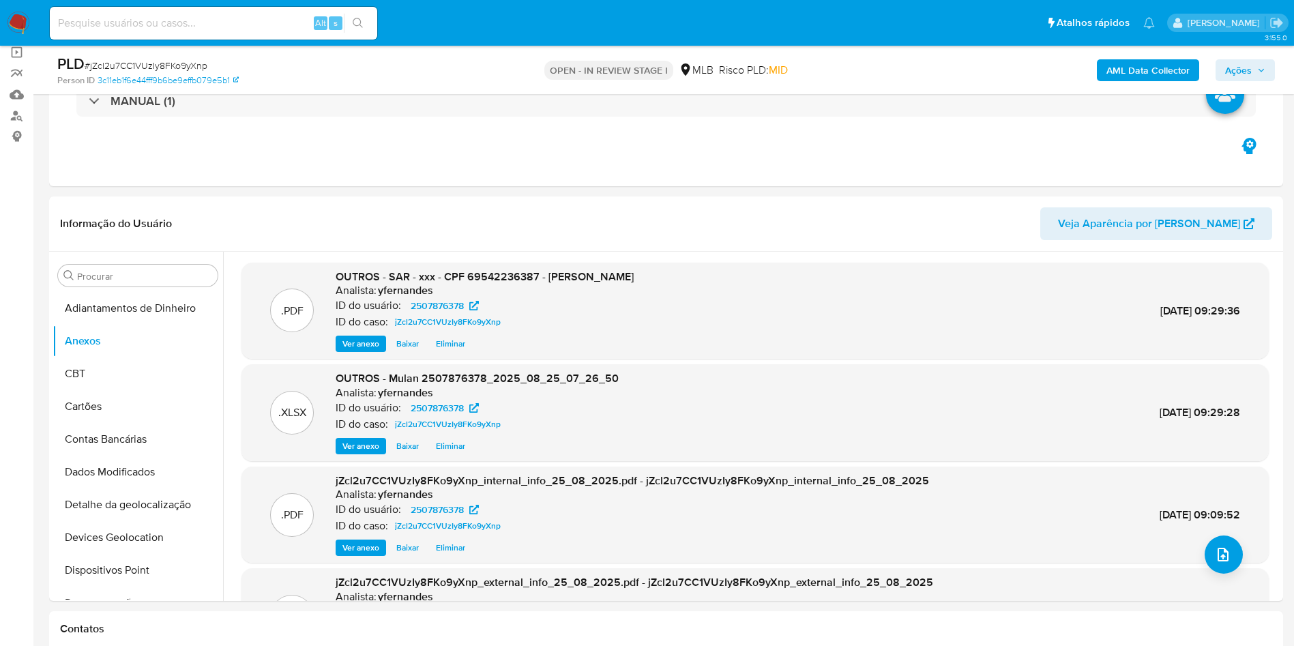
click at [873, 71] on span "Ações" at bounding box center [1245, 70] width 40 height 19
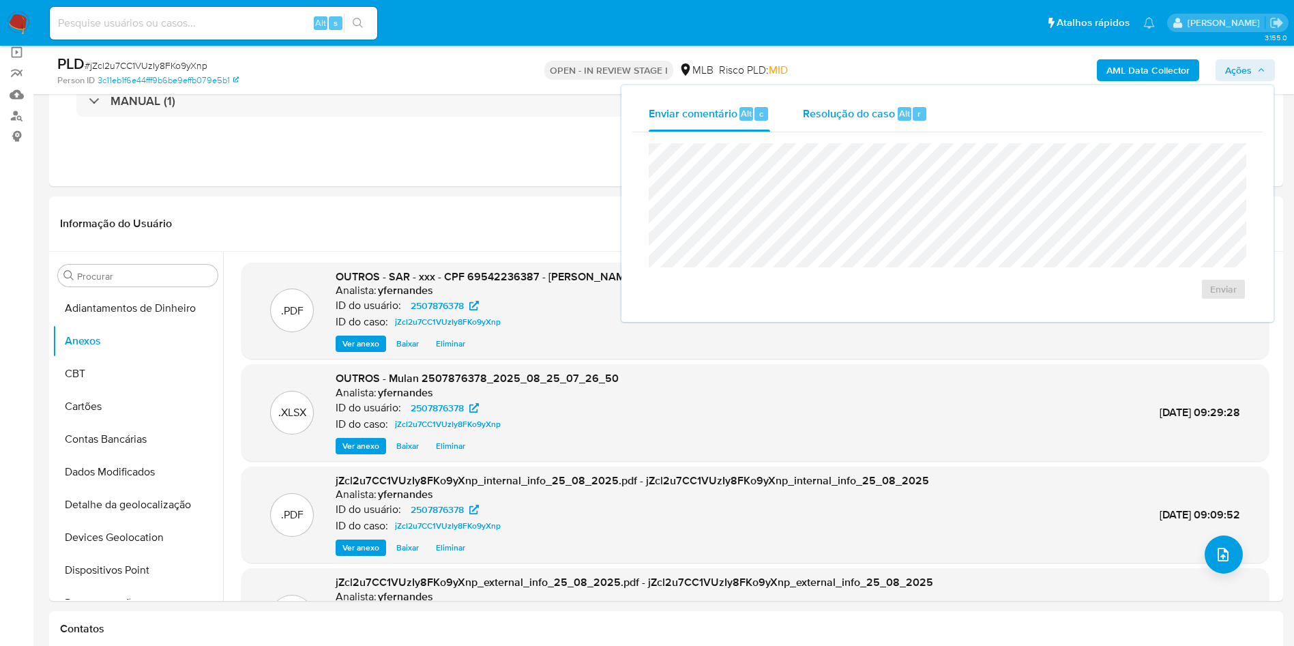
click at [847, 96] on div "Resolução do caso Alt r" at bounding box center [865, 113] width 125 height 35
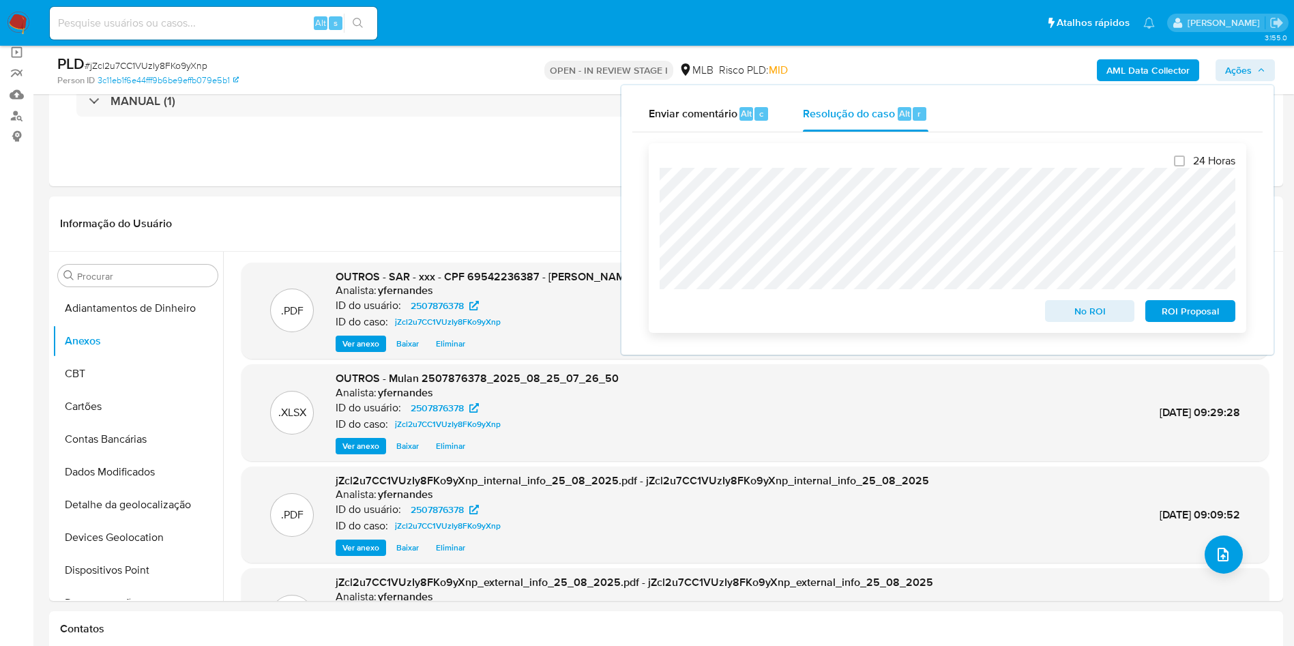
click at [873, 316] on span "ROI Proposal" at bounding box center [1190, 311] width 71 height 19
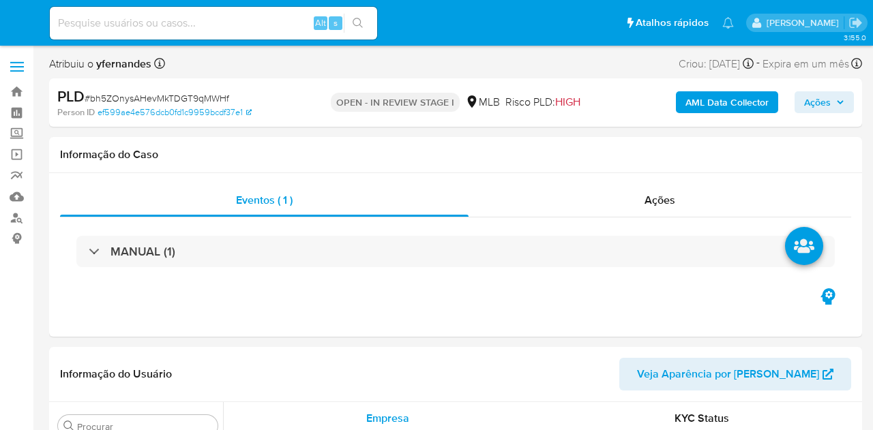
select select "10"
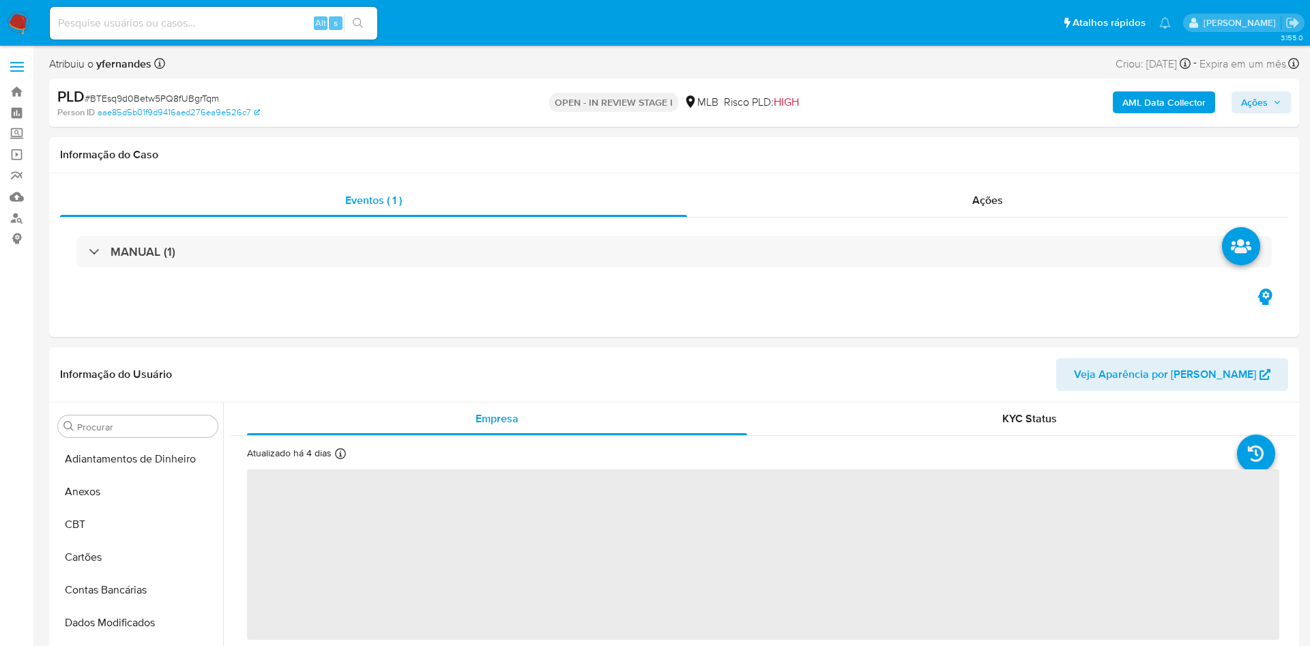
select select "10"
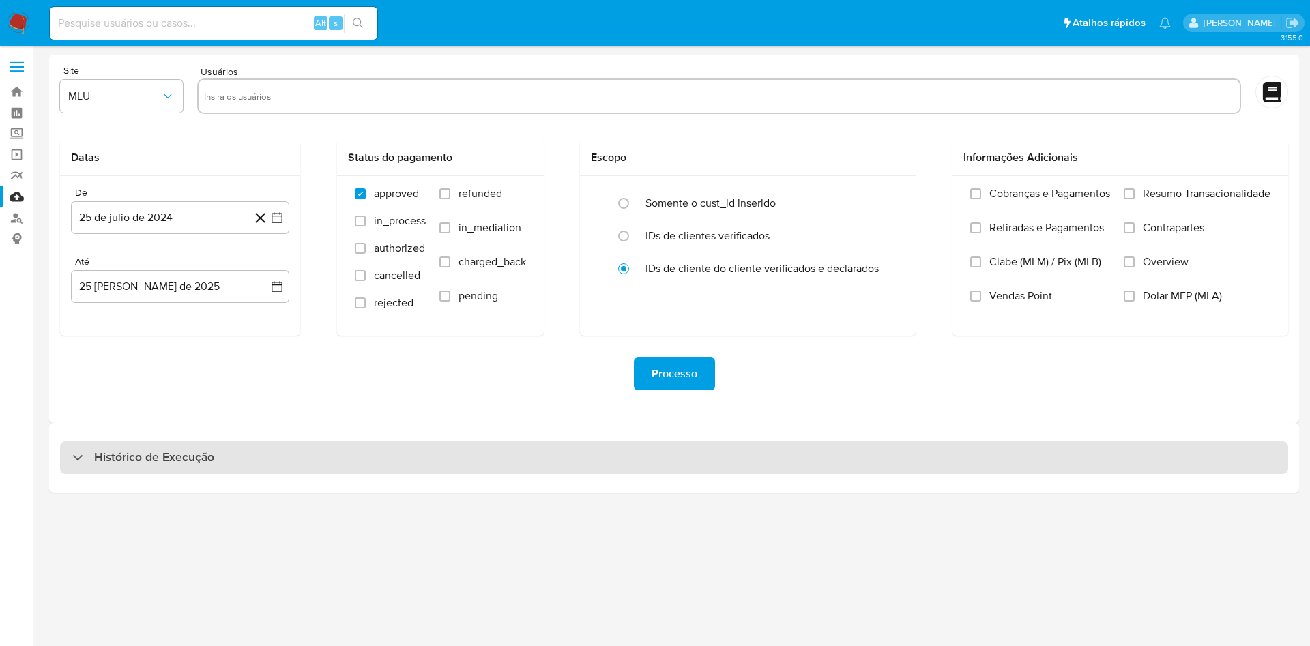
click at [509, 455] on div "Histórico de Execução" at bounding box center [674, 457] width 1228 height 33
select select "10"
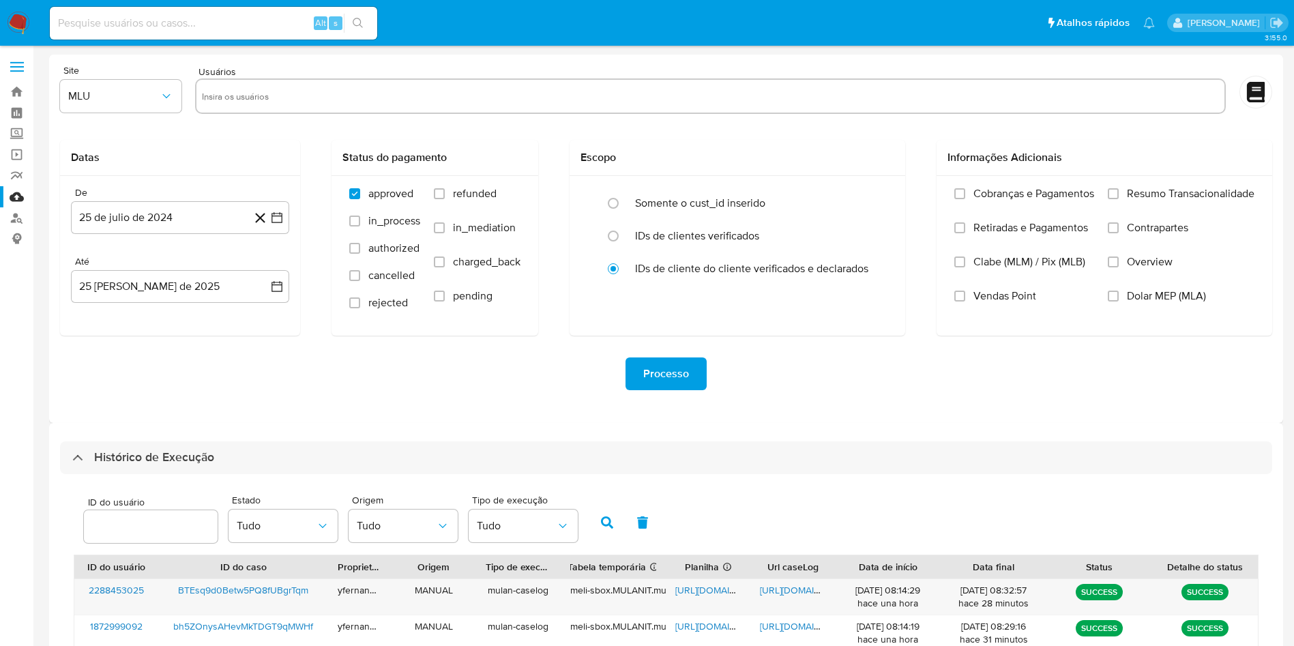
scroll to position [371, 0]
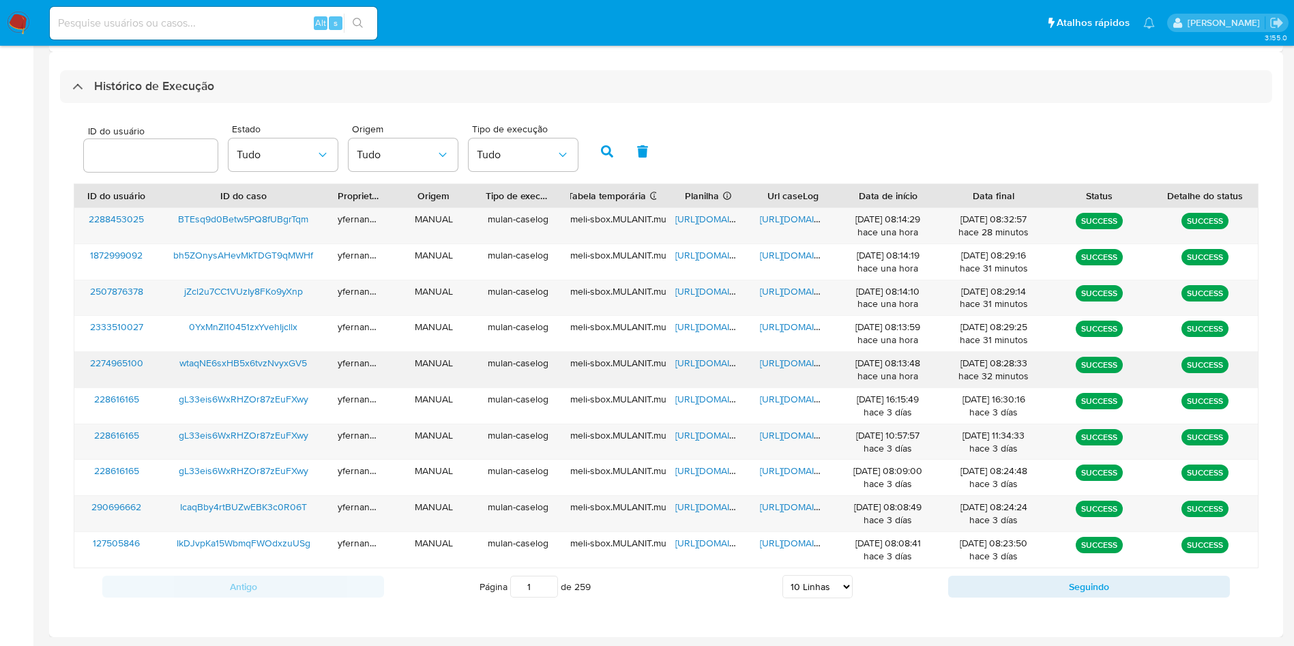
click at [724, 366] on span "https://docs.google.com/spreadsheets/d/1c8mKRxw4WCiPJOqenNxbQUKnMnik63jZRBqY3xZ…" at bounding box center [722, 363] width 94 height 14
click at [785, 366] on span "https://docs.google.com/document/d/12mLqkz62AIVkZGeWjn12SwnMZx0FbYilfKFvRAShkuU…" at bounding box center [807, 363] width 94 height 14
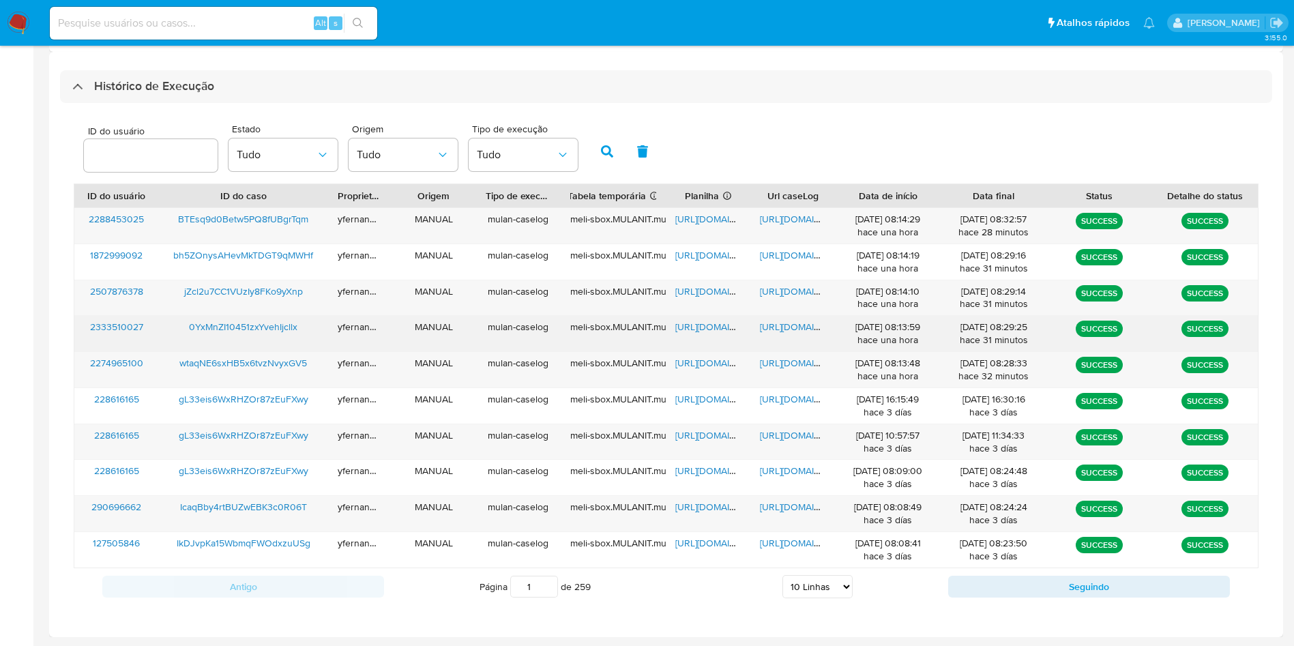
click at [705, 321] on span "https://docs.google.com/spreadsheets/d/1en9aGmuCF2hZFF5tAA-l0lh_EGQMG-5nBm6pEmQ…" at bounding box center [722, 327] width 94 height 14
click at [775, 325] on span "https://docs.google.com/document/d/1qHume89WAO4C_MWpc3BRNoVhtcIZATSU4nY4w4Z-qYc…" at bounding box center [807, 327] width 94 height 14
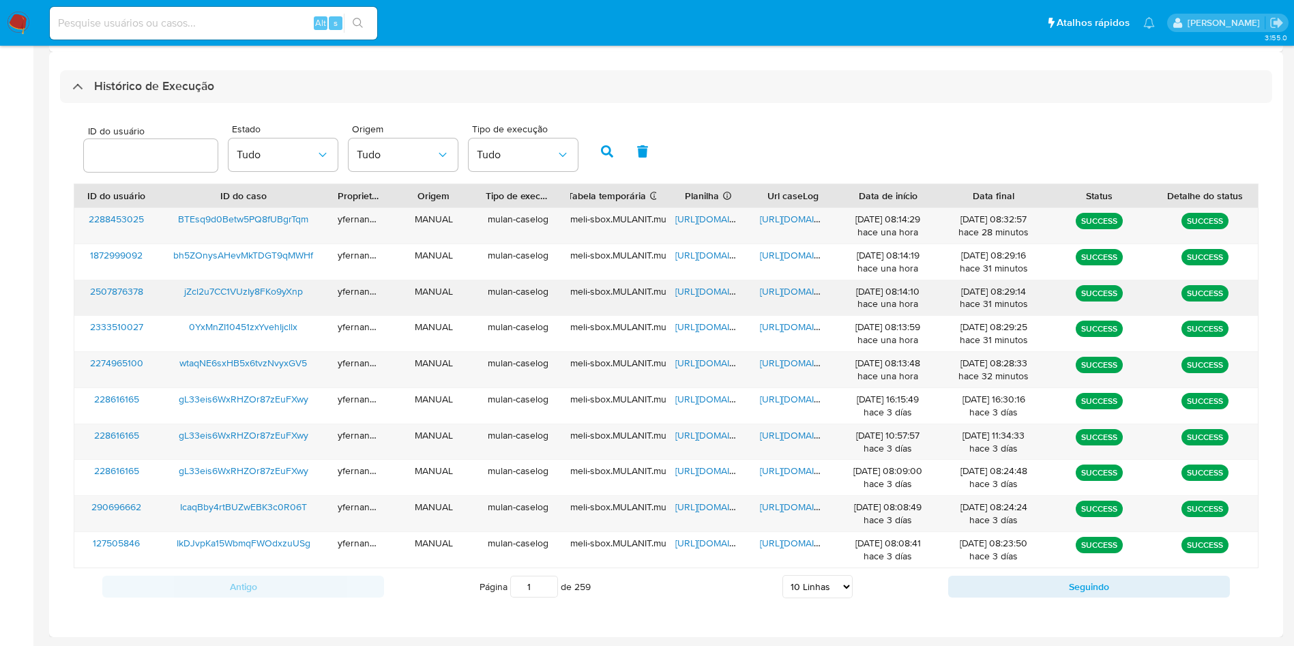
click at [705, 283] on div "https://docs.google.com/spreadsheets/d/1i0JPmV5LRCbtD6s1jUIRV6PvWDE4Ke7uXLNQAa3…" at bounding box center [708, 297] width 85 height 35
click at [696, 294] on span "https://docs.google.com/spreadsheets/d/1i0JPmV5LRCbtD6s1jUIRV6PvWDE4Ke7uXLNQAa3…" at bounding box center [722, 291] width 94 height 14
click at [808, 287] on span "https://docs.google.com/document/d/1WSkulfp6wVoTc24e0XBHB0aX3nwCOK6GSJ1jqEoAyGQ…" at bounding box center [807, 291] width 94 height 14
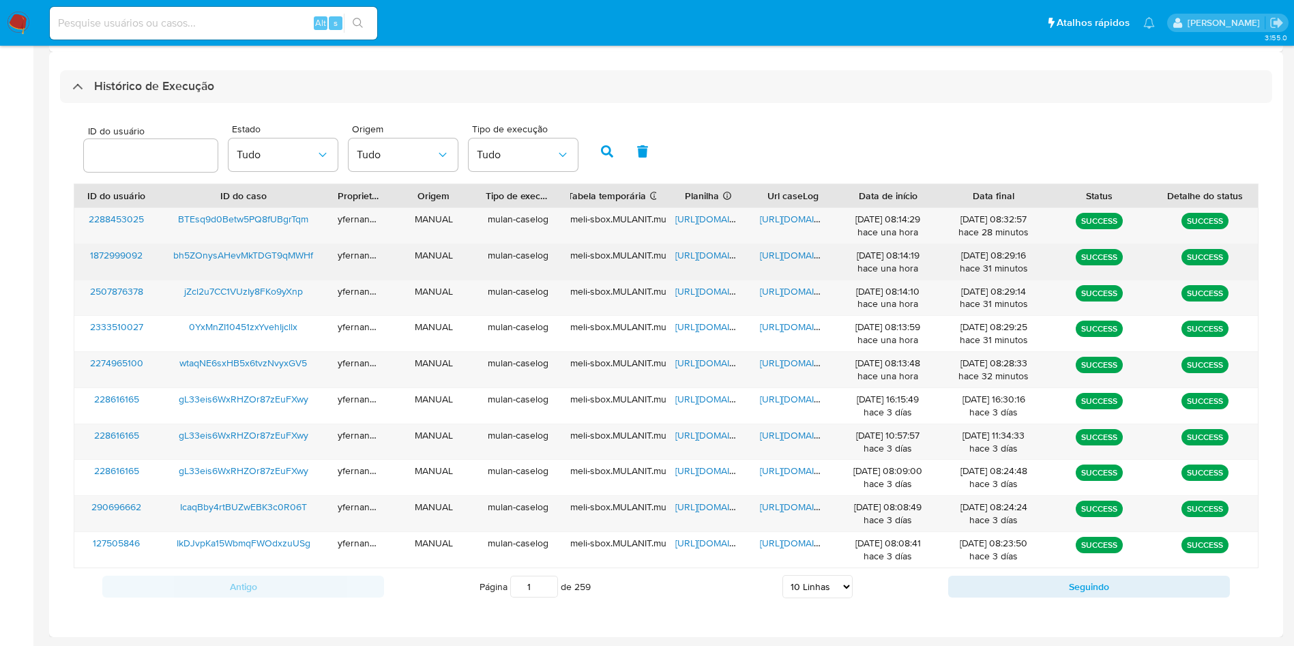
click at [726, 254] on span "https://docs.google.com/spreadsheets/d/1cN14MATbiCaVugUutDzYzlaD-2GQWG_rwpzW7df…" at bounding box center [722, 255] width 94 height 14
click at [798, 251] on span "https://docs.google.com/document/d/1_iPXutoUEn2eJTtYWvvxuOGJ2l0ziam0_WJ1GqdxFZI…" at bounding box center [807, 255] width 94 height 14
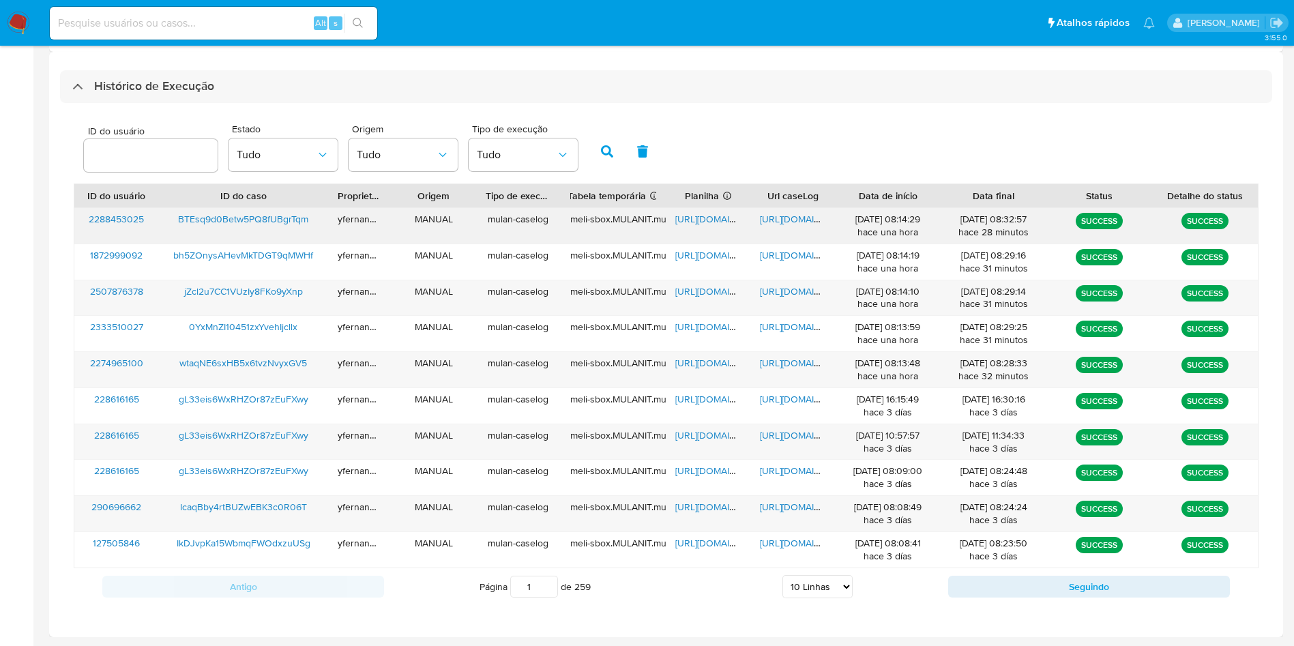
click at [709, 212] on span "https://docs.google.com/spreadsheets/d/1maZZuhubkjQHTnL6ZgrXE8oYf3yzckIjxkclpNl…" at bounding box center [722, 219] width 94 height 14
click at [791, 218] on span "https://docs.google.com/document/d/1Og1fH_HMG0W9TjAGpfFi-TGHQAYy7jR9SVYNnf4Cc-Q…" at bounding box center [807, 219] width 94 height 14
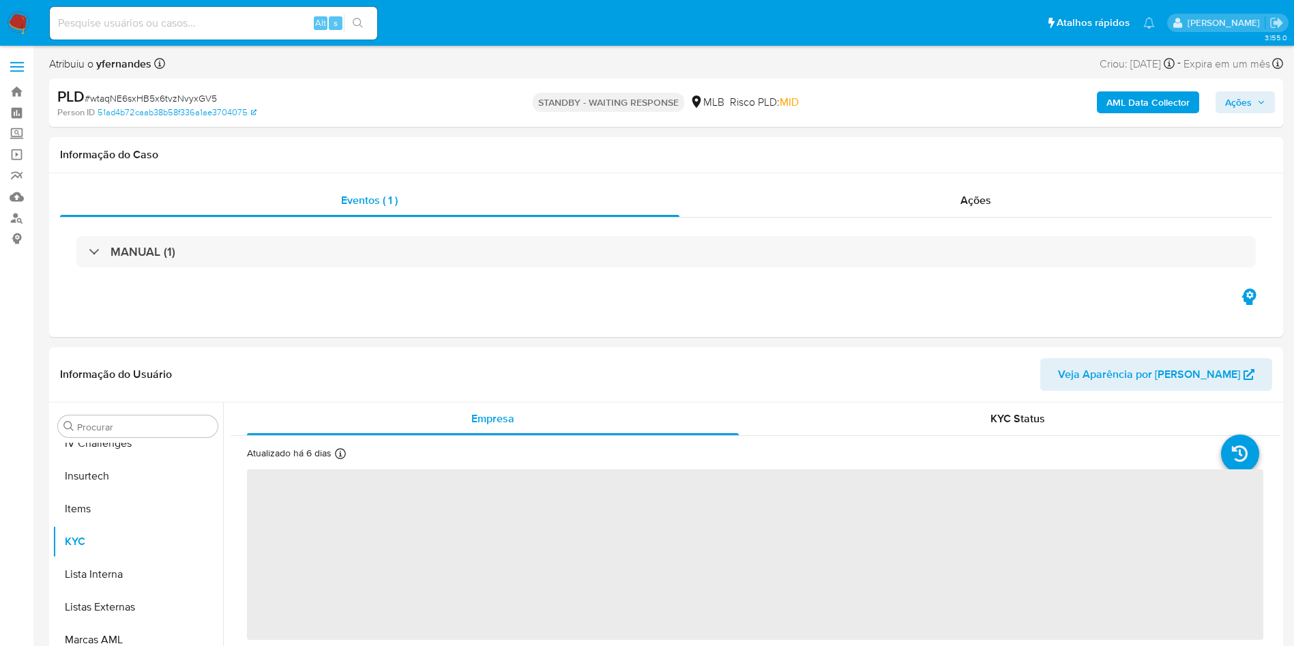
scroll to position [609, 0]
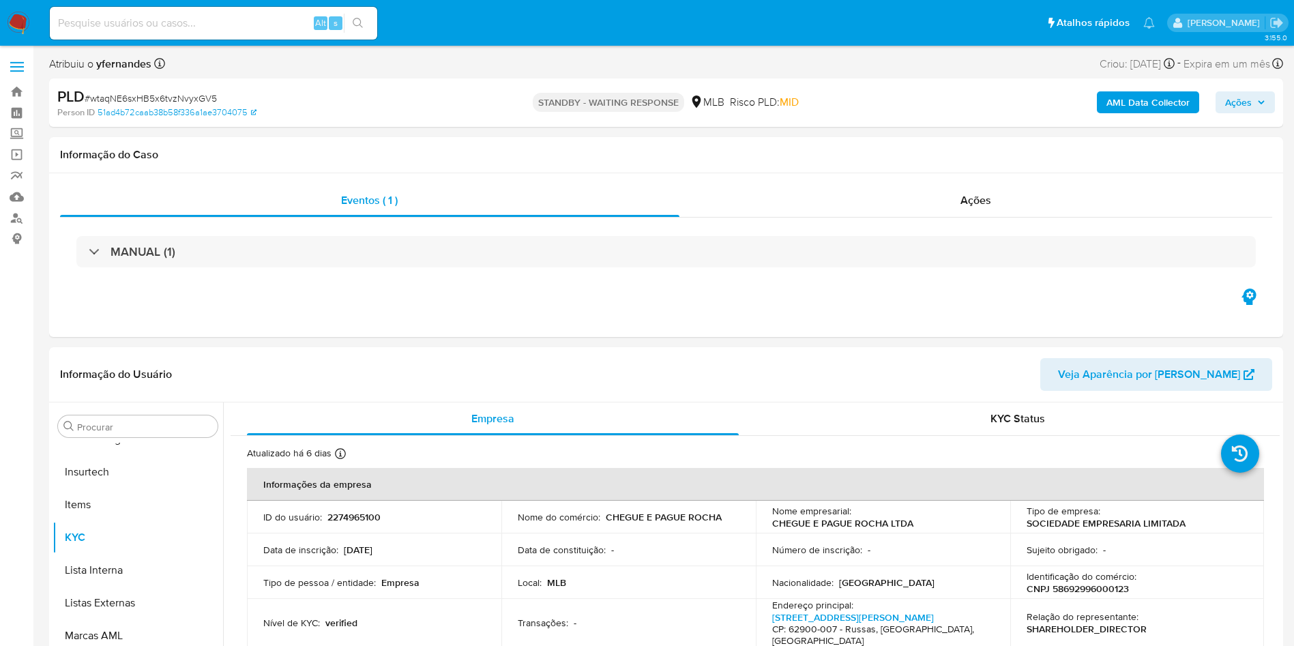
select select "10"
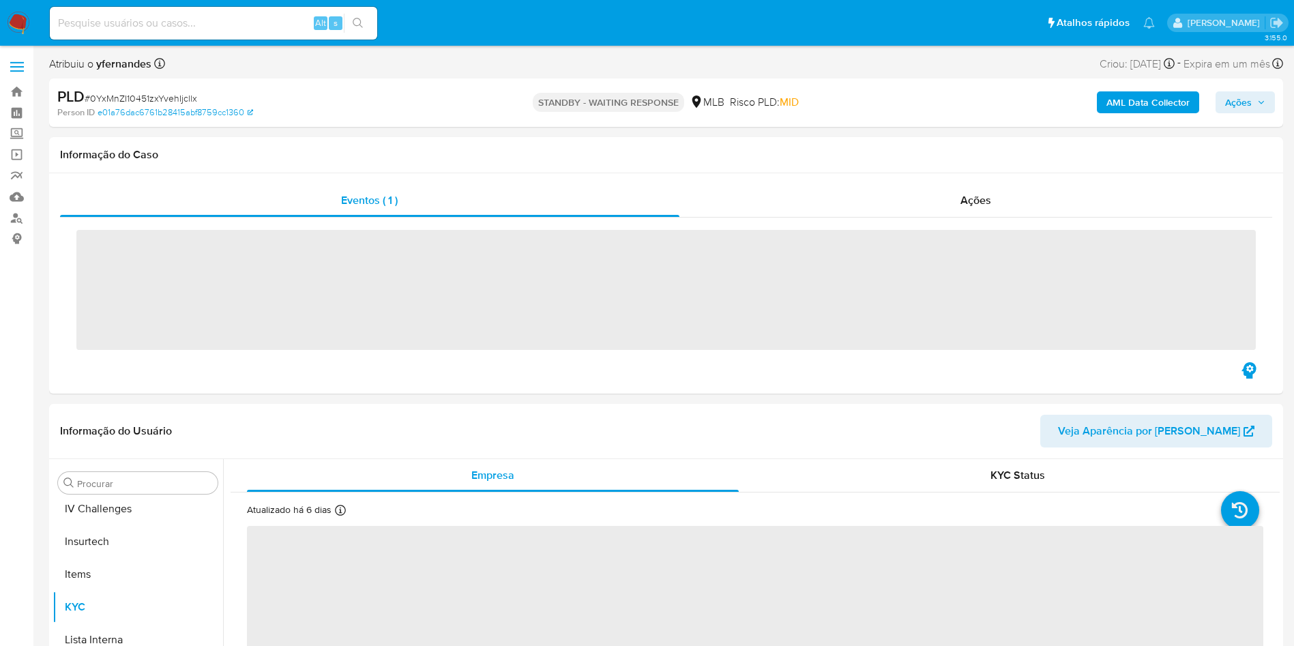
scroll to position [609, 0]
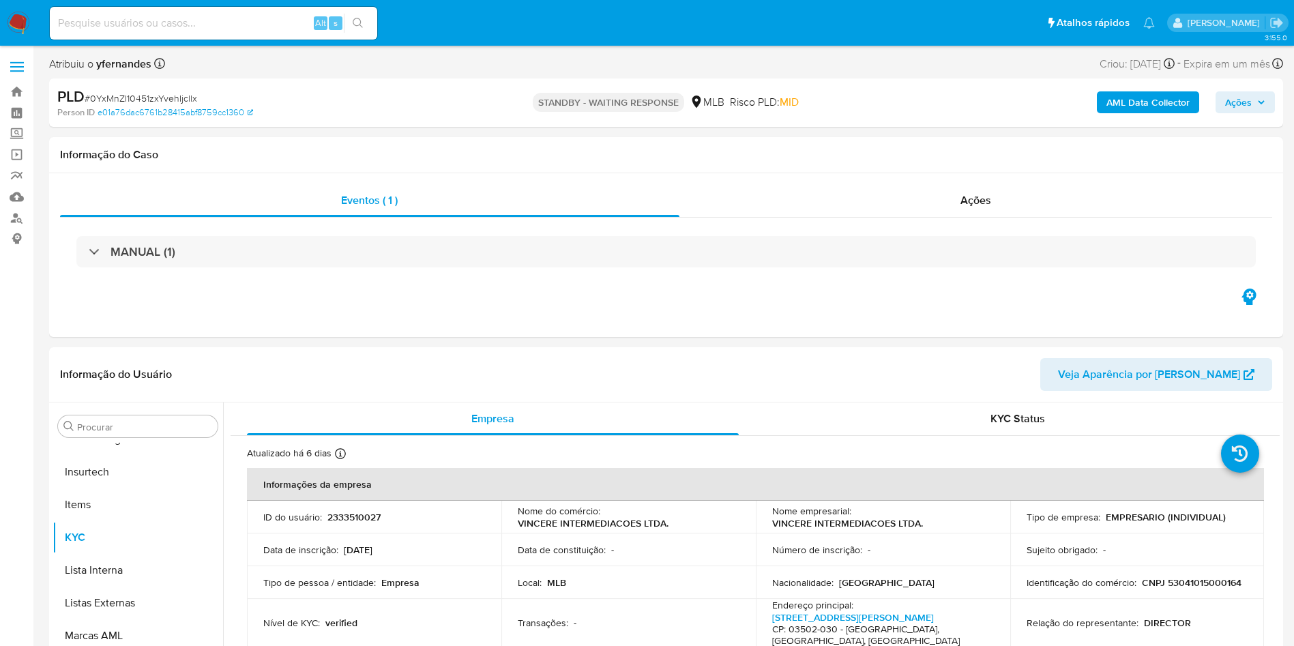
select select "10"
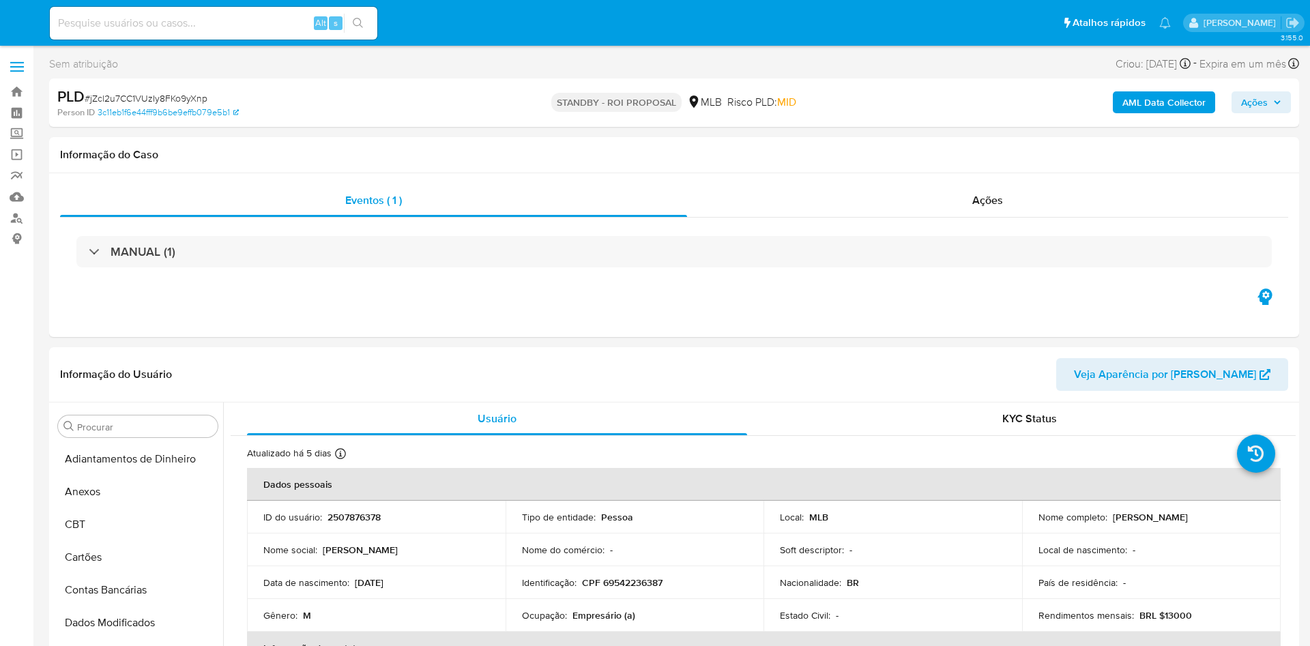
select select "10"
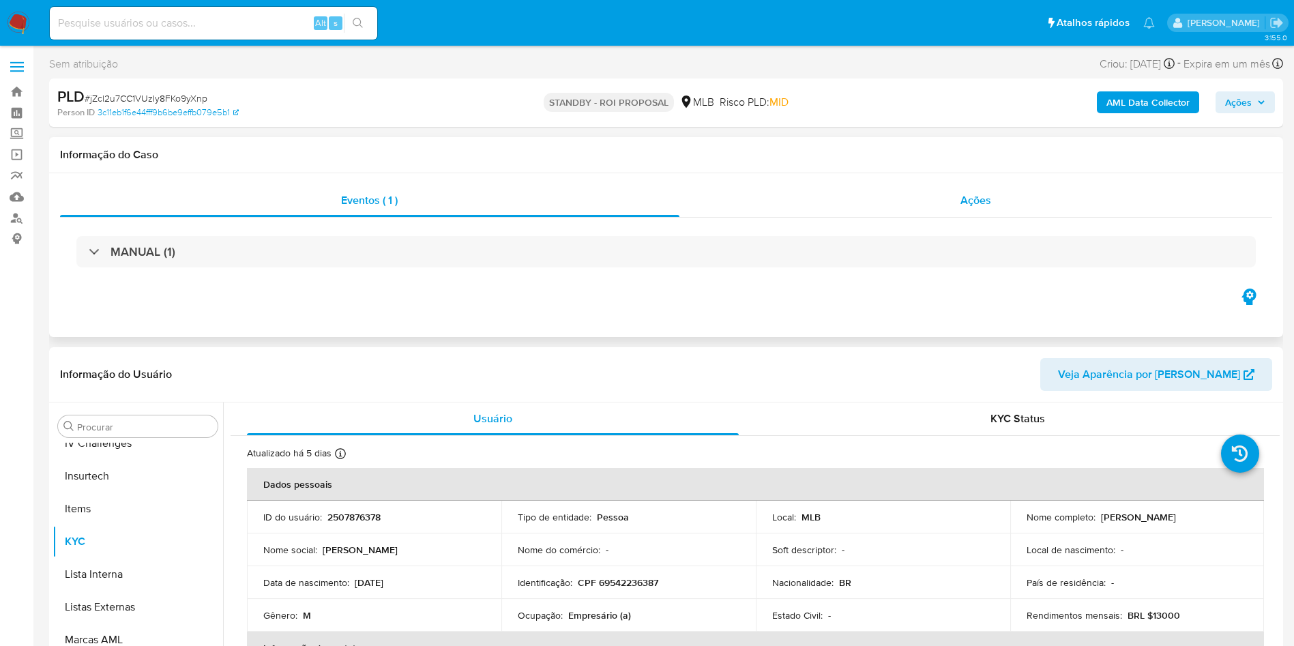
scroll to position [609, 0]
click at [950, 194] on div "Ações" at bounding box center [976, 200] width 594 height 33
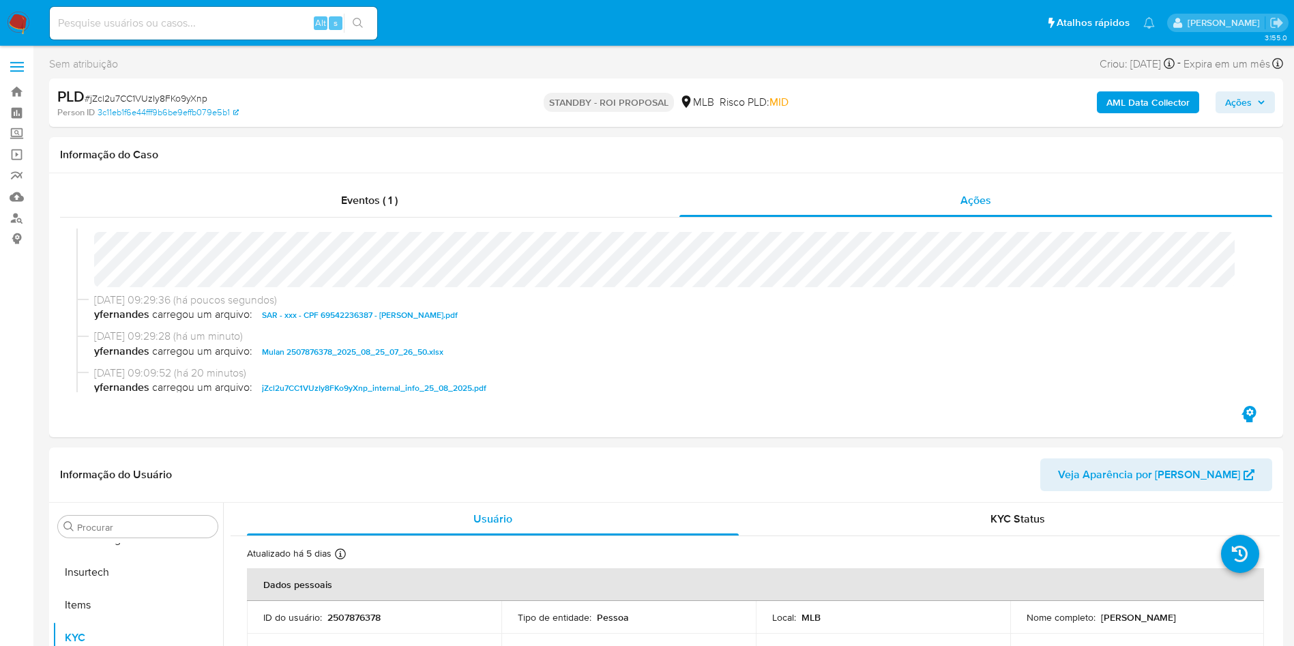
scroll to position [0, 0]
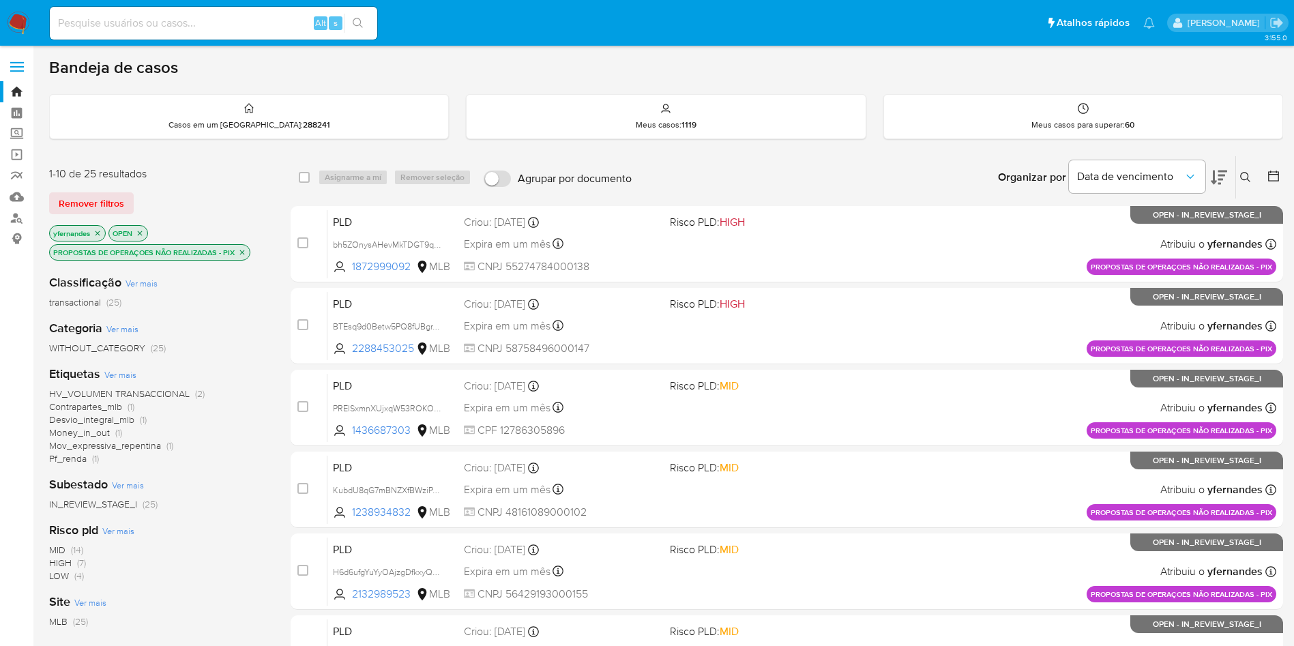
click at [14, 14] on img at bounding box center [18, 23] width 23 height 23
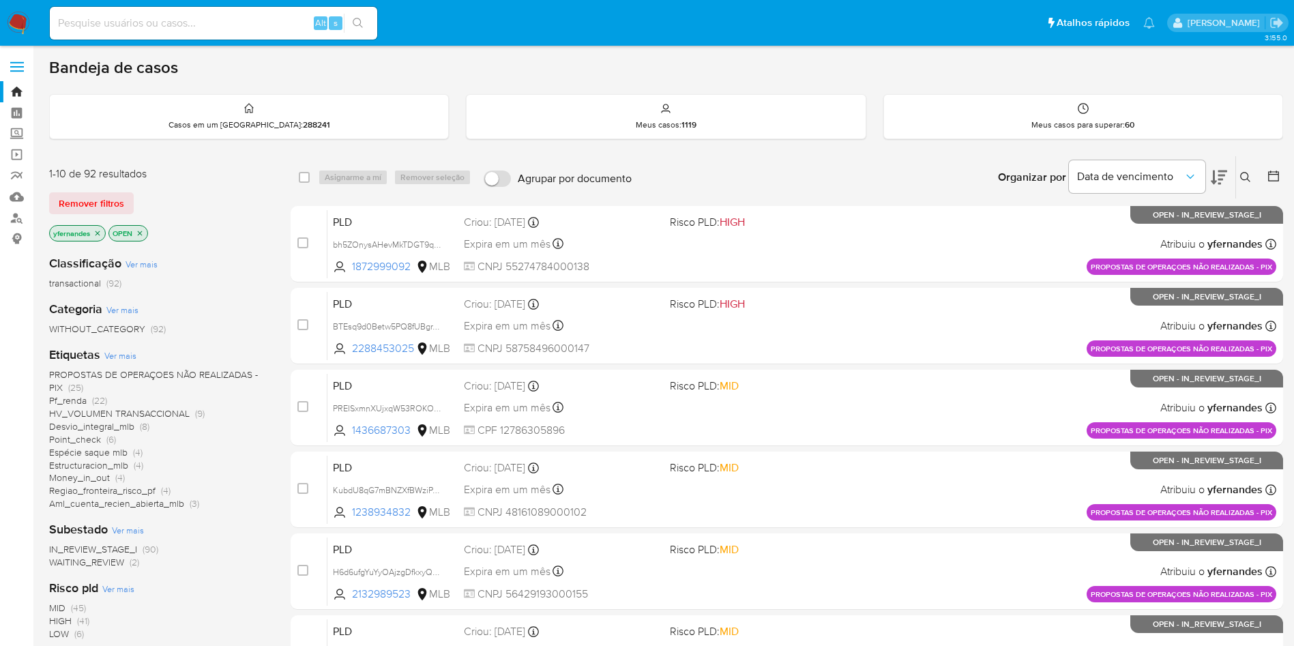
click at [114, 371] on span "PROPOSTAS DE OPERAÇOES NÃO REALIZADAS - PIX" at bounding box center [153, 381] width 209 height 27
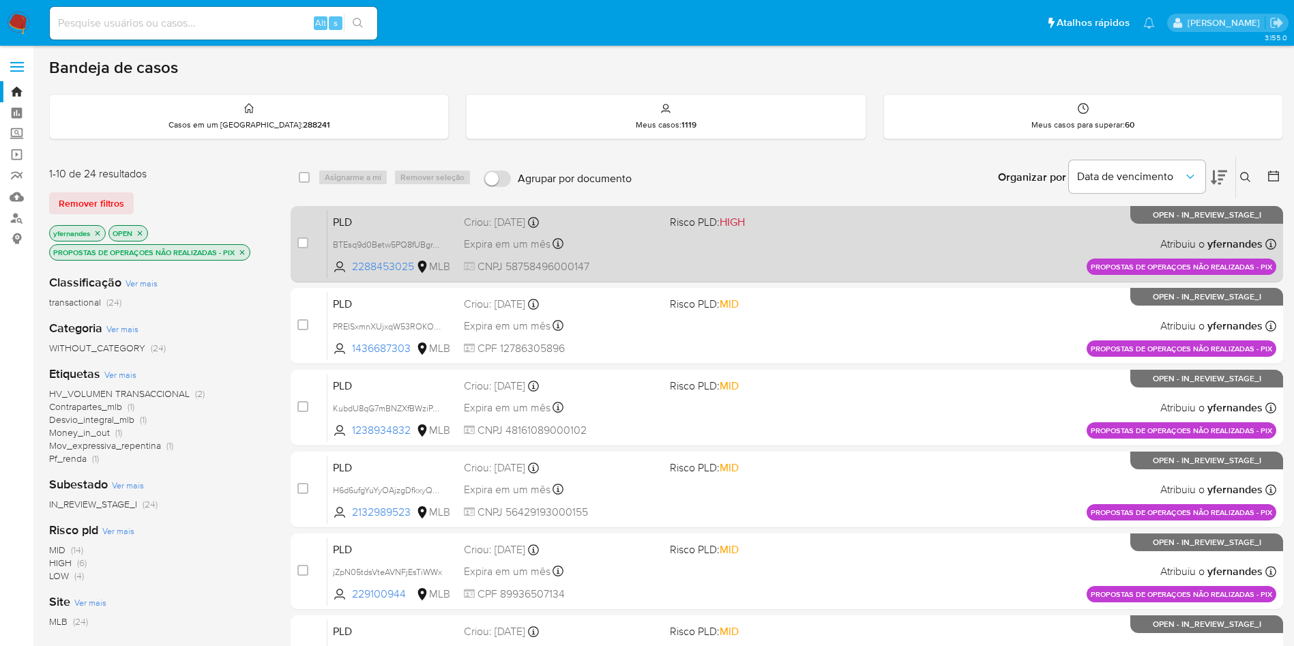
click at [667, 254] on div "PLD BTEsq9d0Betw5PQ8fUBgrTqm 2288453025 MLB Risco PLD: HIGH Criou: 14/08/2025 C…" at bounding box center [801, 243] width 949 height 69
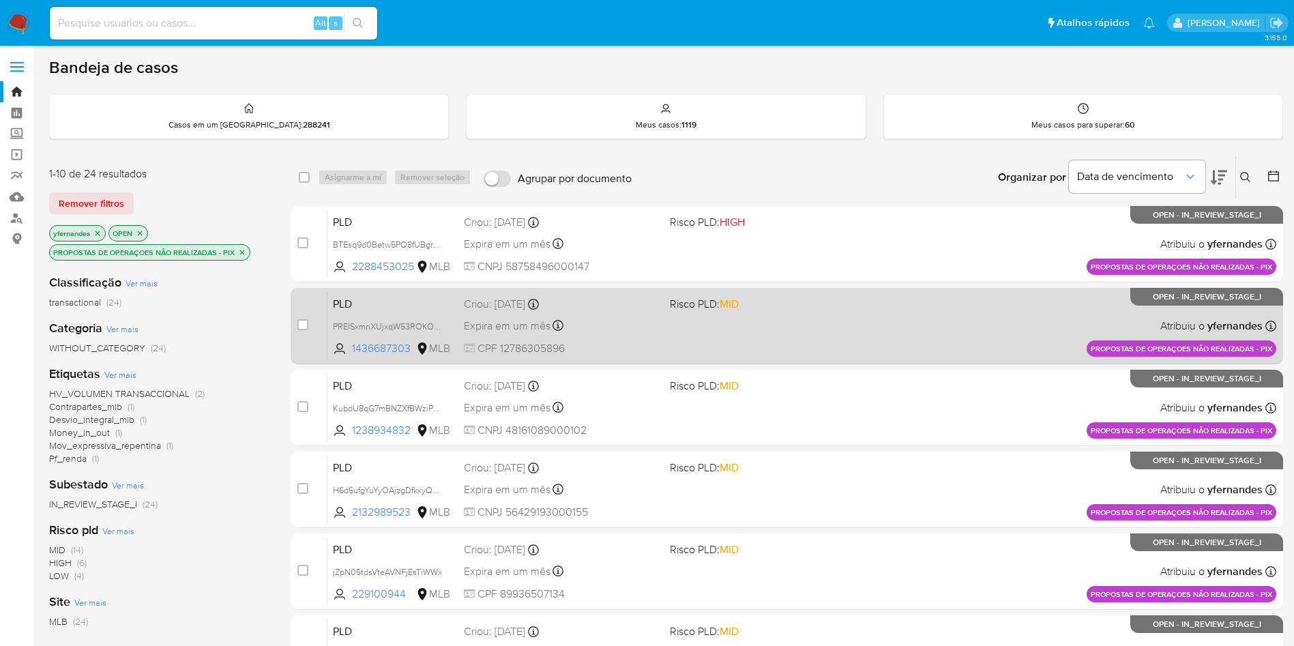
click at [604, 308] on div "Criou: 14/08/2025 Criou: 14/08/2025 11:56:41" at bounding box center [561, 304] width 195 height 15
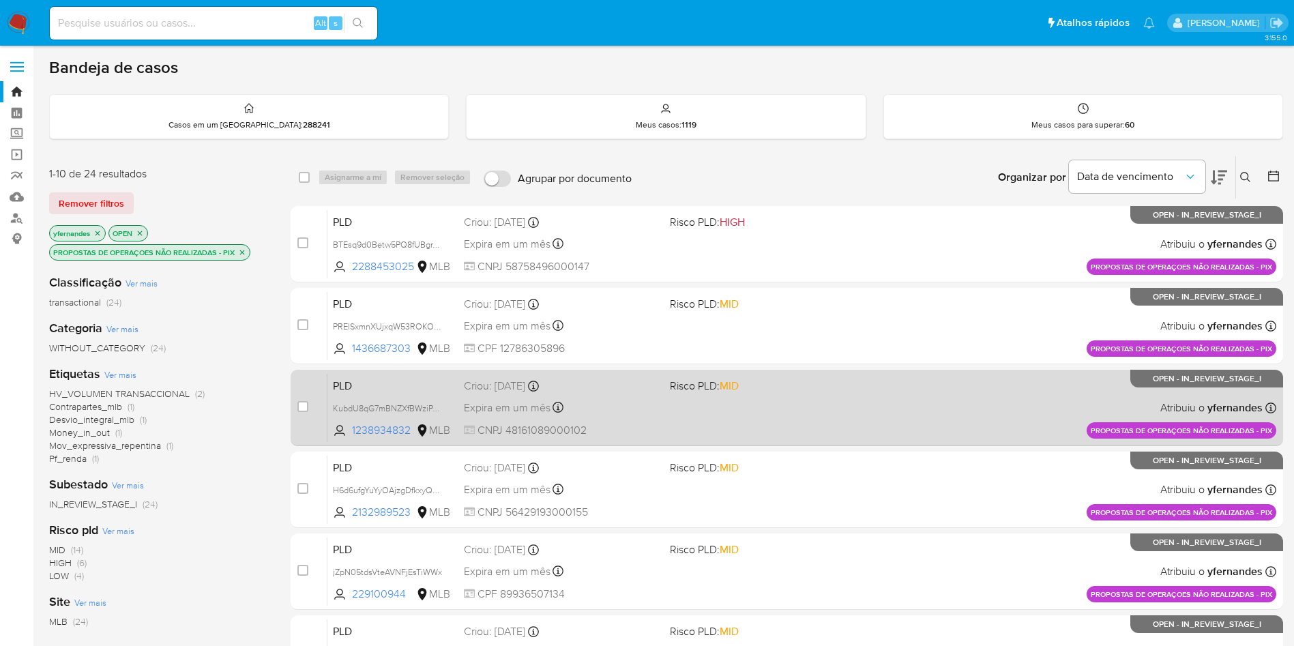
click at [641, 427] on span "CNPJ 48161089000102" at bounding box center [561, 430] width 195 height 15
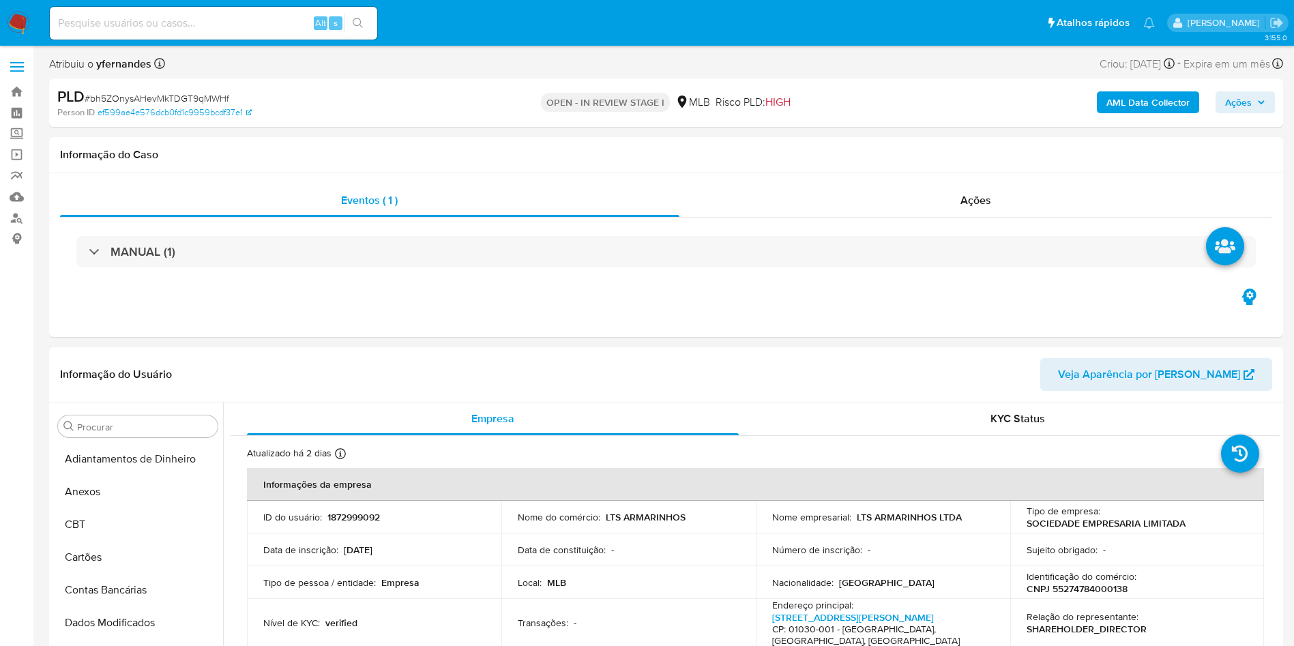
select select "10"
click at [124, 102] on span "# bh5ZOnysAHevMkTDGT9qMWHf" at bounding box center [157, 98] width 145 height 14
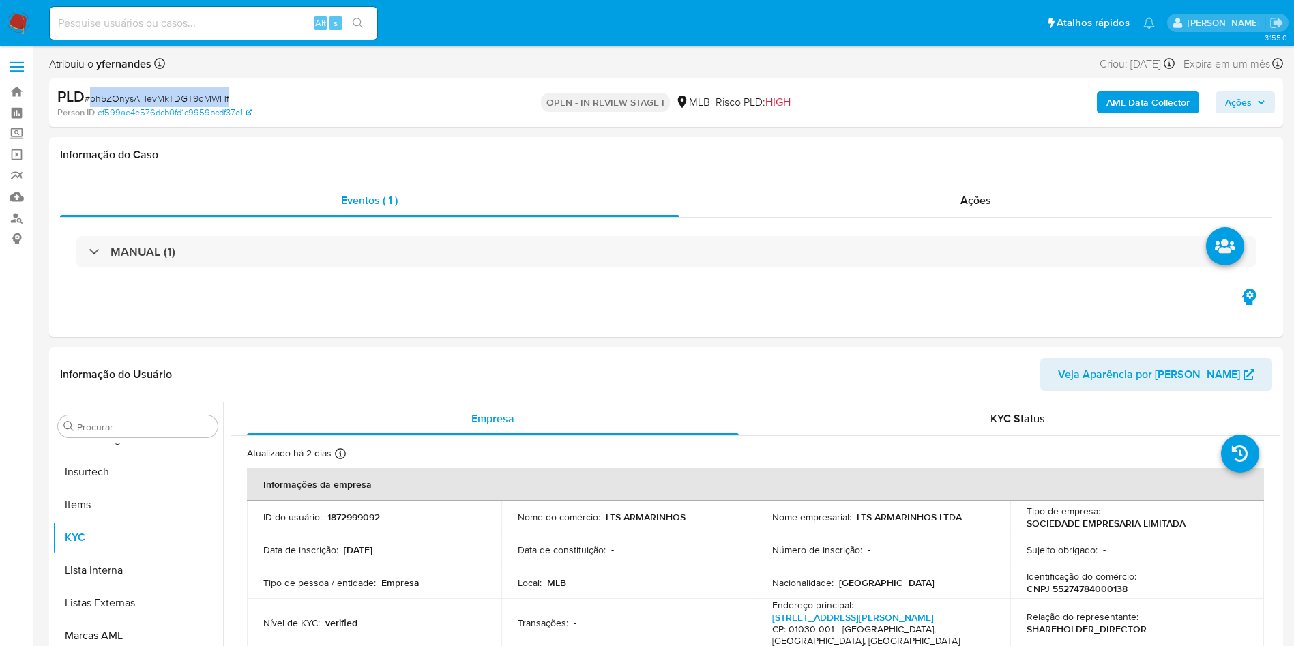
click at [124, 102] on span "# bh5ZOnysAHevMkTDGT9qMWHf" at bounding box center [157, 98] width 145 height 14
copy span "bh5ZOnysAHevMkTDGT9qMWHf"
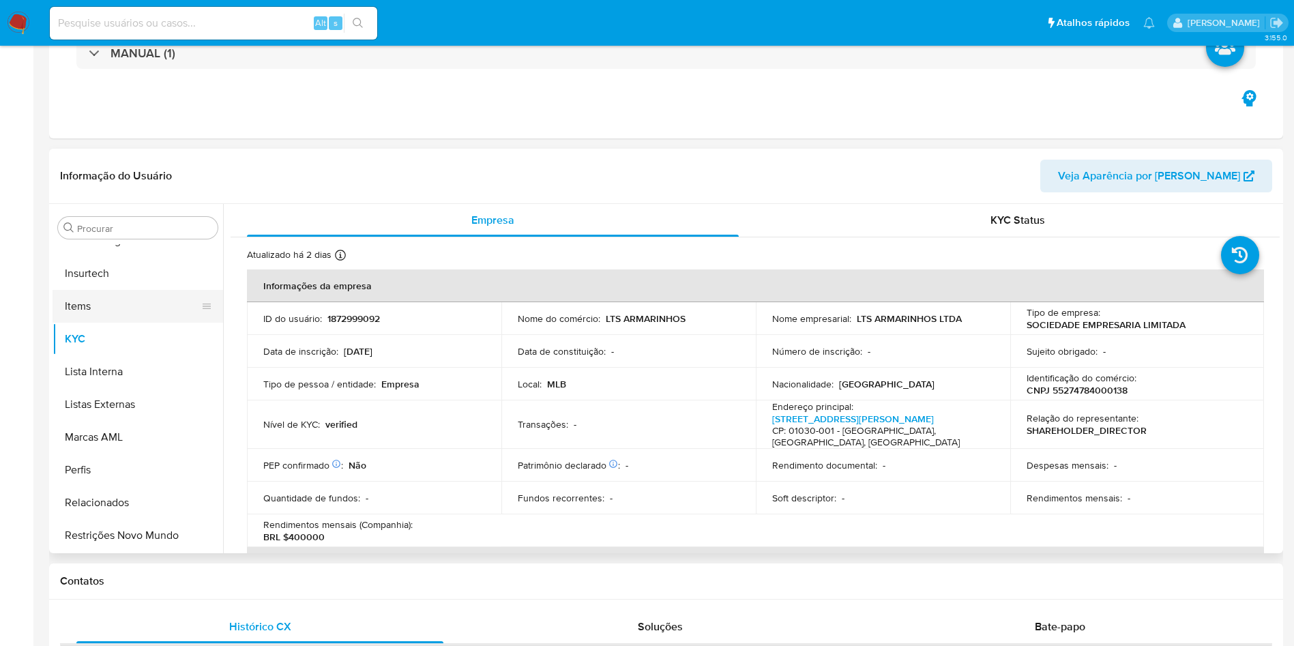
scroll to position [205, 0]
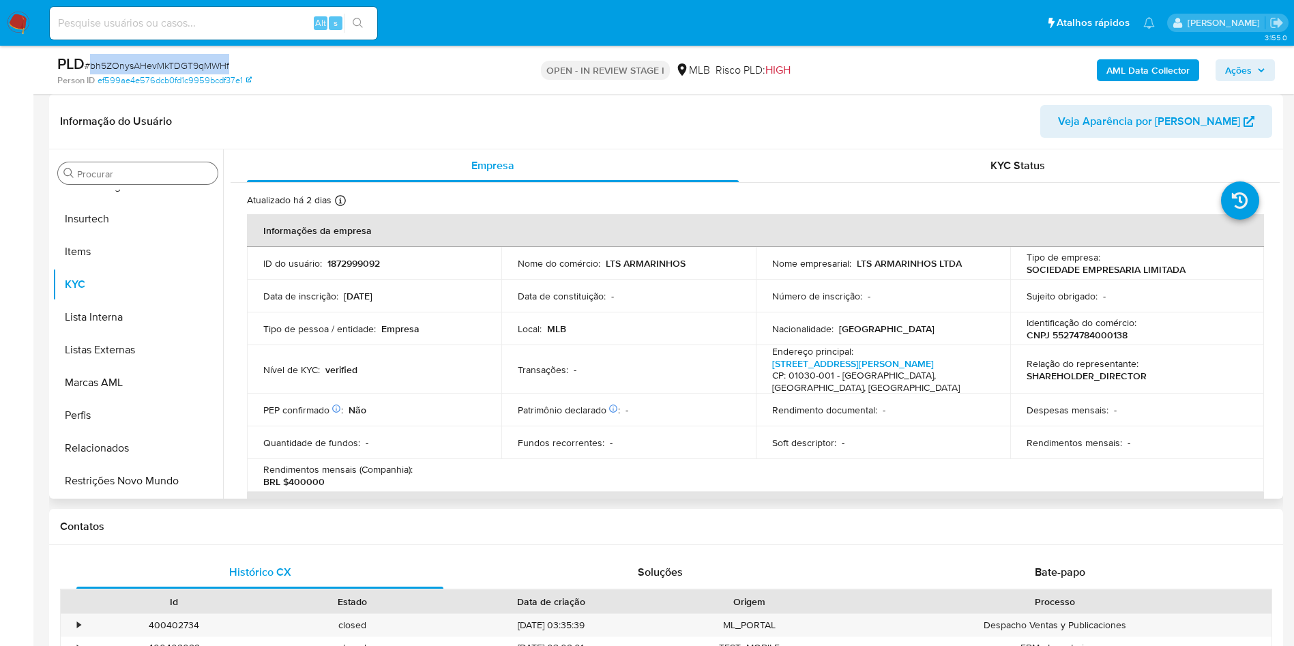
click at [107, 174] on input "Procurar" at bounding box center [144, 174] width 135 height 12
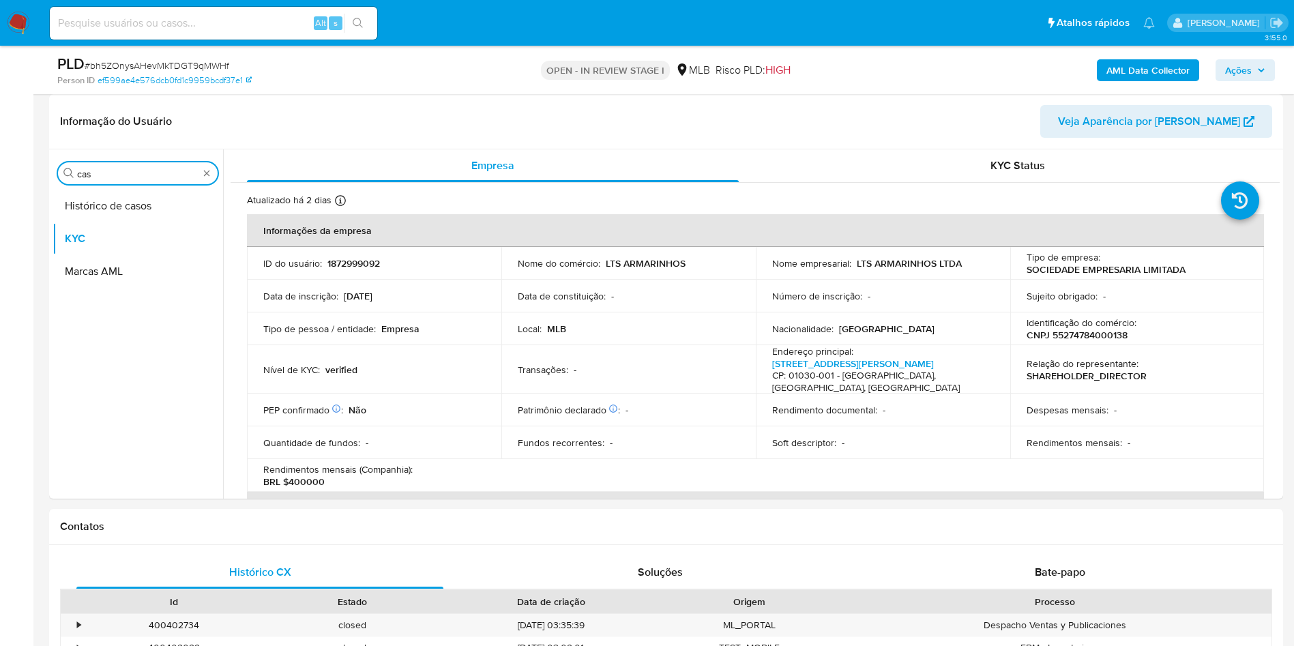
scroll to position [0, 0]
click at [110, 200] on button "Histórico de casos" at bounding box center [133, 206] width 160 height 33
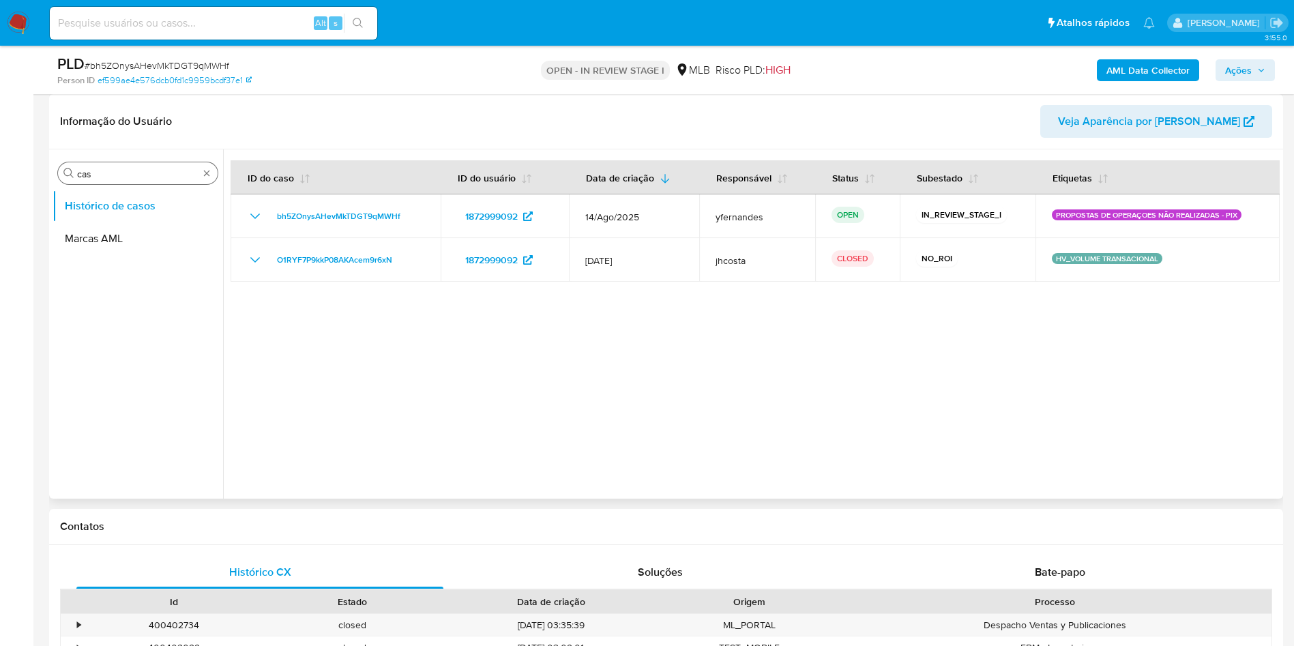
click at [107, 173] on input "cas" at bounding box center [137, 174] width 121 height 12
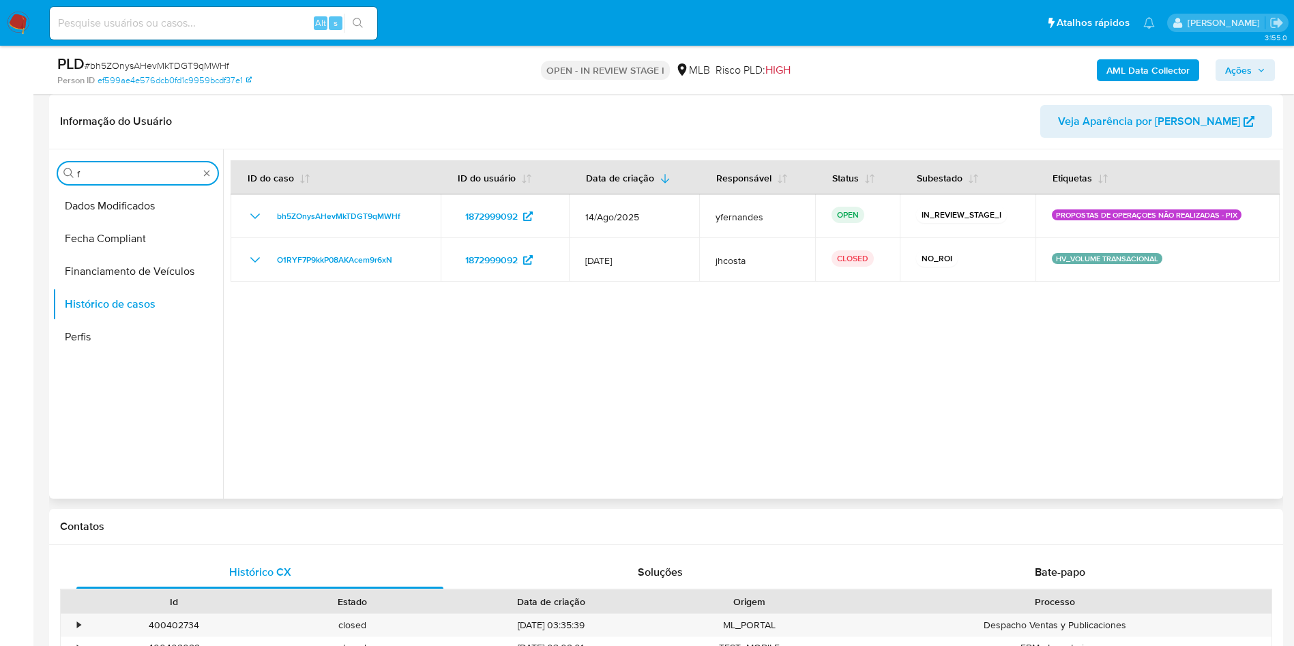
click at [107, 173] on input "f" at bounding box center [137, 174] width 121 height 12
click at [118, 169] on input "di" at bounding box center [137, 174] width 121 height 12
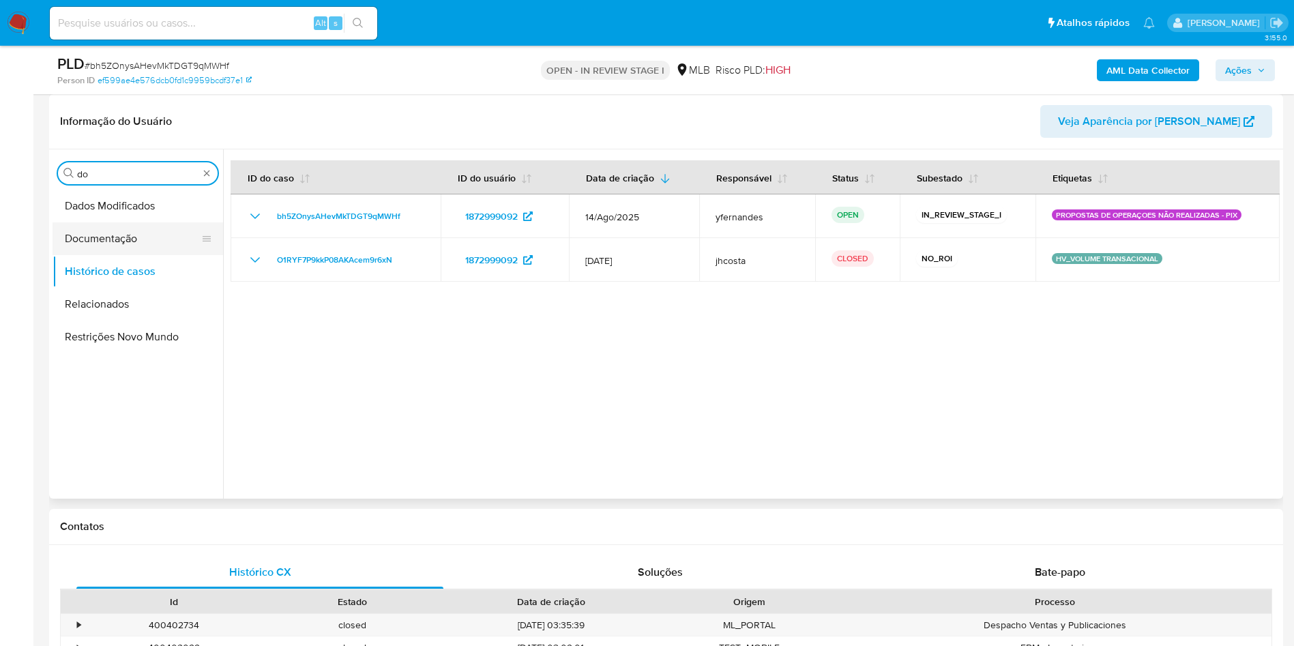
click at [116, 247] on button "Documentação" at bounding box center [133, 238] width 160 height 33
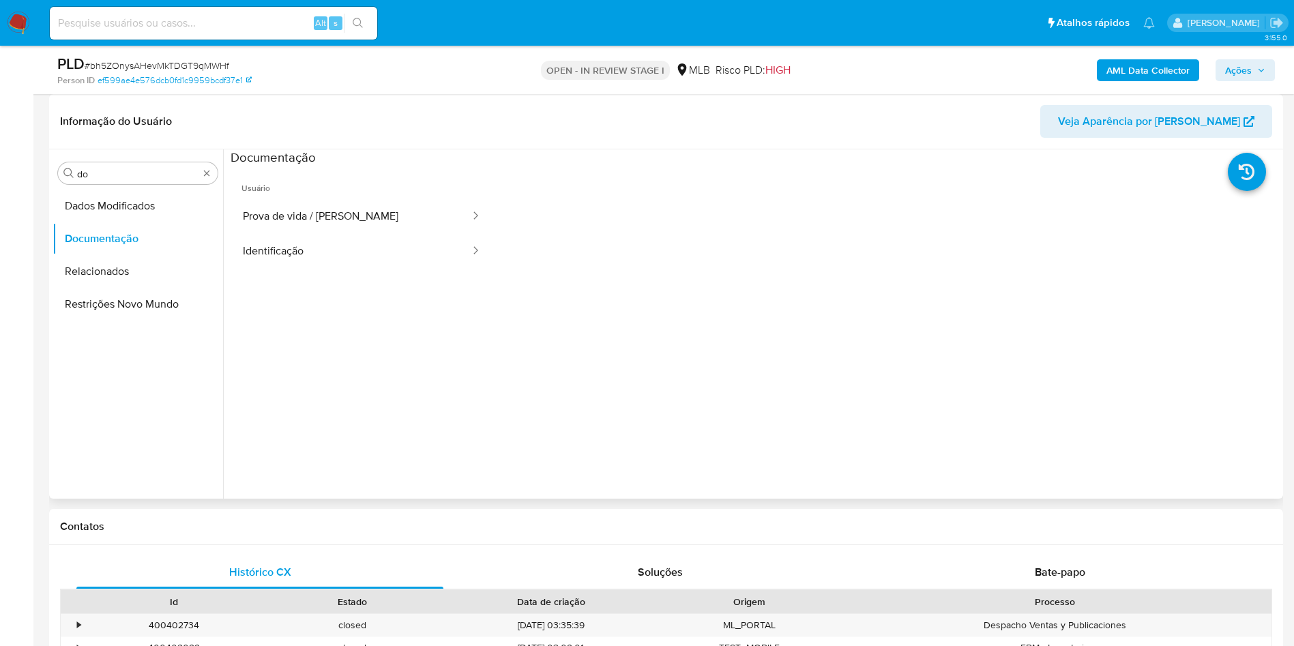
scroll to position [512, 0]
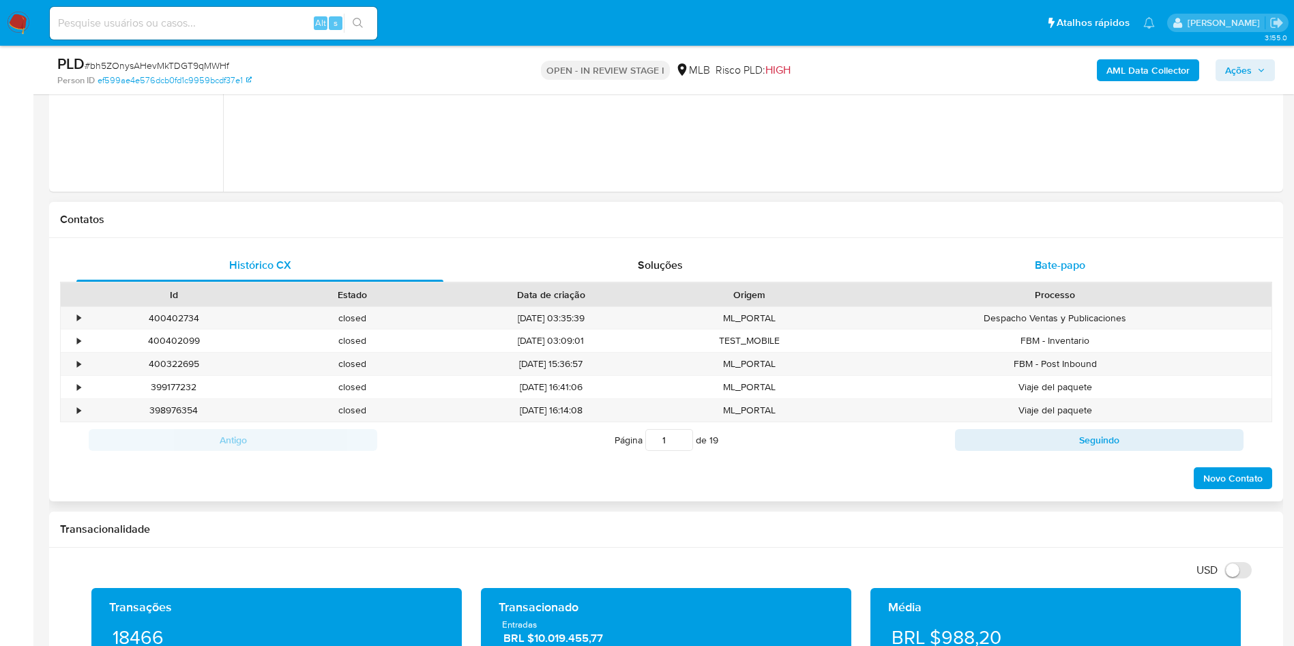
click at [1123, 253] on div "Bate-papo" at bounding box center [1060, 265] width 367 height 33
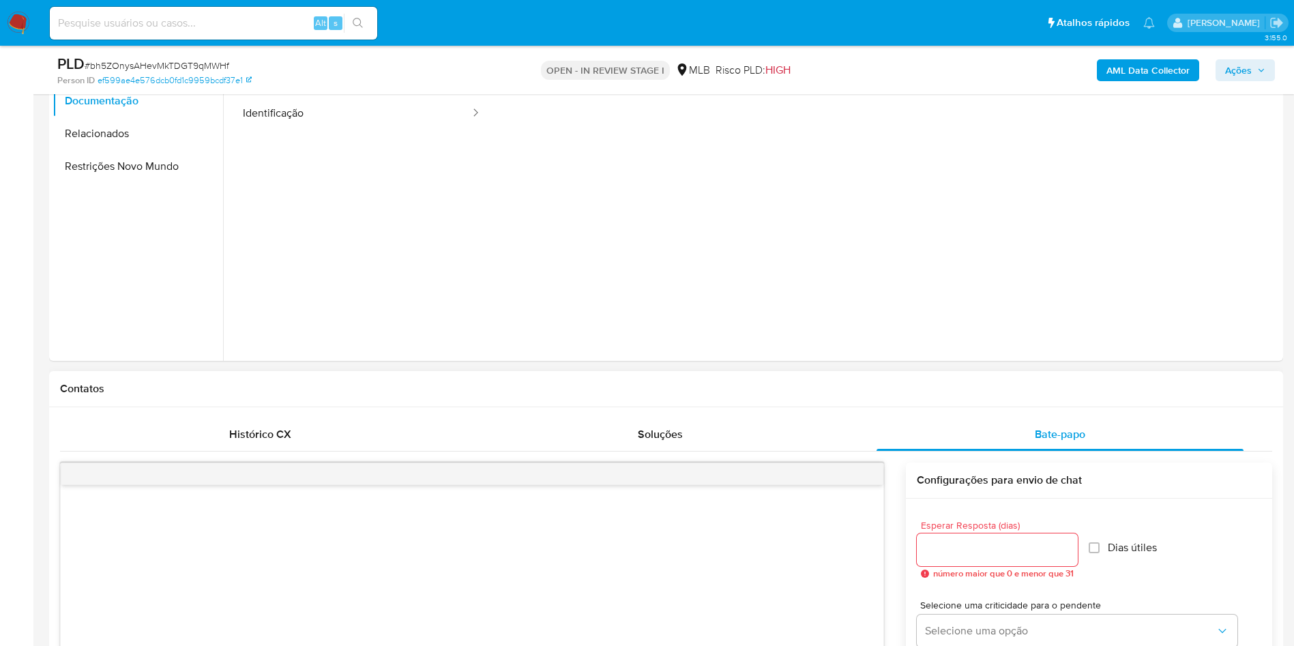
scroll to position [102, 0]
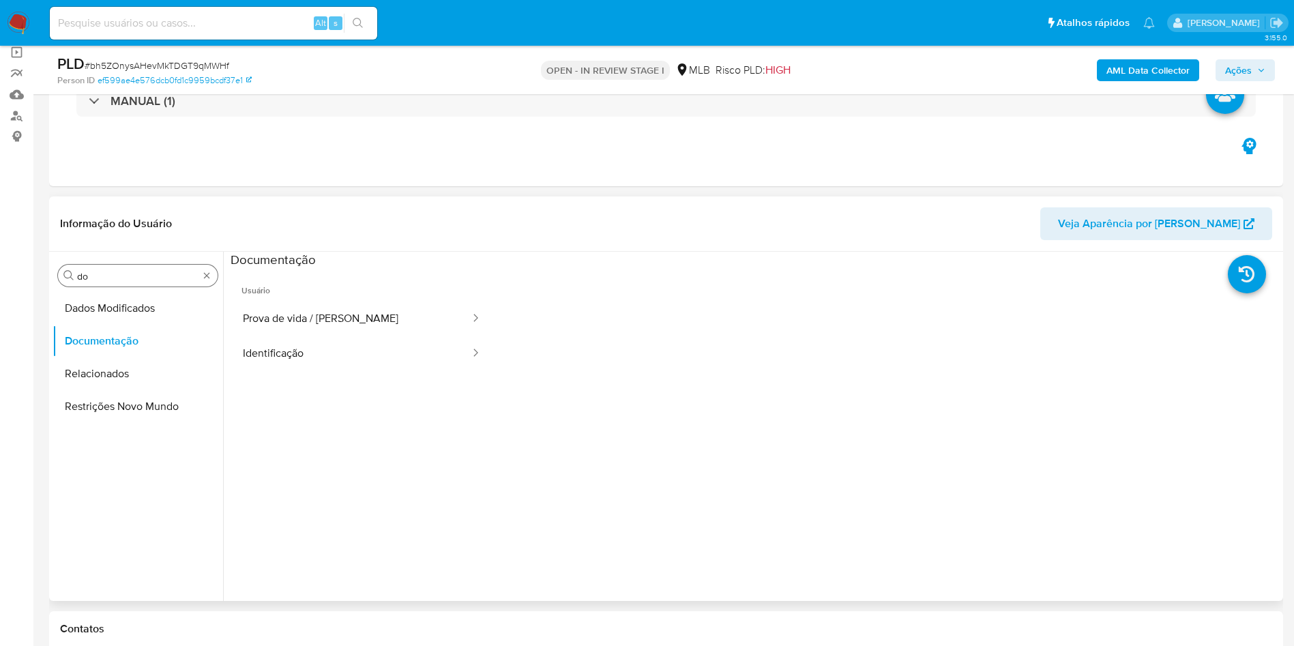
click at [147, 265] on div "Procurar do" at bounding box center [138, 276] width 160 height 22
click at [121, 274] on input "do" at bounding box center [137, 276] width 121 height 12
type input "ane"
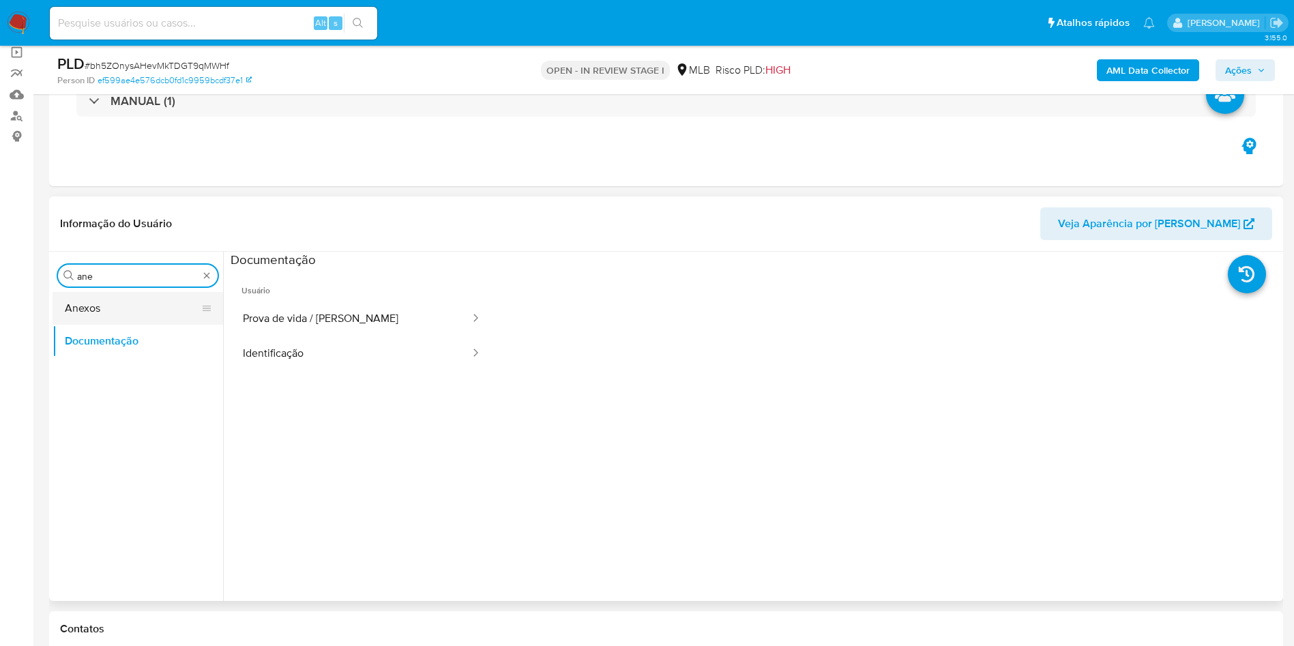
click at [93, 312] on button "Anexos" at bounding box center [133, 308] width 160 height 33
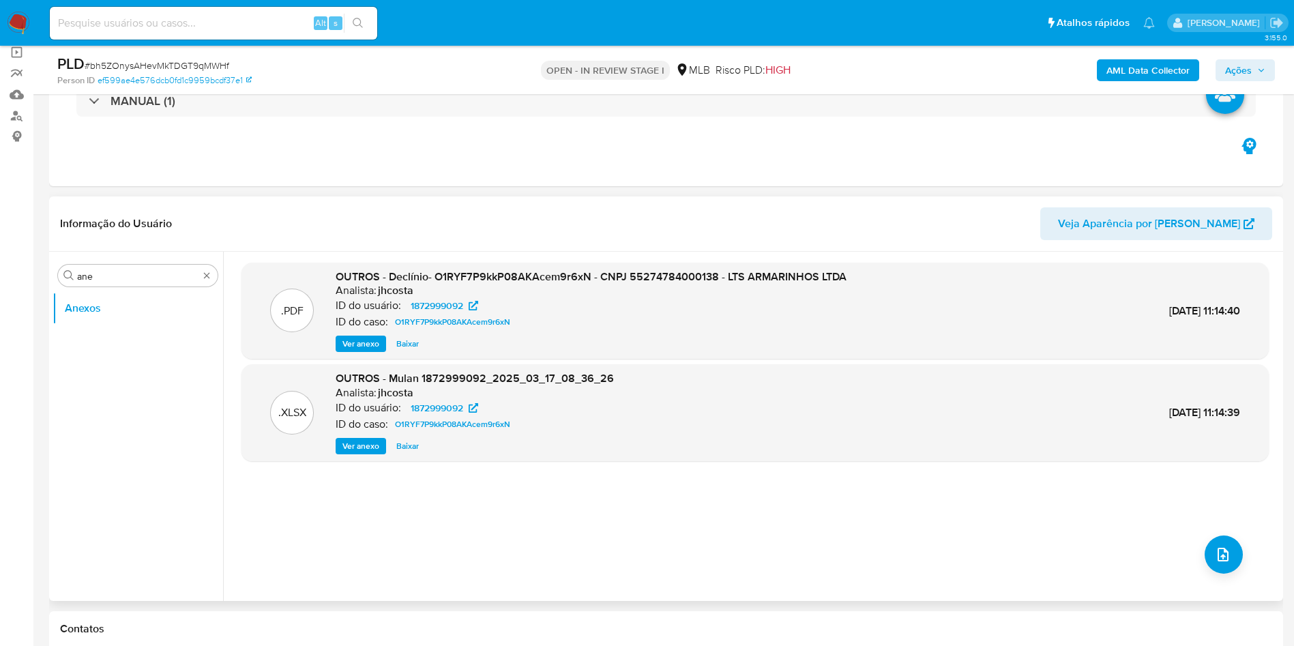
click at [355, 342] on span "Ver anexo" at bounding box center [360, 344] width 37 height 14
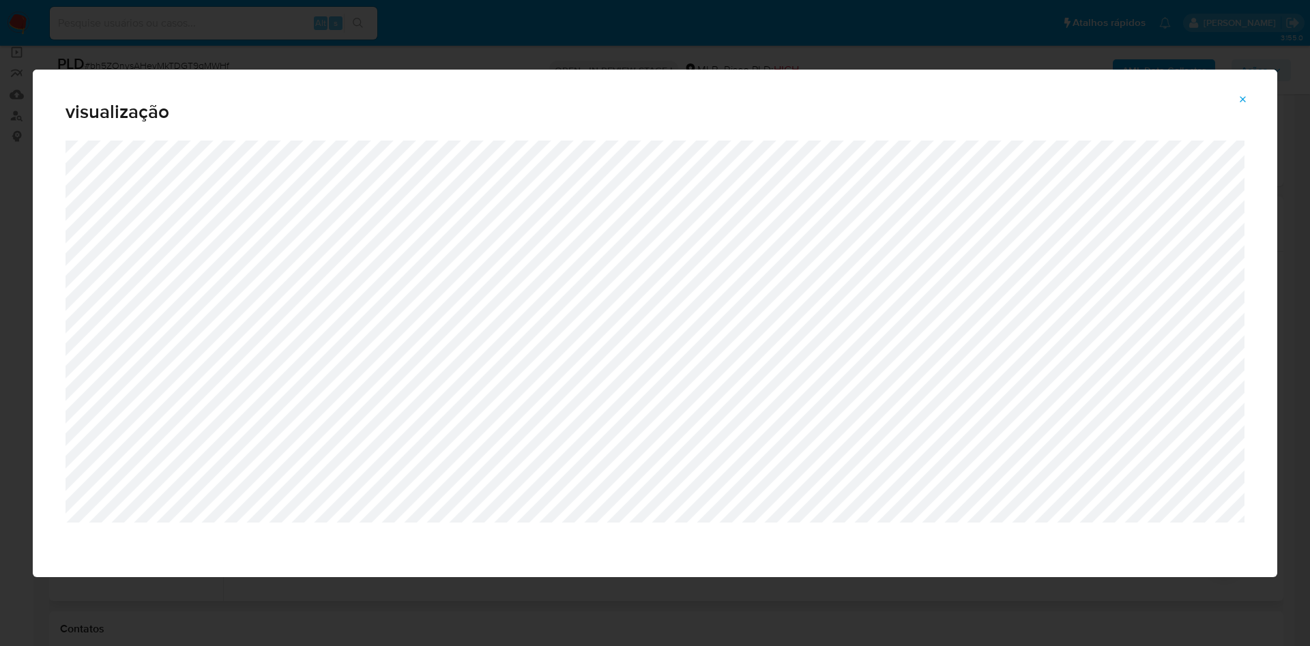
click at [1250, 110] on div "visualização" at bounding box center [655, 105] width 1244 height 71
click at [1242, 94] on icon "Attachment preview" at bounding box center [1243, 99] width 11 height 11
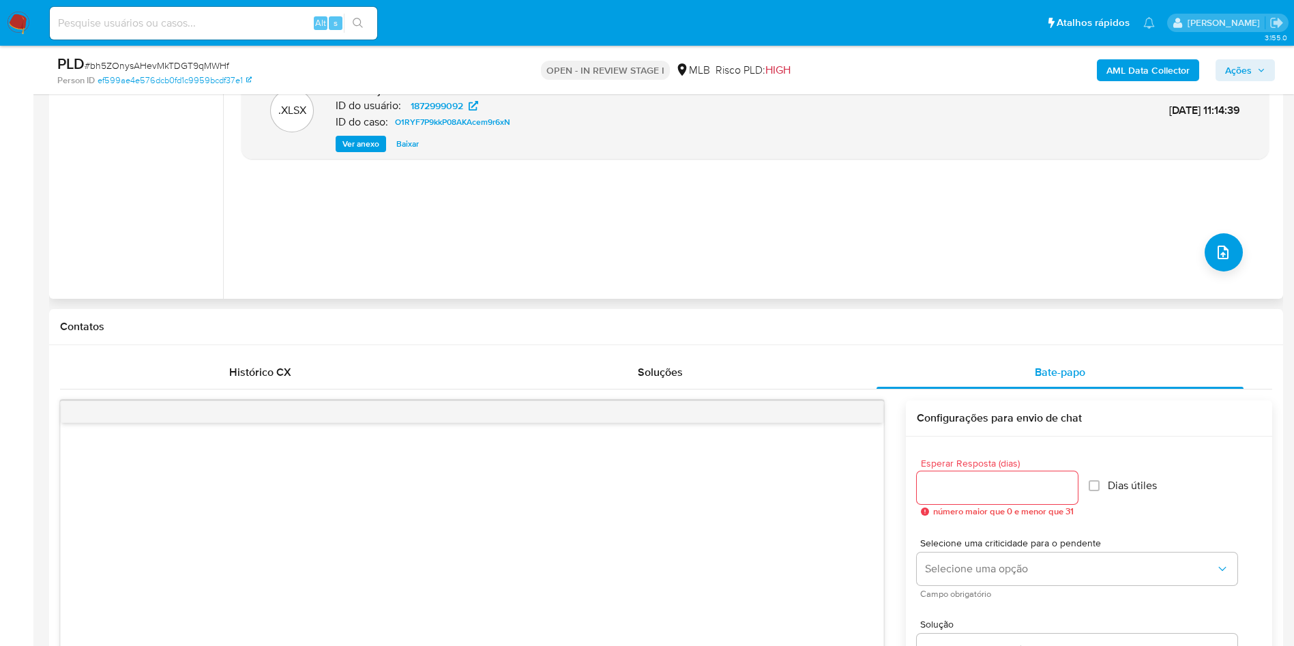
scroll to position [614, 0]
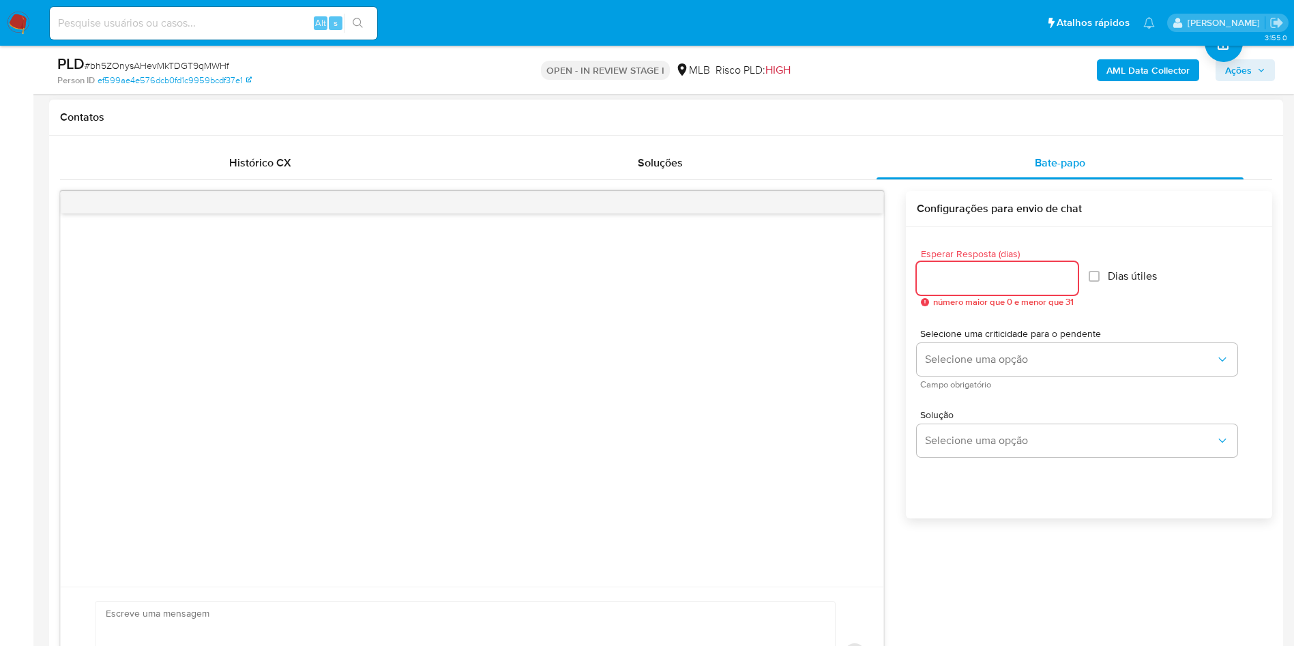
click at [963, 274] on input "Esperar Resposta (dias)" at bounding box center [997, 278] width 161 height 18
type input "3"
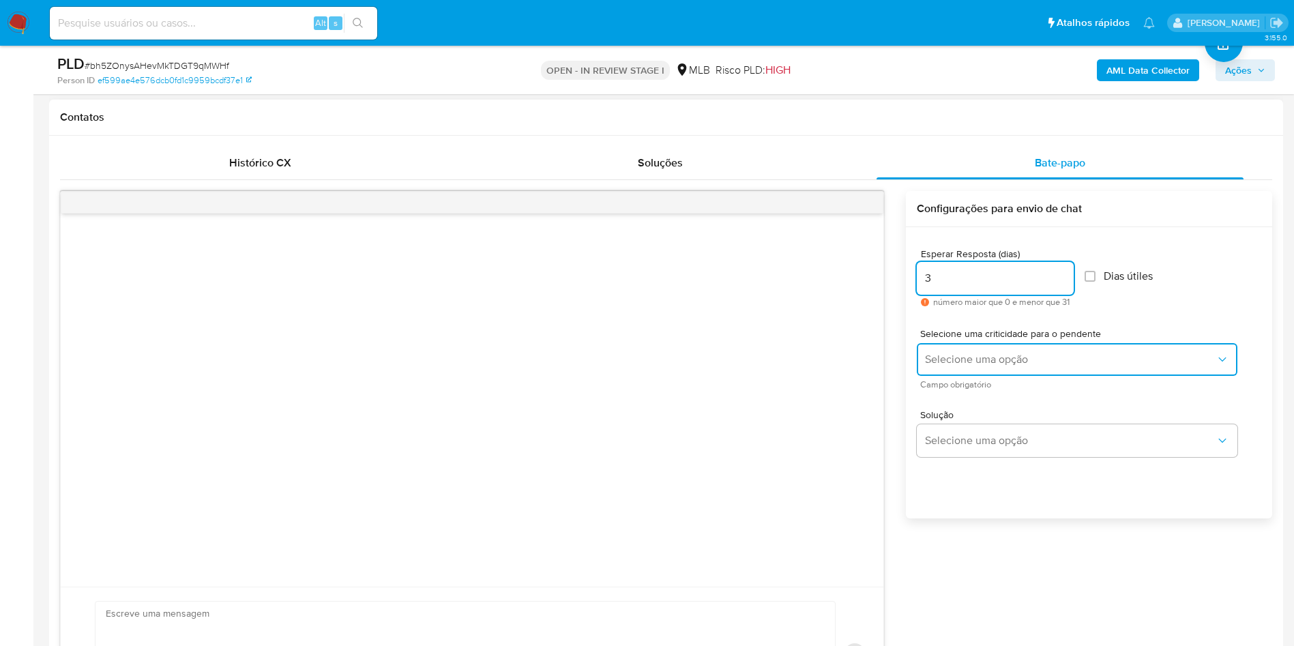
click at [933, 363] on span "Selecione uma opção" at bounding box center [1070, 360] width 291 height 14
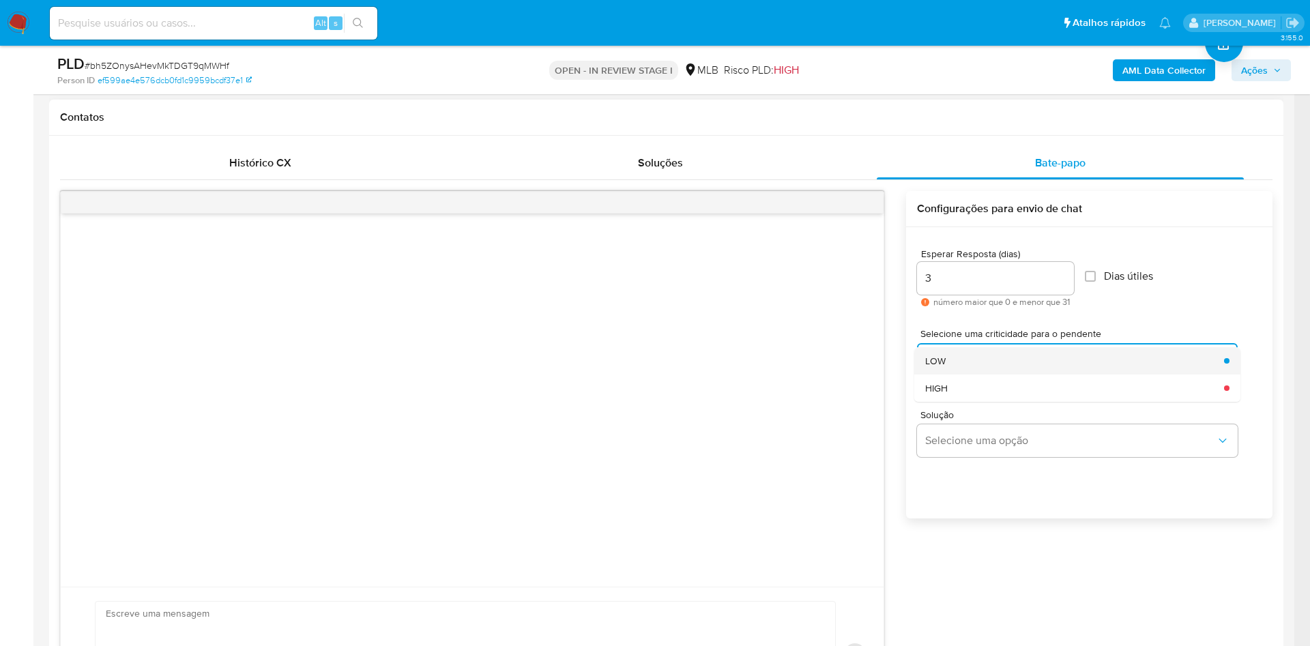
click at [955, 368] on div "LOW" at bounding box center [1070, 360] width 291 height 27
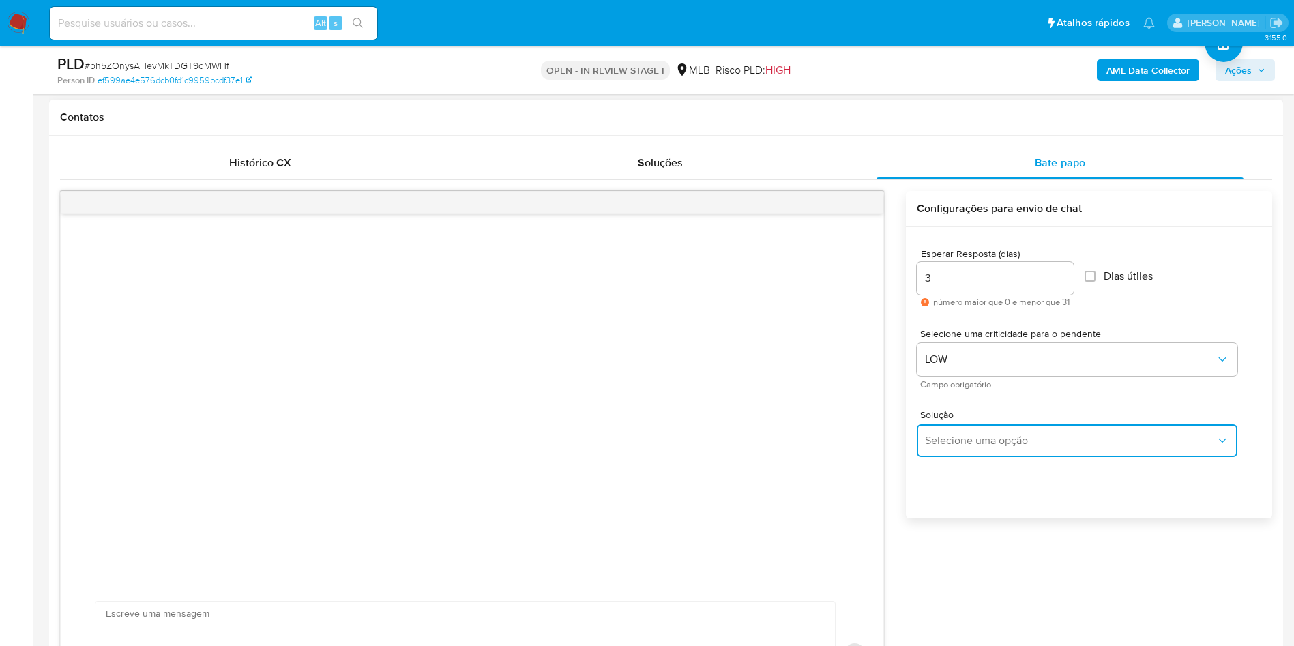
click at [971, 451] on button "Selecione uma opção" at bounding box center [1077, 440] width 321 height 33
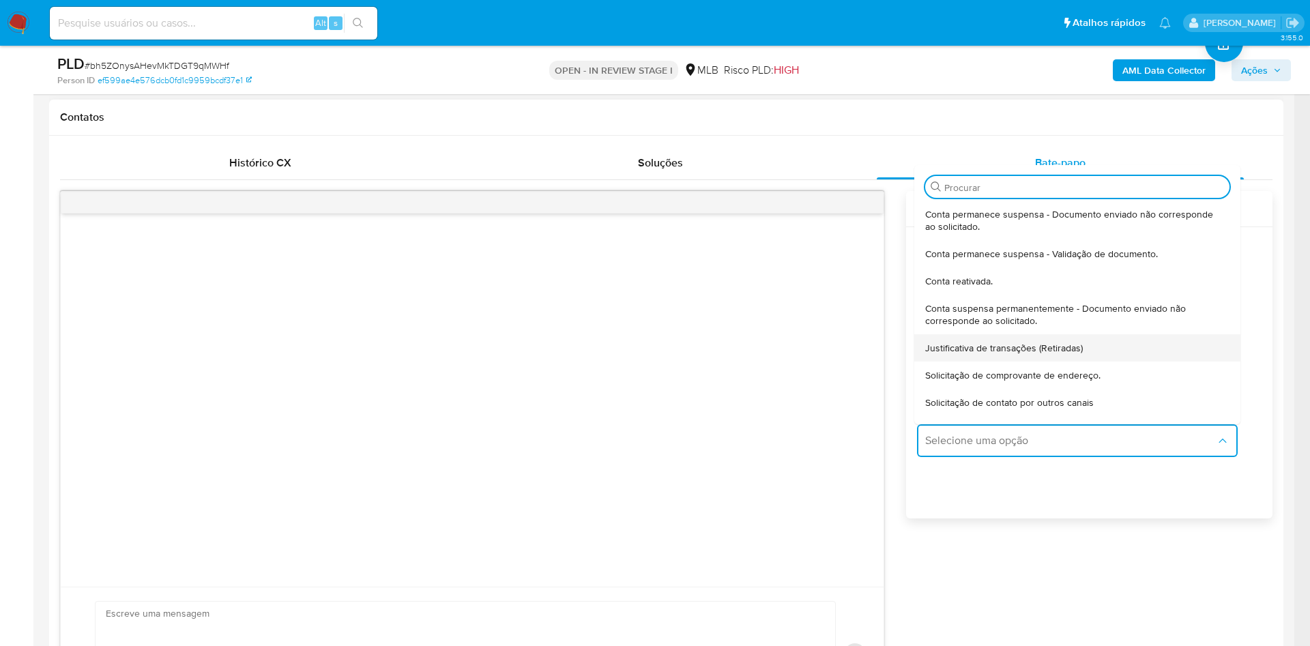
click at [986, 336] on div "Justificativa de transações (Retiradas)" at bounding box center [1073, 347] width 296 height 27
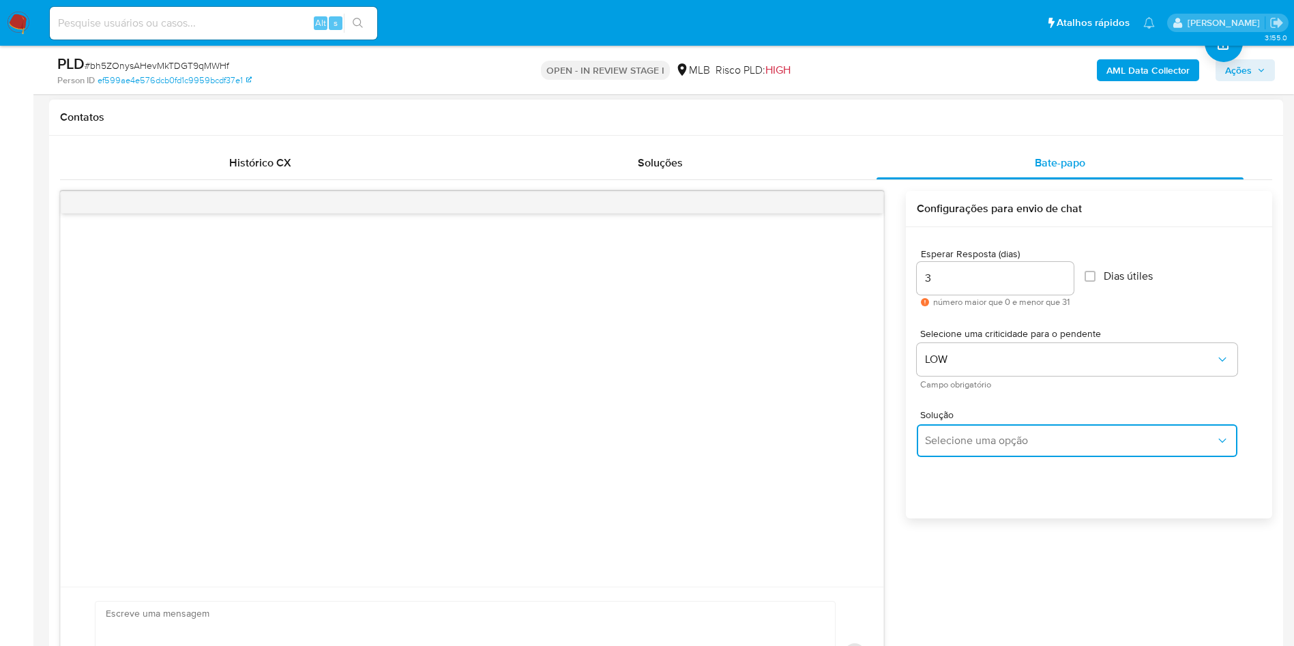
type textarea "Olá,Suspendemos a sua conta para uma verificação adicional de segurança.Por fav…"
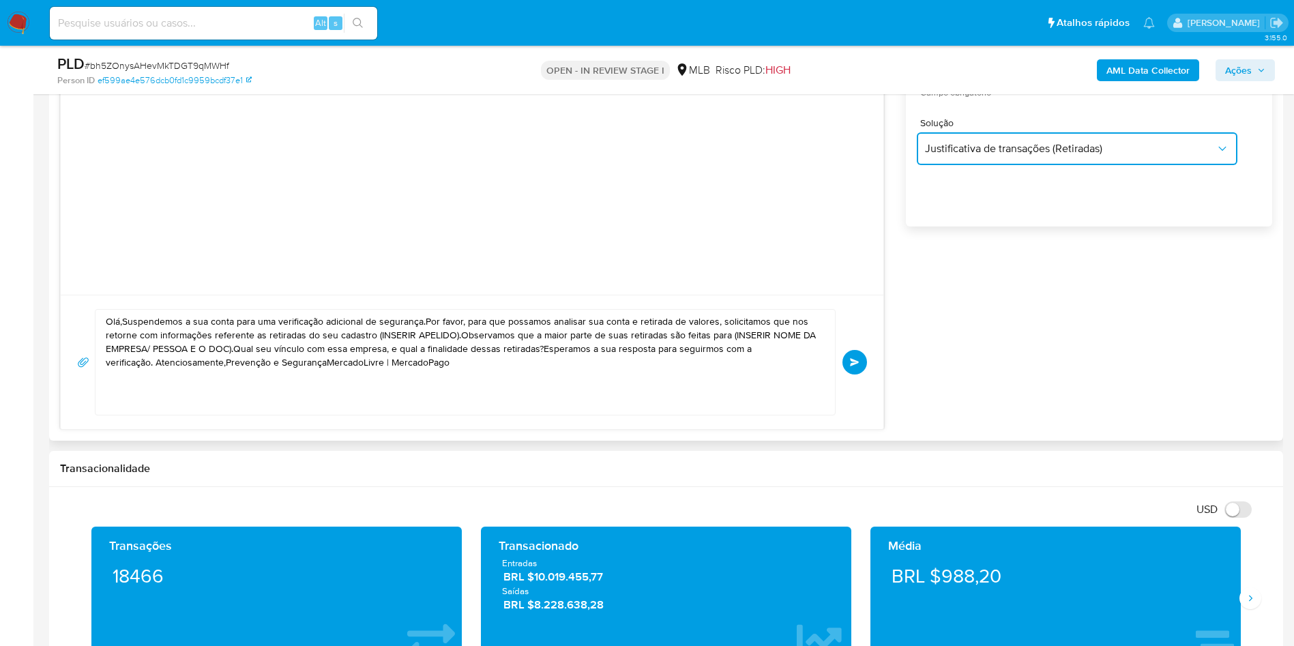
scroll to position [921, 0]
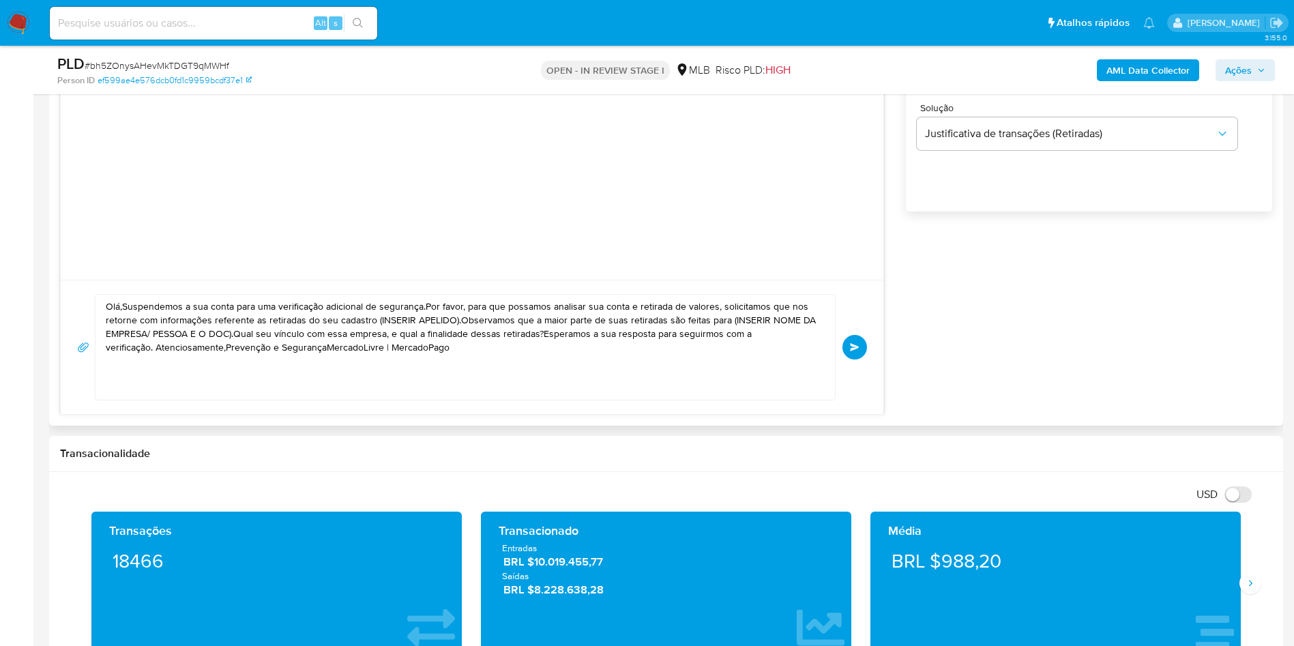
click at [516, 384] on textarea "Olá,Suspendemos a sua conta para uma verificação adicional de segurança.Por fav…" at bounding box center [462, 347] width 712 height 105
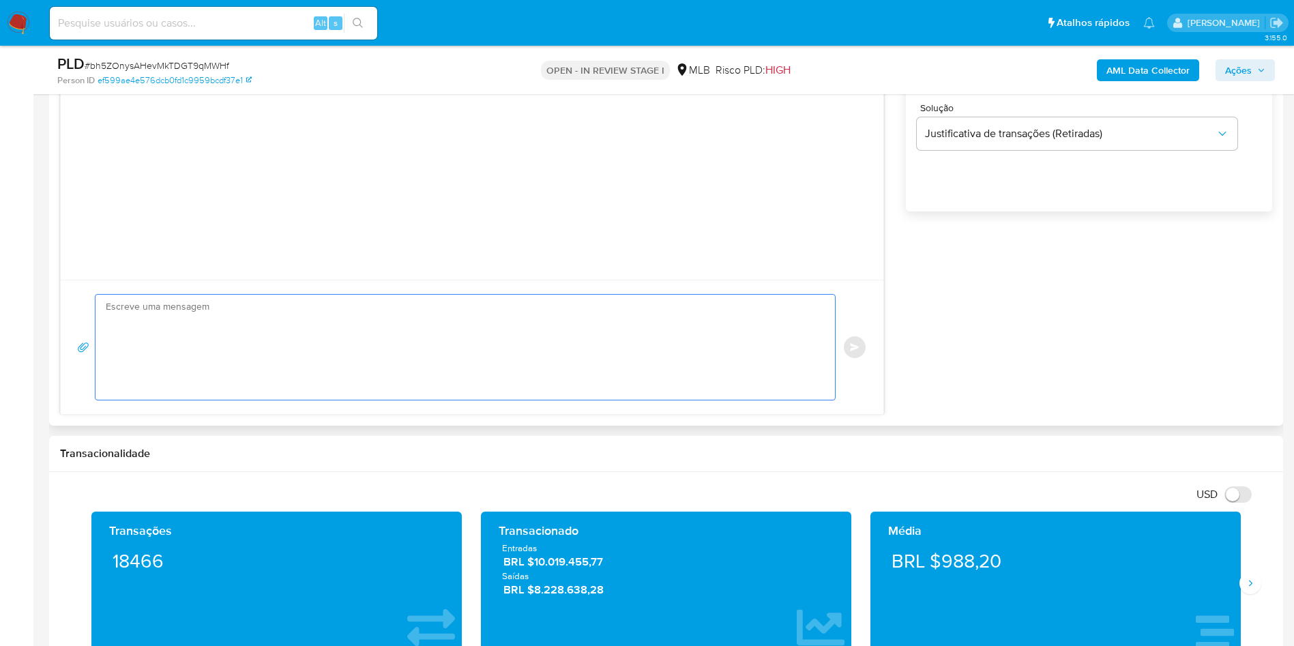
paste textarea "Olá! Estamos realizando uma verificação adicional de segurança em contas de usu…"
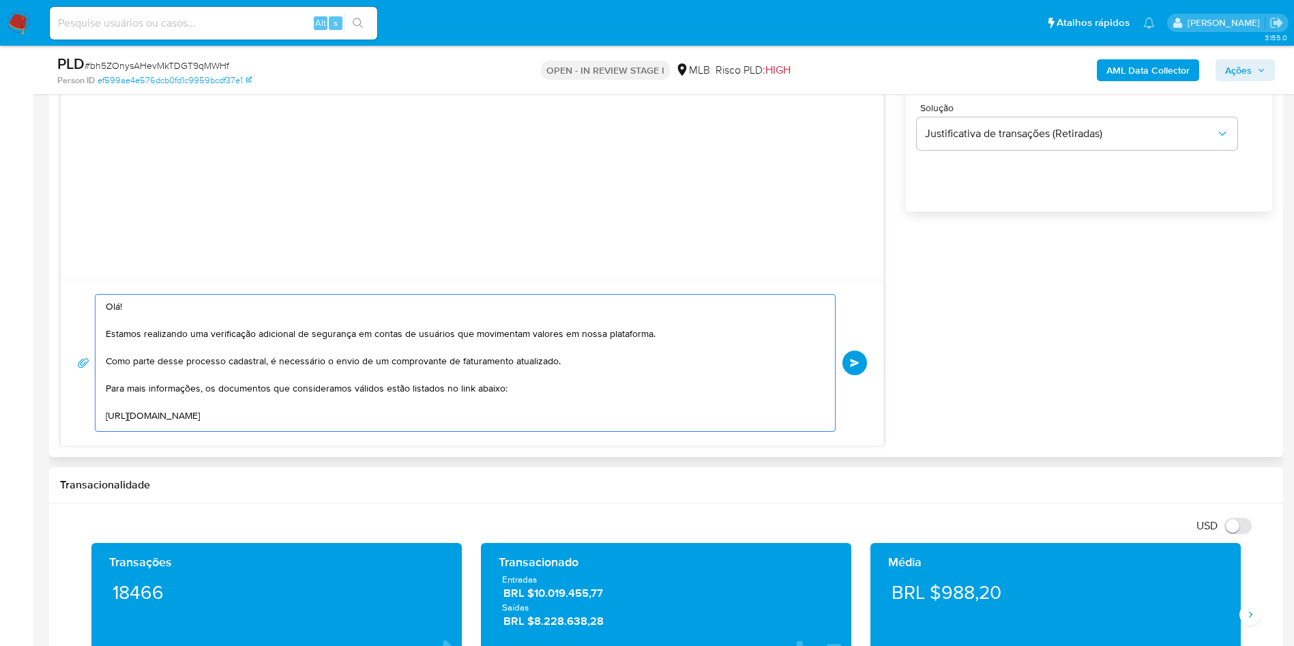
scroll to position [209, 0]
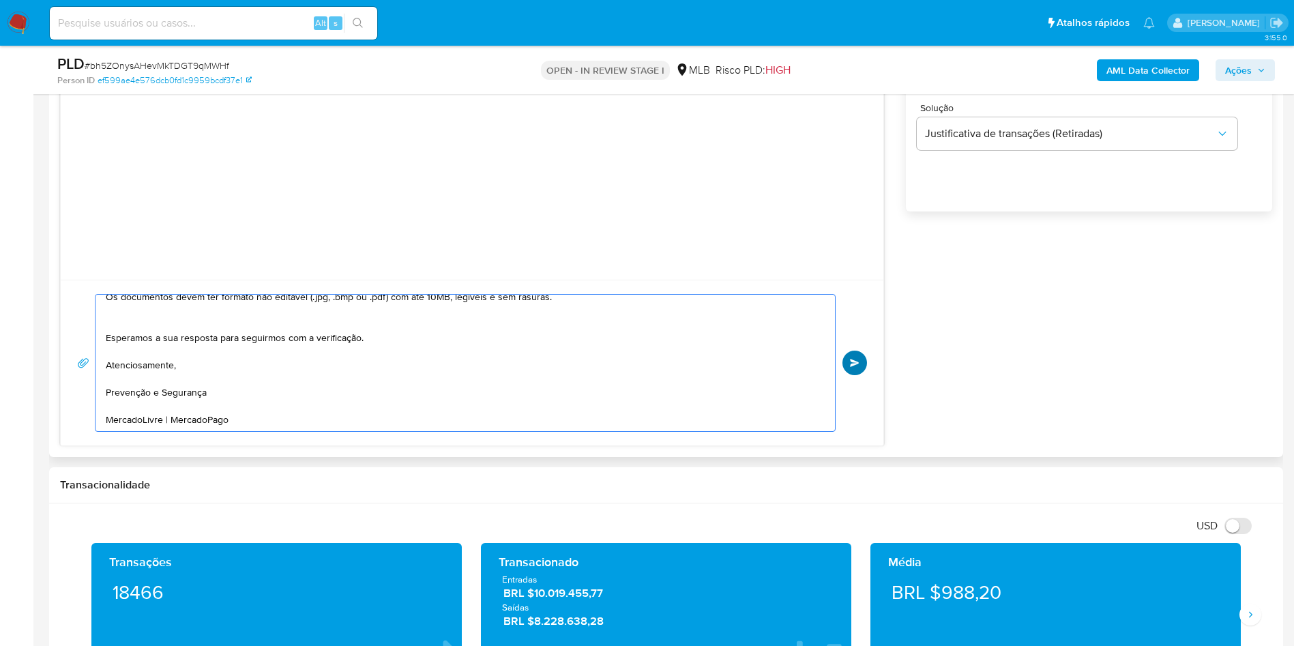
type textarea "Olá! Estamos realizando uma verificação adicional de segurança em contas de usu…"
click at [857, 355] on button "common.send" at bounding box center [855, 363] width 25 height 25
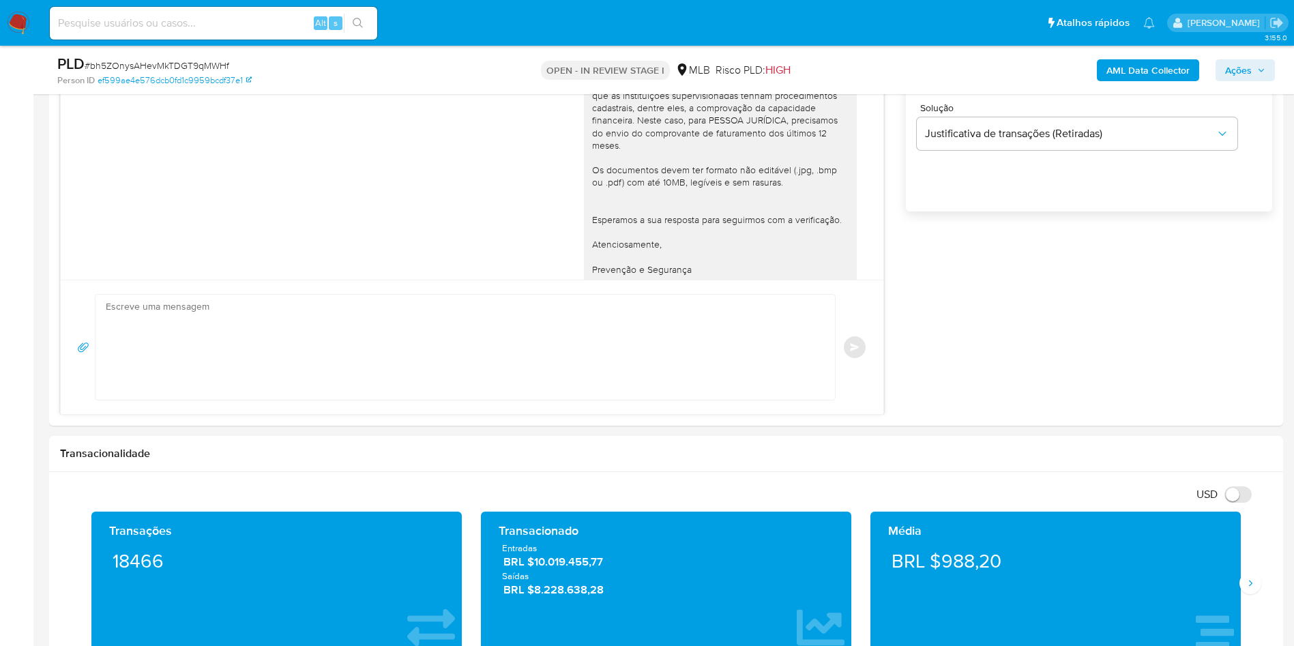
scroll to position [77, 0]
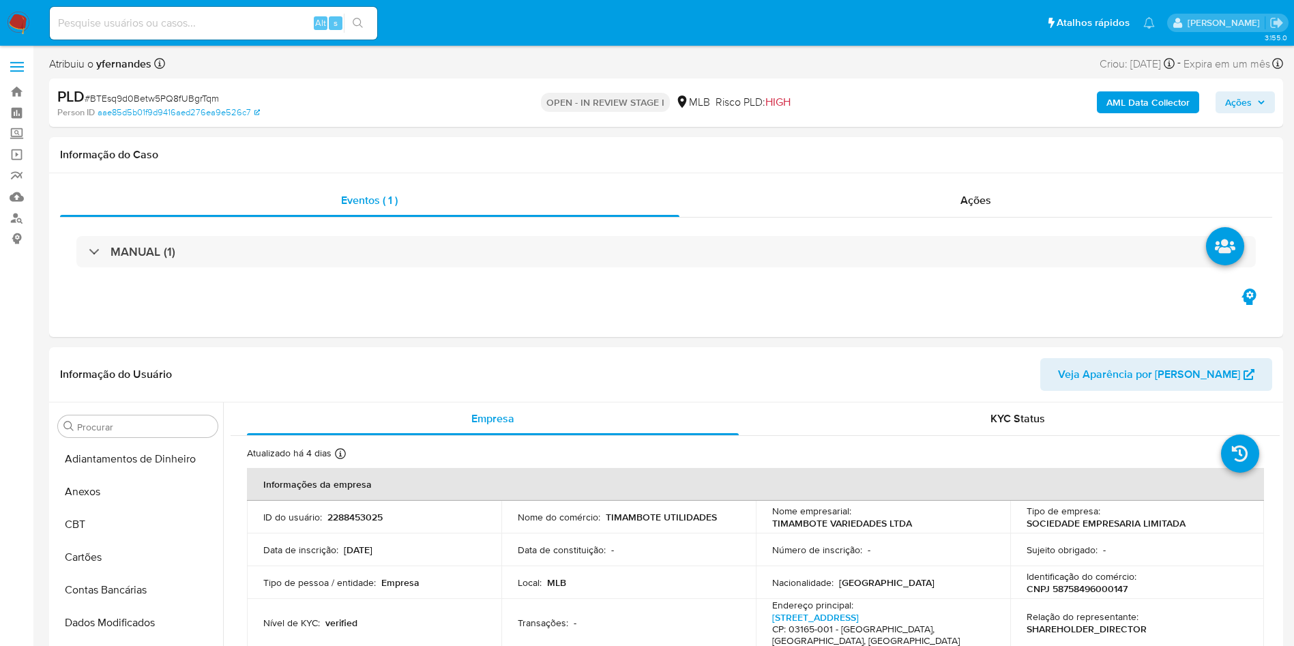
select select "10"
click at [204, 98] on span "# BTEsq9d0Betw5PQ8fUBgrTqm" at bounding box center [152, 98] width 134 height 14
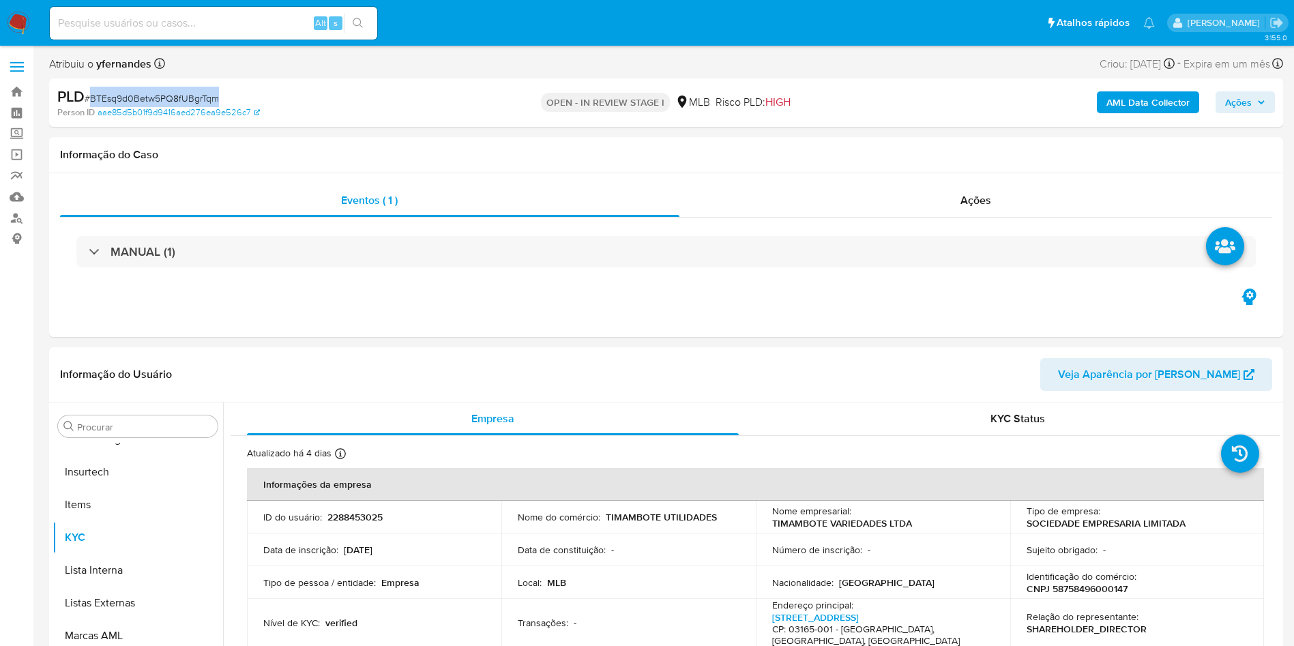
click at [204, 98] on span "# BTEsq9d0Betw5PQ8fUBgrTqm" at bounding box center [152, 98] width 134 height 14
click at [93, 423] on input "Procurar" at bounding box center [144, 427] width 135 height 12
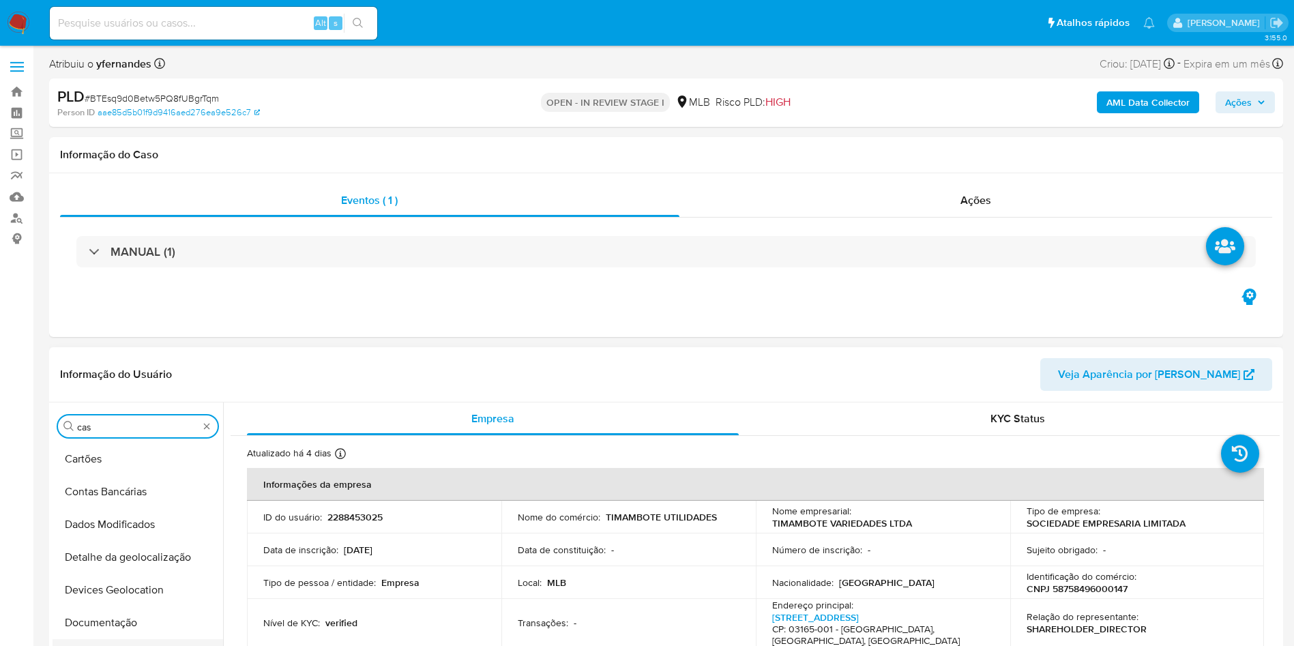
scroll to position [0, 0]
click at [107, 473] on button "Histórico de casos" at bounding box center [133, 459] width 160 height 33
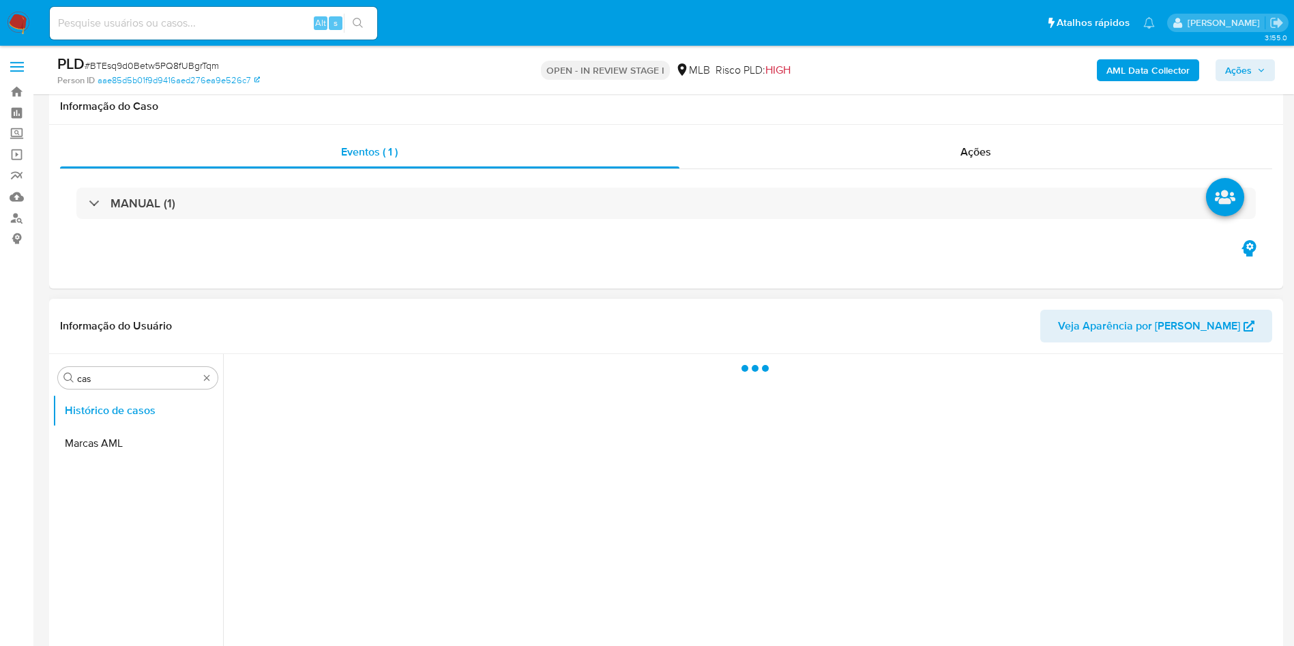
scroll to position [102, 0]
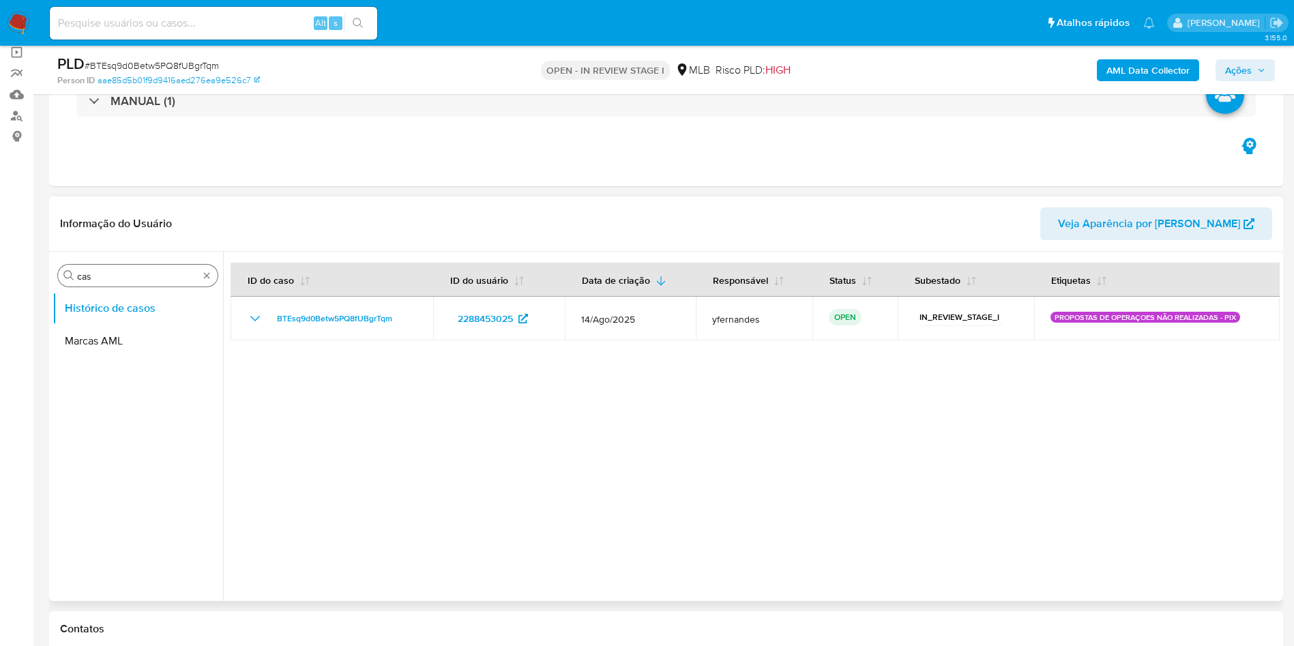
click at [127, 279] on input "cas" at bounding box center [137, 276] width 121 height 12
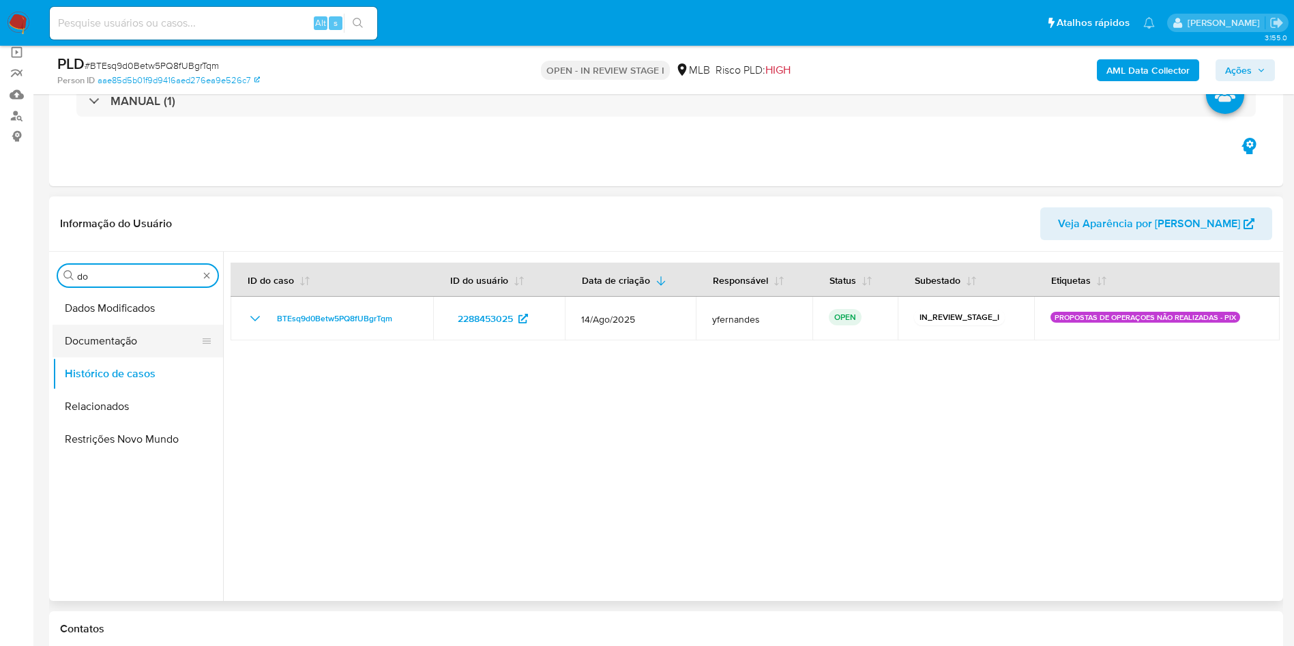
click at [112, 331] on button "Documentação" at bounding box center [133, 341] width 160 height 33
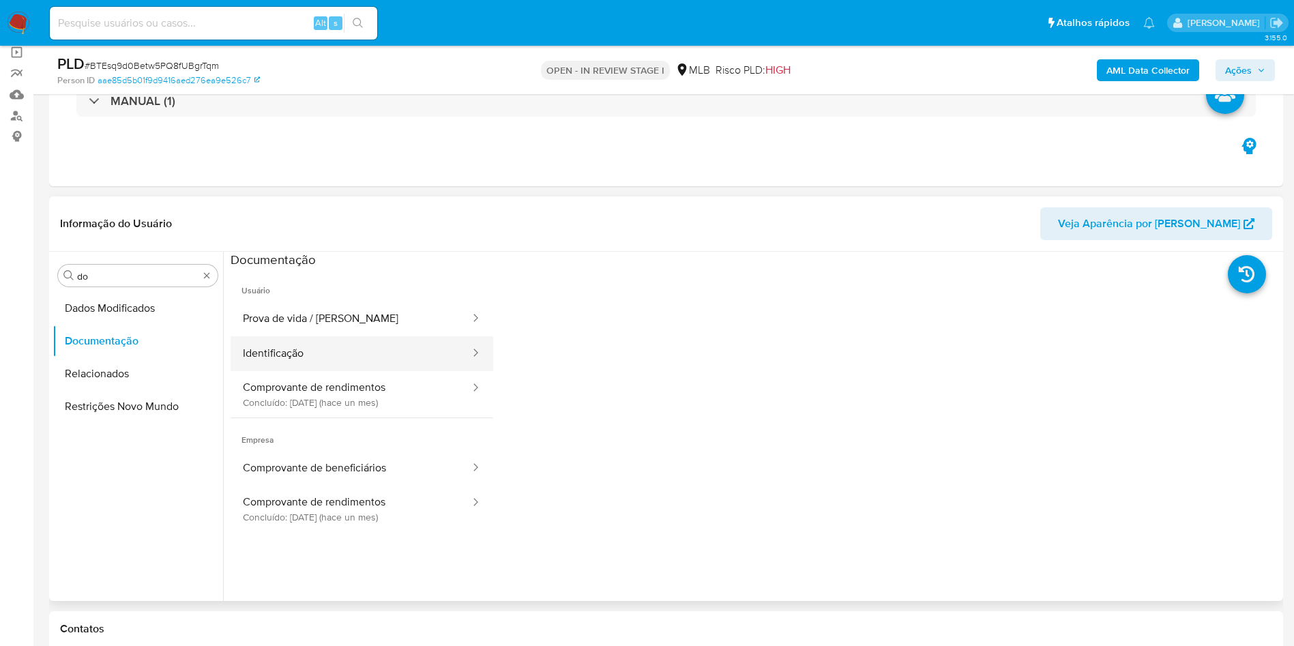
click at [359, 368] on button "Identificação" at bounding box center [351, 353] width 241 height 35
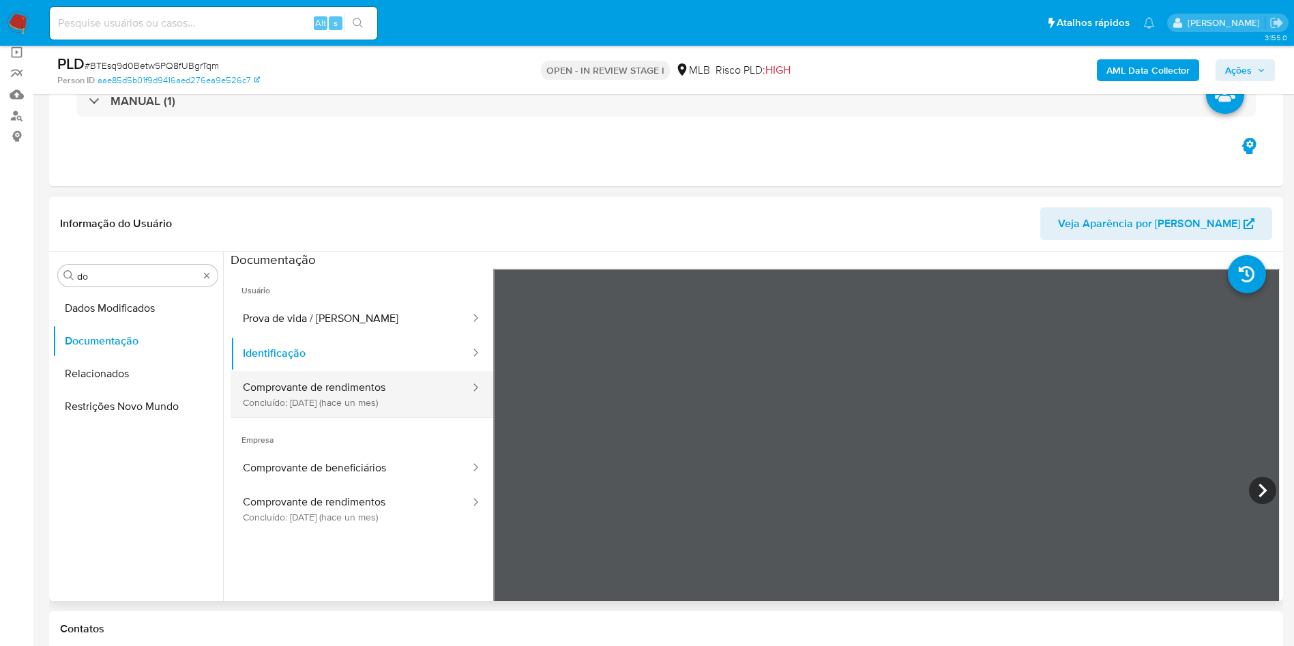
click at [366, 390] on button "Comprovante de rendimentos Concluído: [DATE] (hace un mes)" at bounding box center [351, 394] width 241 height 46
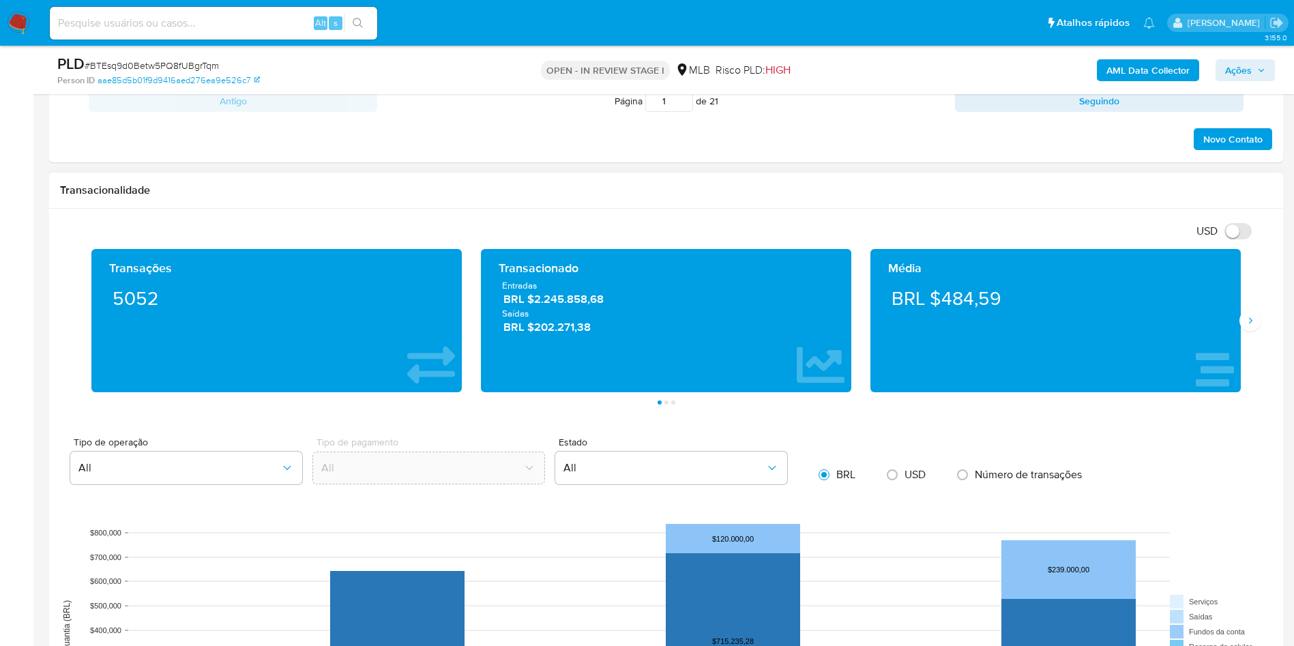
scroll to position [819, 0]
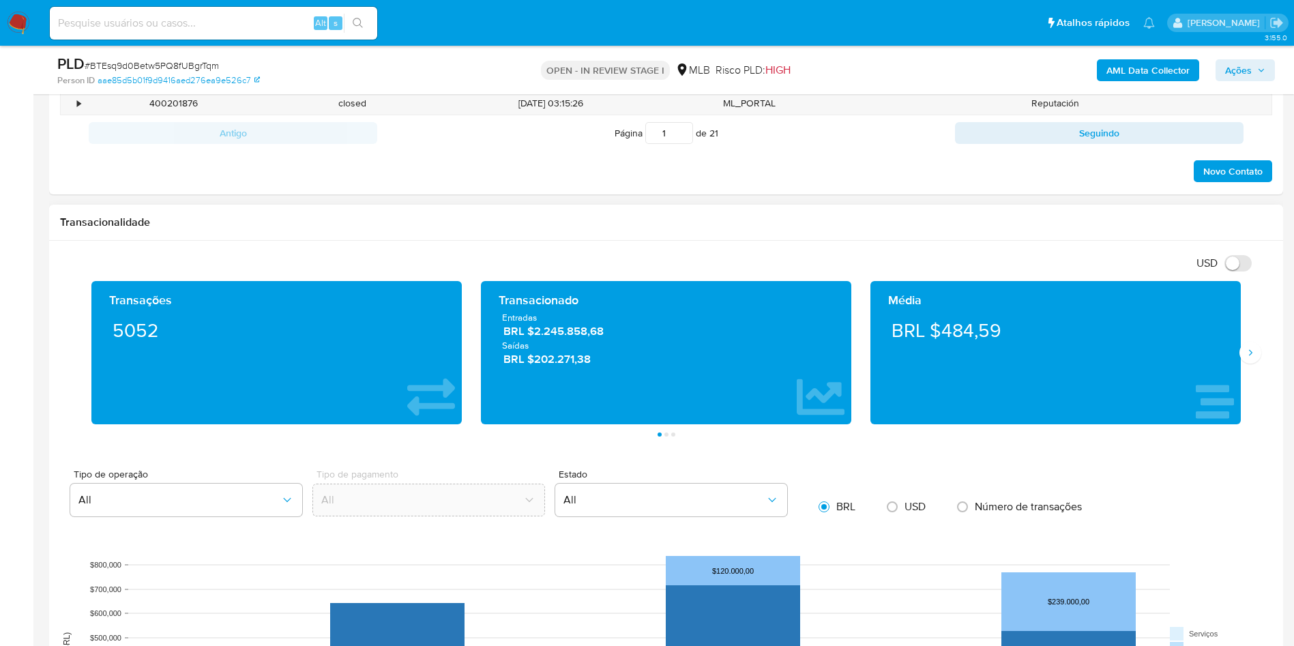
click at [1250, 333] on div "Média BRL $484,59" at bounding box center [1056, 352] width 390 height 143
click at [1253, 346] on button "Siguiente" at bounding box center [1251, 353] width 22 height 22
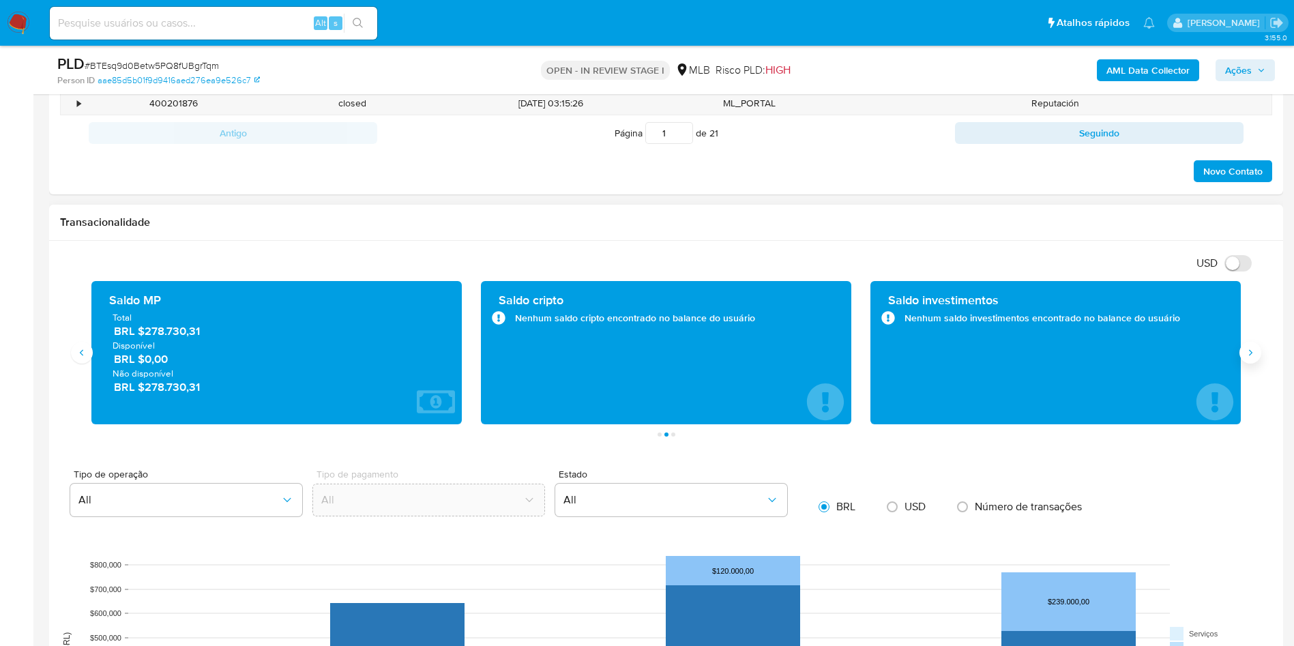
click at [1253, 346] on button "Siguiente" at bounding box center [1251, 353] width 22 height 22
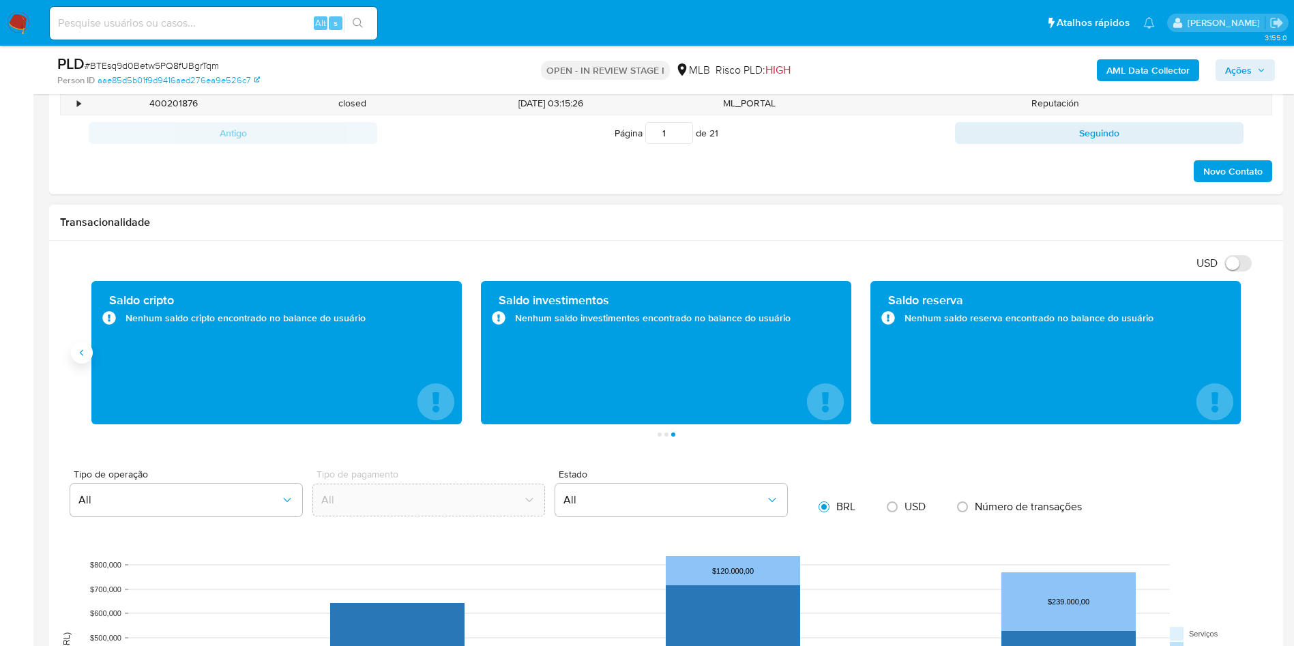
click at [81, 355] on icon "Anterior" at bounding box center [81, 352] width 11 height 11
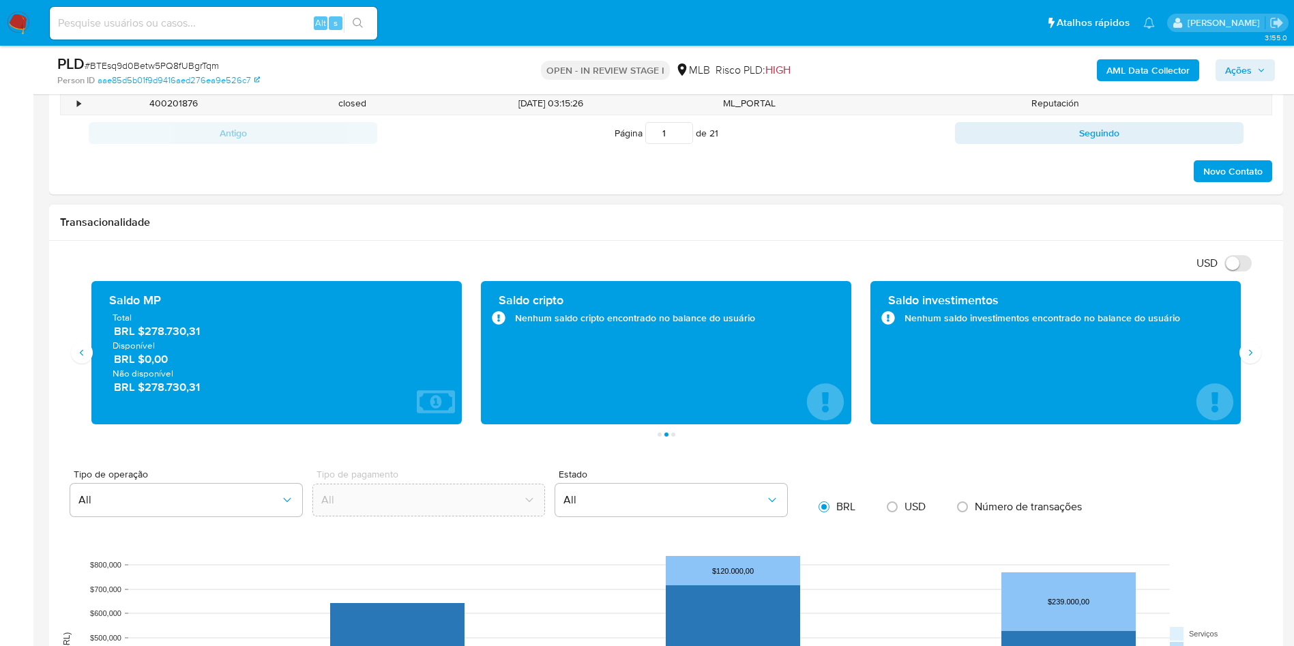
click at [166, 329] on span "BRL $278.730,31" at bounding box center [277, 331] width 327 height 16
drag, startPoint x: 166, startPoint y: 329, endPoint x: 473, endPoint y: 115, distance: 373.4
click at [166, 328] on span "BRL $278.730,31" at bounding box center [277, 331] width 327 height 16
click at [182, 333] on span "BRL $278.730,31" at bounding box center [277, 331] width 327 height 16
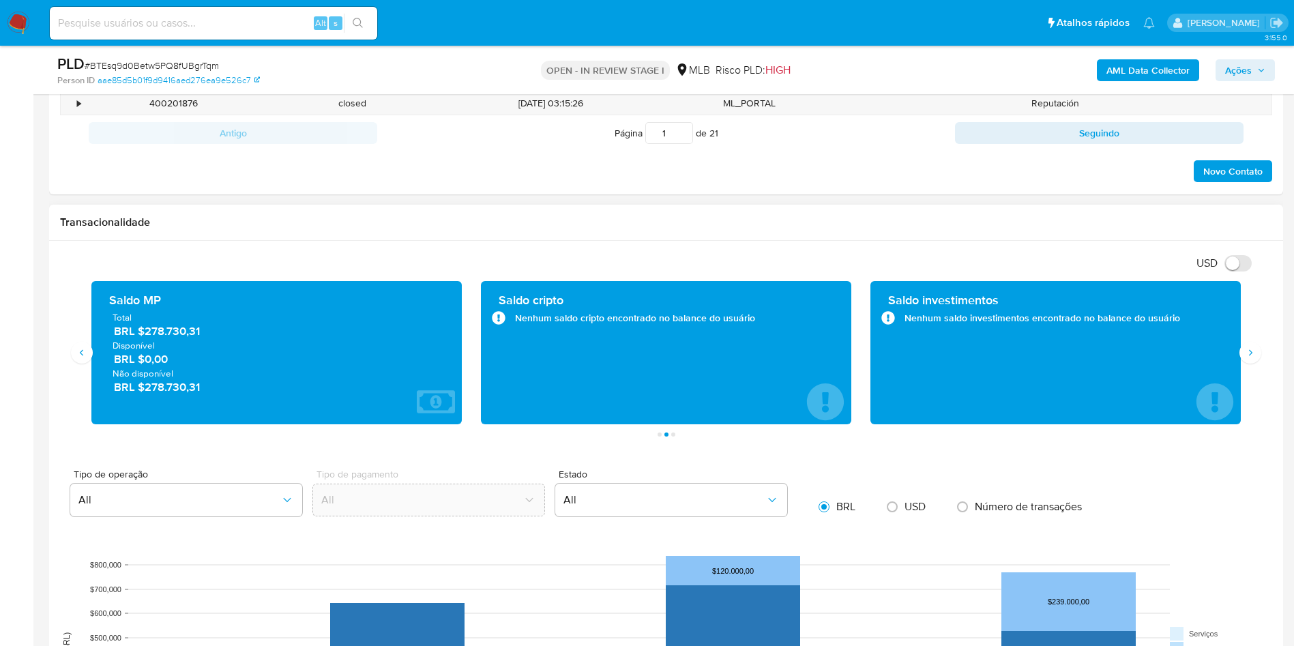
click at [677, 206] on div "Transacionalidade" at bounding box center [666, 223] width 1234 height 36
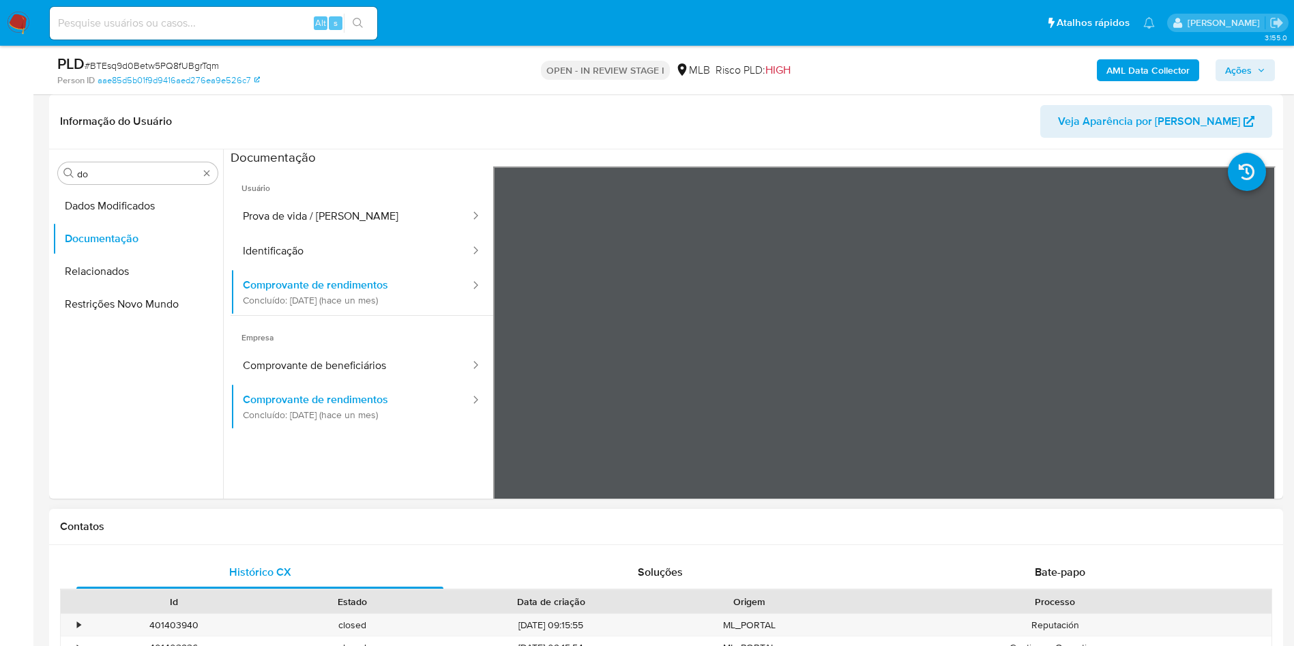
scroll to position [102, 0]
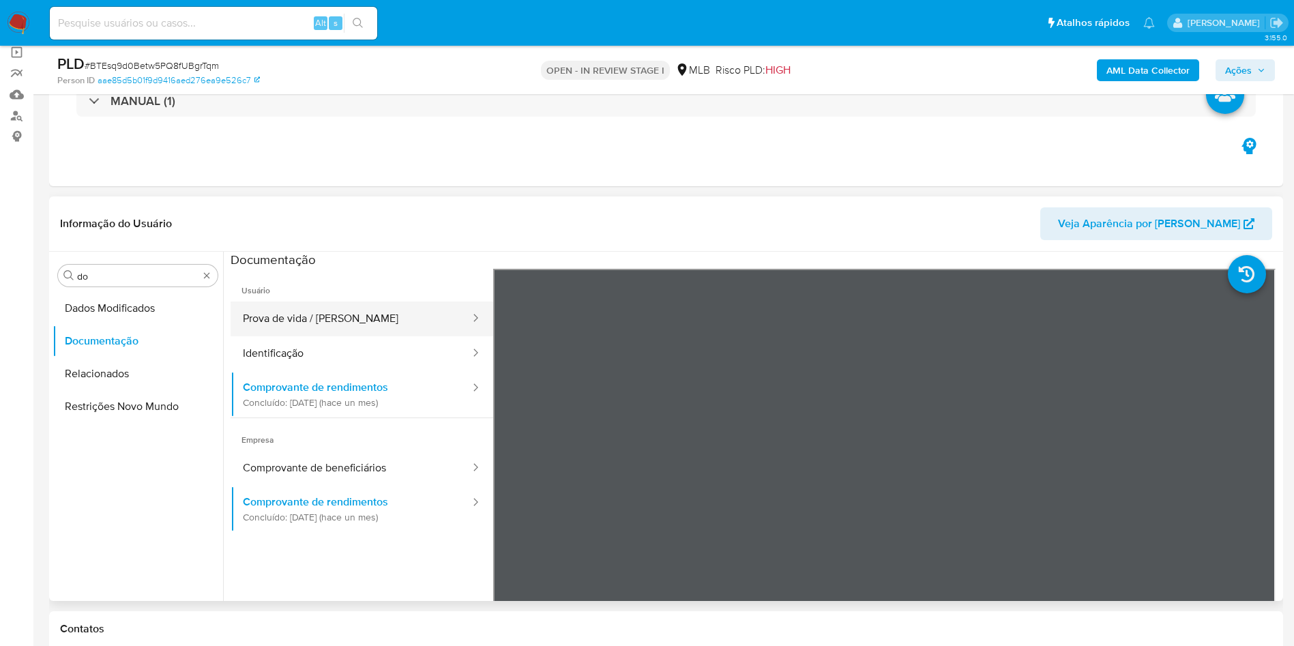
click at [323, 328] on button "Prova de vida / Selfie" at bounding box center [351, 319] width 241 height 35
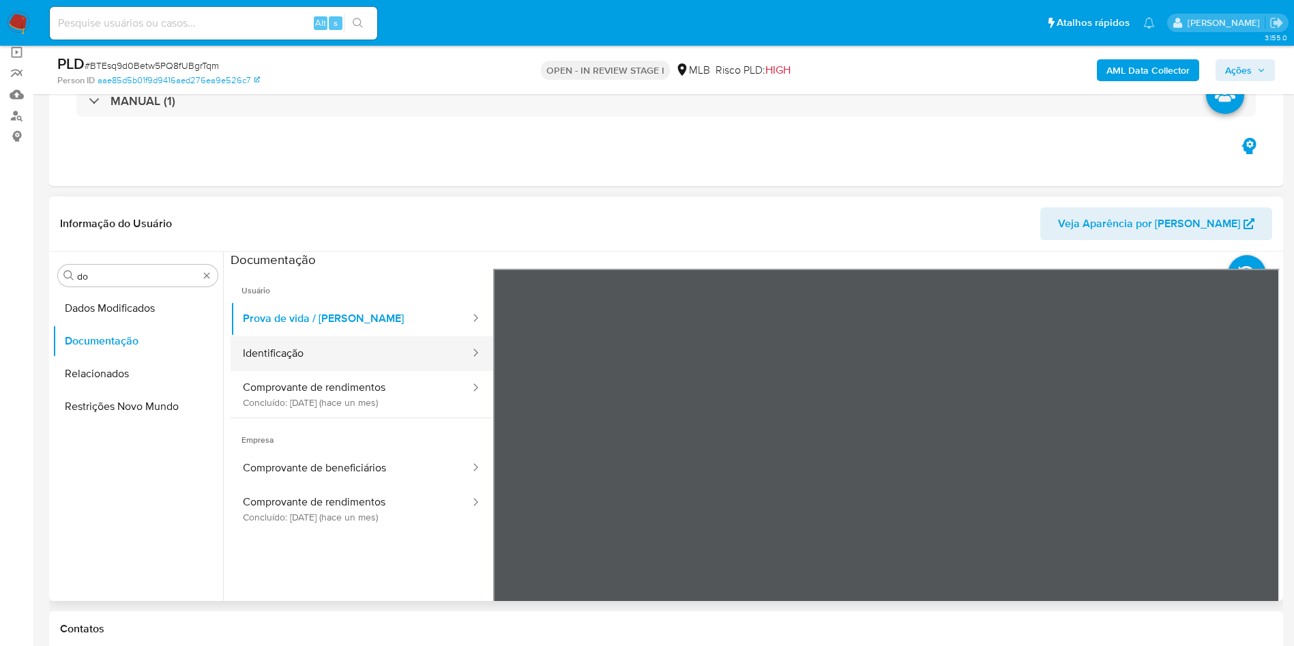
click at [234, 349] on button "Identificação" at bounding box center [351, 353] width 241 height 35
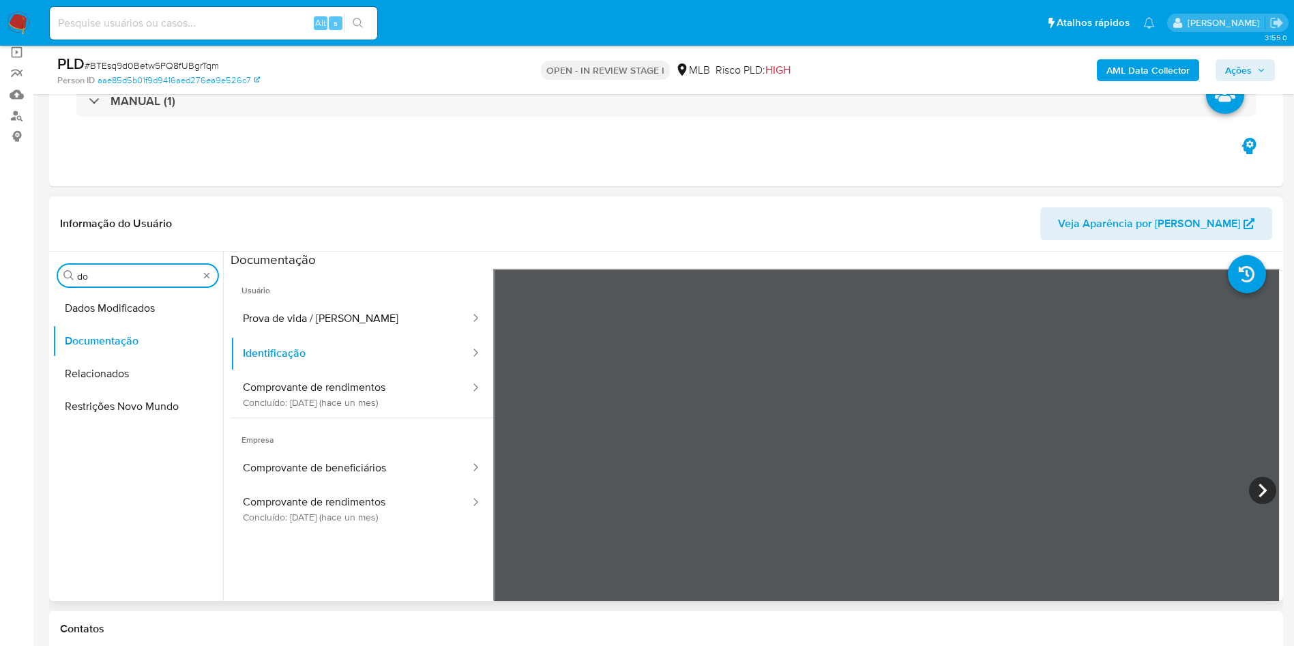
click at [156, 277] on input "do" at bounding box center [137, 276] width 121 height 12
type input "ky"
click at [109, 325] on button "KYC" at bounding box center [133, 341] width 160 height 33
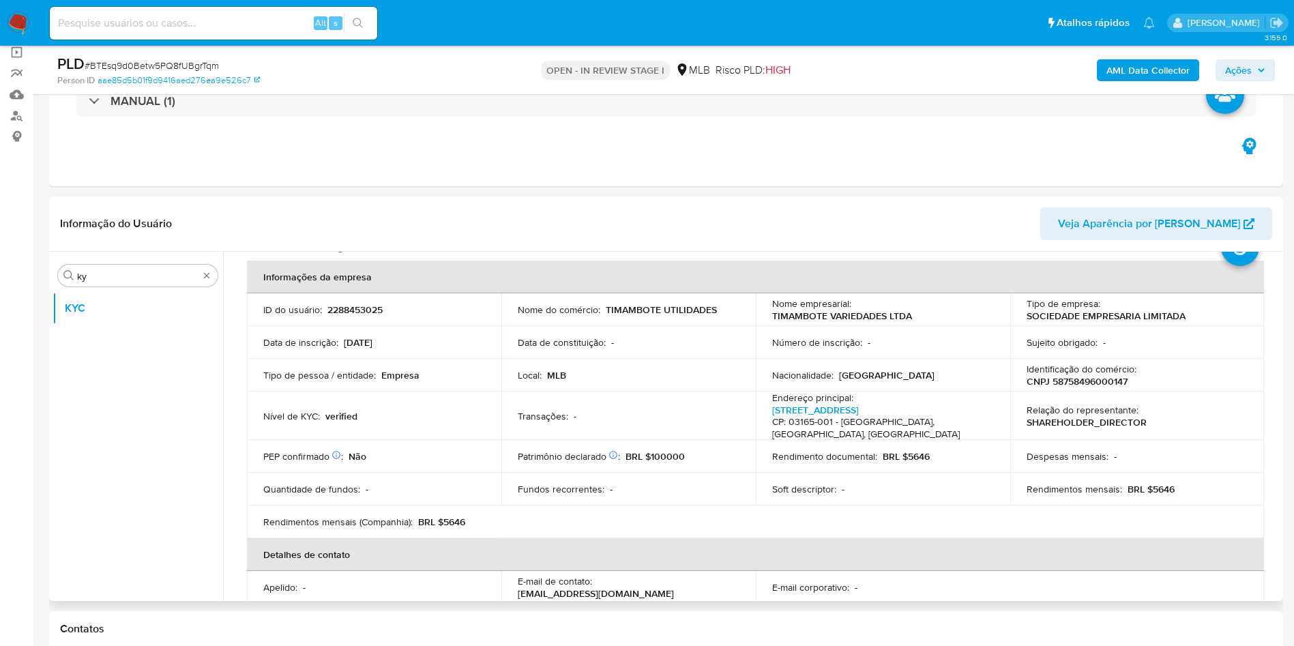
scroll to position [57, 0]
click at [1170, 482] on div "Rendimentos mensais : BRL $5646" at bounding box center [1138, 488] width 222 height 12
click at [1150, 482] on p "BRL $5646" at bounding box center [1151, 488] width 47 height 12
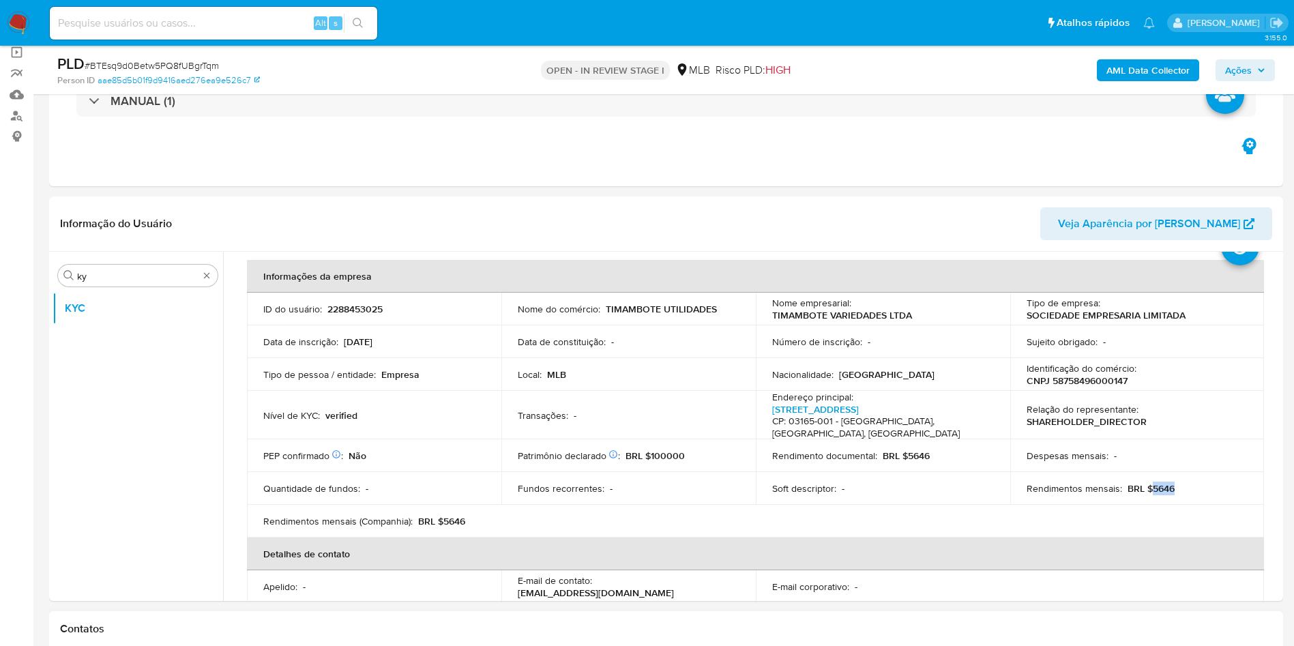
copy p "5646"
click at [138, 271] on input "ky" at bounding box center [137, 276] width 121 height 12
drag, startPoint x: 138, startPoint y: 271, endPoint x: 143, endPoint y: 276, distance: 7.3
click at [138, 273] on input "ky" at bounding box center [137, 276] width 121 height 12
click at [143, 276] on input "ky" at bounding box center [137, 276] width 121 height 12
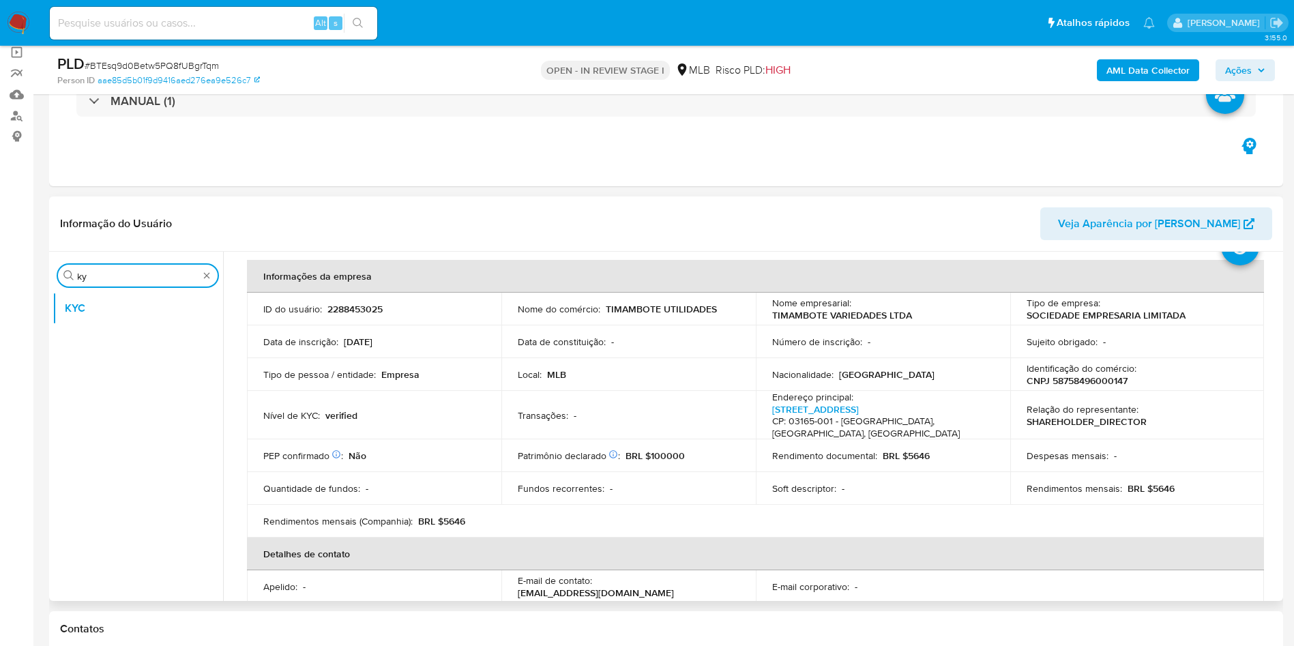
click at [143, 276] on input "ky" at bounding box center [137, 276] width 121 height 12
click at [136, 308] on button "Histórico de casos" at bounding box center [138, 308] width 171 height 33
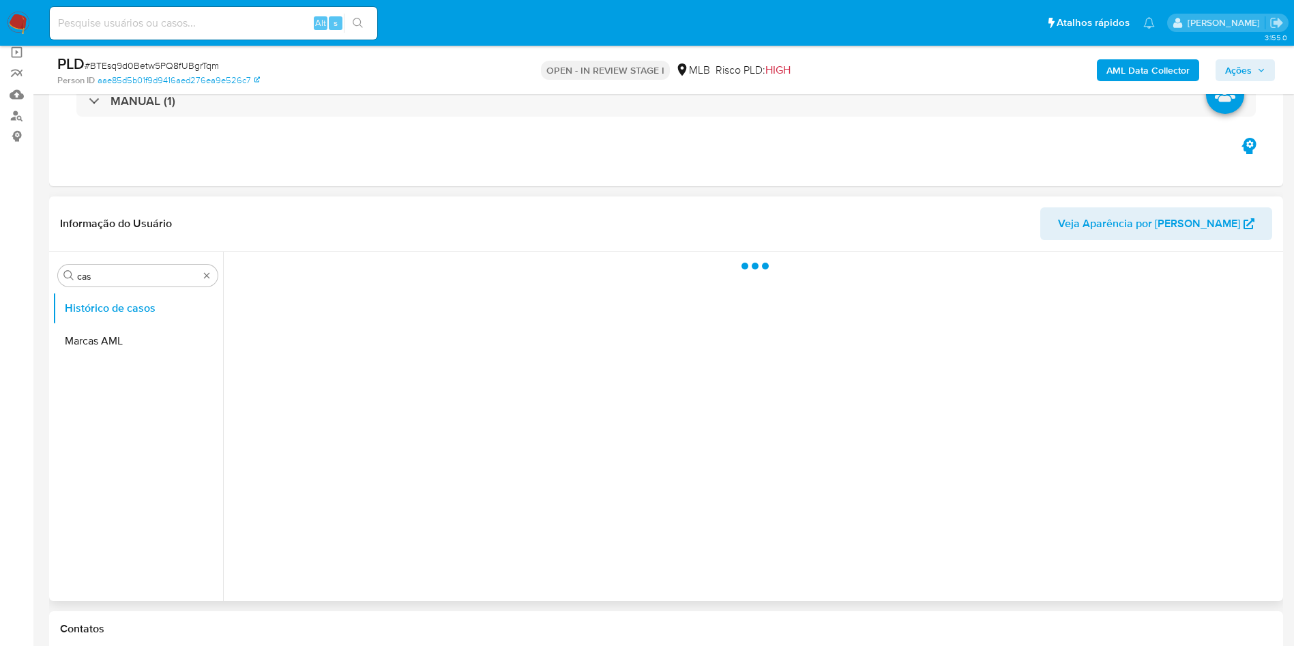
scroll to position [0, 0]
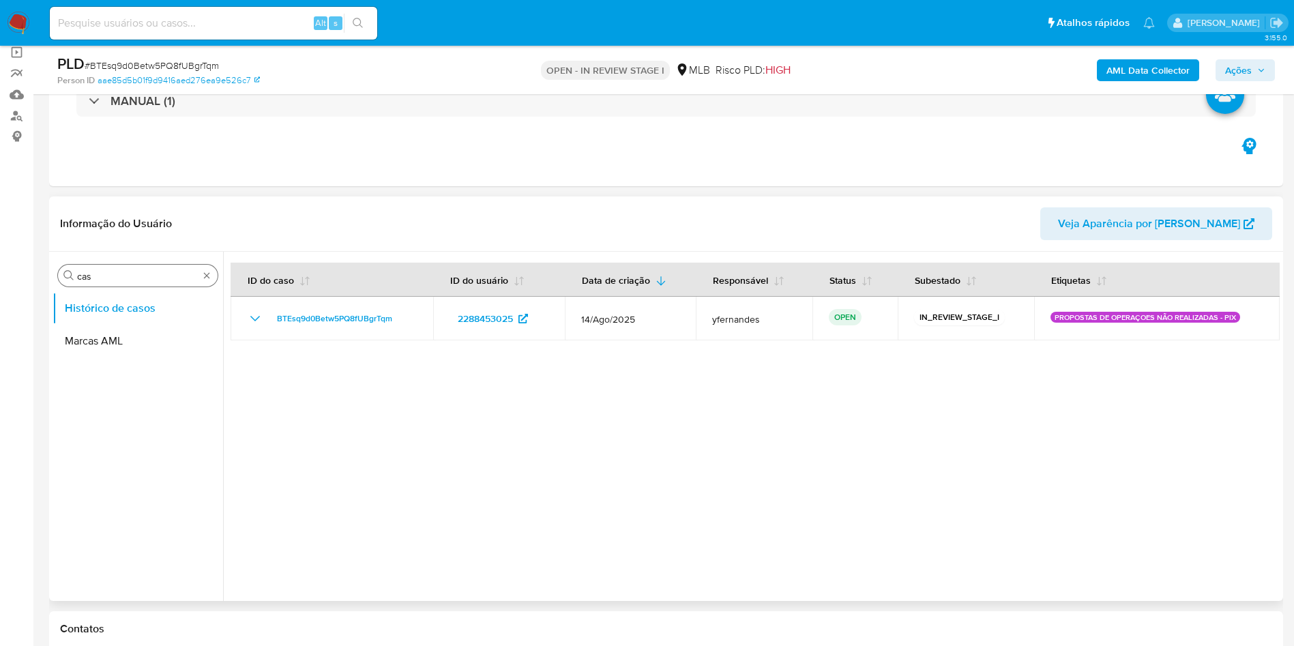
click at [144, 267] on div "Procurar cas" at bounding box center [138, 276] width 160 height 22
click at [134, 269] on div "Procurar cas" at bounding box center [138, 276] width 160 height 22
click at [113, 279] on input "cas" at bounding box center [137, 276] width 121 height 12
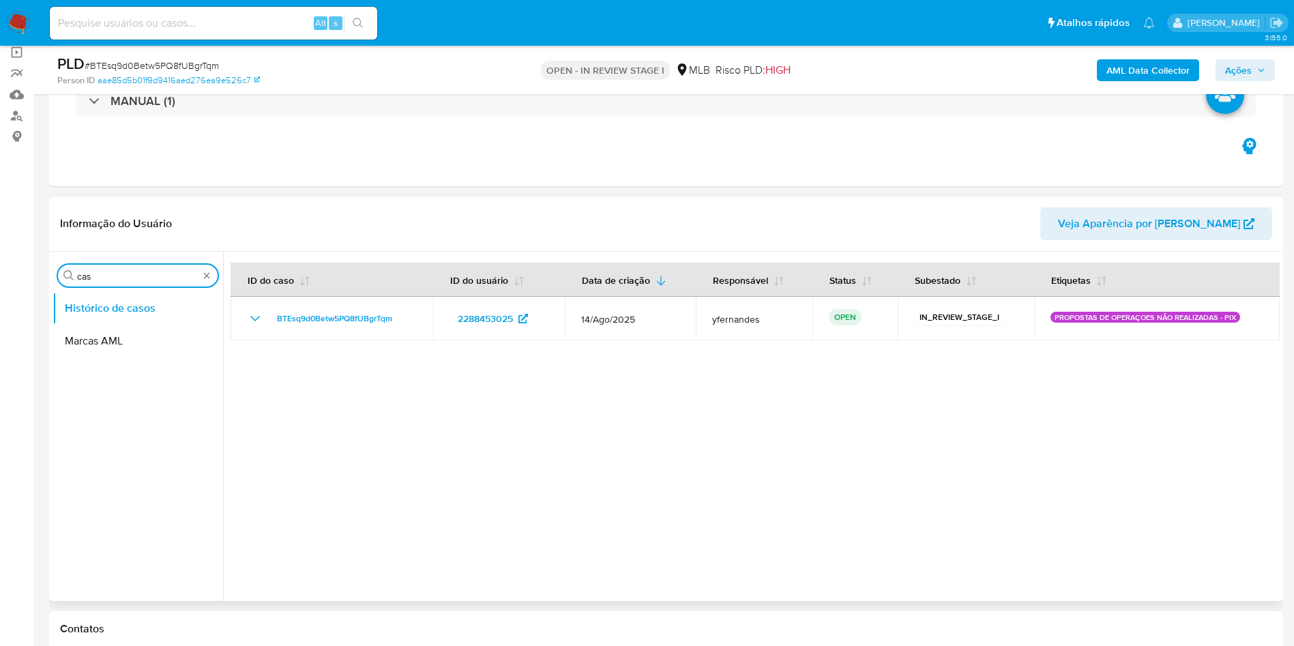
click at [113, 279] on input "cas" at bounding box center [137, 276] width 121 height 12
click at [108, 333] on button "KYC" at bounding box center [133, 341] width 160 height 33
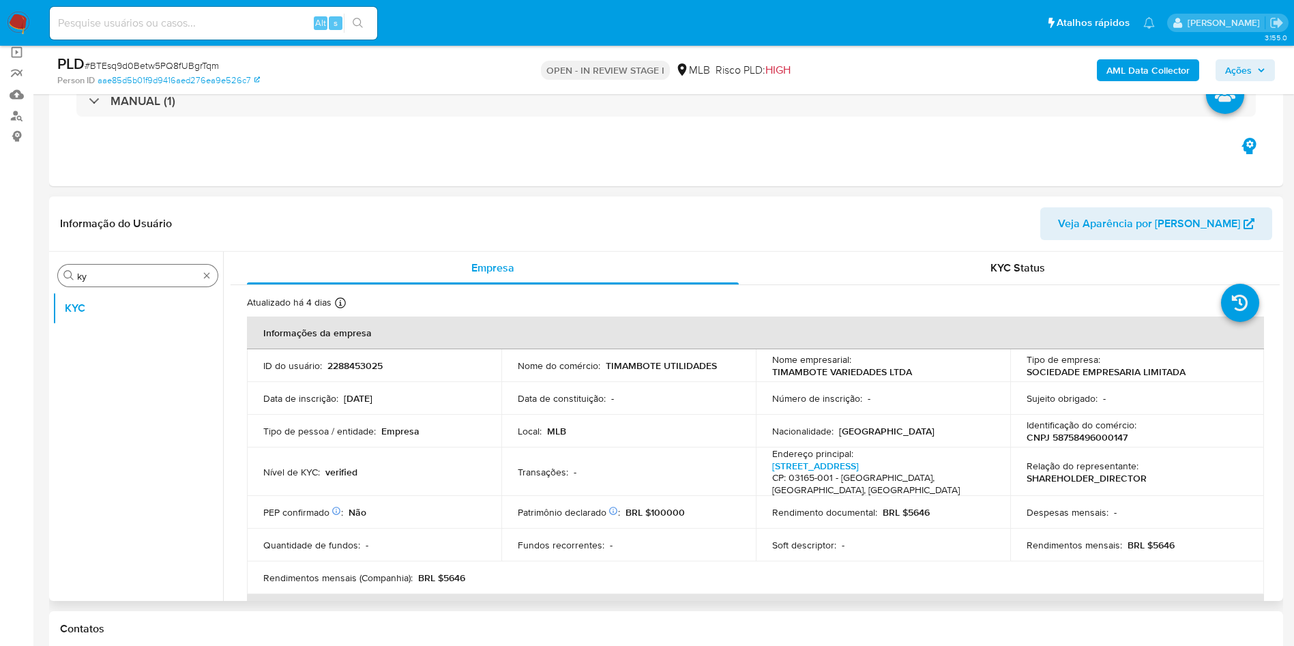
click at [97, 271] on input "ky" at bounding box center [137, 276] width 121 height 12
type input "ger"
click at [101, 305] on button "Geral" at bounding box center [133, 308] width 160 height 33
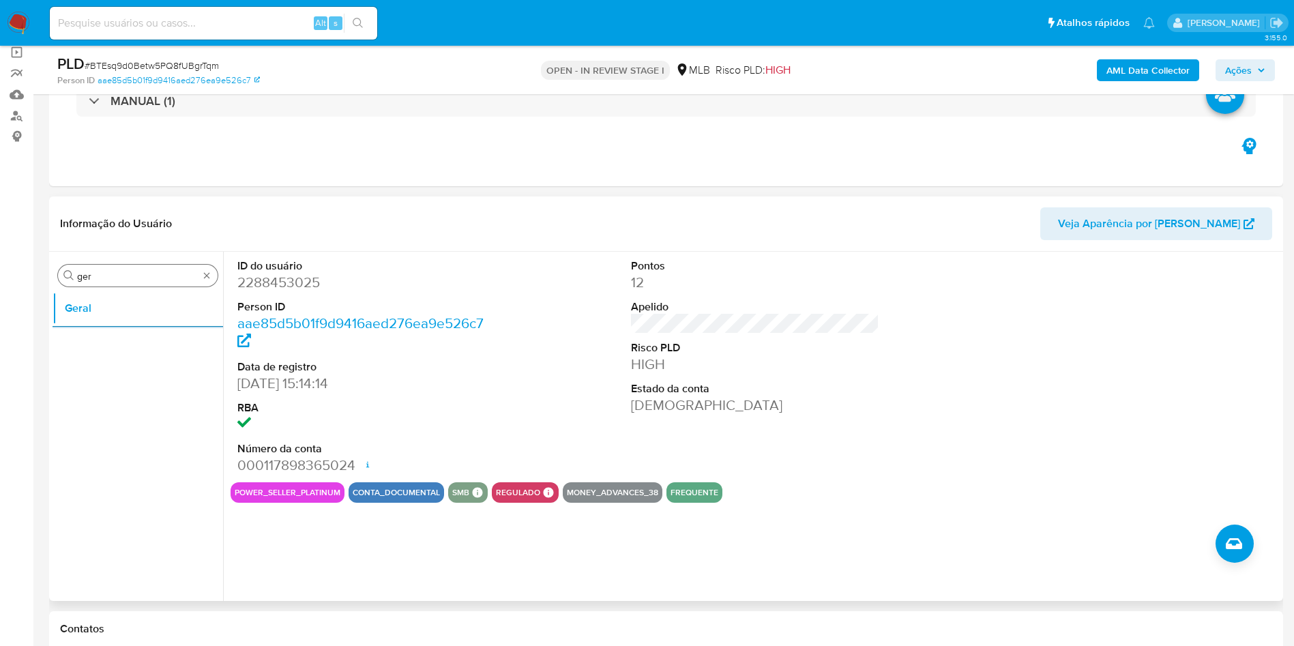
click at [126, 278] on input "ger" at bounding box center [137, 276] width 121 height 12
click at [102, 343] on button "KYC" at bounding box center [133, 341] width 160 height 33
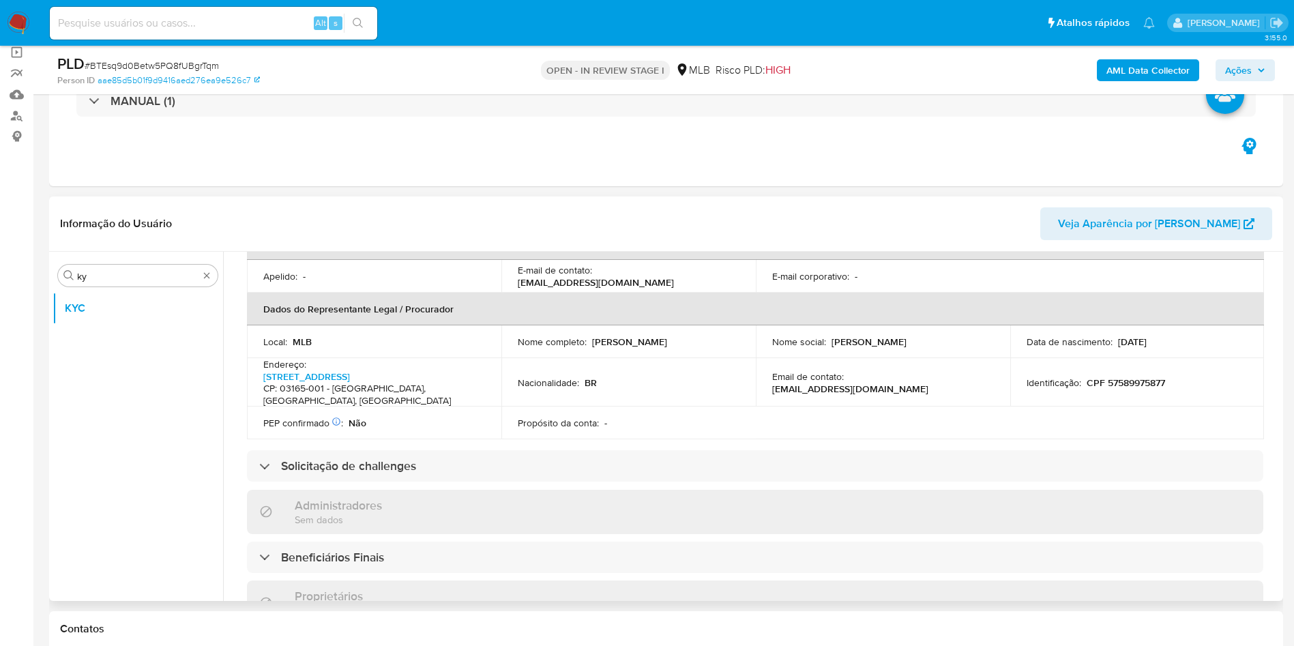
scroll to position [409, 0]
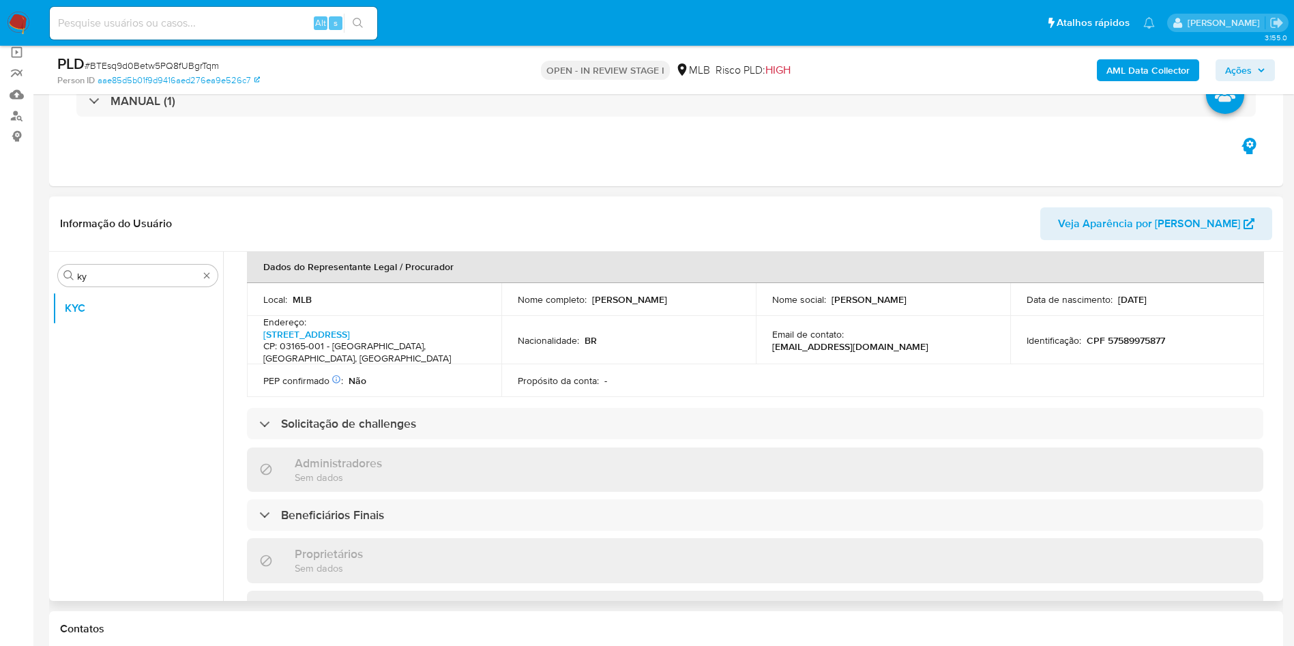
click at [652, 415] on div "Informações da empresa ID do usuário : 2288453025 Nome do comércio : TIMAMBOTE …" at bounding box center [755, 458] width 1017 height 1102
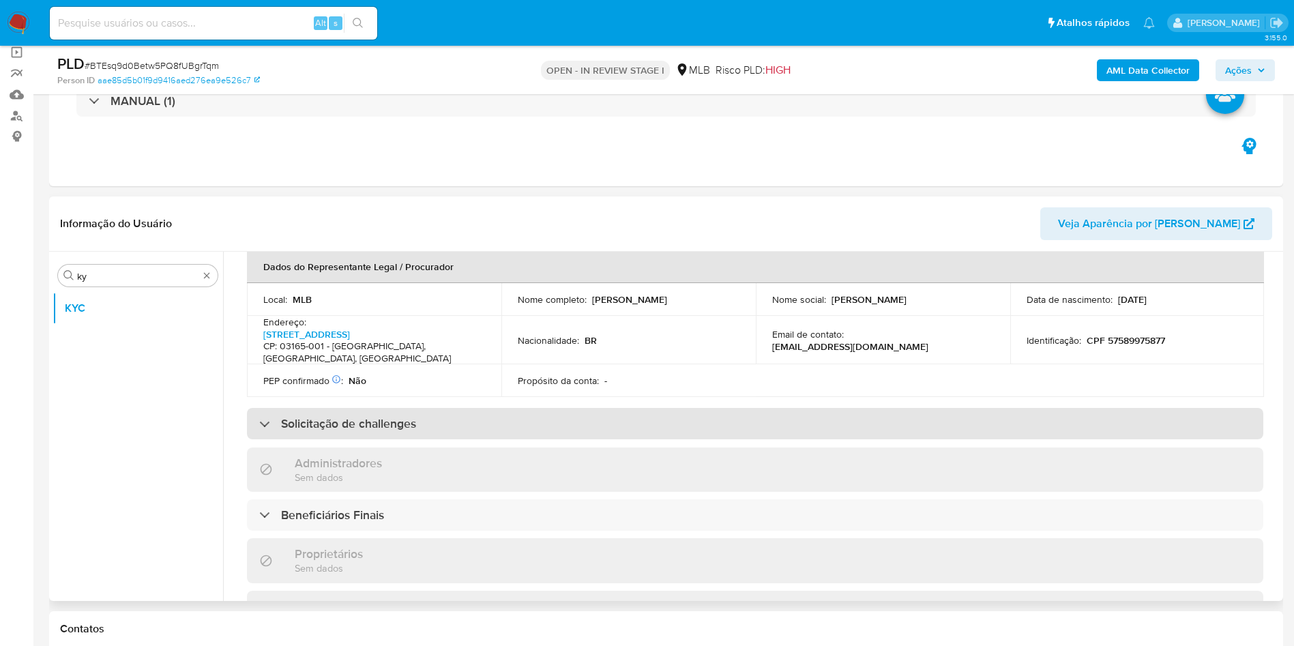
click at [656, 411] on div "Solicitação de challenges" at bounding box center [755, 423] width 1017 height 31
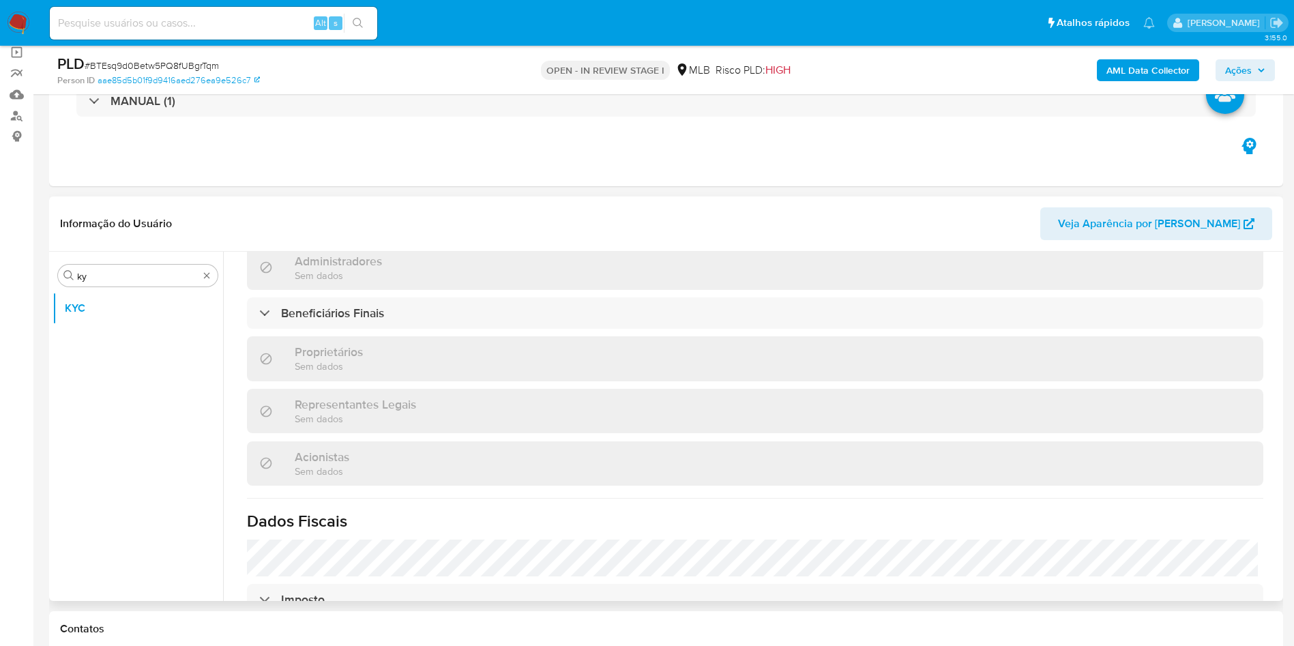
scroll to position [916, 0]
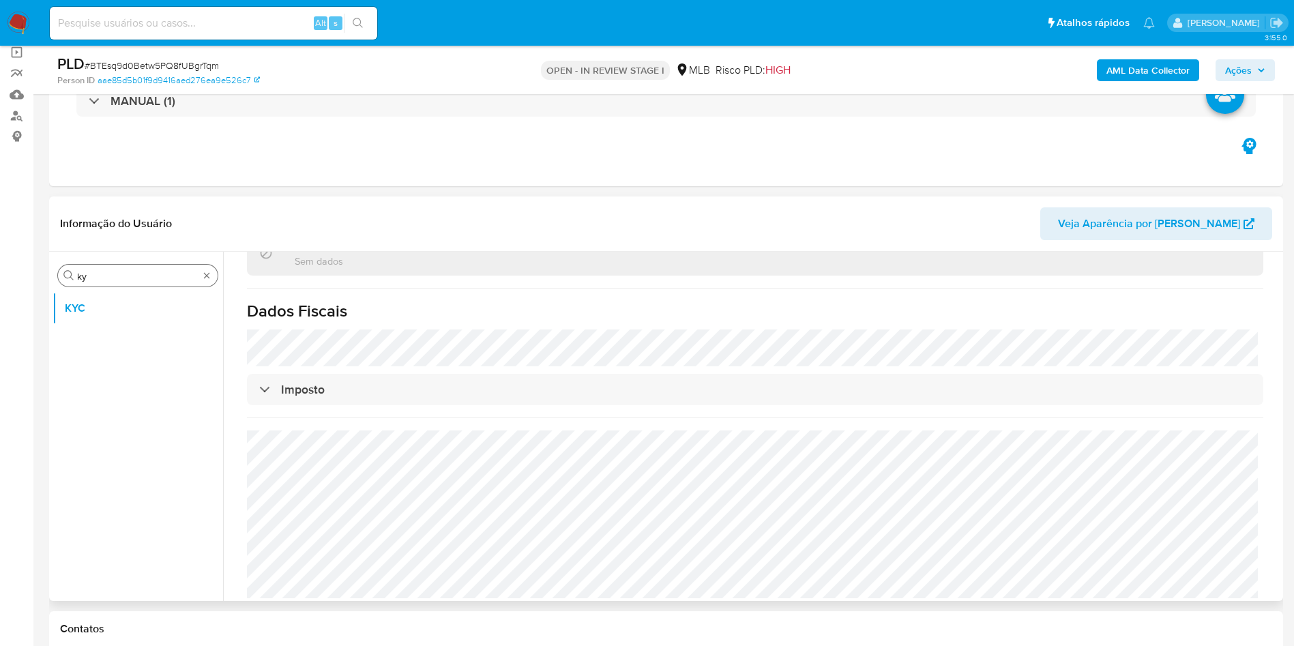
click at [149, 265] on div "Procurar ky" at bounding box center [138, 276] width 160 height 22
click at [98, 285] on div "Procurar ky" at bounding box center [138, 276] width 160 height 22
click at [93, 277] on input "ky" at bounding box center [137, 276] width 121 height 12
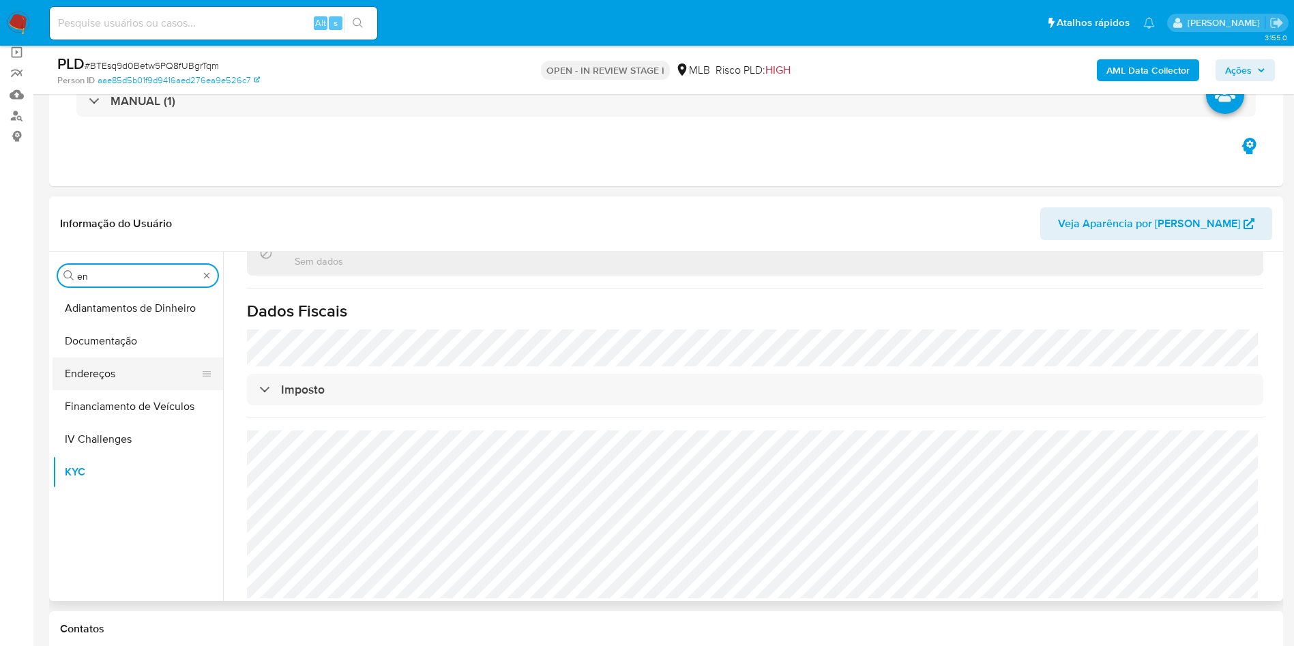
type input "en"
click at [119, 379] on button "Endereços" at bounding box center [133, 373] width 160 height 33
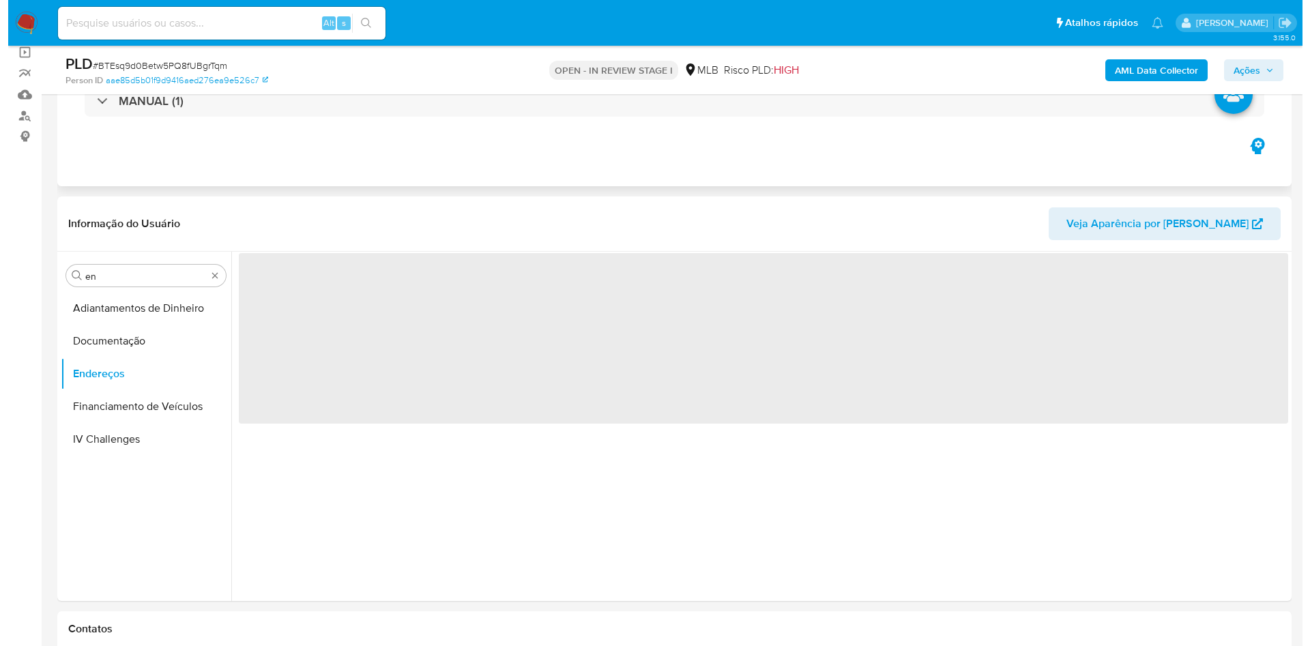
scroll to position [0, 0]
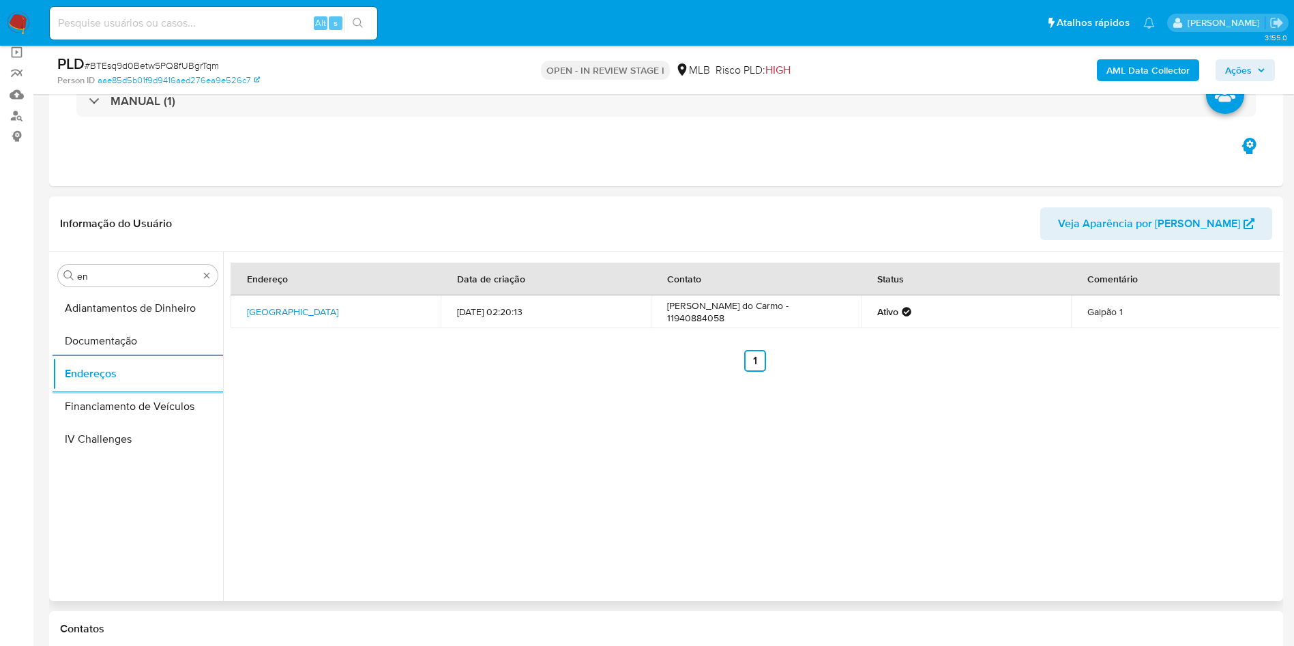
click at [115, 289] on div "Procurar en Adiantamentos de Dinheiro Documentação Endereços Financiamento de V…" at bounding box center [138, 427] width 171 height 347
click at [102, 276] on input "en" at bounding box center [137, 276] width 121 height 12
type input "ge"
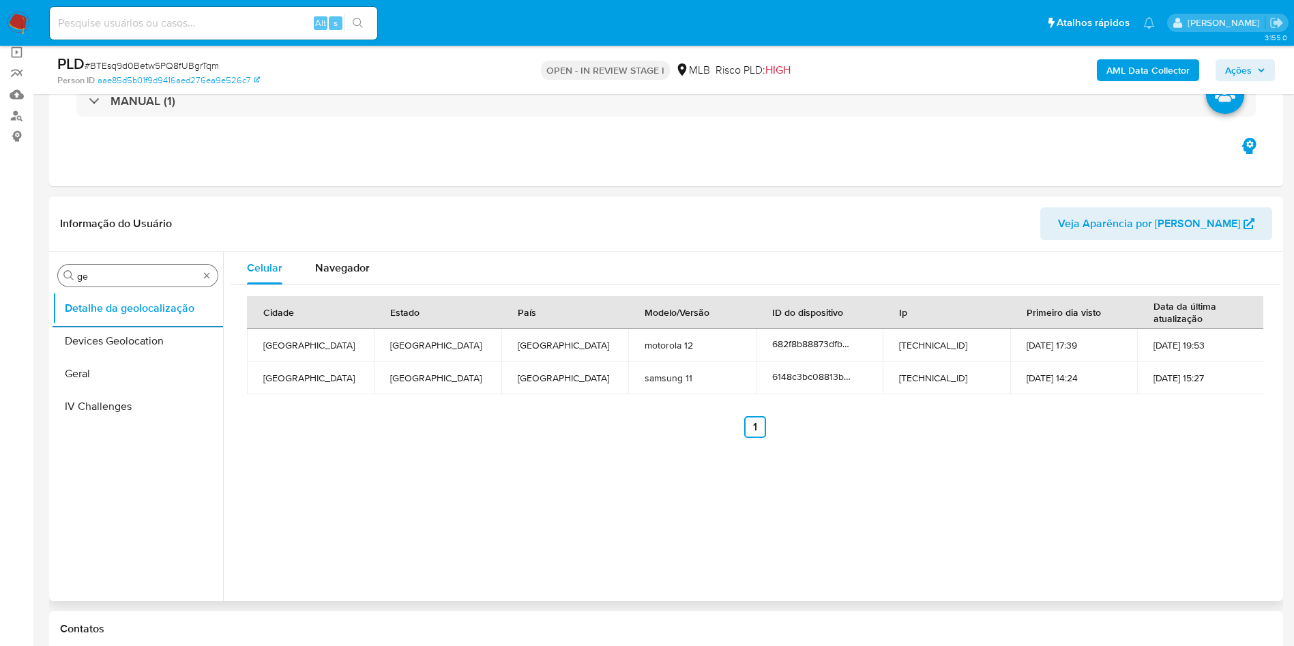
click at [91, 278] on input "ge" at bounding box center [137, 276] width 121 height 12
type input "res"
click at [75, 353] on button "Empréstimos" at bounding box center [133, 341] width 160 height 33
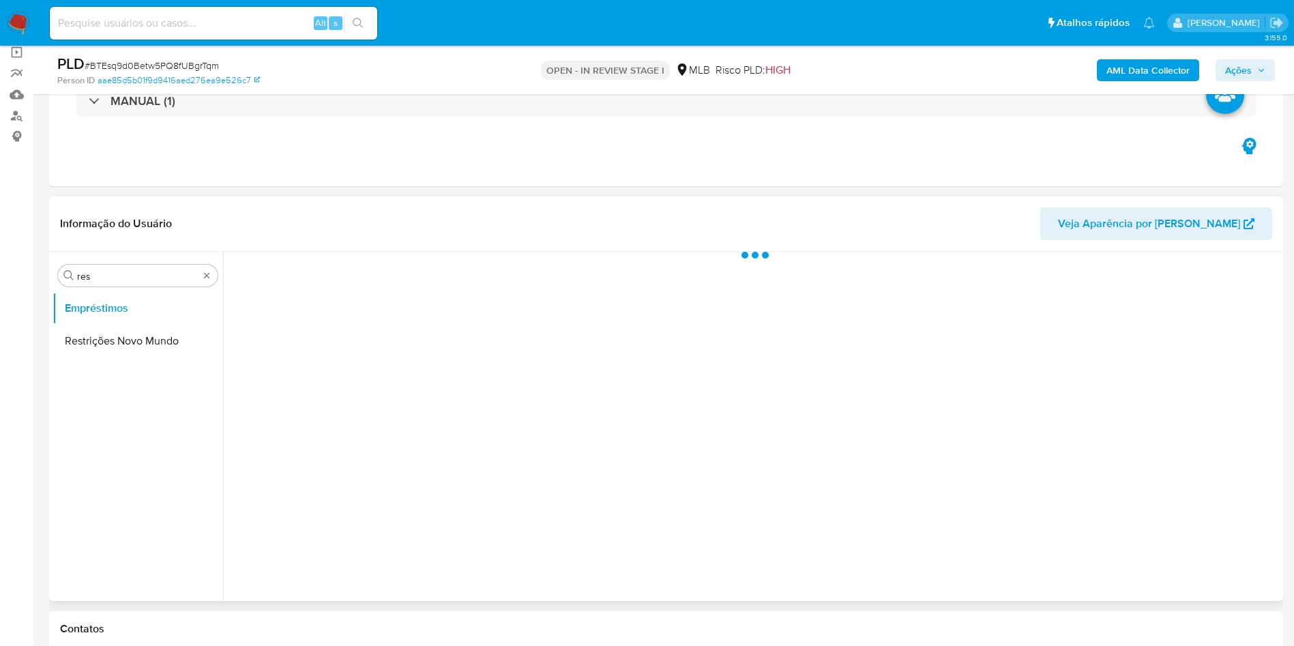
click at [96, 357] on ul "Empréstimos Restrições Novo Mundo" at bounding box center [138, 446] width 171 height 308
click at [113, 360] on ul "Empréstimos Restrições Novo Mundo" at bounding box center [138, 446] width 171 height 308
click at [121, 347] on button "Restrições Novo Mundo" at bounding box center [133, 341] width 160 height 33
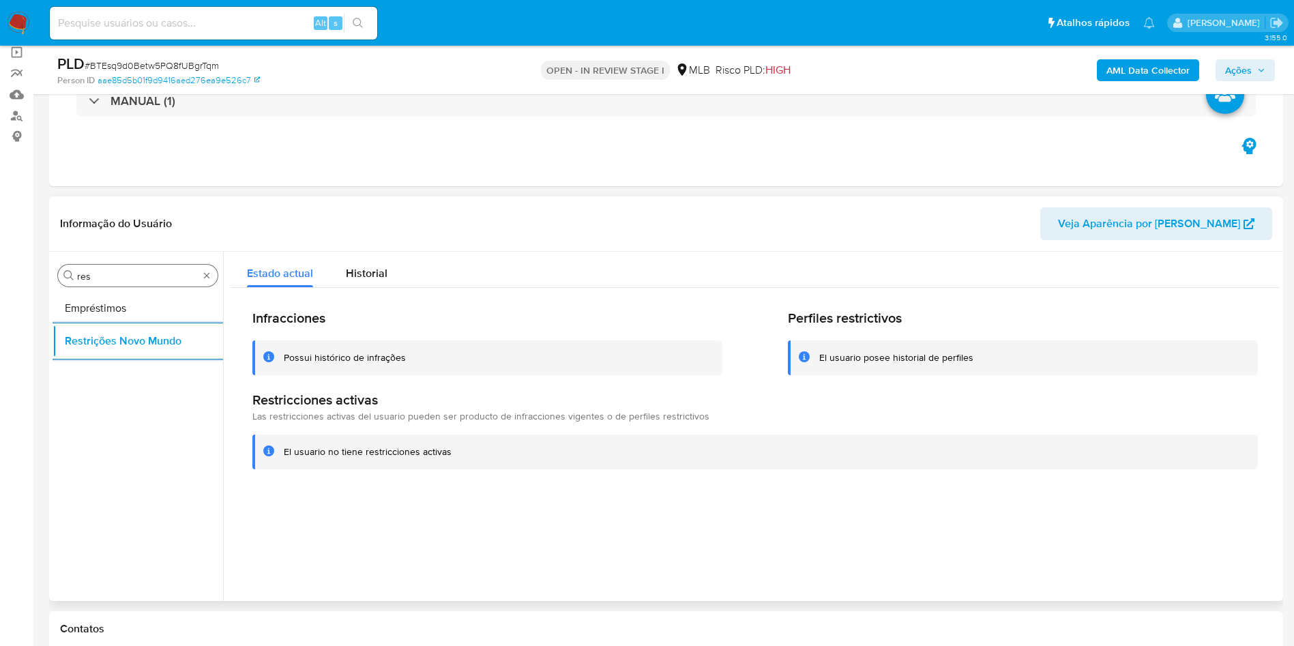
click at [122, 278] on input "res" at bounding box center [137, 276] width 121 height 12
type input "po"
click at [102, 304] on button "Dispositivos Point" at bounding box center [138, 308] width 171 height 33
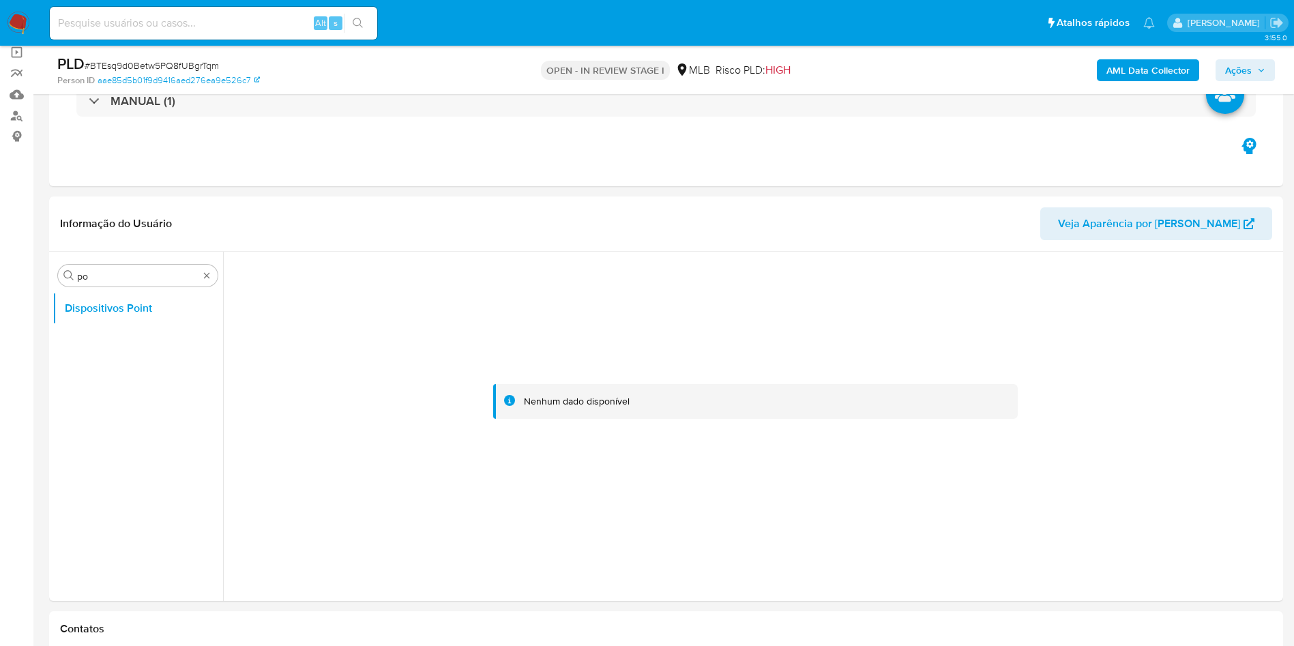
click at [1175, 65] on b "AML Data Collector" at bounding box center [1148, 70] width 83 height 22
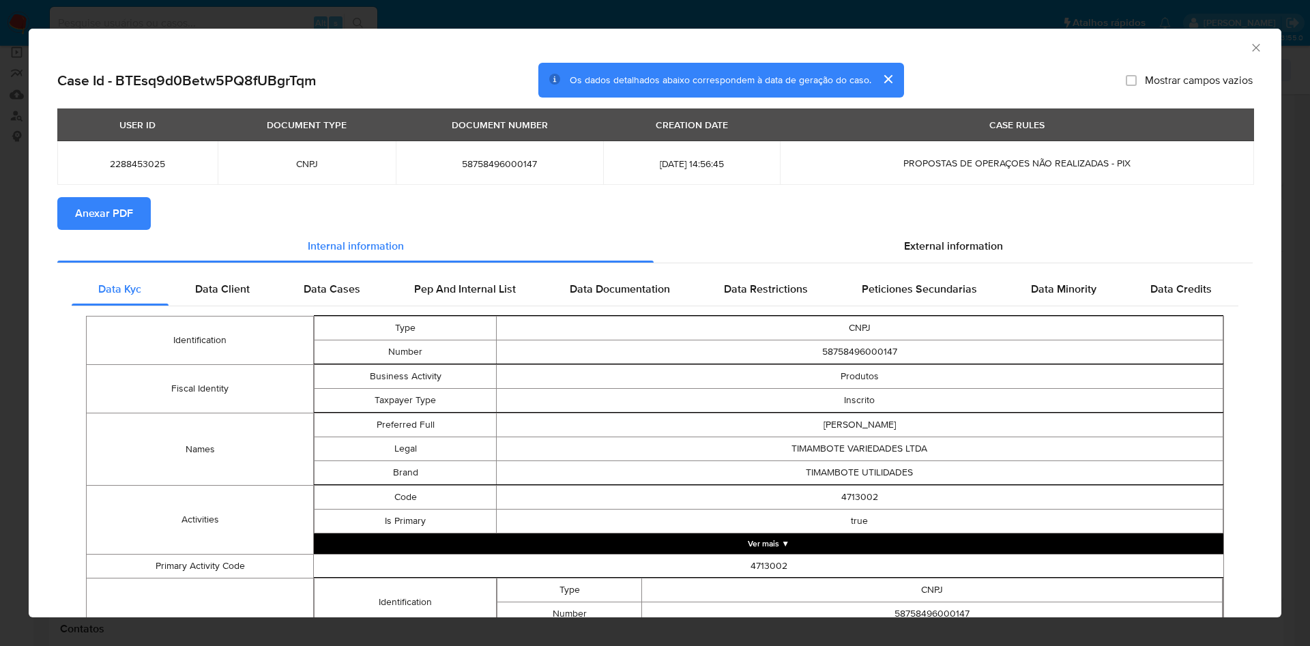
click at [138, 213] on button "Anexar PDF" at bounding box center [103, 213] width 93 height 33
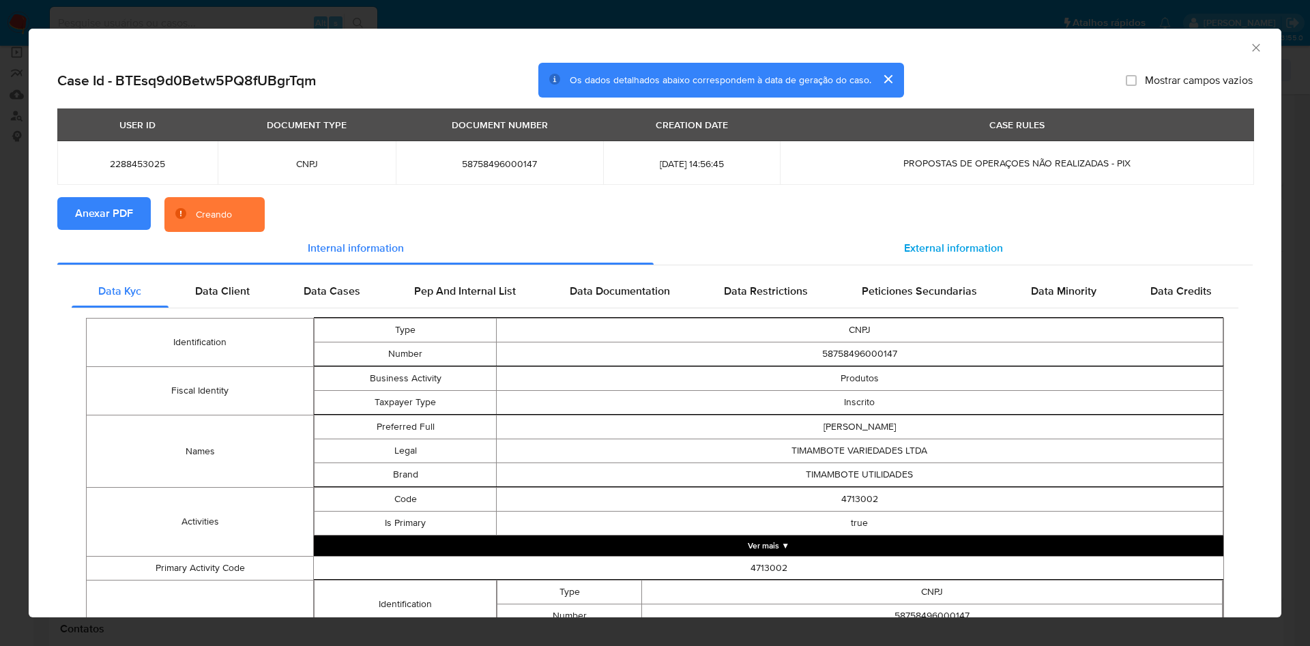
click at [972, 248] on span "External information" at bounding box center [953, 248] width 99 height 16
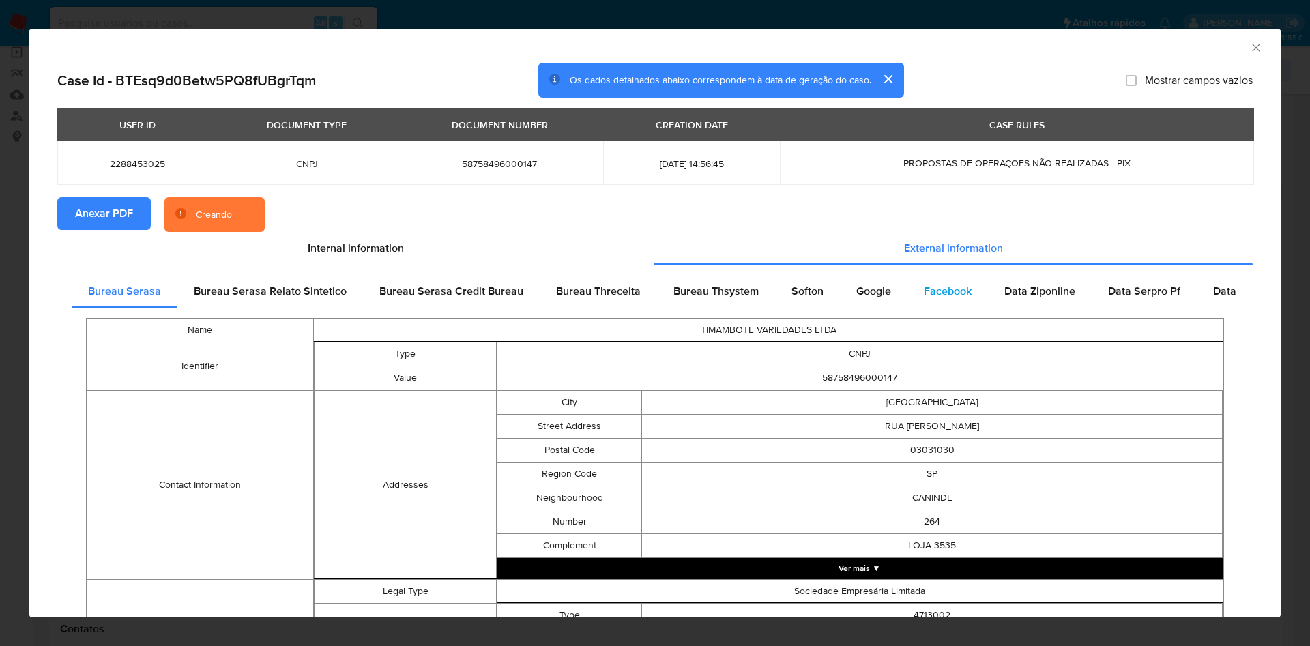
click at [934, 279] on div "Facebook" at bounding box center [947, 291] width 81 height 33
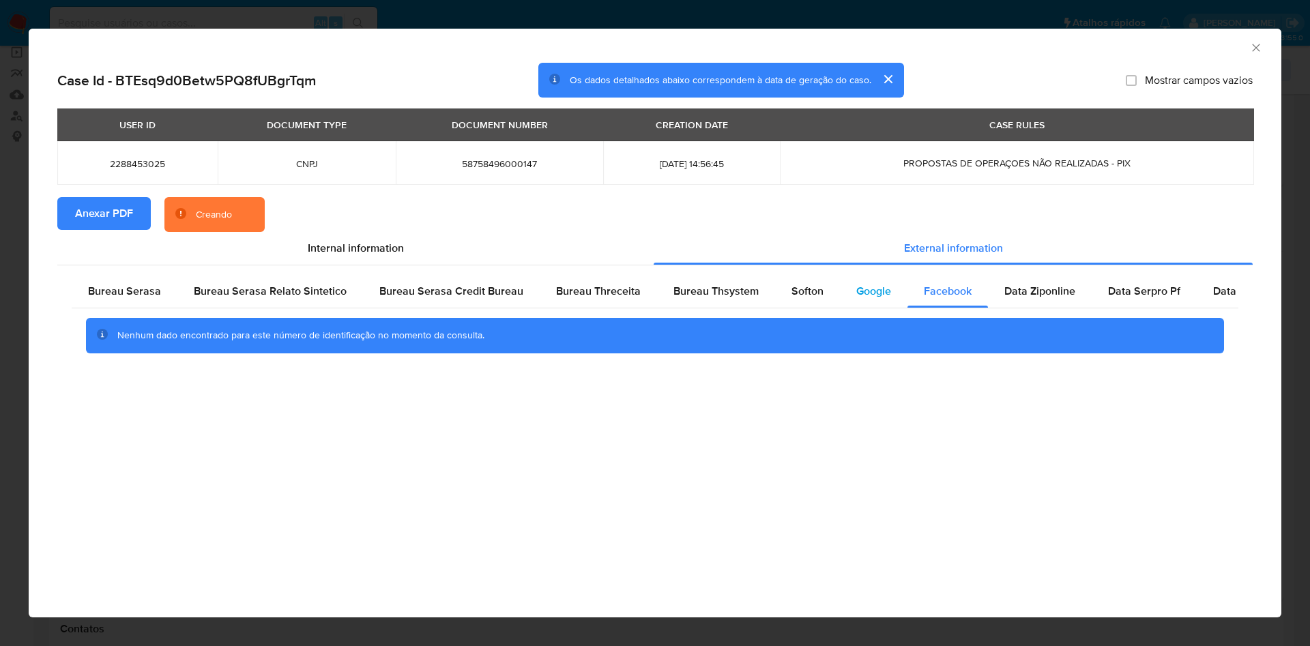
click at [875, 293] on span "Google" at bounding box center [873, 291] width 35 height 16
click at [818, 291] on div "Softon" at bounding box center [807, 291] width 65 height 33
click at [720, 311] on div "Nenhum dado encontrado para este número de identificação no momento da consulta." at bounding box center [655, 335] width 1167 height 55
click at [709, 298] on span "Bureau Thsystem" at bounding box center [715, 291] width 85 height 16
click at [560, 305] on div "Bureau Threceita" at bounding box center [598, 291] width 117 height 33
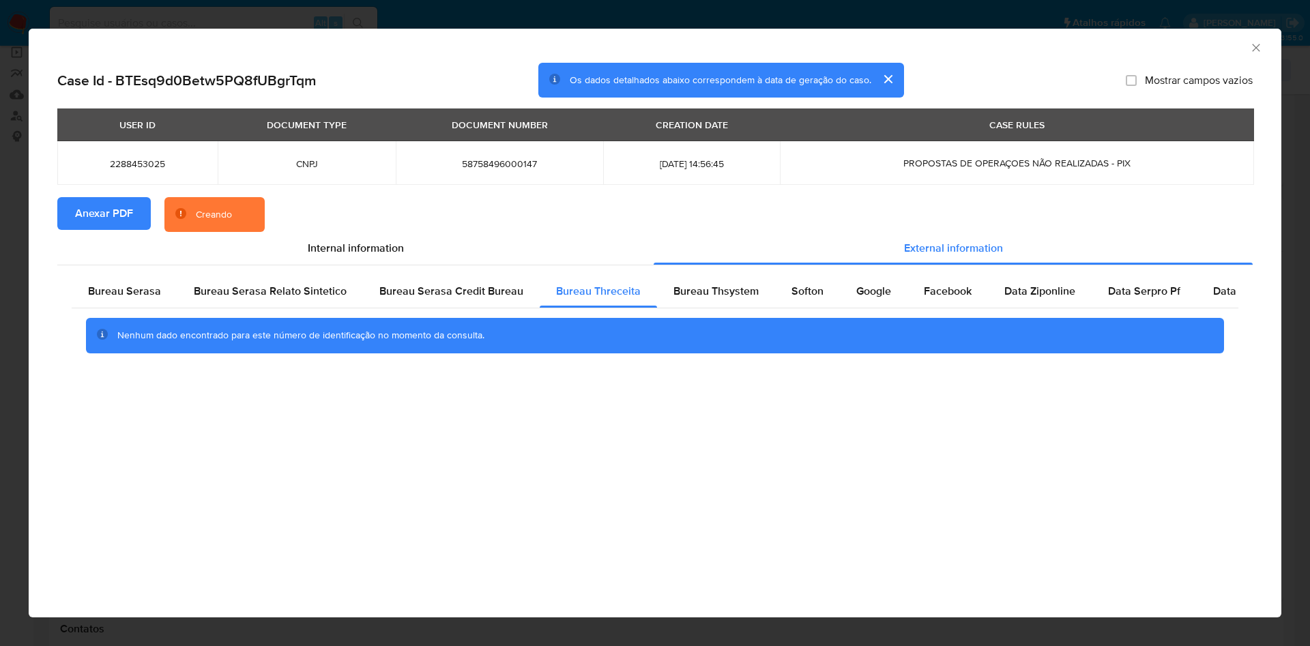
click at [400, 311] on div "Nenhum dado encontrado para este número de identificação no momento da consulta." at bounding box center [655, 335] width 1167 height 55
click at [254, 306] on div "Bureau Serasa Relato Sintetico" at bounding box center [270, 291] width 186 height 33
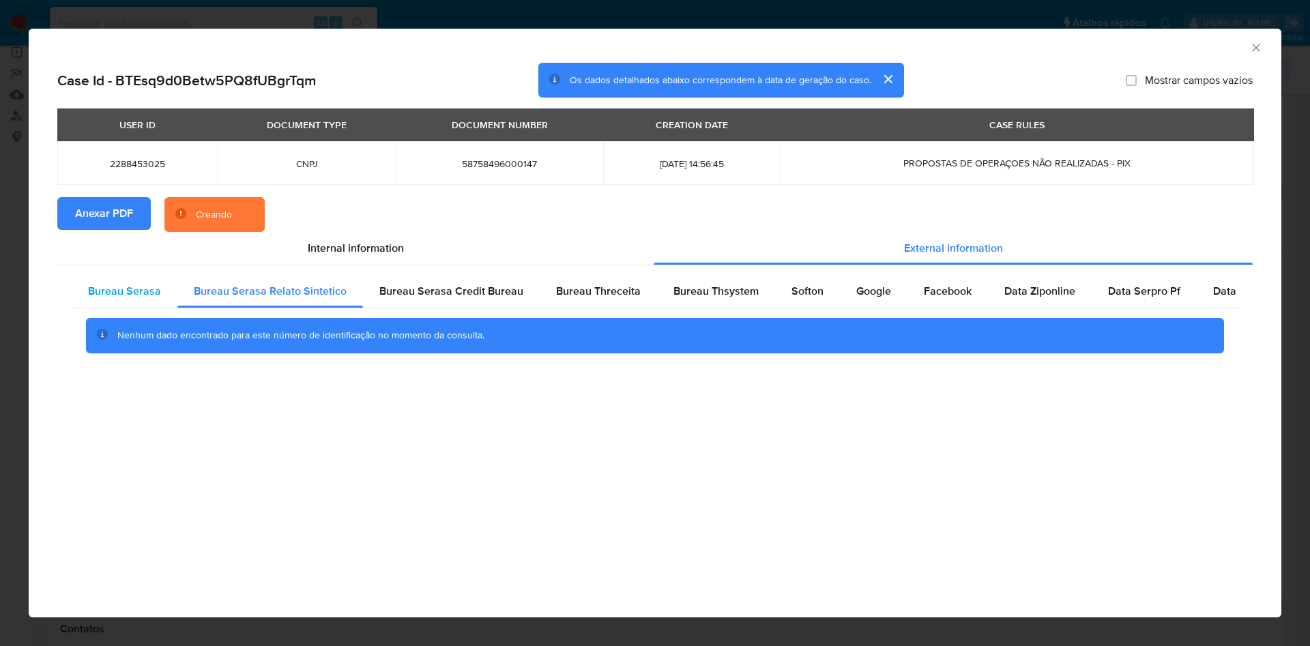
drag, startPoint x: 177, startPoint y: 294, endPoint x: 171, endPoint y: 295, distance: 6.9
click at [177, 293] on div "Bureau Serasa Relato Sintetico" at bounding box center [270, 291] width 186 height 33
click at [163, 297] on div "Bureau Serasa" at bounding box center [125, 291] width 106 height 33
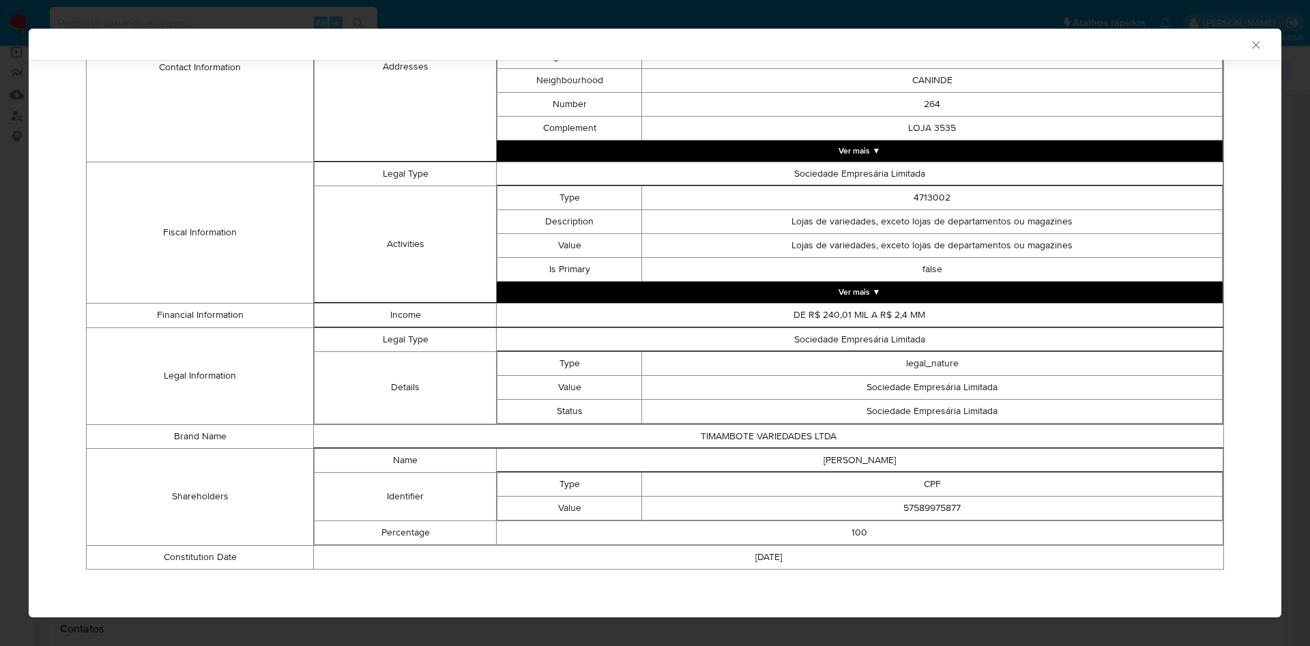
scroll to position [412, 0]
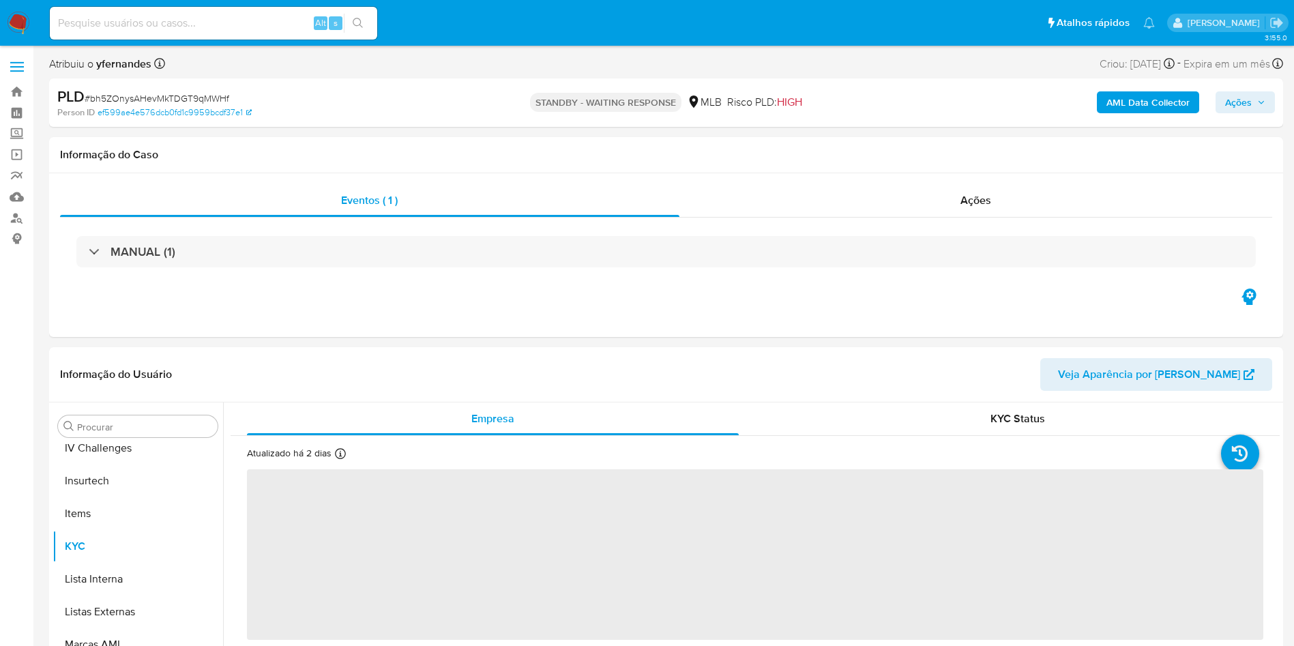
scroll to position [609, 0]
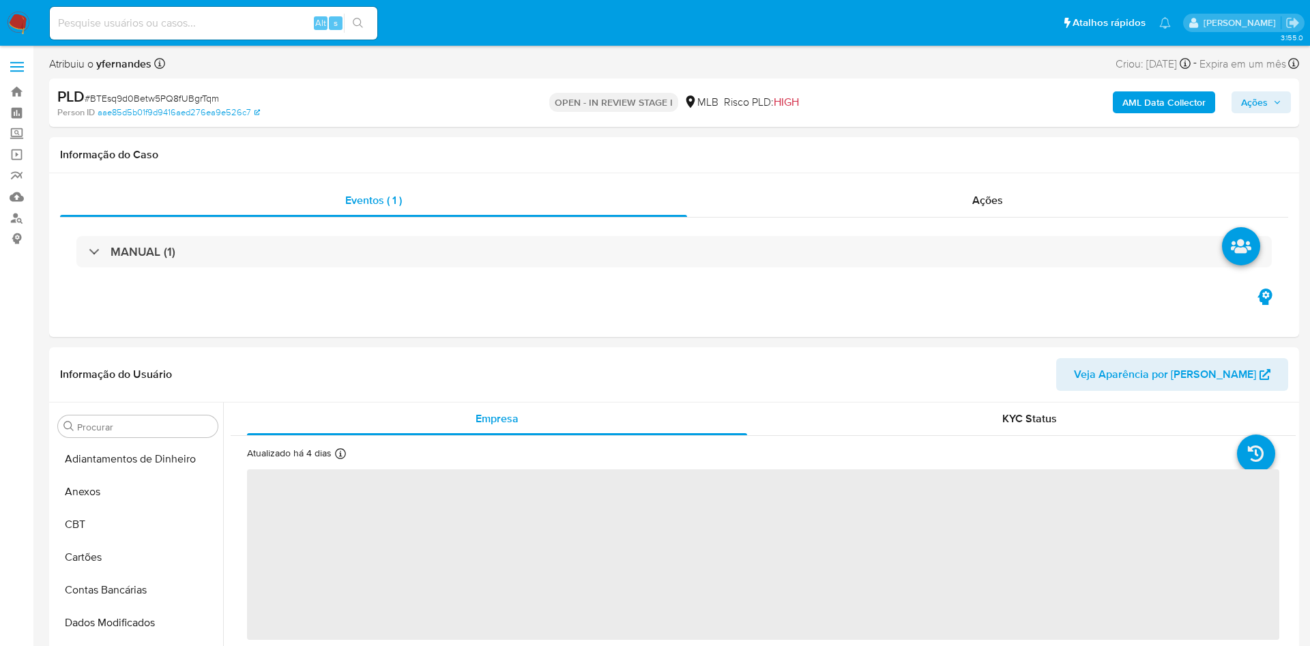
select select "10"
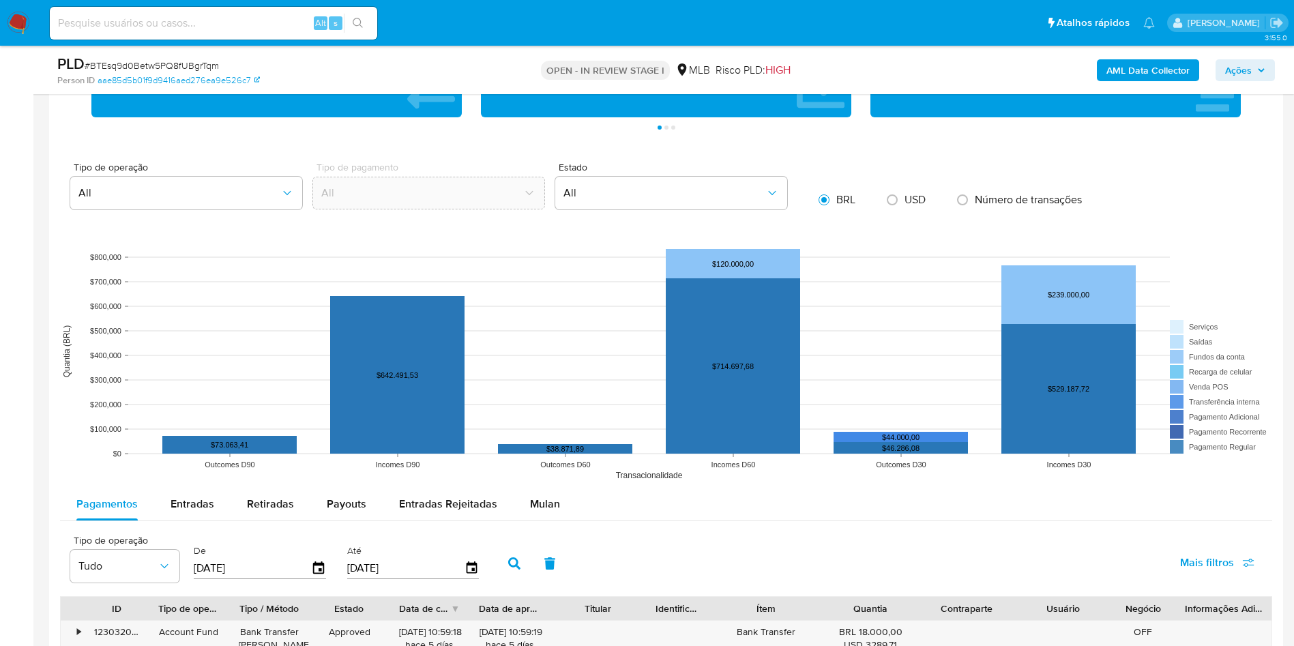
scroll to position [1433, 0]
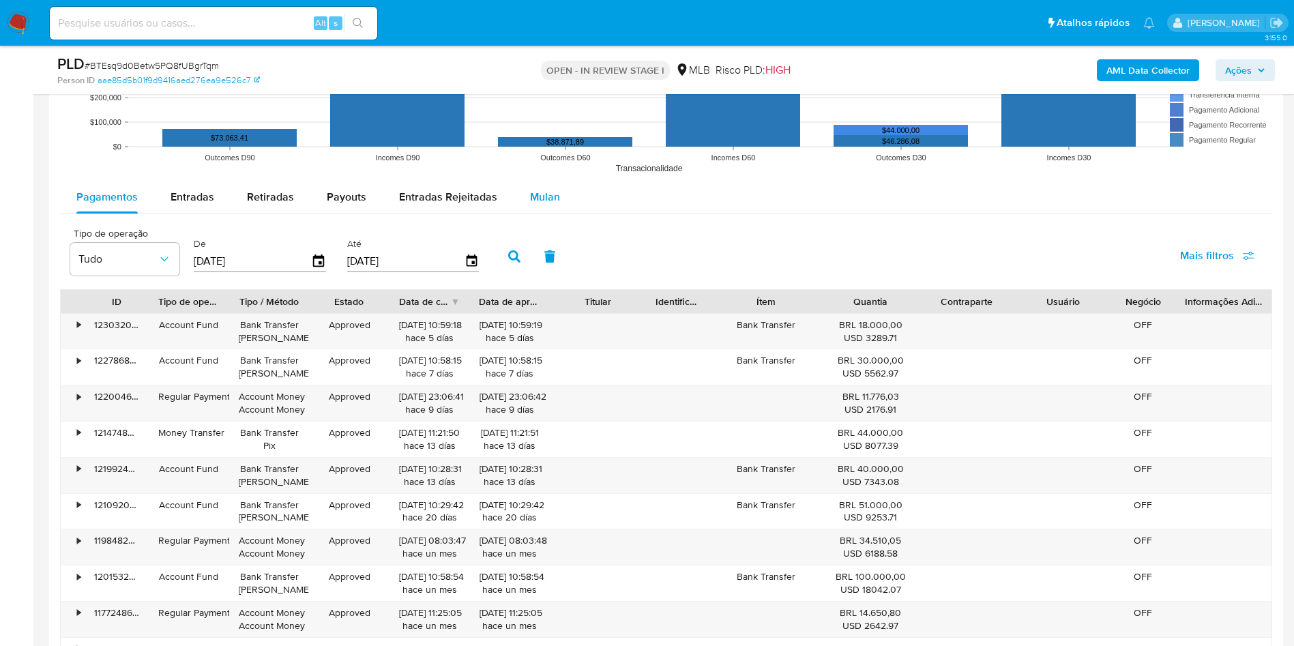
click at [540, 201] on span "Mulan" at bounding box center [545, 197] width 30 height 16
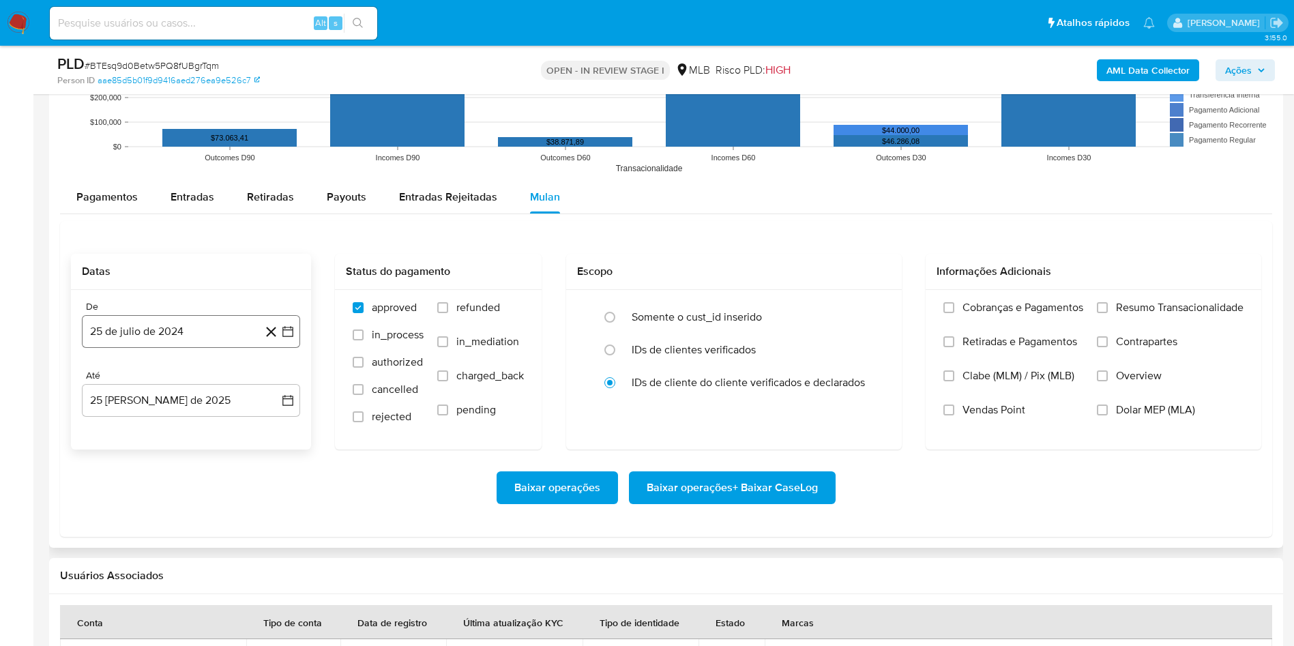
click at [190, 340] on button "25 de julio de 2024" at bounding box center [191, 331] width 218 height 33
click at [177, 381] on span "julio 2024" at bounding box center [184, 381] width 51 height 14
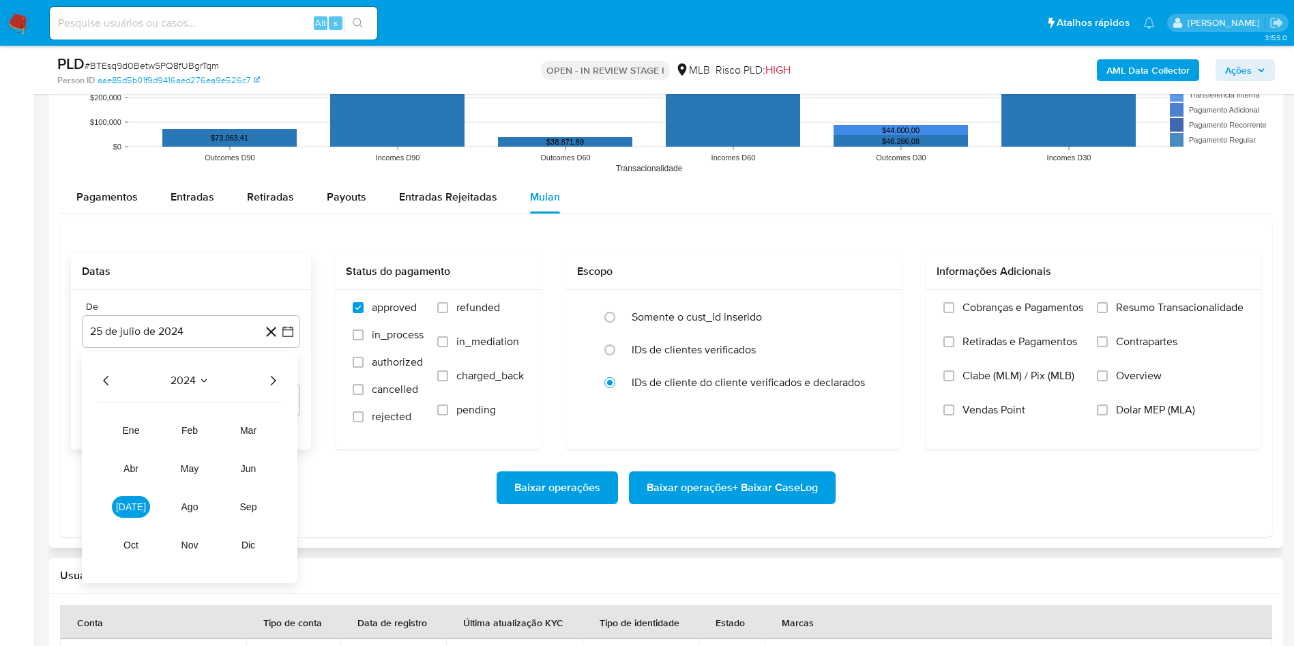
click at [275, 377] on icon "Año siguiente" at bounding box center [273, 380] width 16 height 16
click at [138, 503] on button "[DATE]" at bounding box center [131, 507] width 38 height 22
click at [144, 429] on button "1" at bounding box center [137, 431] width 22 height 22
click at [144, 370] on div "Até" at bounding box center [191, 376] width 218 height 12
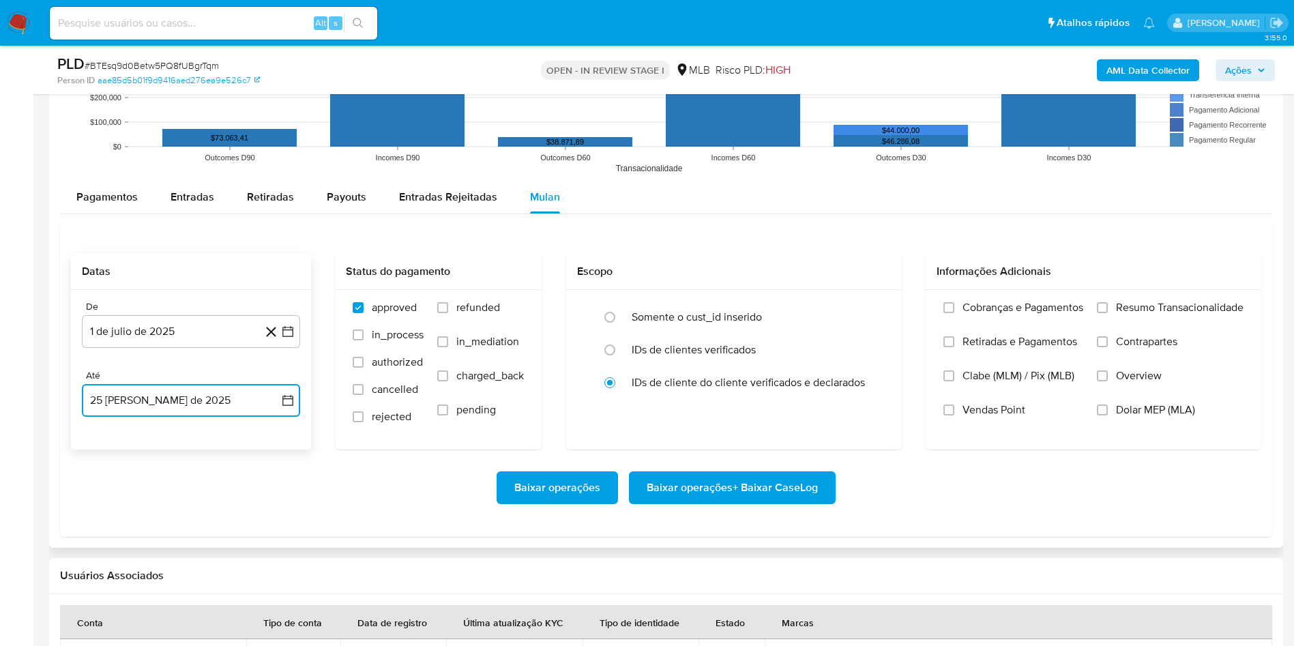
click at [153, 403] on button "25 [PERSON_NAME] de 2025" at bounding box center [191, 400] width 218 height 33
click at [269, 579] on button "24" at bounding box center [273, 582] width 22 height 22
click at [1135, 297] on div "Cobranças e Pagamentos Retiradas e Pagamentos Clabe (MLM) / Pix (MLB) Vendas Po…" at bounding box center [1094, 369] width 336 height 158
click at [1124, 313] on span "Resumo Transacionalidade" at bounding box center [1180, 308] width 128 height 14
click at [1108, 313] on input "Resumo Transacionalidade" at bounding box center [1102, 307] width 11 height 11
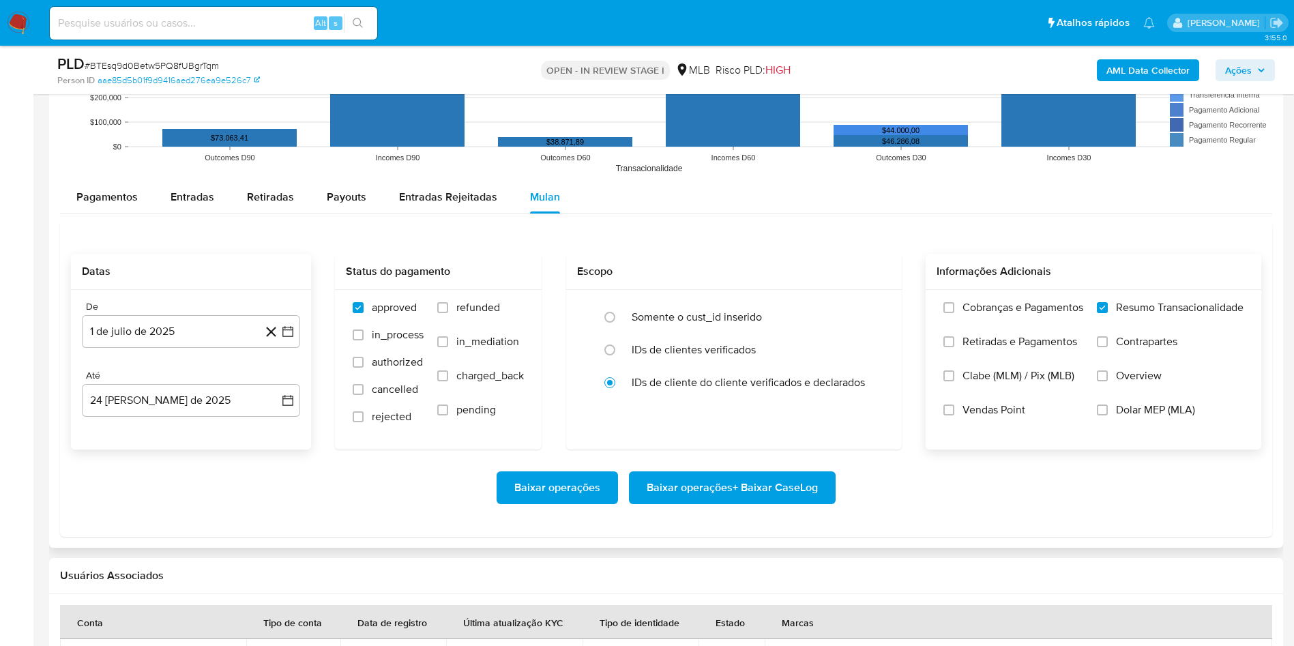
click at [770, 491] on span "Baixar operações + Baixar CaseLog" at bounding box center [732, 488] width 171 height 30
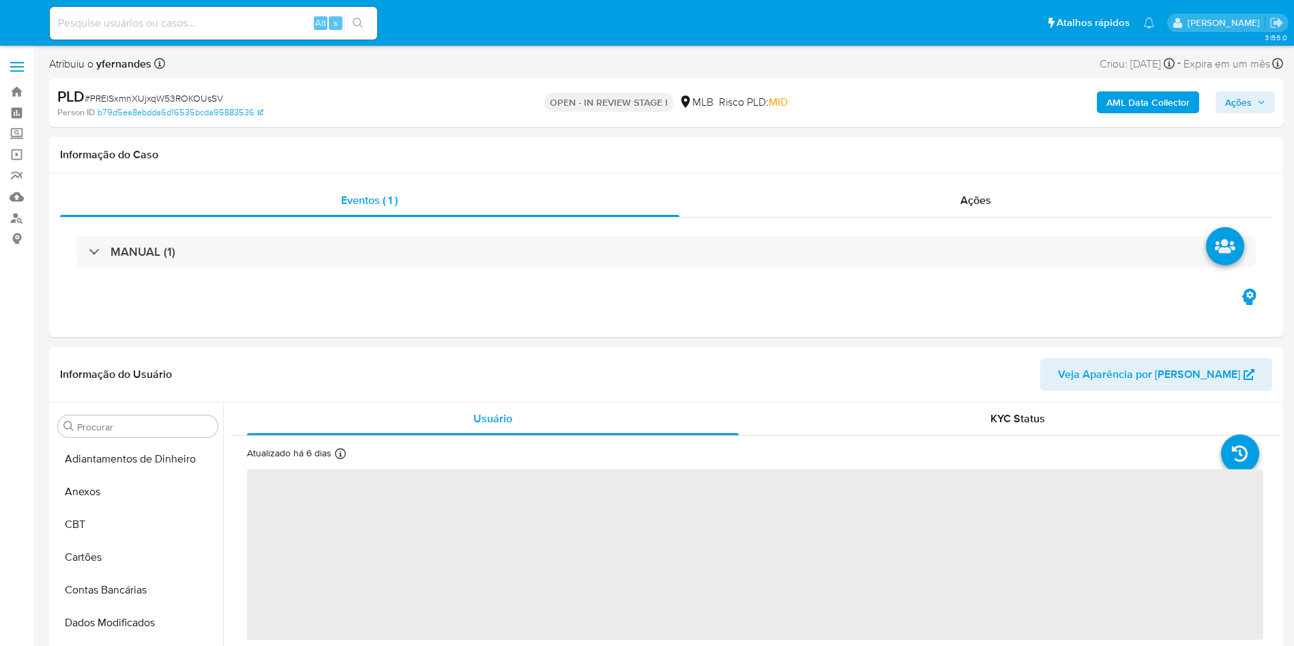
select select "10"
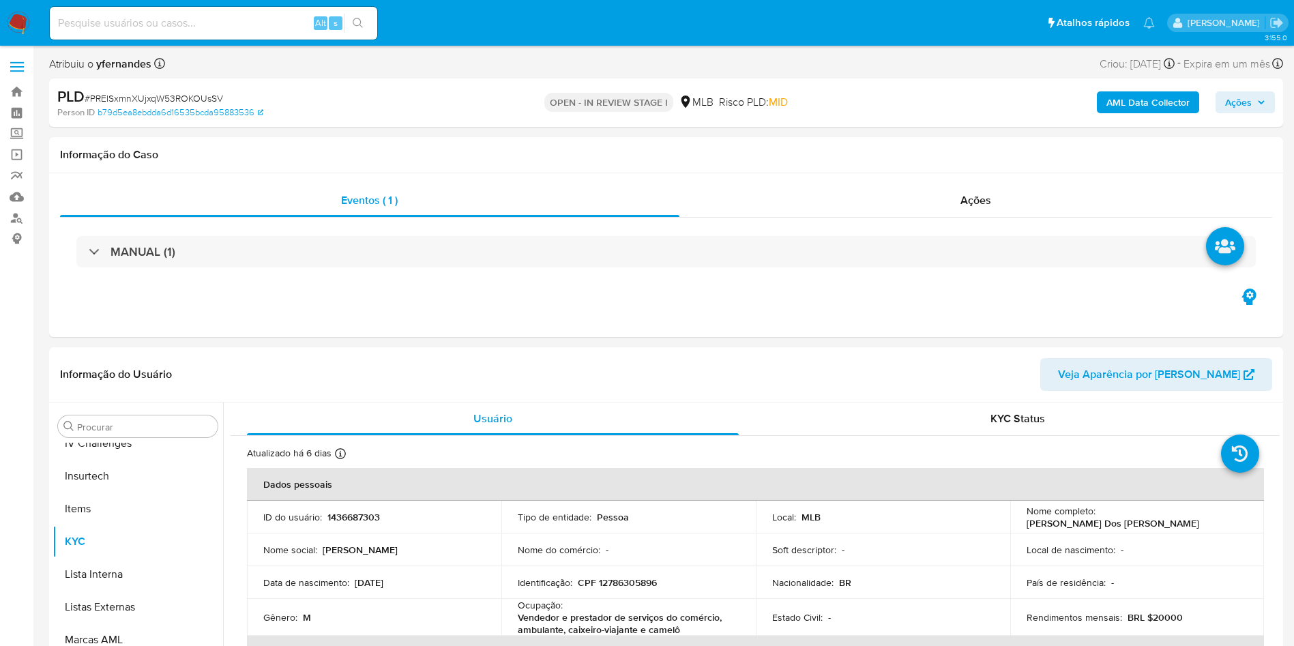
scroll to position [609, 0]
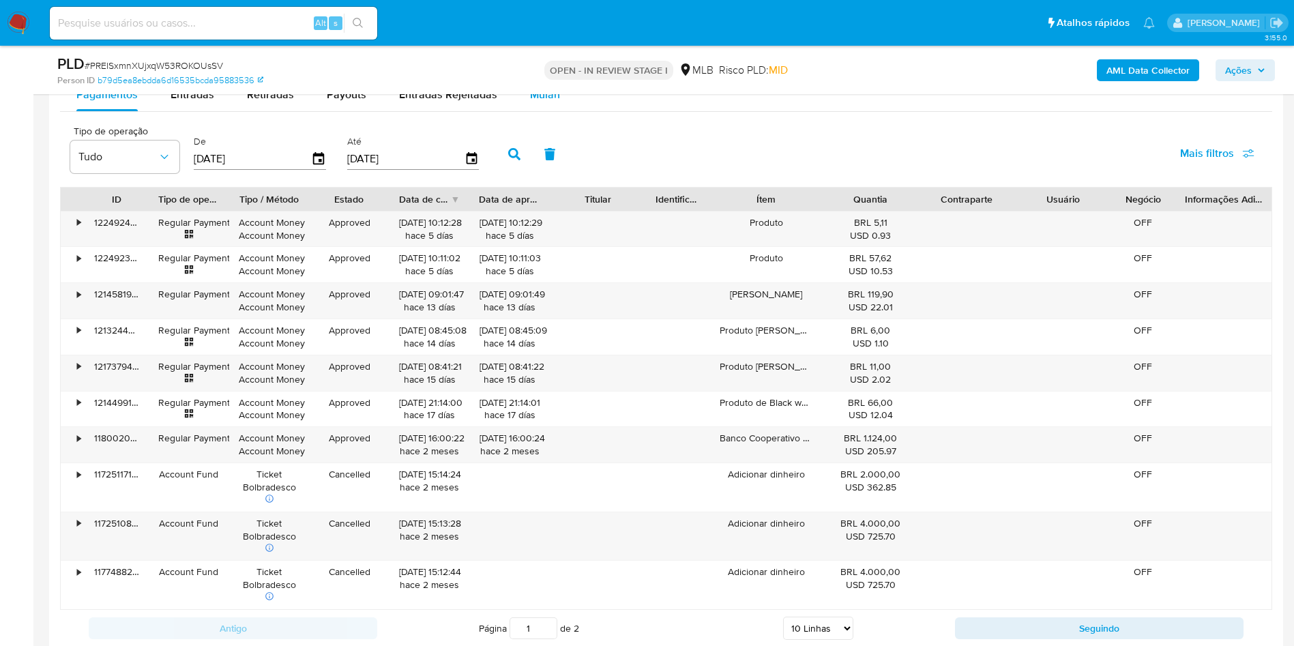
click at [544, 95] on span "Mulan" at bounding box center [545, 95] width 30 height 16
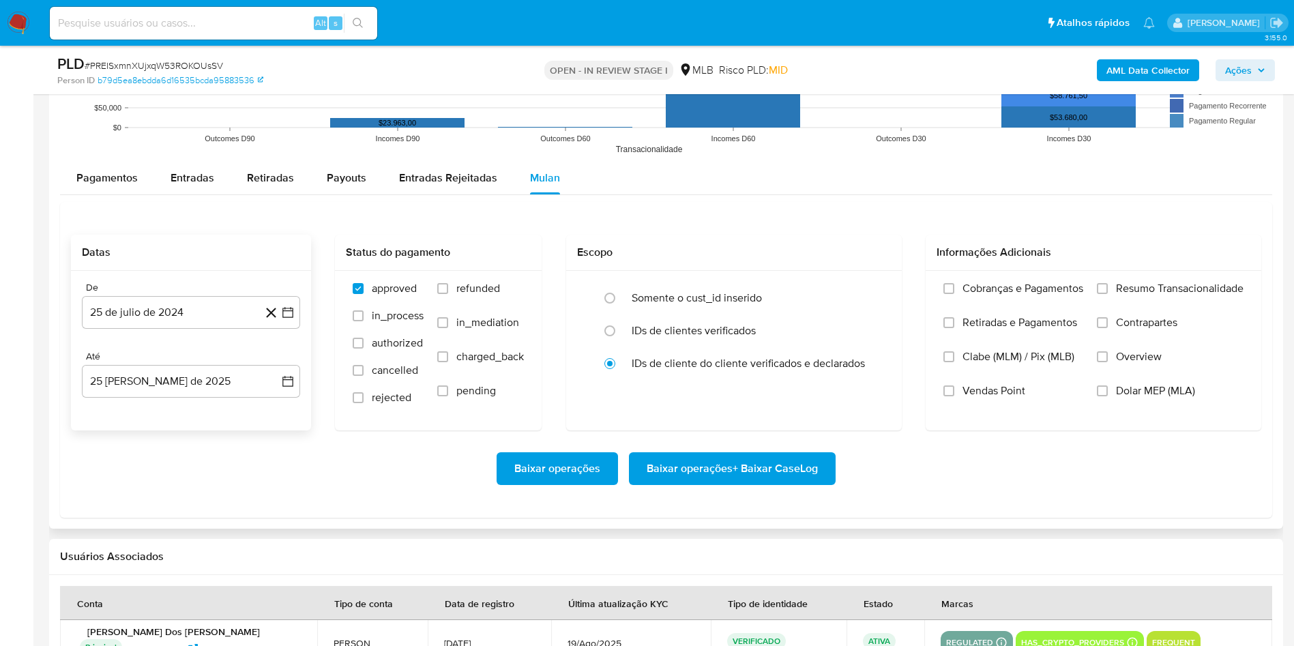
scroll to position [1433, 0]
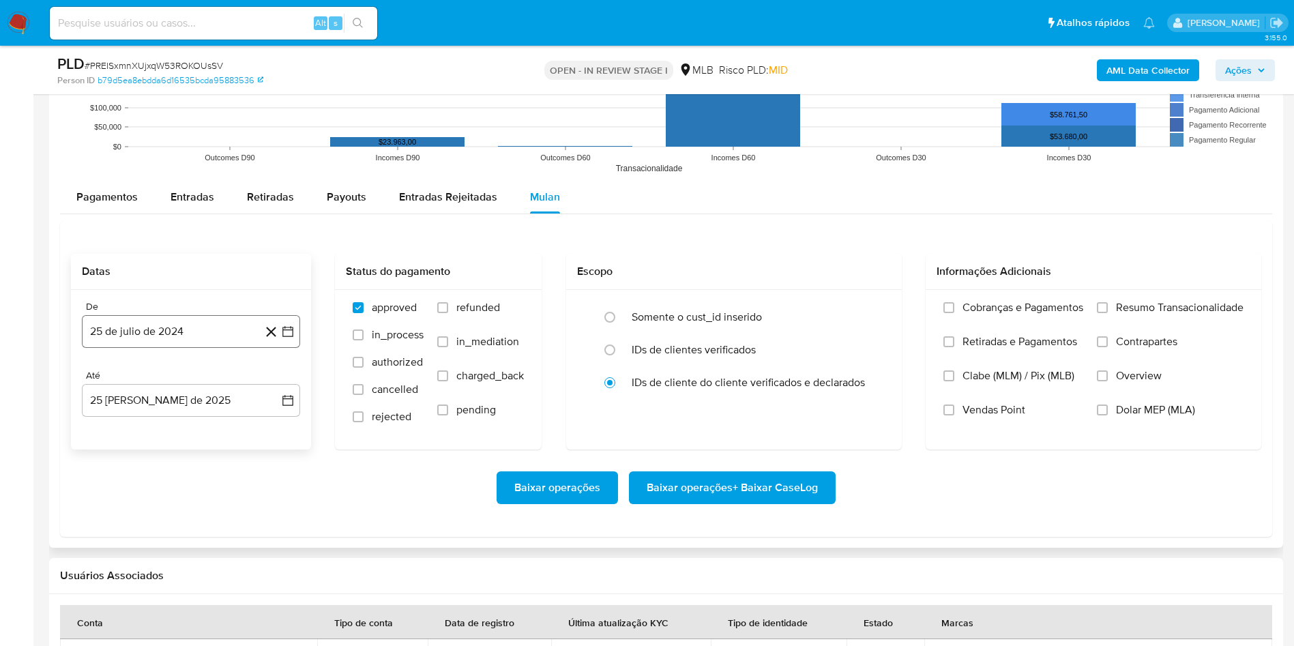
click at [153, 320] on button "25 de julio de 2024" at bounding box center [191, 331] width 218 height 33
click at [182, 381] on span "julio 2024" at bounding box center [184, 381] width 51 height 14
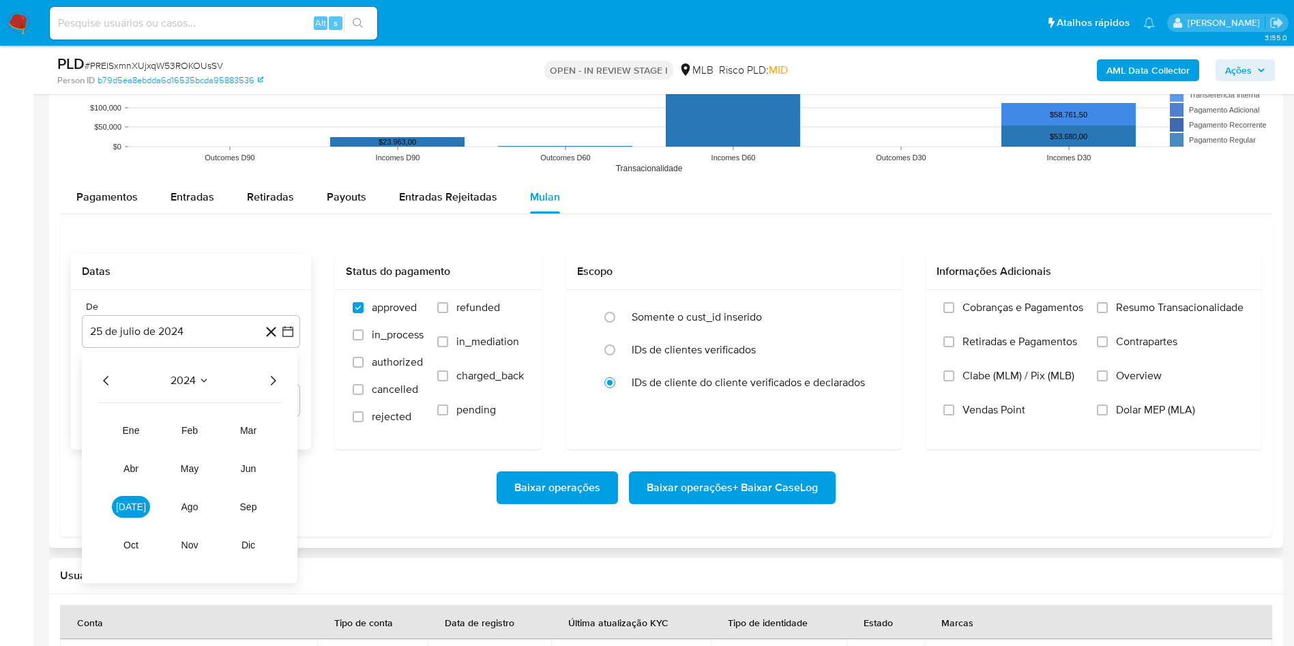
click at [276, 382] on icon "Año siguiente" at bounding box center [273, 380] width 16 height 16
click at [121, 514] on button "[DATE]" at bounding box center [131, 507] width 38 height 22
click at [137, 430] on button "1" at bounding box center [137, 431] width 22 height 22
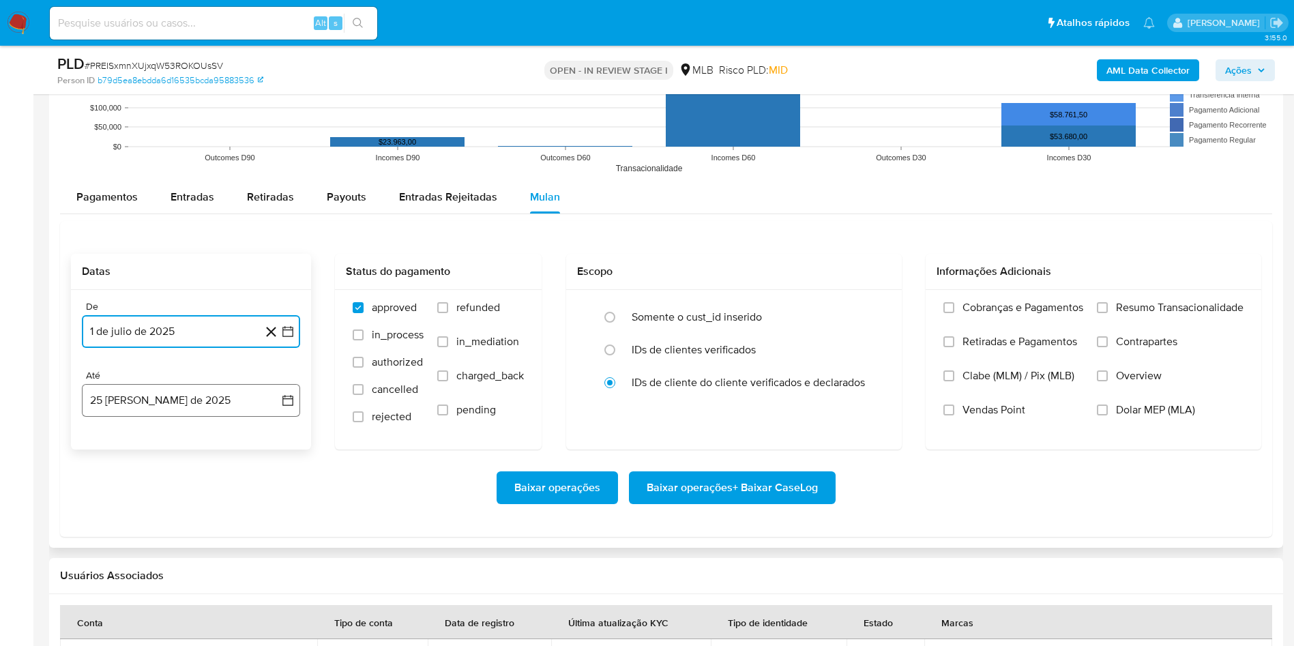
click at [142, 400] on button "25 [PERSON_NAME] de 2025" at bounding box center [191, 400] width 218 height 33
click at [274, 585] on button "24" at bounding box center [273, 582] width 22 height 22
click at [1160, 304] on span "Resumo Transacionalidade" at bounding box center [1180, 308] width 128 height 14
click at [1108, 304] on input "Resumo Transacionalidade" at bounding box center [1102, 307] width 11 height 11
click at [720, 476] on span "Baixar operações + Baixar CaseLog" at bounding box center [732, 488] width 171 height 30
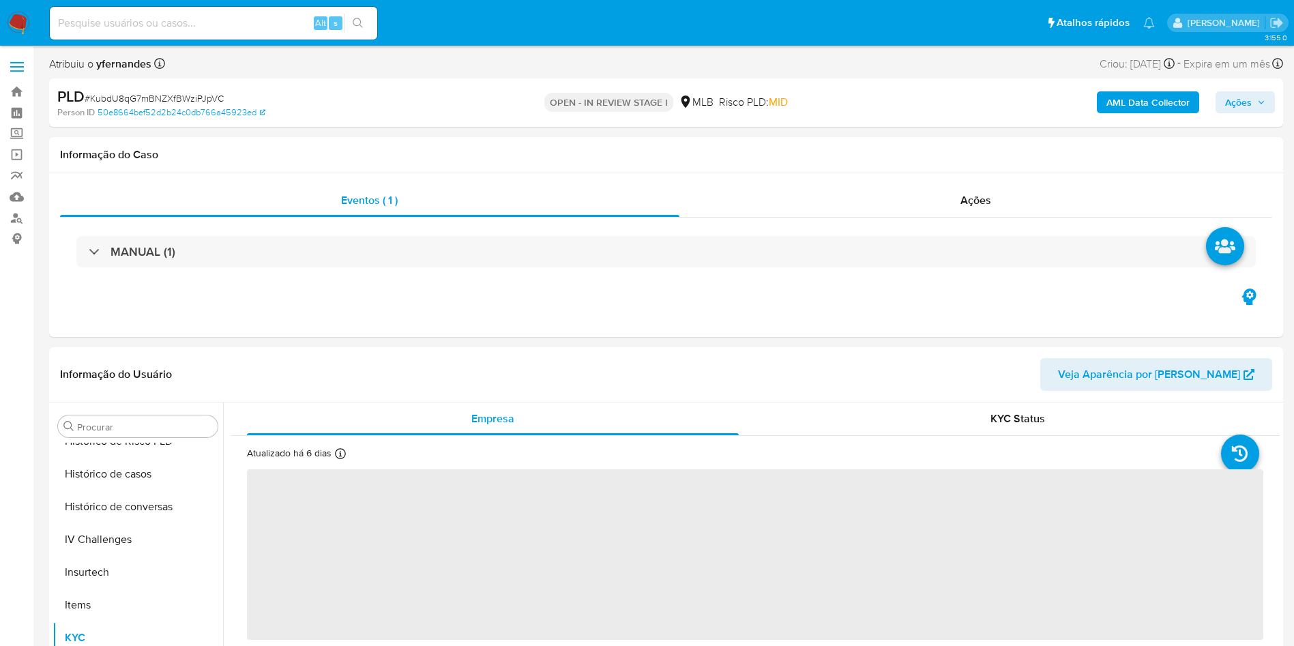
scroll to position [609, 0]
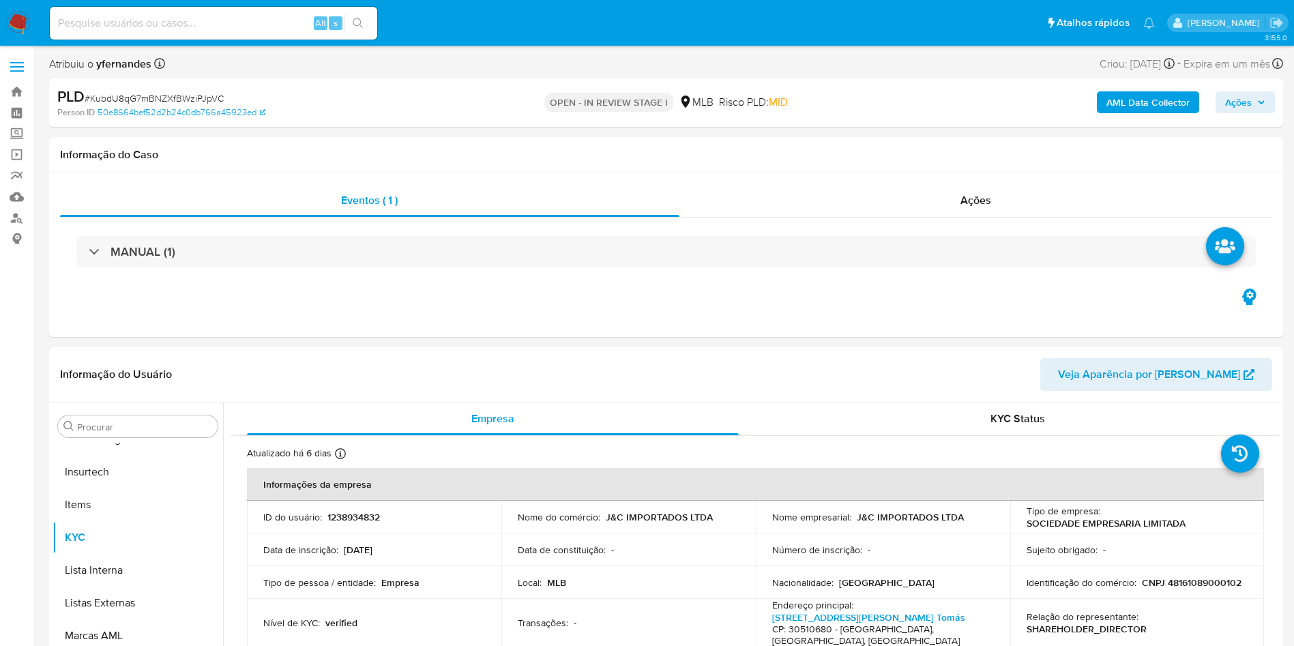
select select "10"
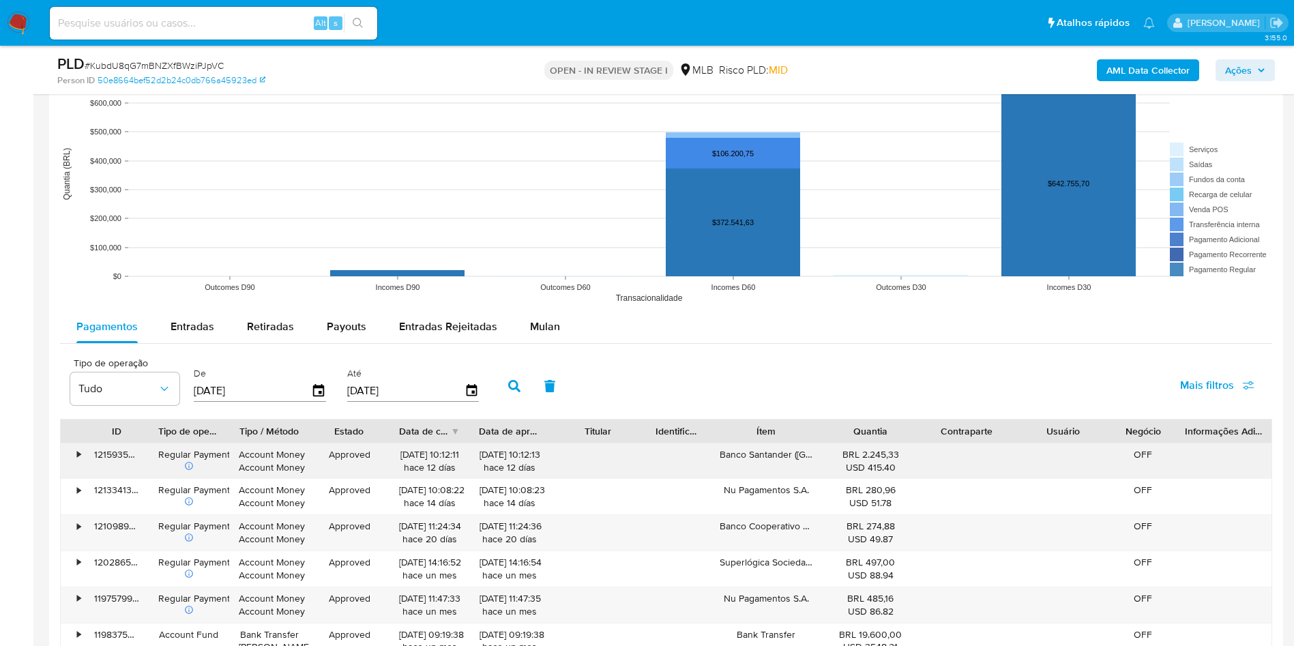
scroll to position [1433, 0]
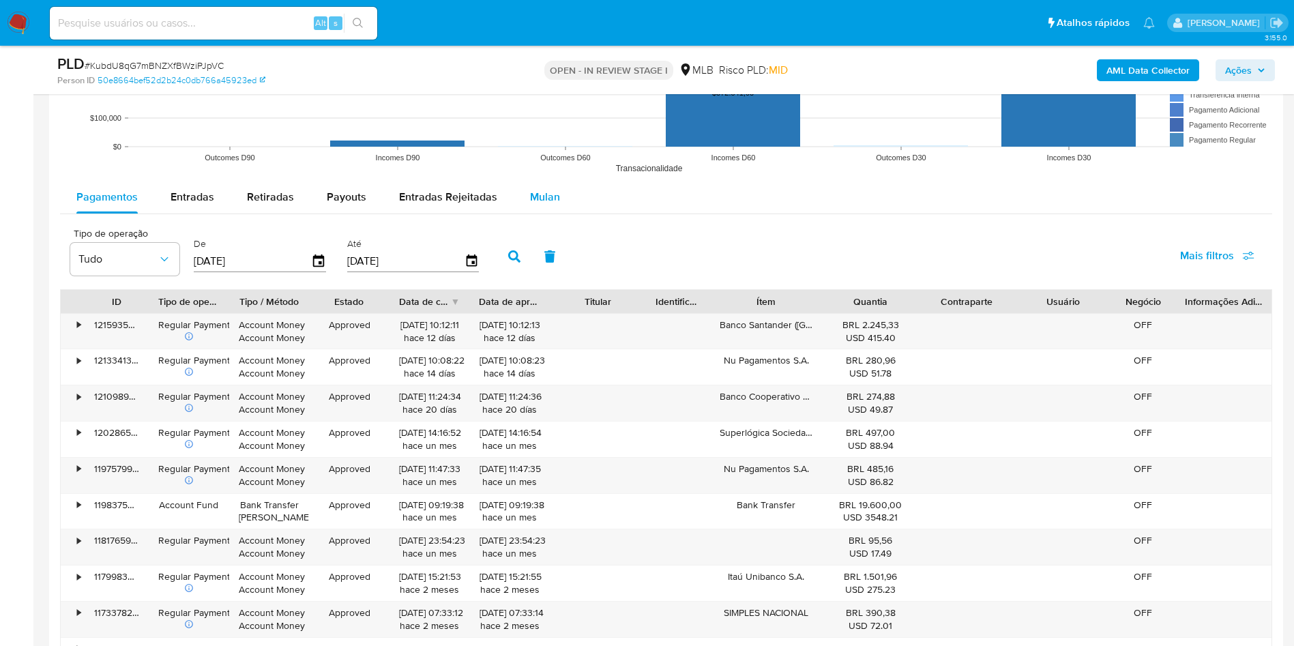
click at [521, 187] on button "Mulan" at bounding box center [545, 197] width 63 height 33
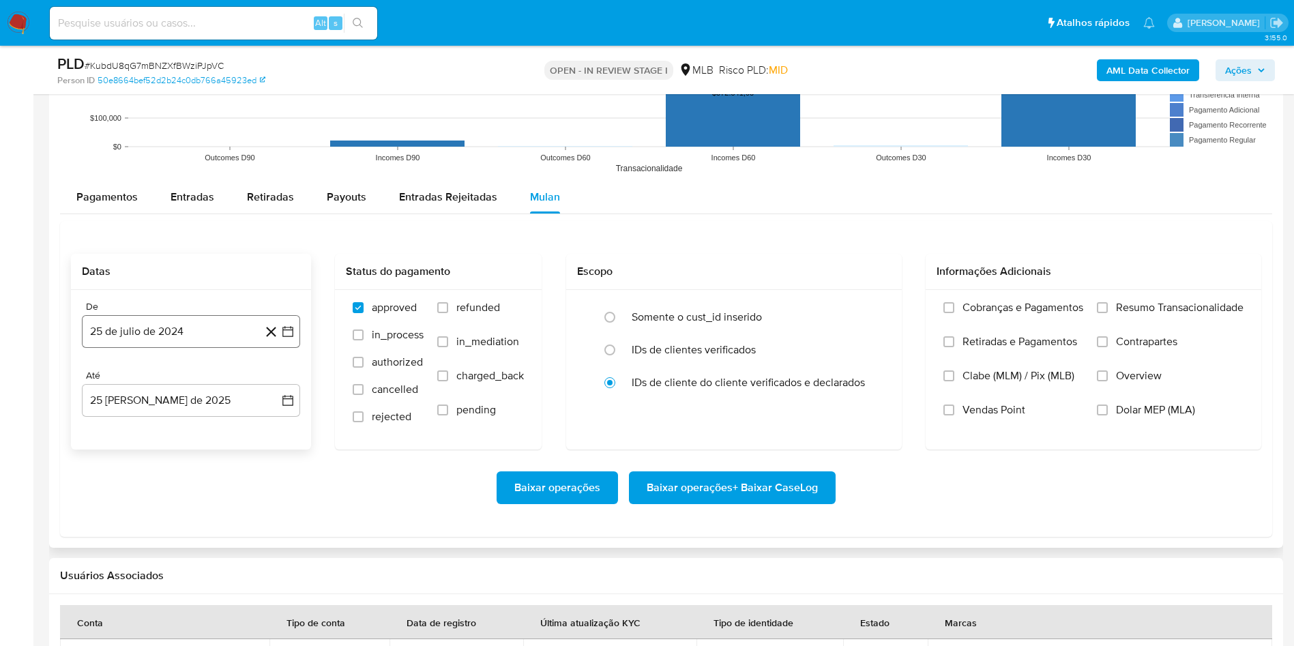
click at [204, 347] on button "25 de julio de 2024" at bounding box center [191, 331] width 218 height 33
click at [184, 394] on div "julio 2024 julio 2024 lun lunes mar martes mié miércoles jue jueves vie viernes…" at bounding box center [191, 461] width 186 height 179
click at [185, 383] on span "julio 2024" at bounding box center [184, 381] width 51 height 14
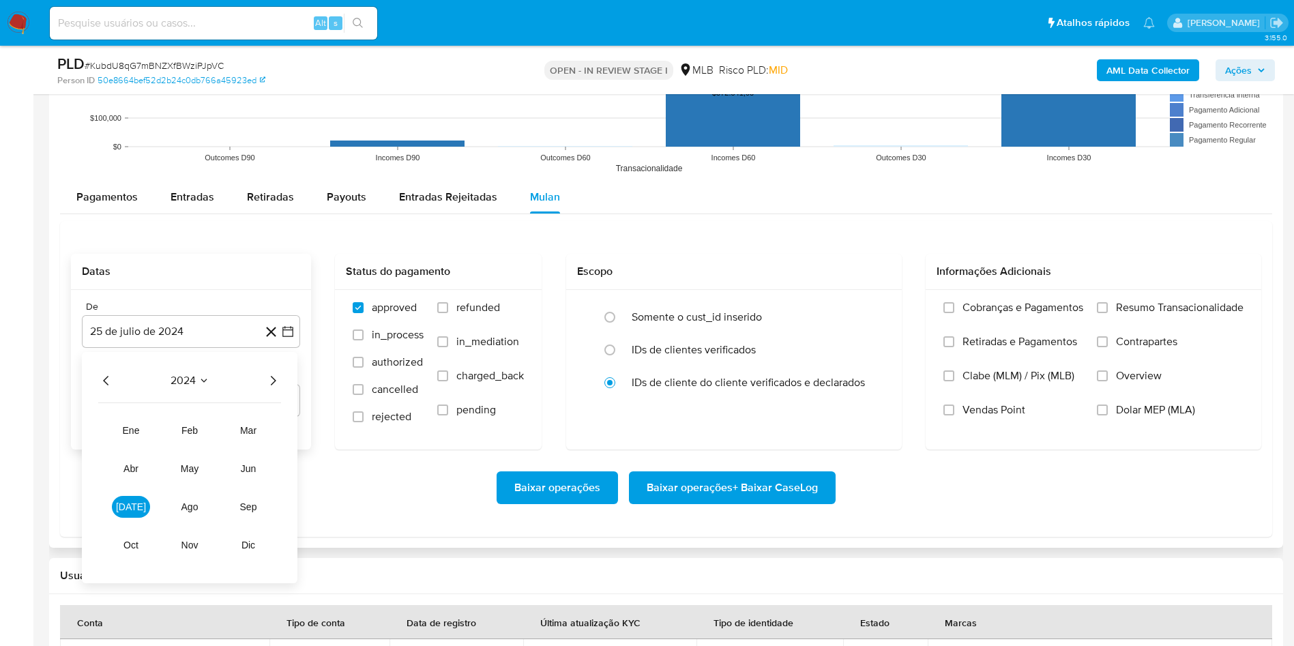
click at [276, 387] on icon "Año siguiente" at bounding box center [273, 380] width 16 height 16
click at [132, 512] on button "[DATE]" at bounding box center [131, 507] width 38 height 22
click at [134, 437] on button "1" at bounding box center [137, 431] width 22 height 22
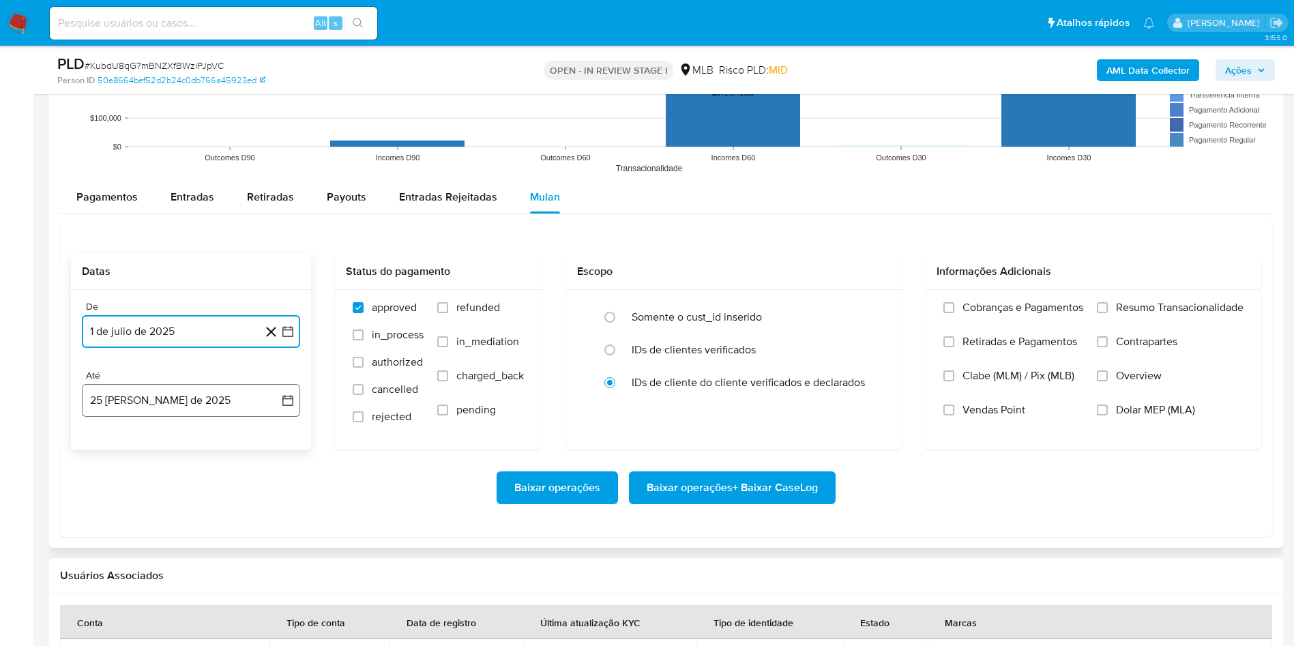
click at [138, 399] on button "25 [PERSON_NAME] de 2025" at bounding box center [191, 400] width 218 height 33
click at [280, 585] on button "24" at bounding box center [273, 582] width 22 height 22
click at [1143, 306] on span "Resumo Transacionalidade" at bounding box center [1180, 308] width 128 height 14
click at [1108, 306] on input "Resumo Transacionalidade" at bounding box center [1102, 307] width 11 height 11
click at [731, 479] on span "Baixar operações + Baixar CaseLog" at bounding box center [732, 488] width 171 height 30
